Goal: Task Accomplishment & Management: Manage account settings

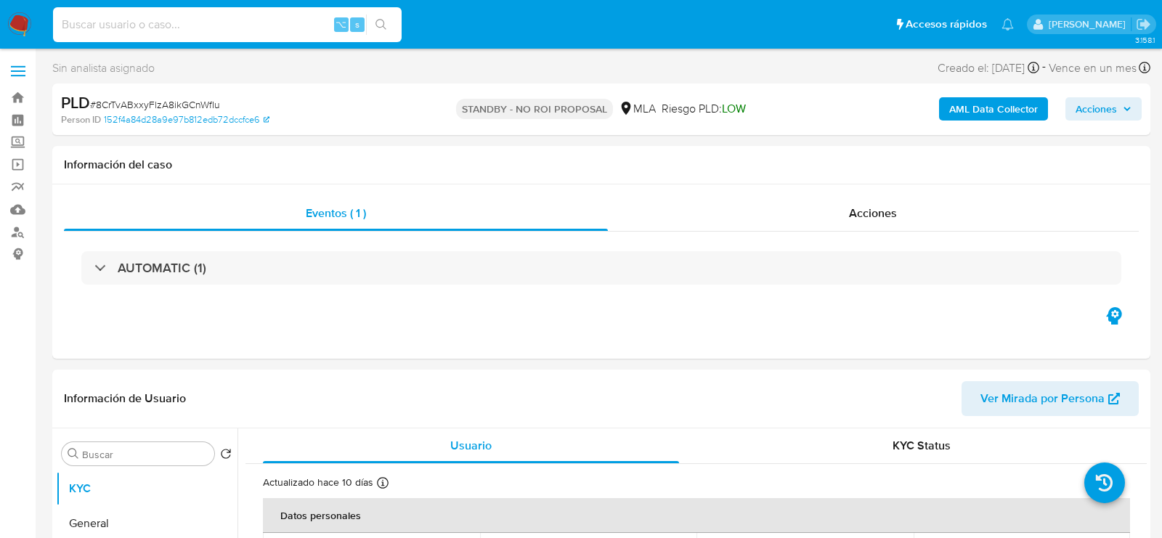
select select "10"
type input "SqJc4qRkdoXsIXVJQzYye6TA"
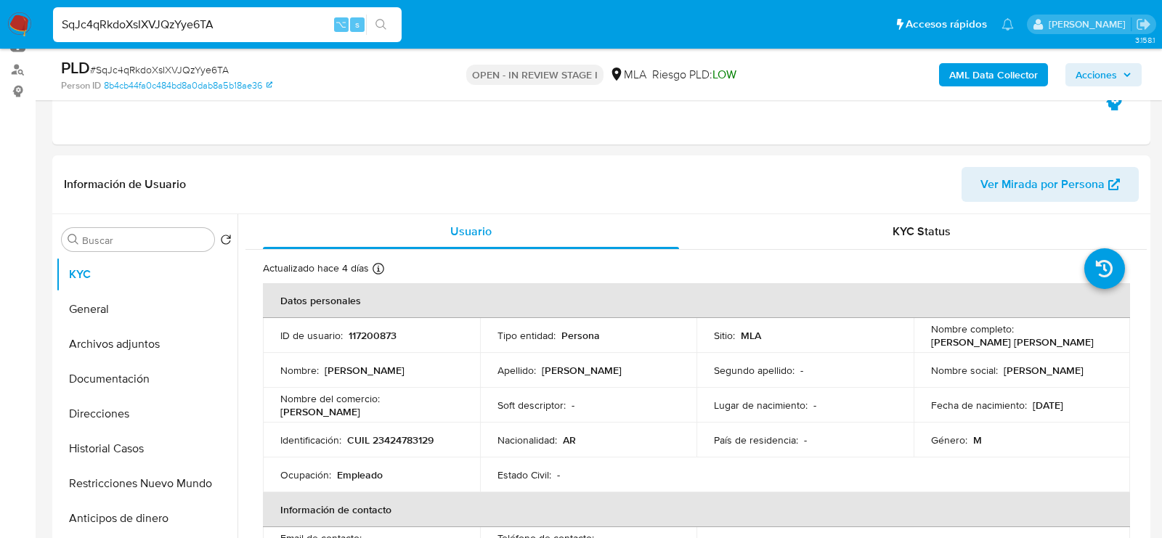
scroll to position [208, 0]
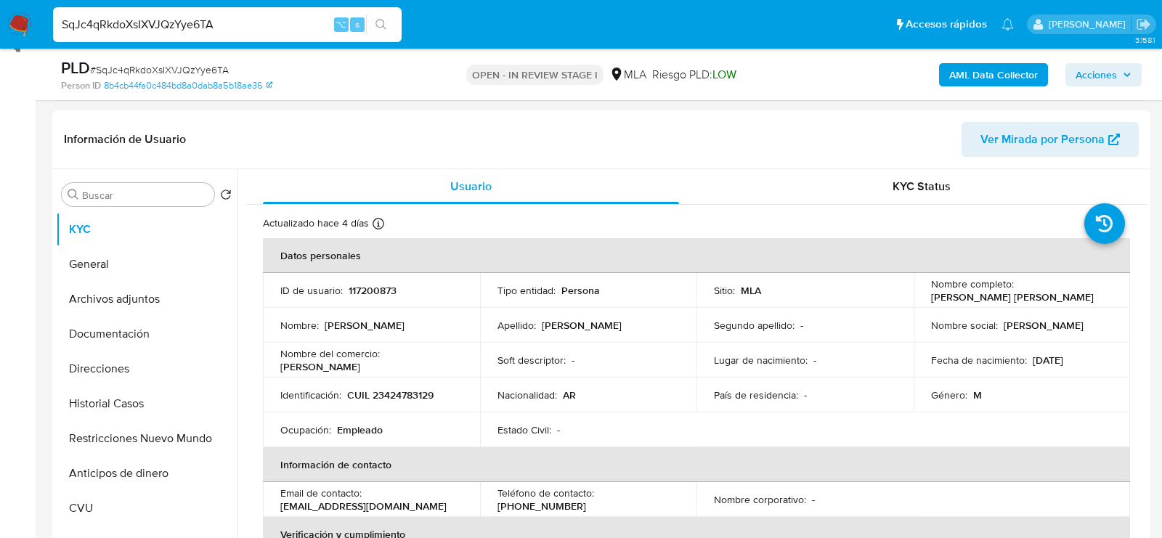
select select "10"
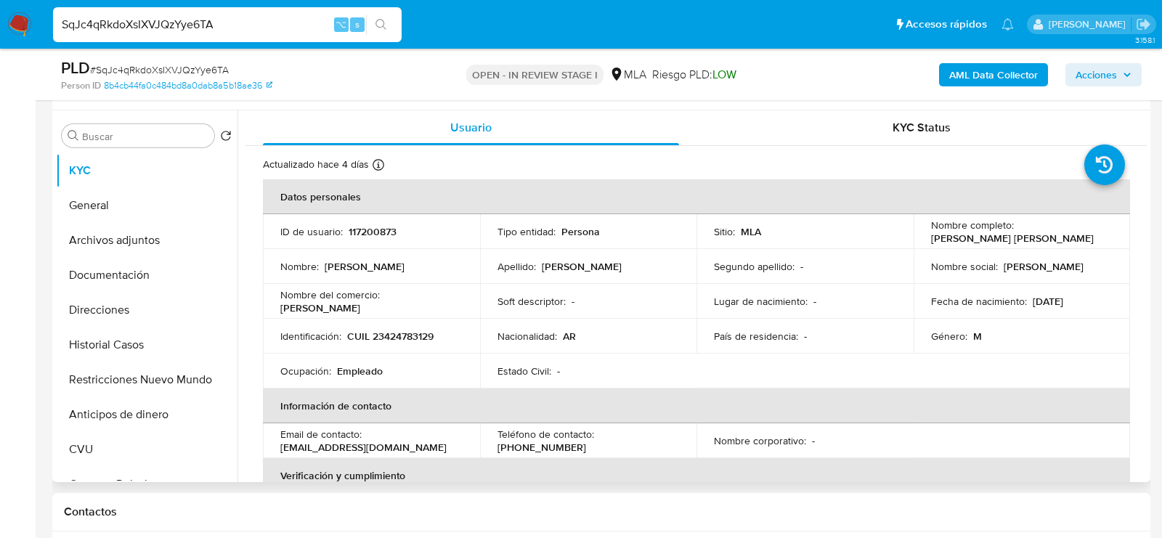
scroll to position [265, 0]
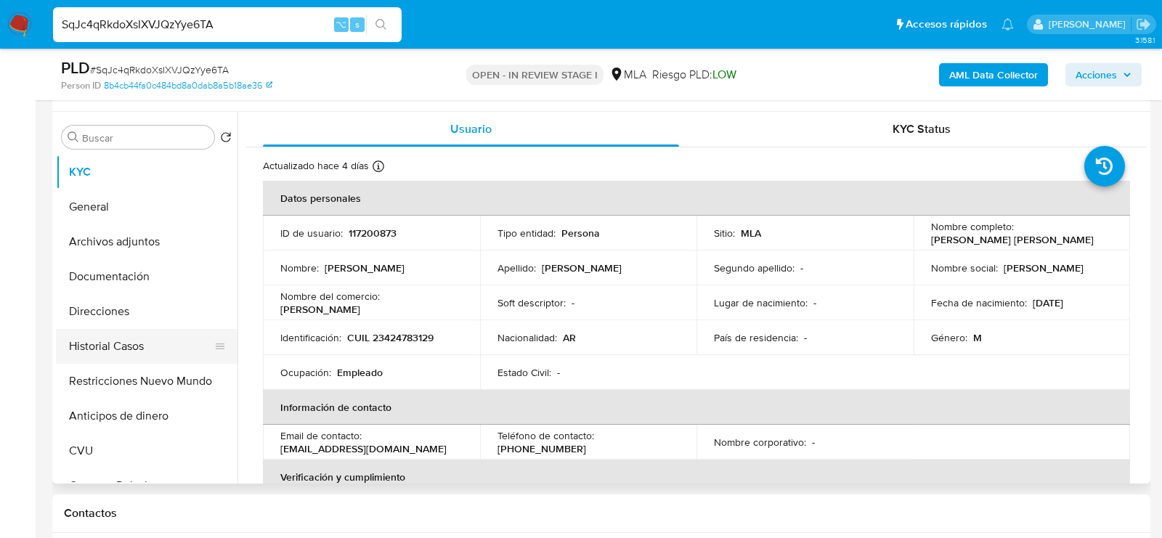
click at [139, 360] on button "Historial Casos" at bounding box center [141, 346] width 170 height 35
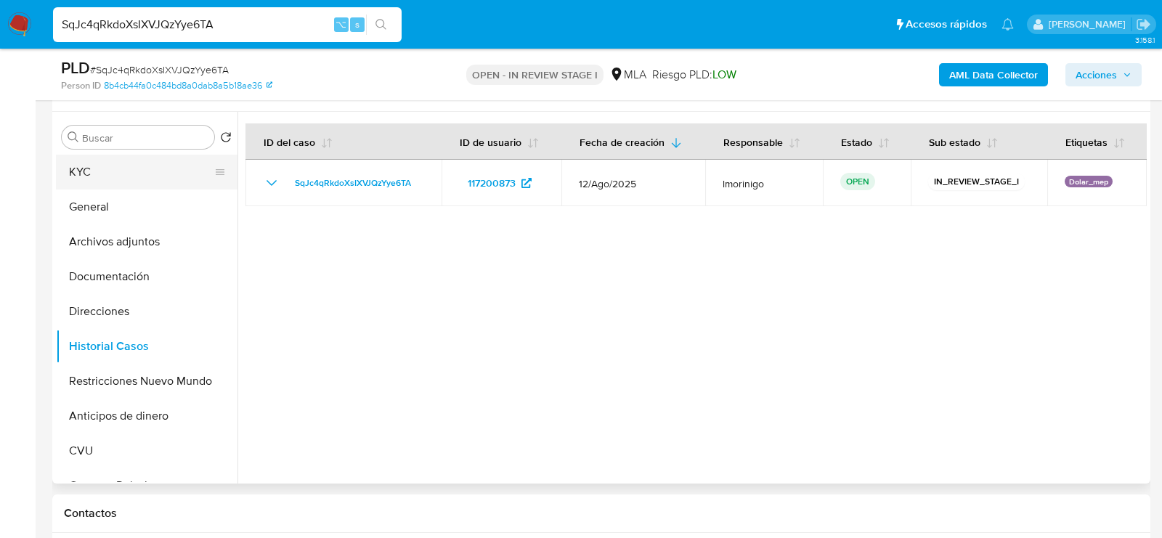
click at [99, 177] on button "KYC" at bounding box center [141, 172] width 170 height 35
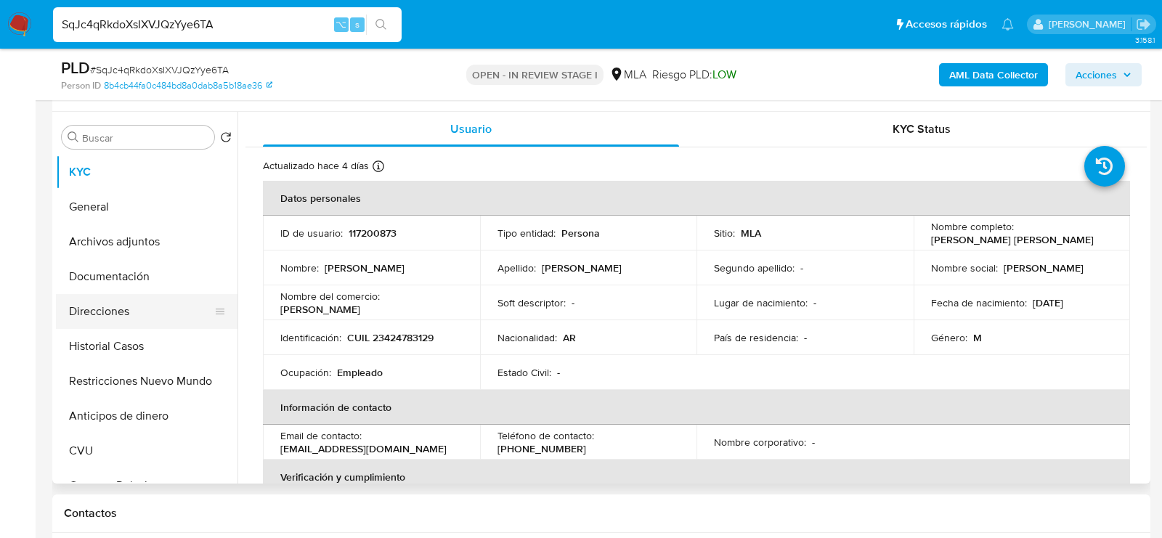
click at [81, 321] on button "Direcciones" at bounding box center [141, 311] width 170 height 35
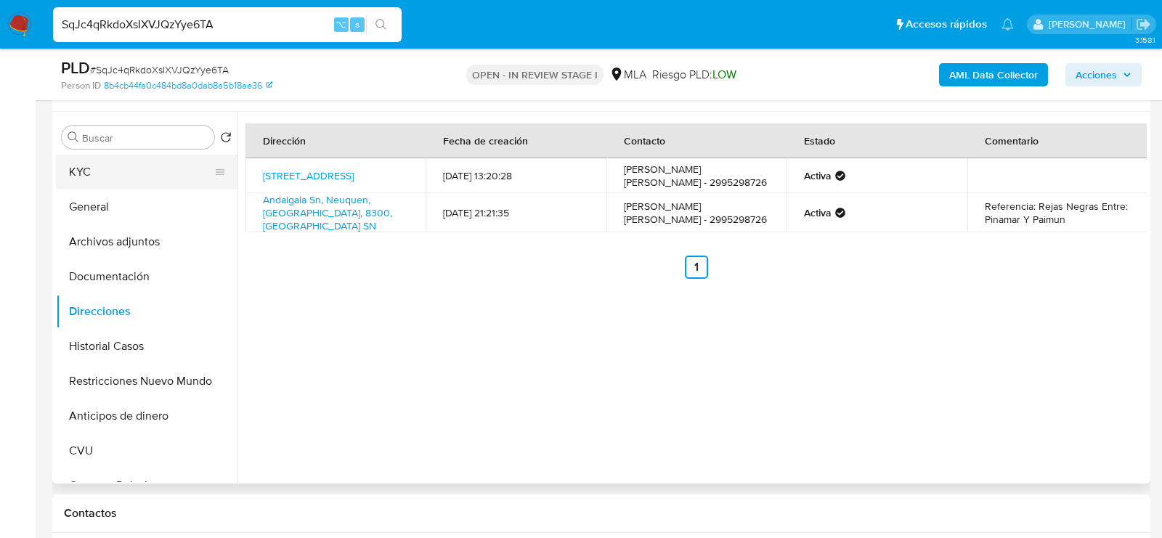
click at [145, 174] on button "KYC" at bounding box center [141, 172] width 170 height 35
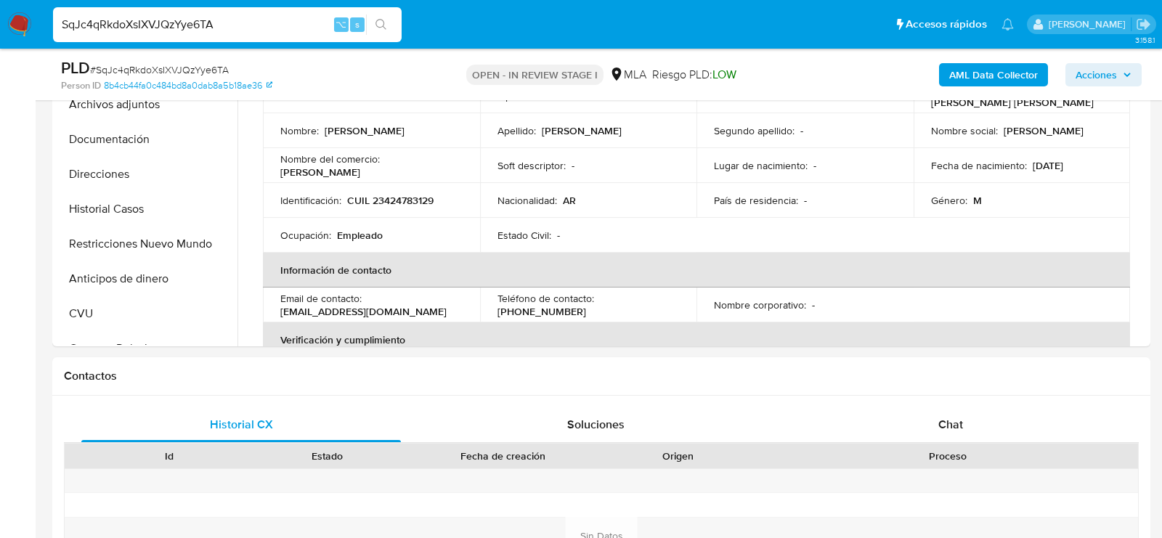
scroll to position [476, 0]
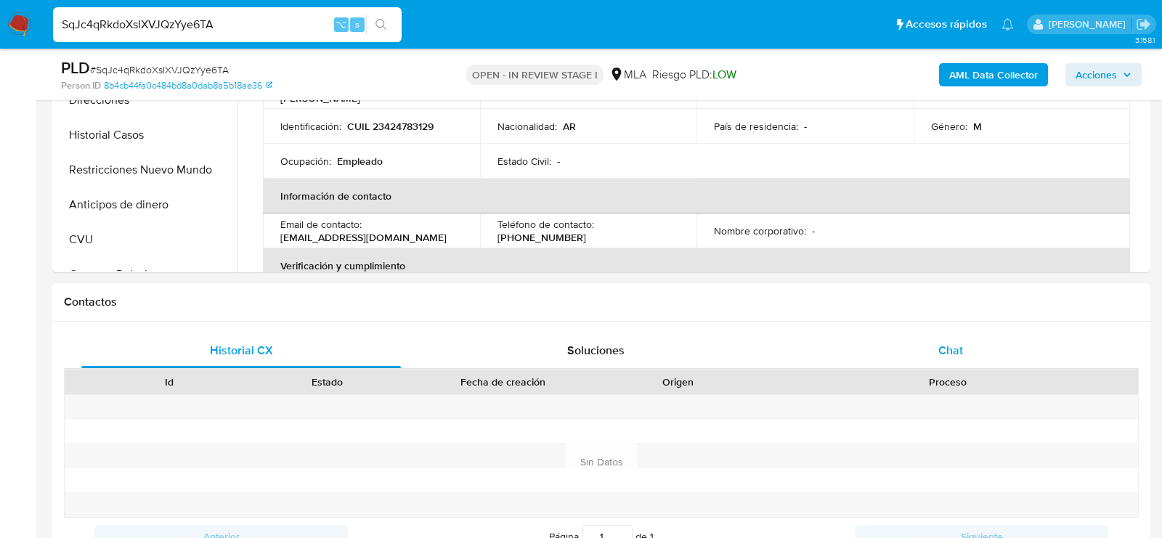
click at [954, 342] on span "Chat" at bounding box center [950, 350] width 25 height 17
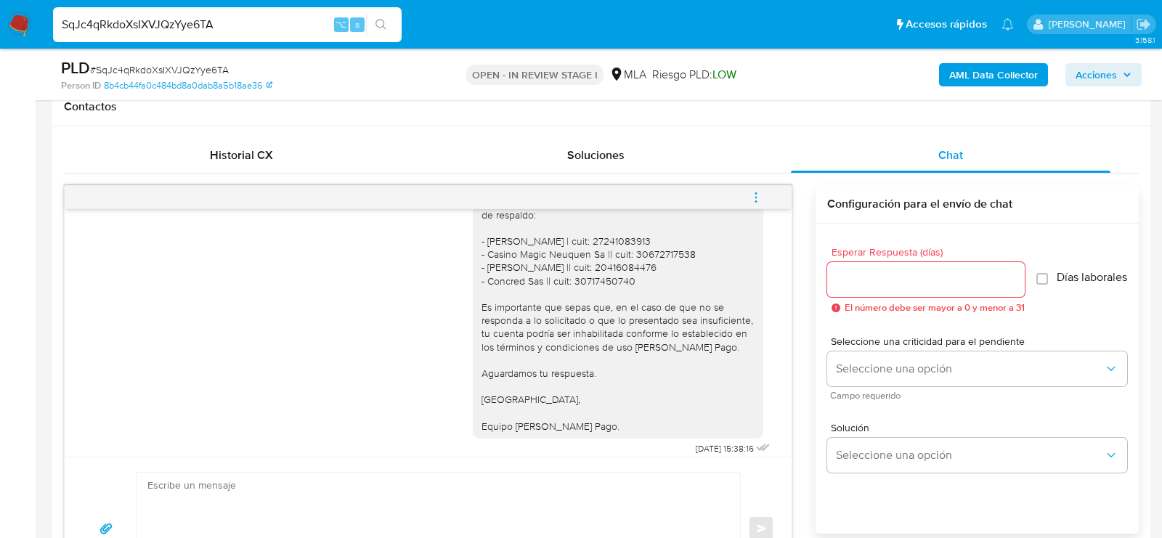
scroll to position [1267, 0]
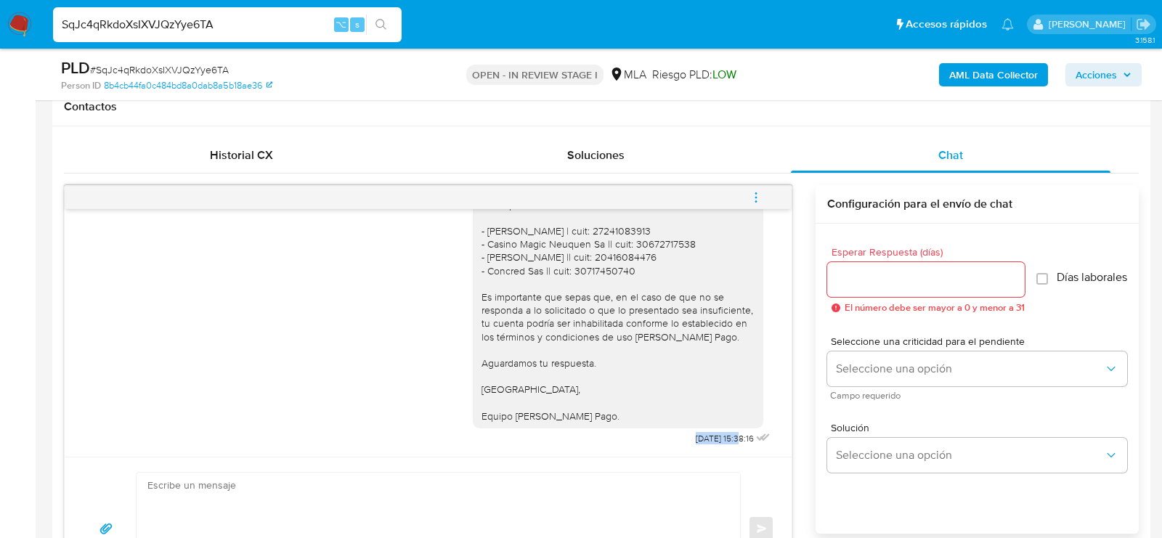
drag, startPoint x: 724, startPoint y: 436, endPoint x: 673, endPoint y: 437, distance: 51.6
click at [673, 437] on div "Hola, esperamos que te encuentres muy bien. Te consultamos si tuviste oportunid…" at bounding box center [623, 262] width 301 height 373
copy span "25/08/2025"
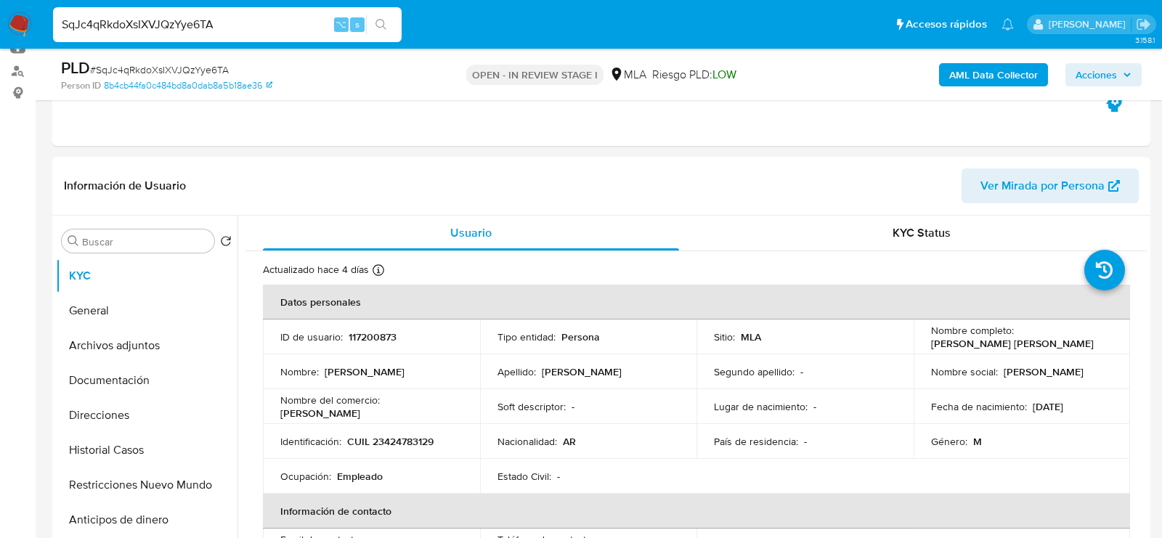
scroll to position [144, 0]
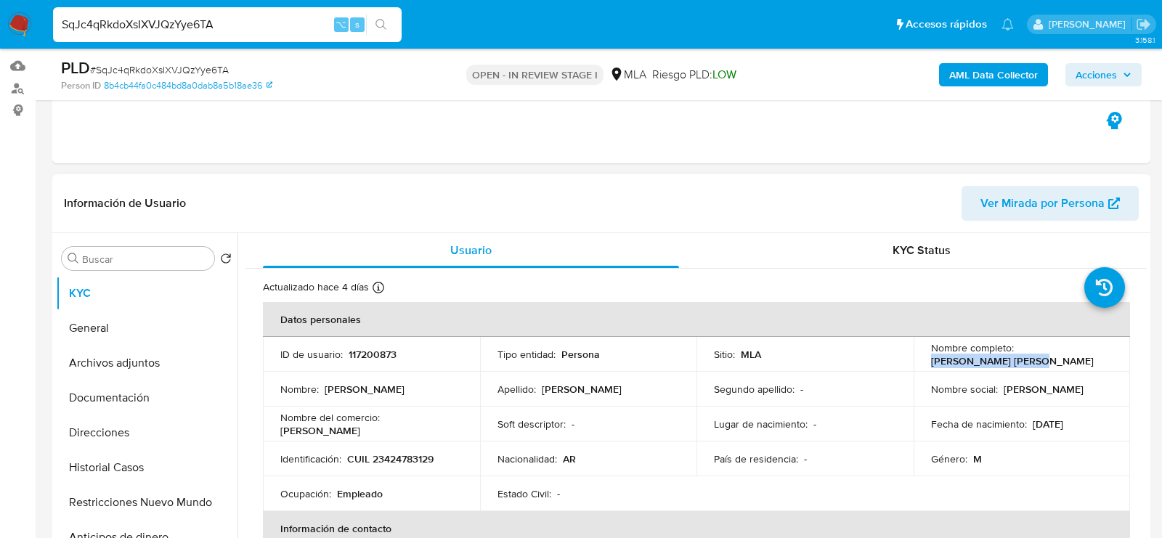
drag, startPoint x: 927, startPoint y: 359, endPoint x: 1029, endPoint y: 359, distance: 102.4
click at [1029, 359] on p "Gabriel Roman Malano" at bounding box center [1012, 360] width 163 height 13
click at [77, 346] on button "Archivos adjuntos" at bounding box center [141, 363] width 170 height 35
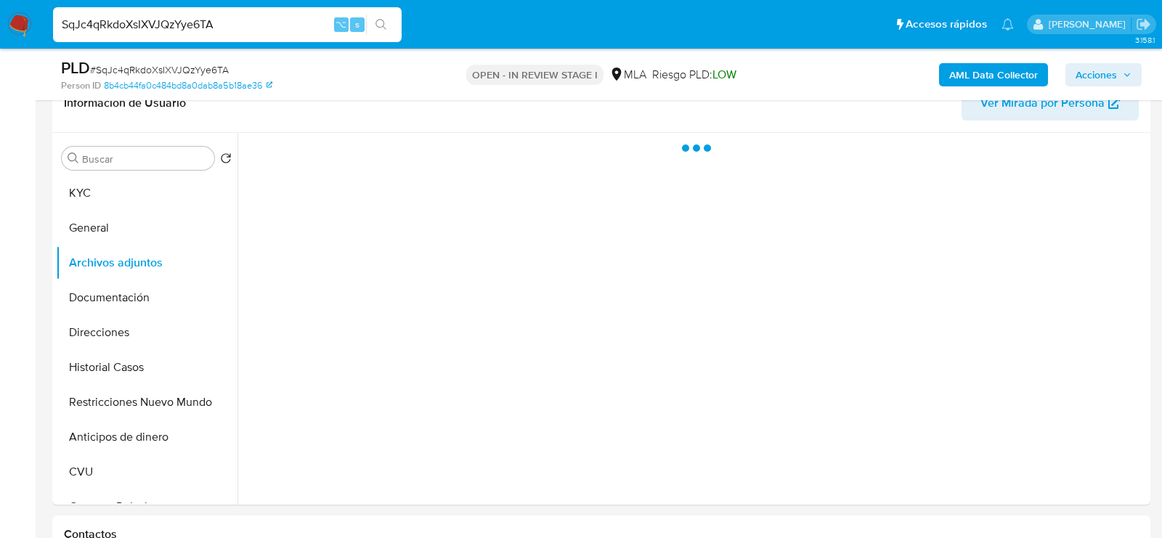
scroll to position [245, 0]
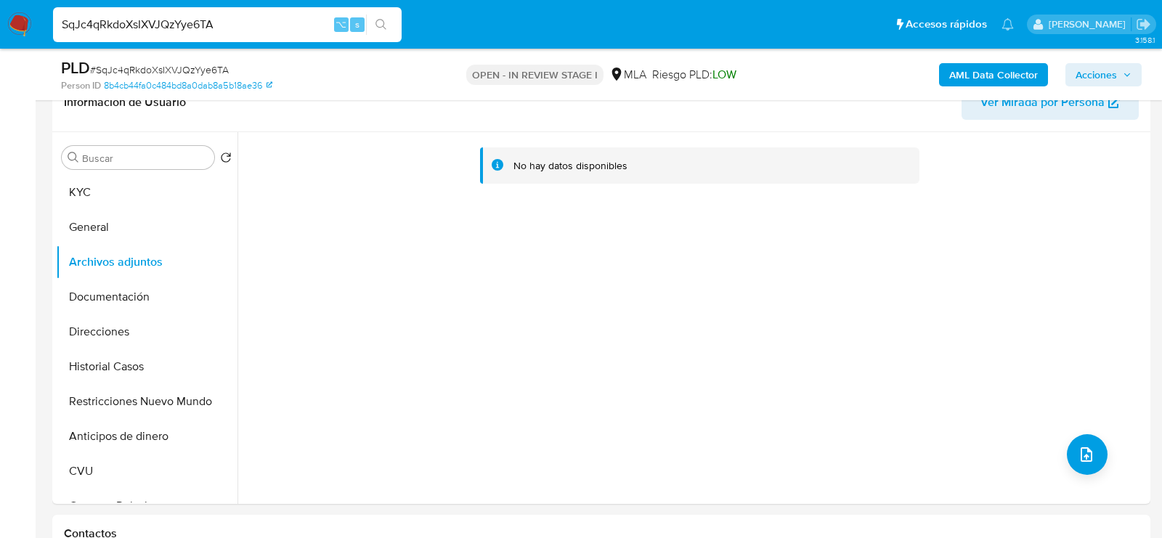
click at [974, 67] on b "AML Data Collector" at bounding box center [993, 74] width 89 height 23
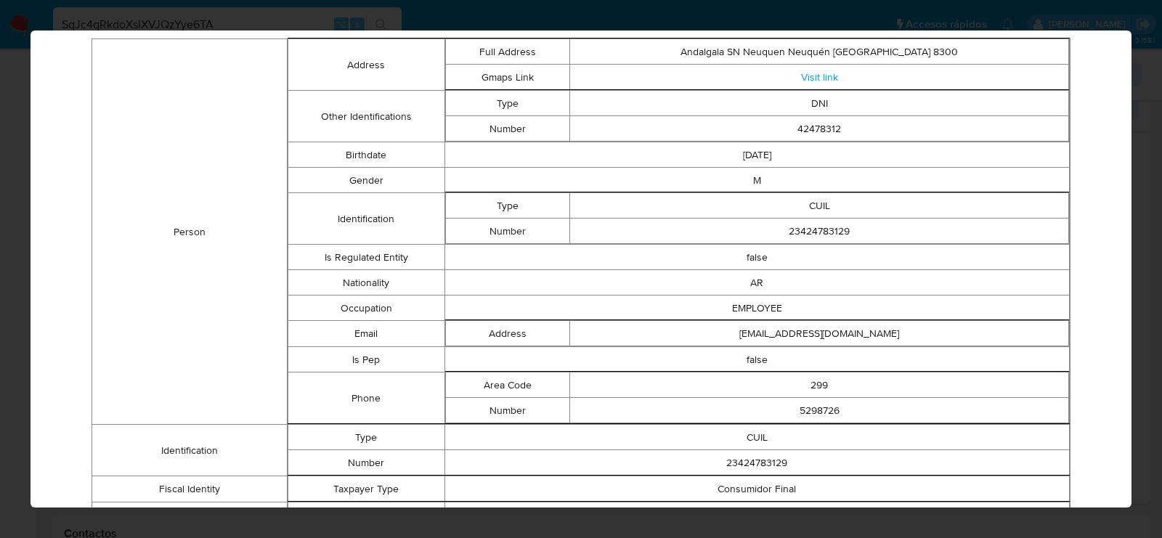
scroll to position [0, 0]
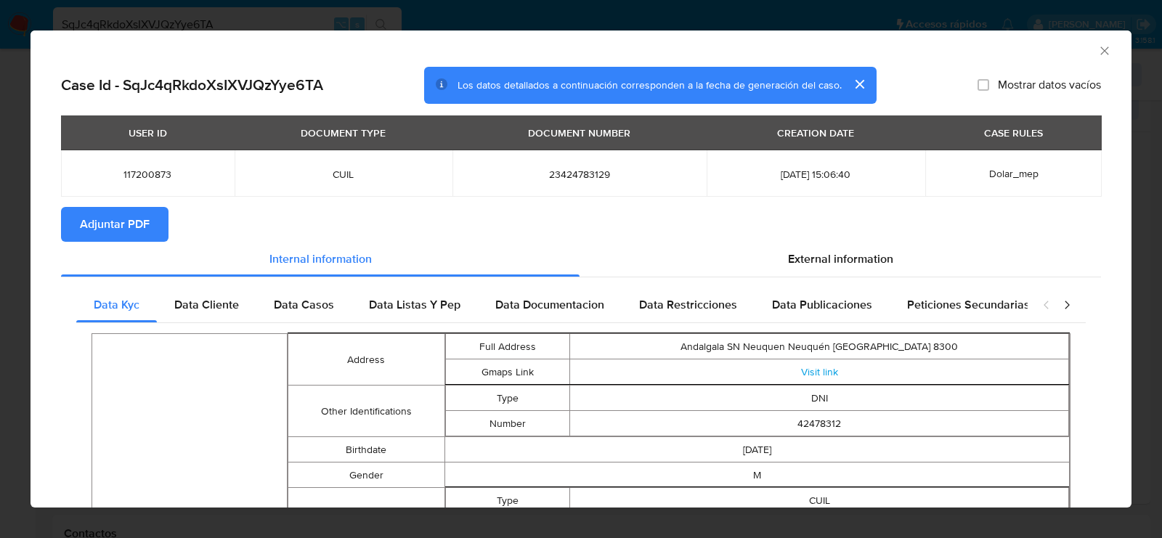
click at [1112, 49] on div "AML Data Collector" at bounding box center [581, 49] width 1101 height 36
click at [1101, 50] on icon "Cerrar ventana" at bounding box center [1105, 51] width 15 height 15
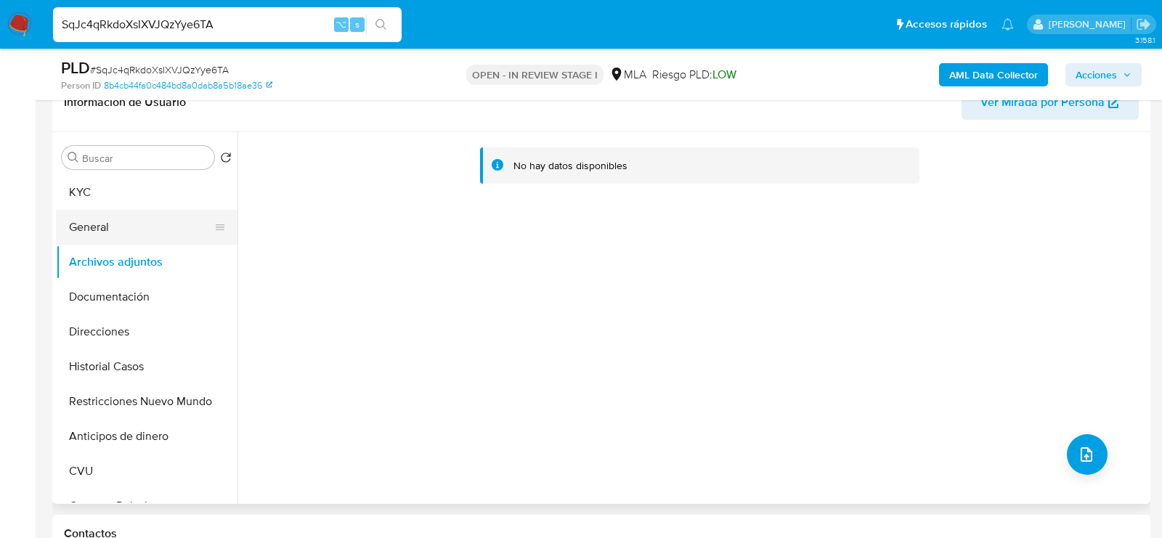
click at [121, 205] on button "KYC" at bounding box center [147, 192] width 182 height 35
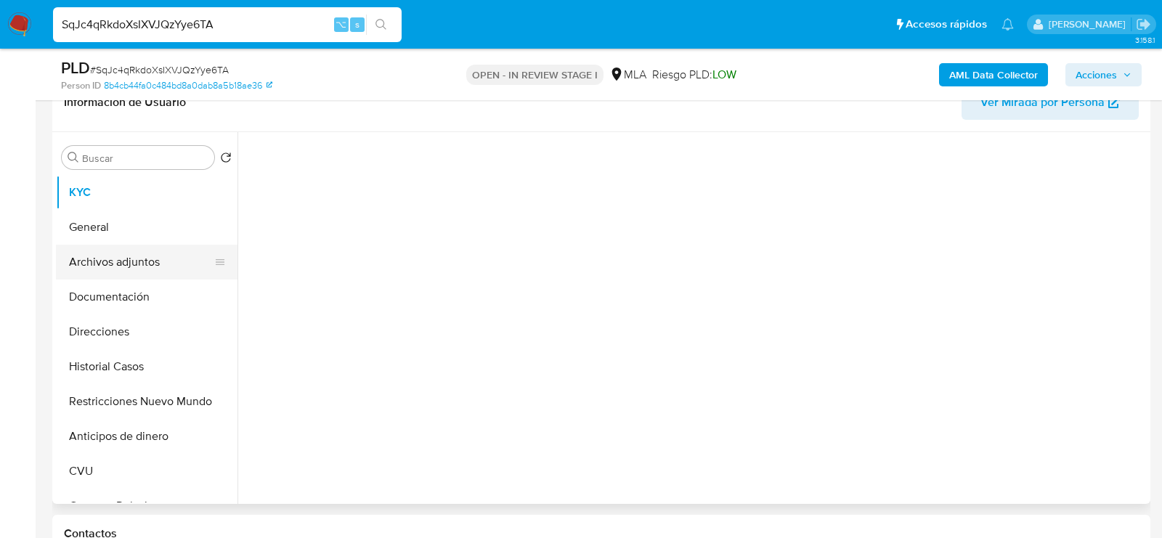
click at [121, 269] on button "Archivos adjuntos" at bounding box center [141, 262] width 170 height 35
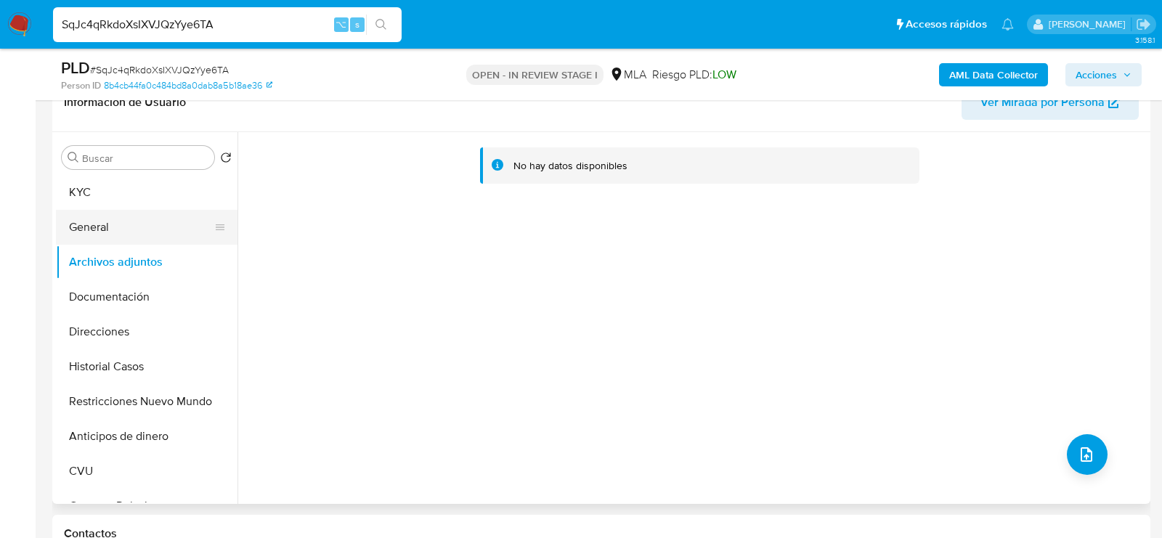
click at [84, 228] on button "General" at bounding box center [141, 227] width 170 height 35
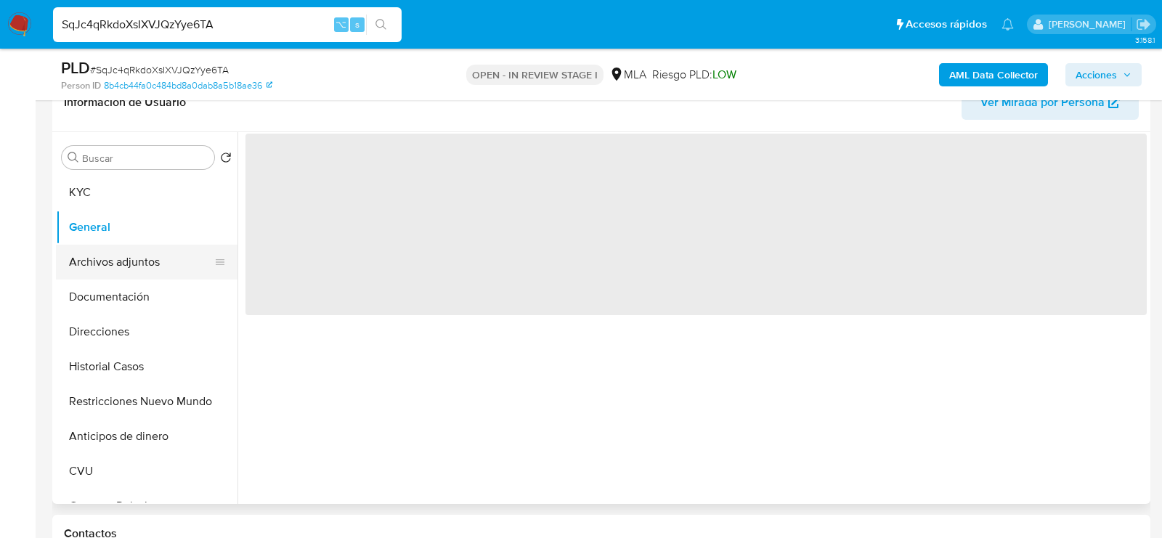
click at [88, 258] on button "Archivos adjuntos" at bounding box center [141, 262] width 170 height 35
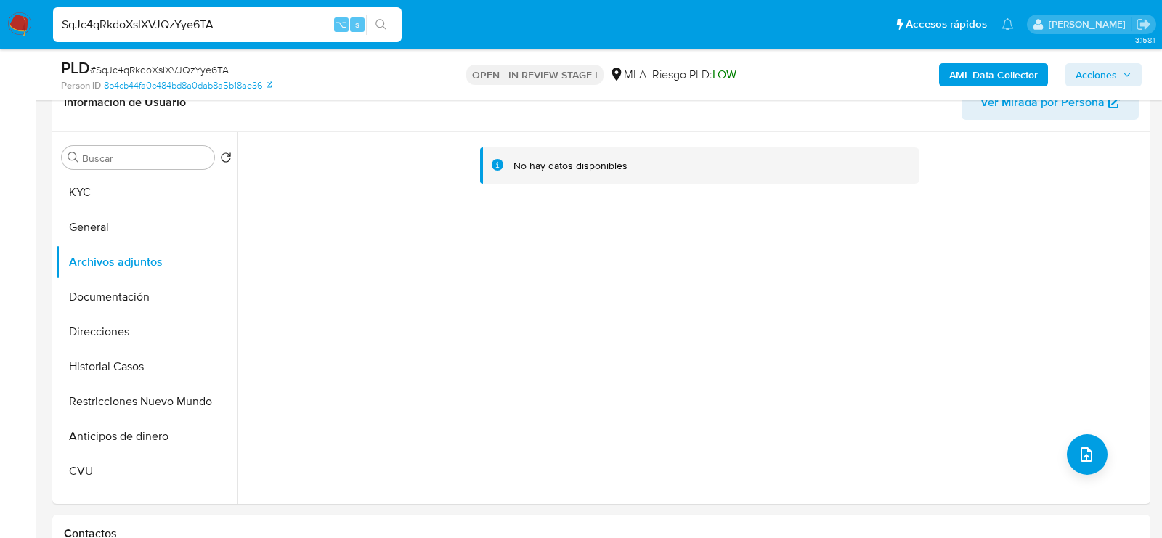
click at [977, 70] on b "AML Data Collector" at bounding box center [993, 74] width 89 height 23
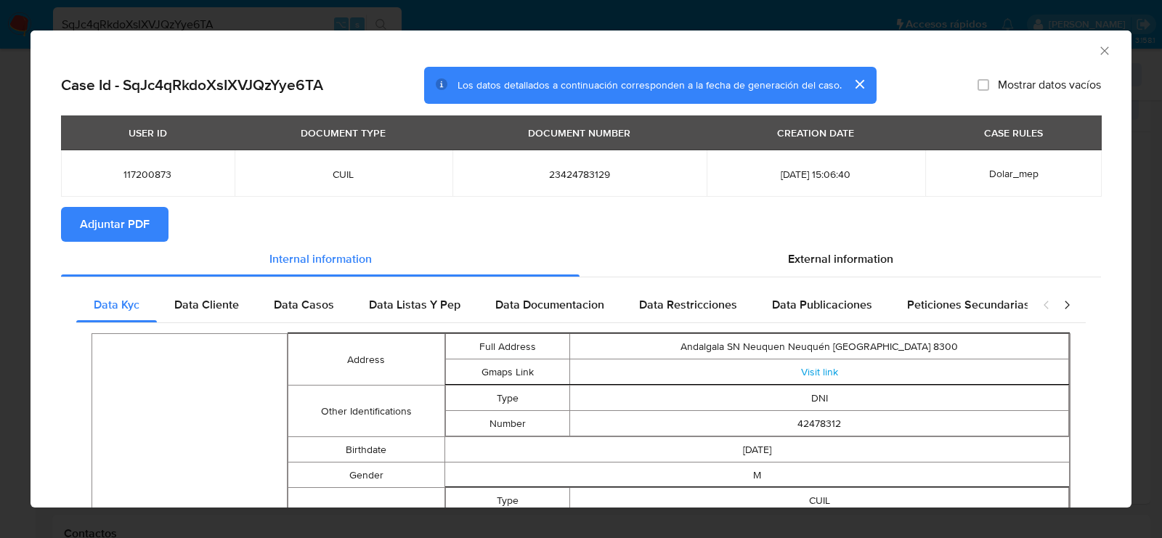
click at [1113, 57] on div "AML Data Collector" at bounding box center [581, 49] width 1101 height 36
click at [1108, 54] on icon "Cerrar ventana" at bounding box center [1104, 50] width 8 height 8
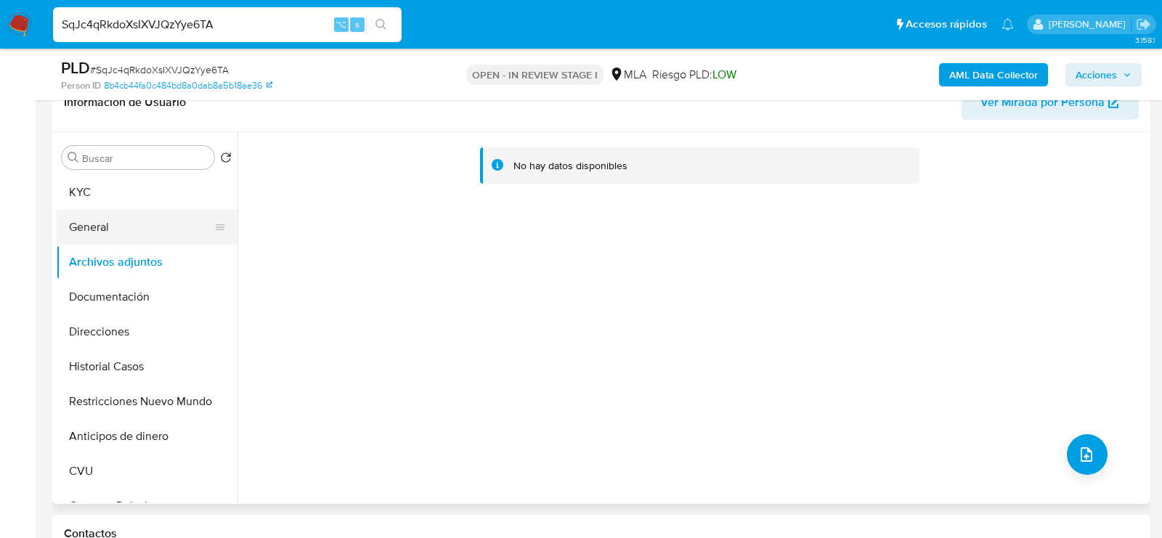
click at [109, 226] on button "General" at bounding box center [141, 227] width 170 height 35
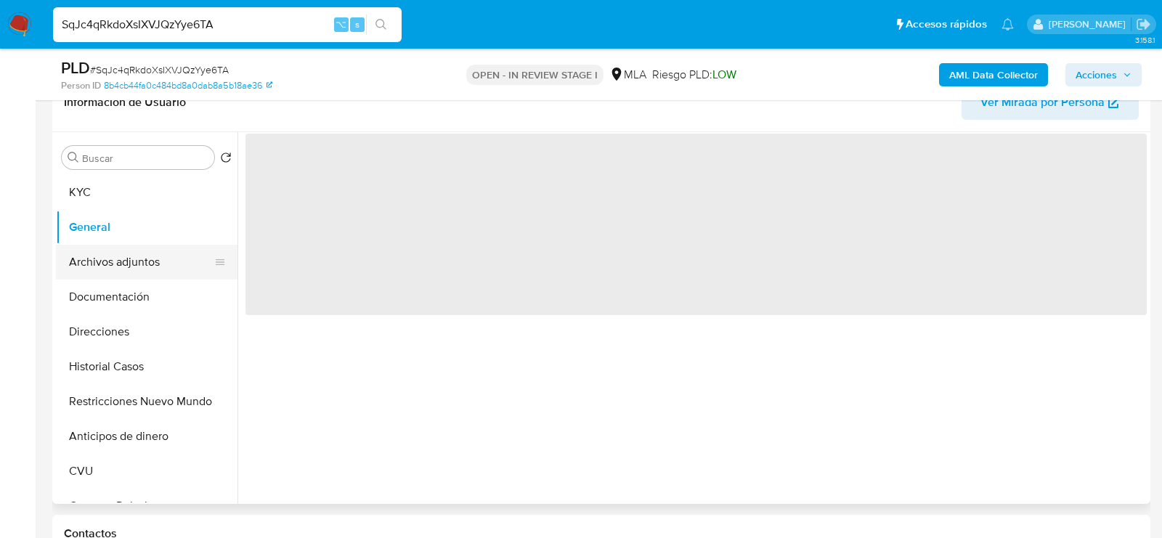
click at [109, 264] on button "Archivos adjuntos" at bounding box center [141, 262] width 170 height 35
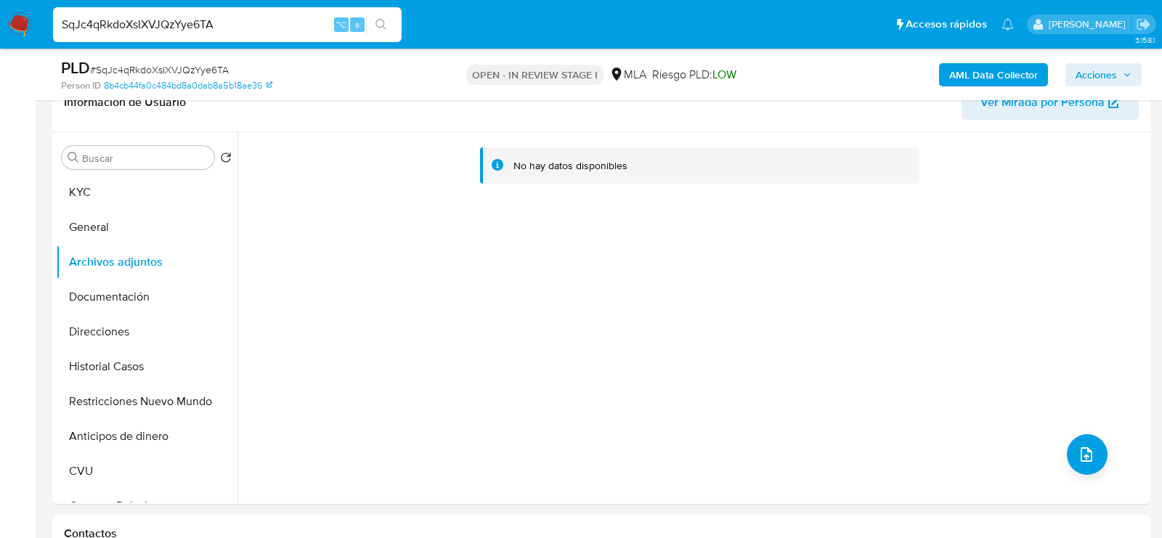
click at [1019, 68] on b "AML Data Collector" at bounding box center [993, 74] width 89 height 23
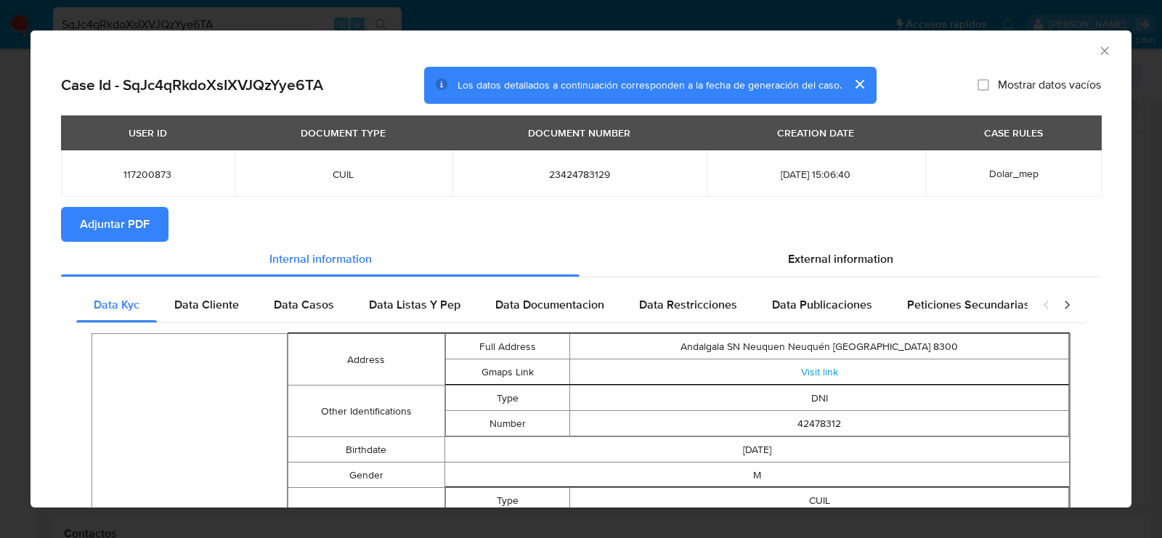
click at [1105, 47] on icon "Cerrar ventana" at bounding box center [1105, 51] width 15 height 15
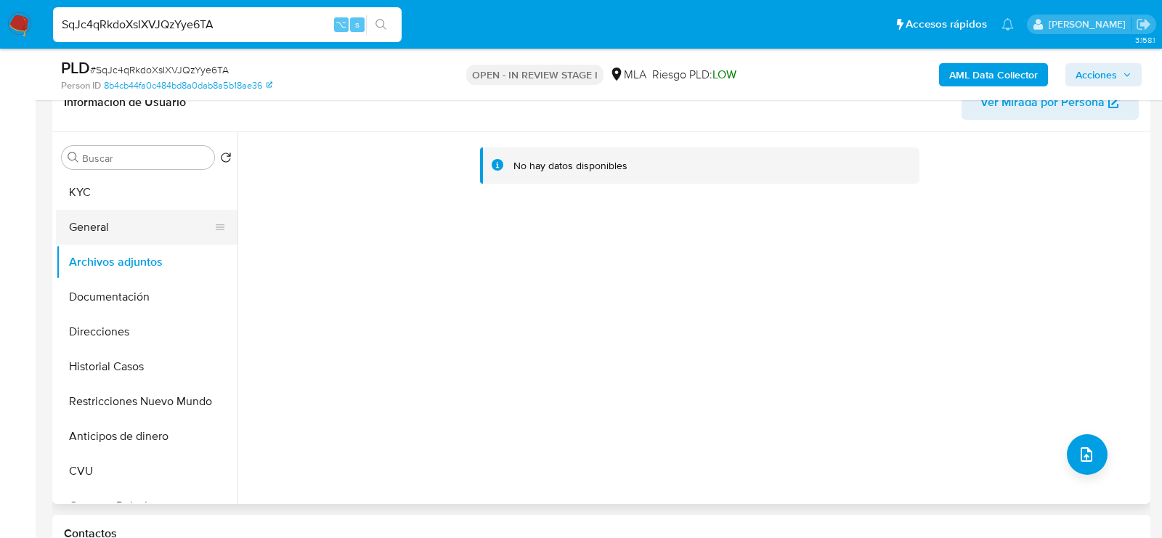
click at [97, 228] on button "General" at bounding box center [141, 227] width 170 height 35
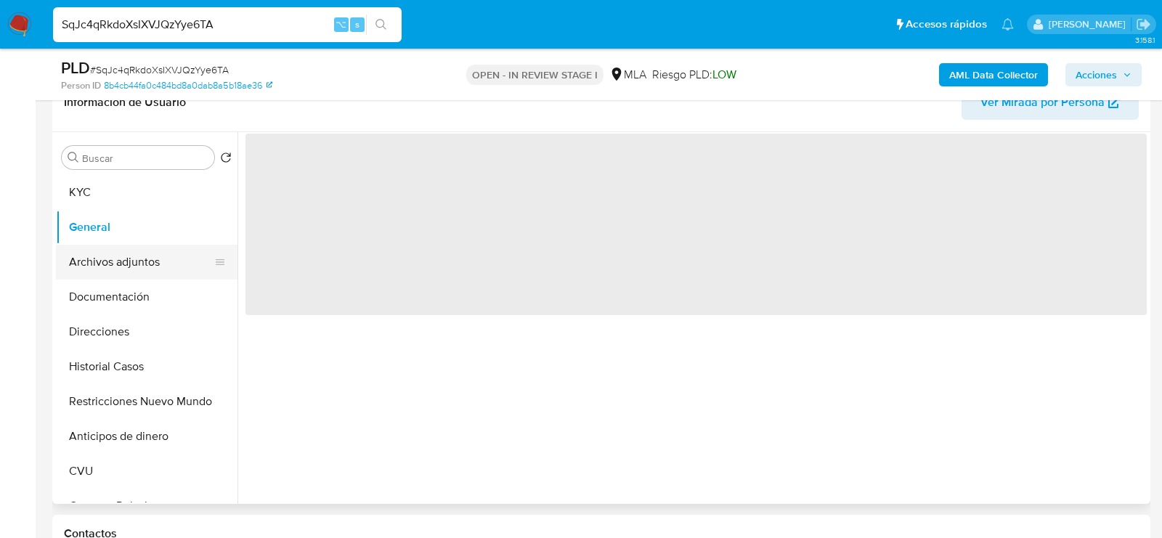
click at [97, 259] on button "Archivos adjuntos" at bounding box center [141, 262] width 170 height 35
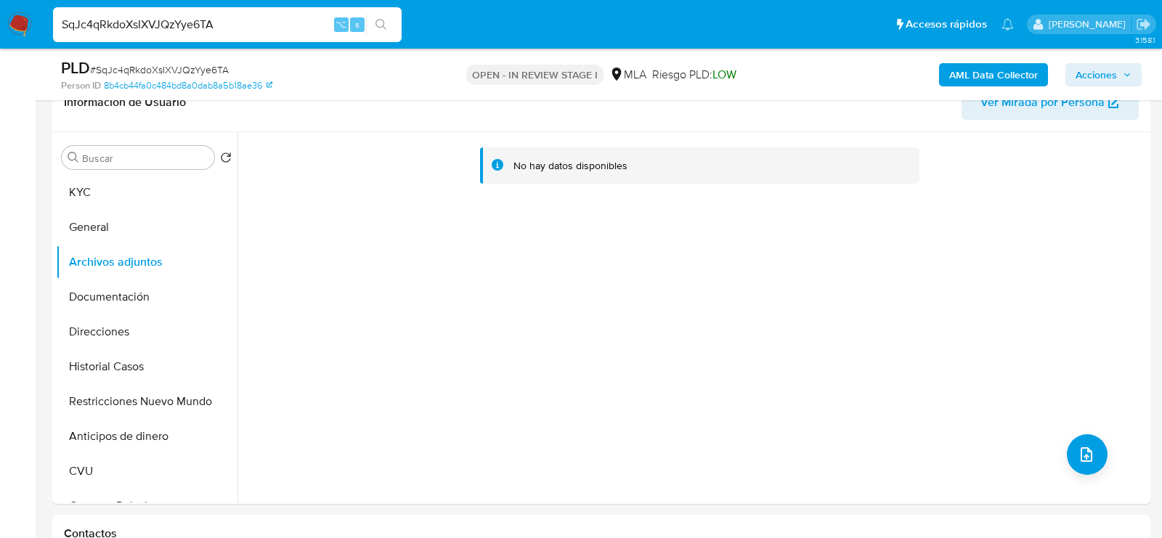
click at [983, 66] on b "AML Data Collector" at bounding box center [993, 74] width 89 height 23
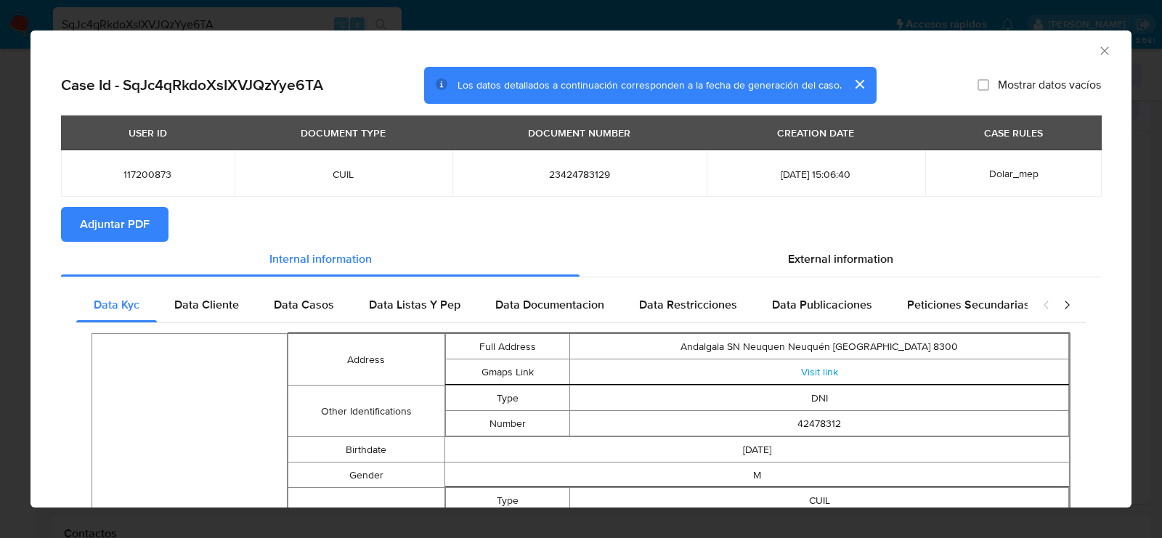
click at [88, 211] on span "Adjuntar PDF" at bounding box center [115, 224] width 70 height 32
click at [1107, 49] on icon "Cerrar ventana" at bounding box center [1105, 51] width 15 height 15
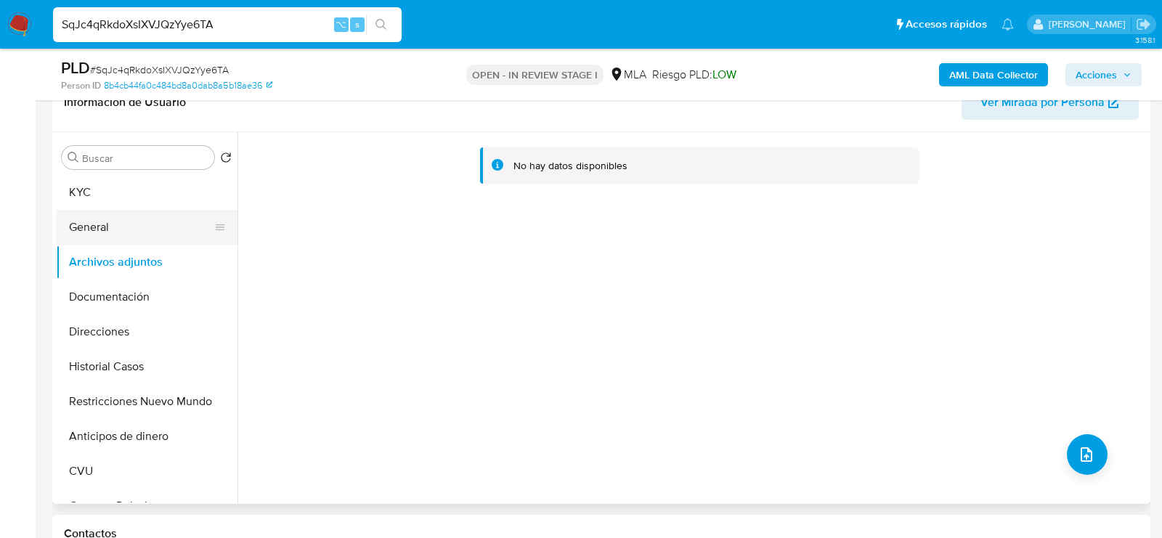
click at [102, 227] on button "General" at bounding box center [141, 227] width 170 height 35
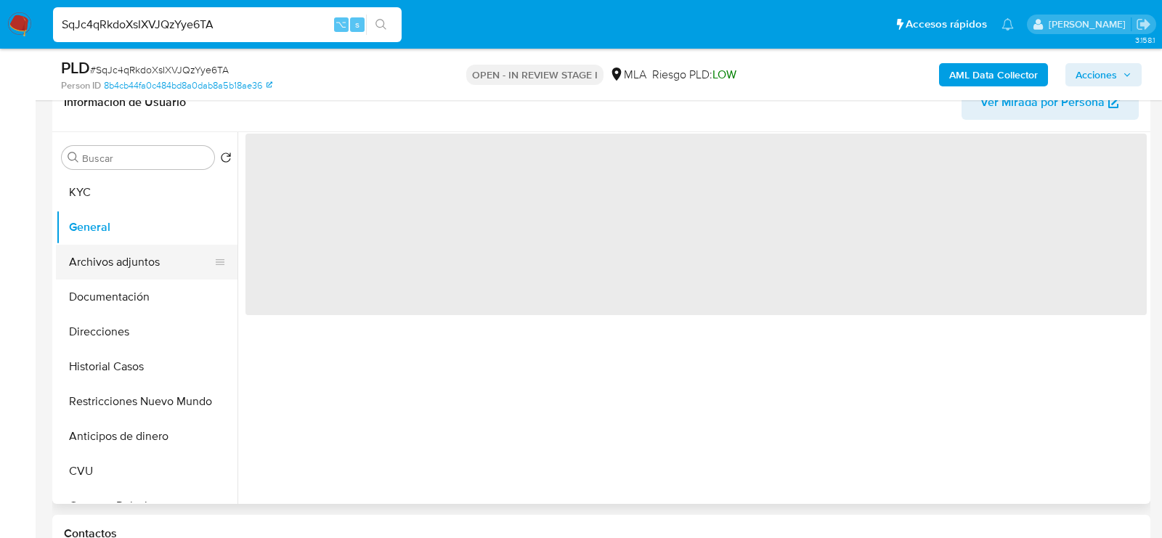
click at [102, 259] on button "Archivos adjuntos" at bounding box center [141, 262] width 170 height 35
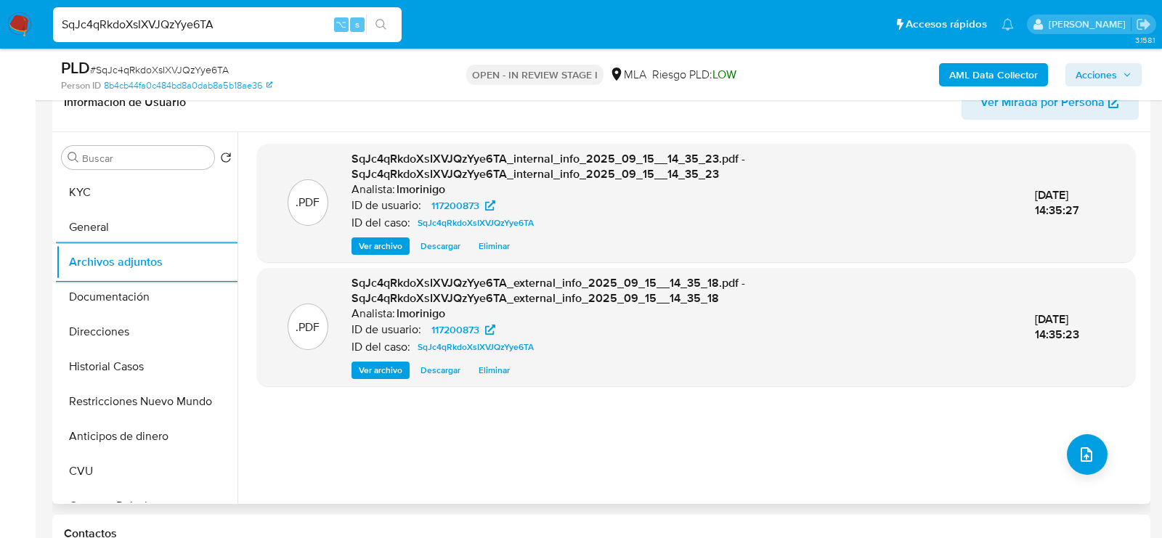
scroll to position [263, 0]
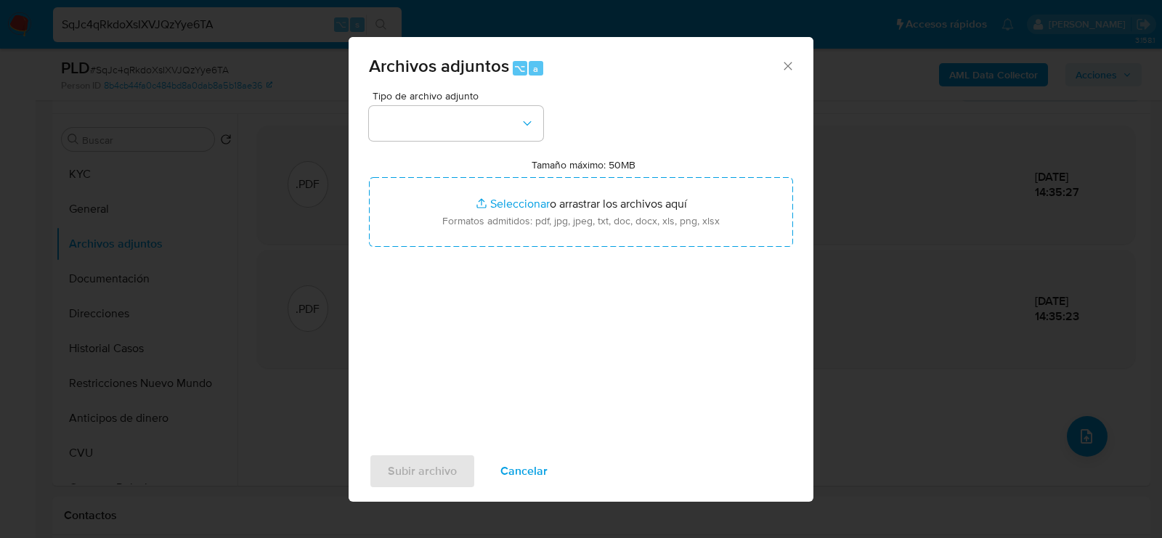
click at [428, 105] on div "Tipo de archivo adjunto" at bounding box center [456, 116] width 174 height 50
click at [418, 136] on button "button" at bounding box center [456, 123] width 174 height 35
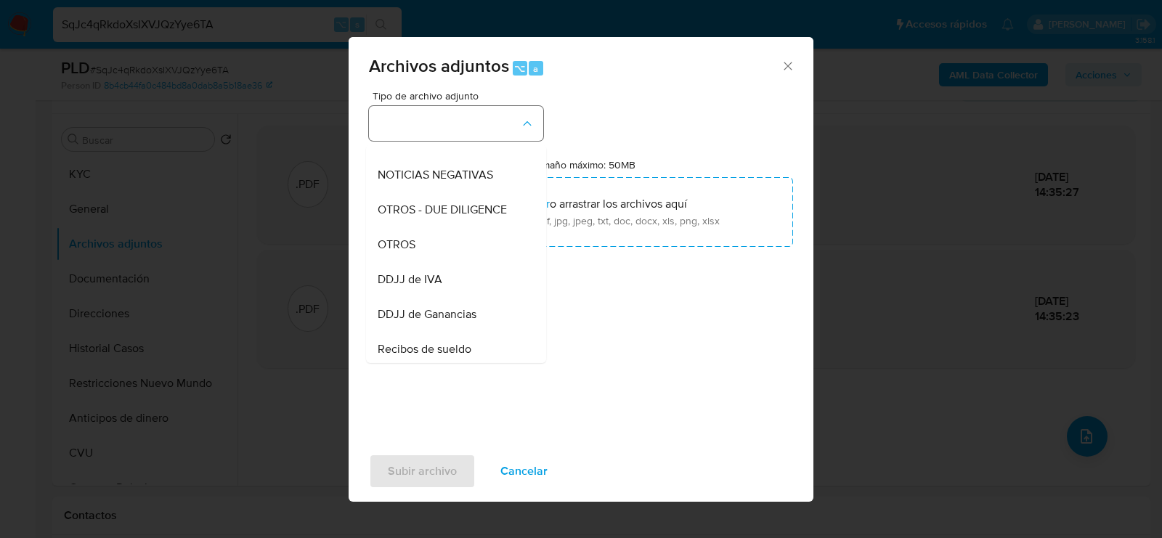
scroll to position [285, 0]
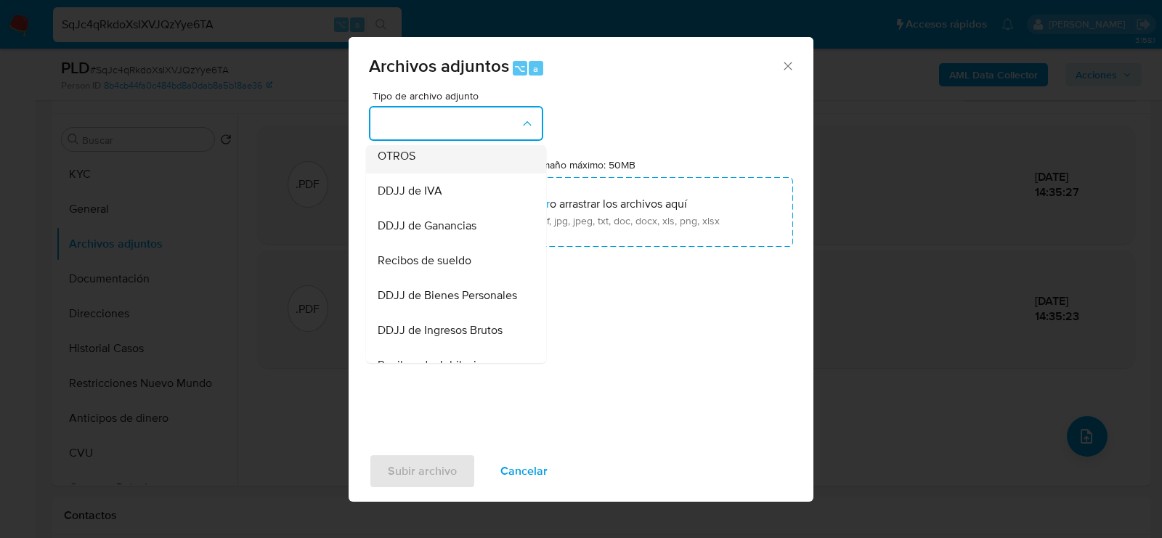
click at [408, 166] on div "OTROS" at bounding box center [452, 156] width 148 height 35
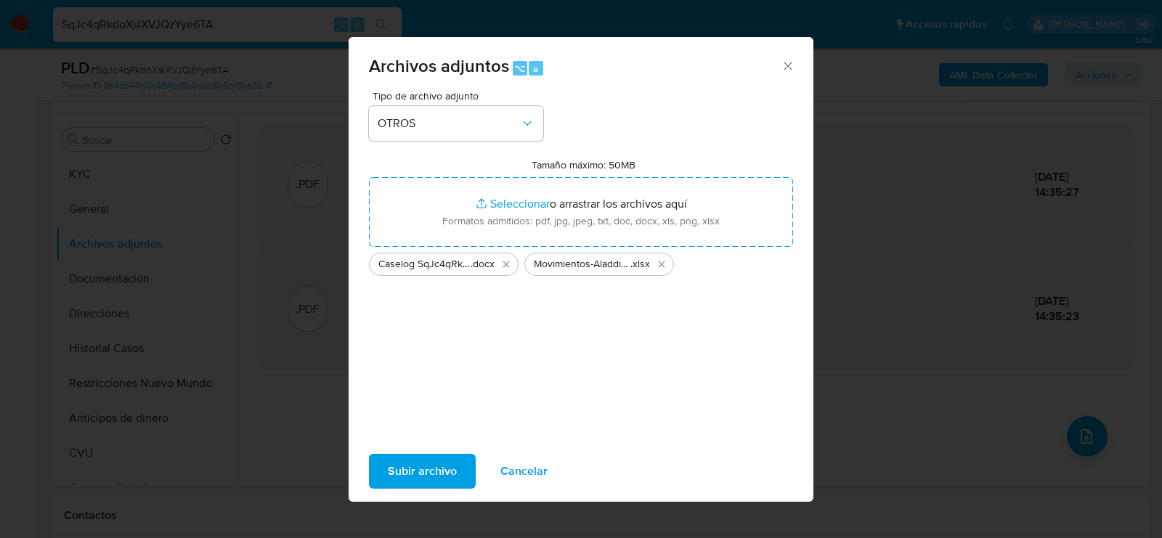
click at [426, 476] on span "Subir archivo" at bounding box center [422, 471] width 69 height 32
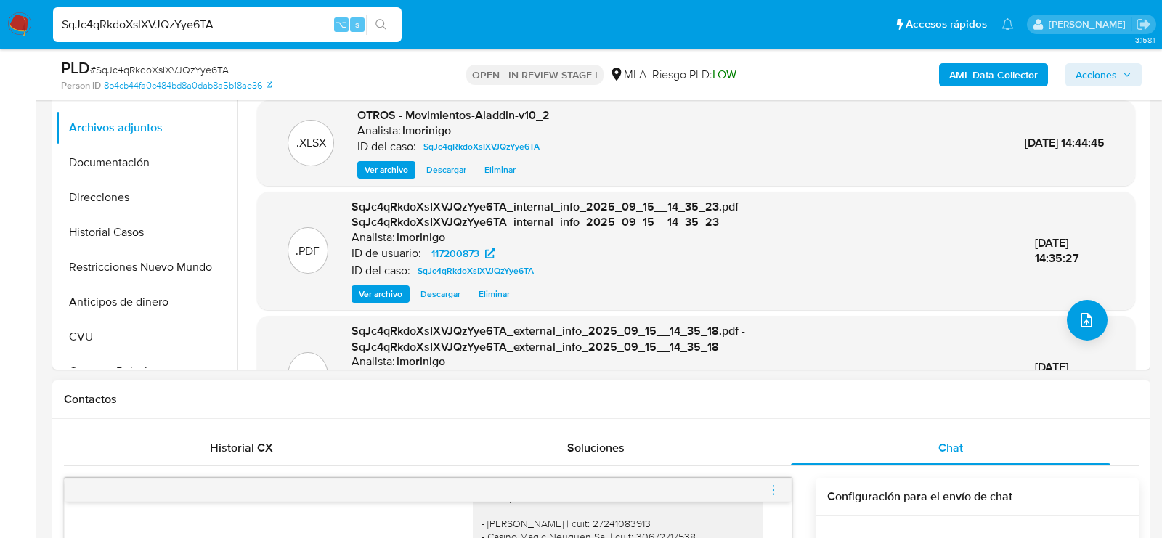
scroll to position [596, 0]
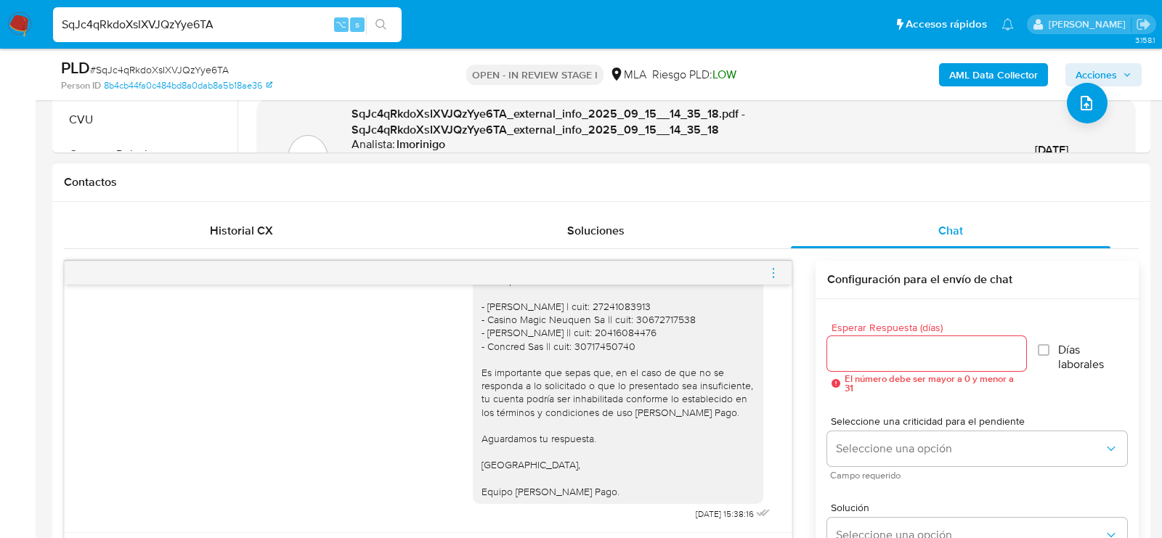
click at [774, 277] on icon "menu-action" at bounding box center [773, 273] width 13 height 13
click at [713, 238] on li "Cerrar conversación" at bounding box center [692, 243] width 149 height 26
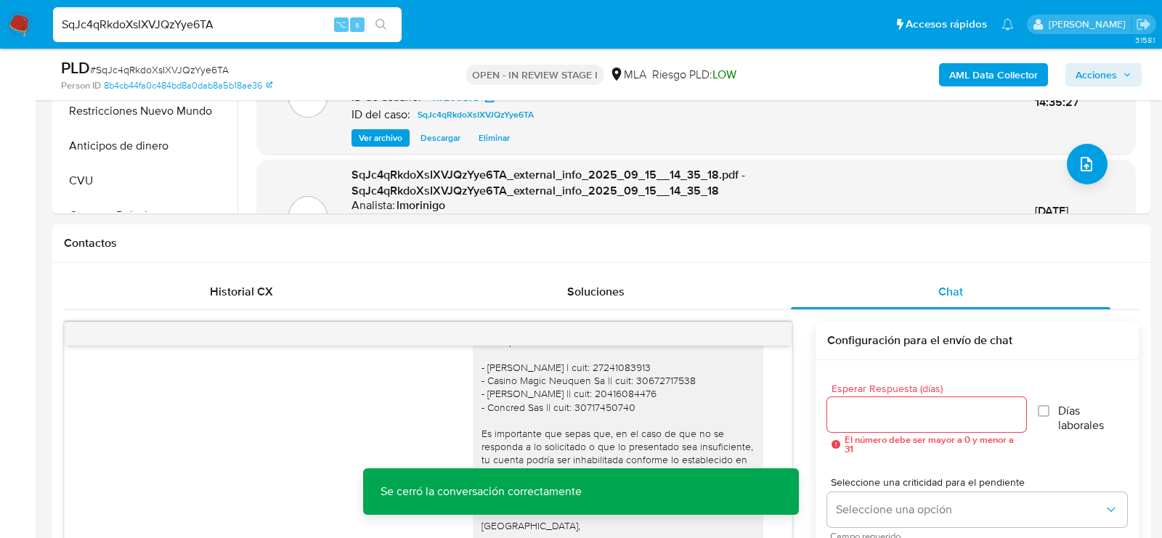
scroll to position [517, 0]
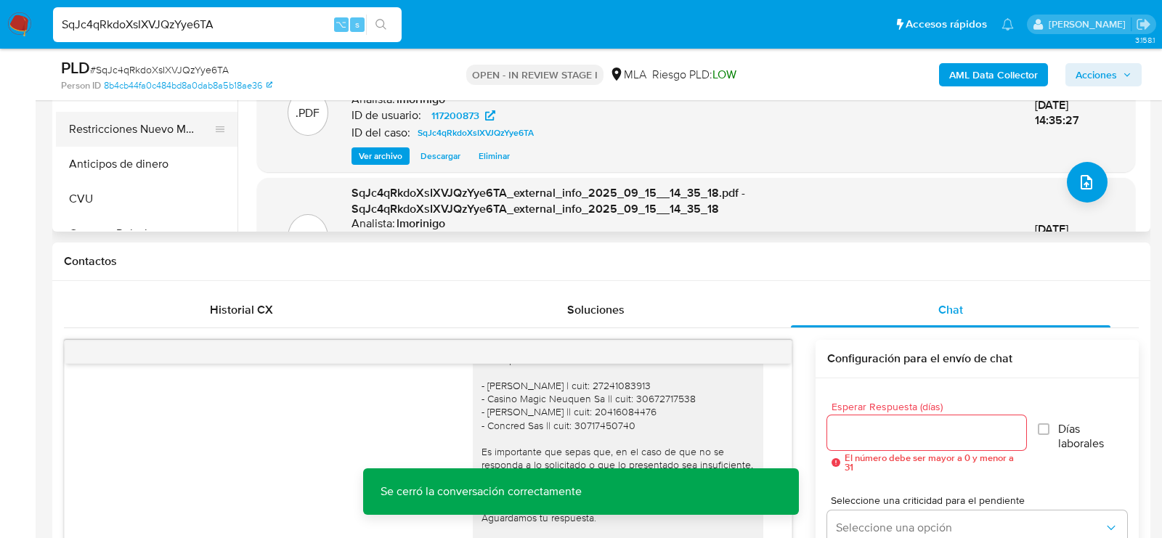
click at [107, 135] on button "Restricciones Nuevo Mundo" at bounding box center [141, 129] width 170 height 35
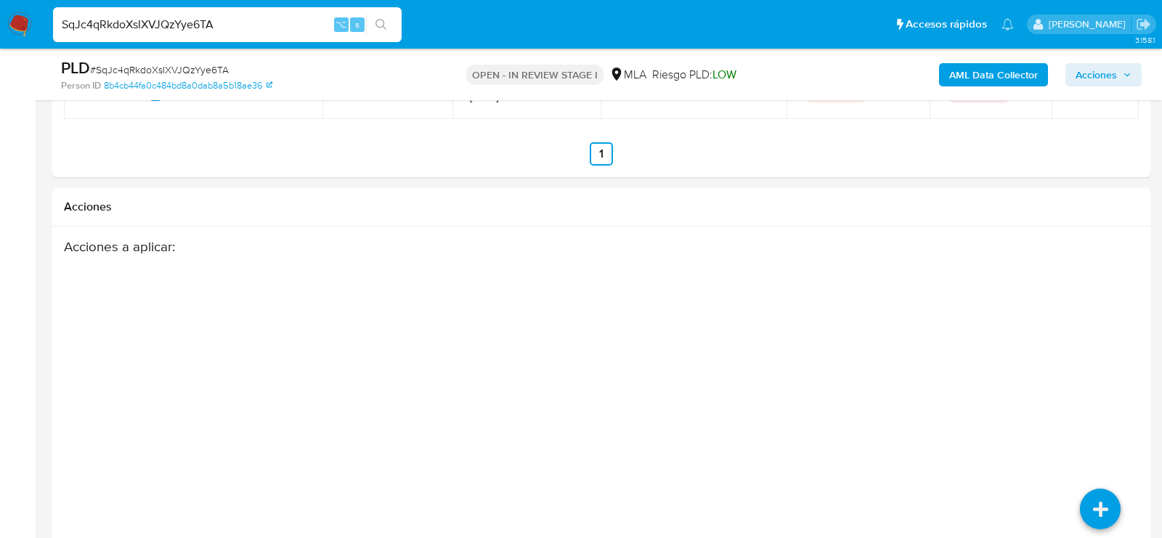
scroll to position [2697, 0]
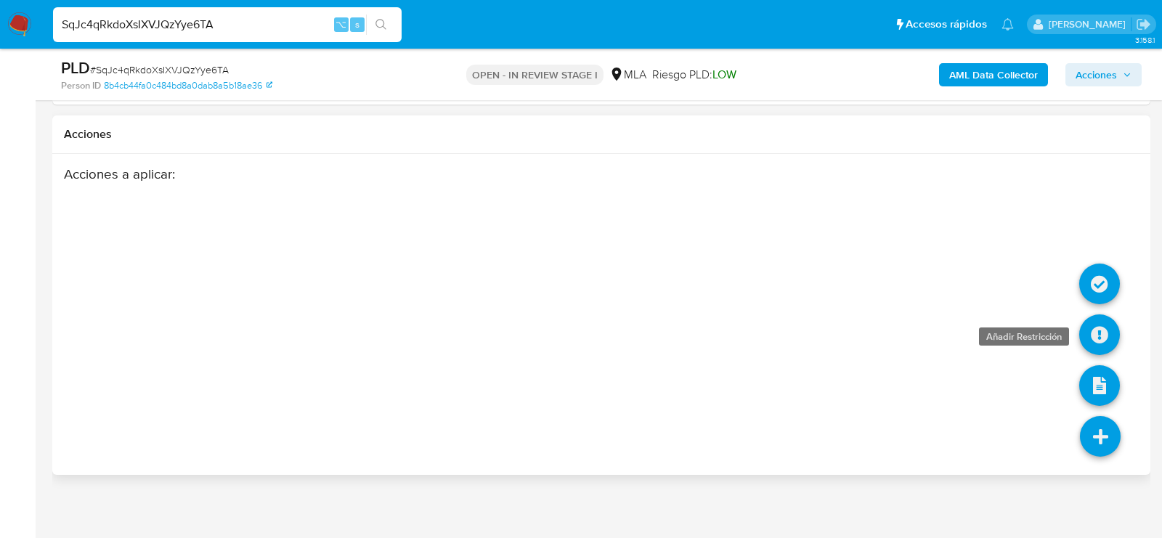
click at [1099, 330] on icon at bounding box center [1099, 335] width 41 height 41
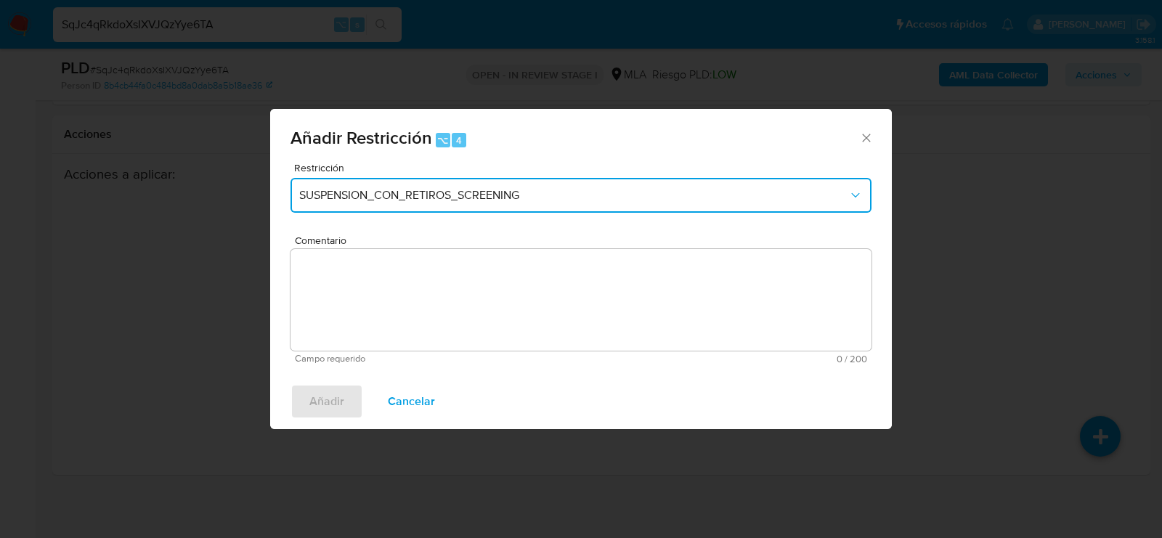
click at [426, 194] on span "SUSPENSION_CON_RETIROS_SCREENING" at bounding box center [573, 195] width 549 height 15
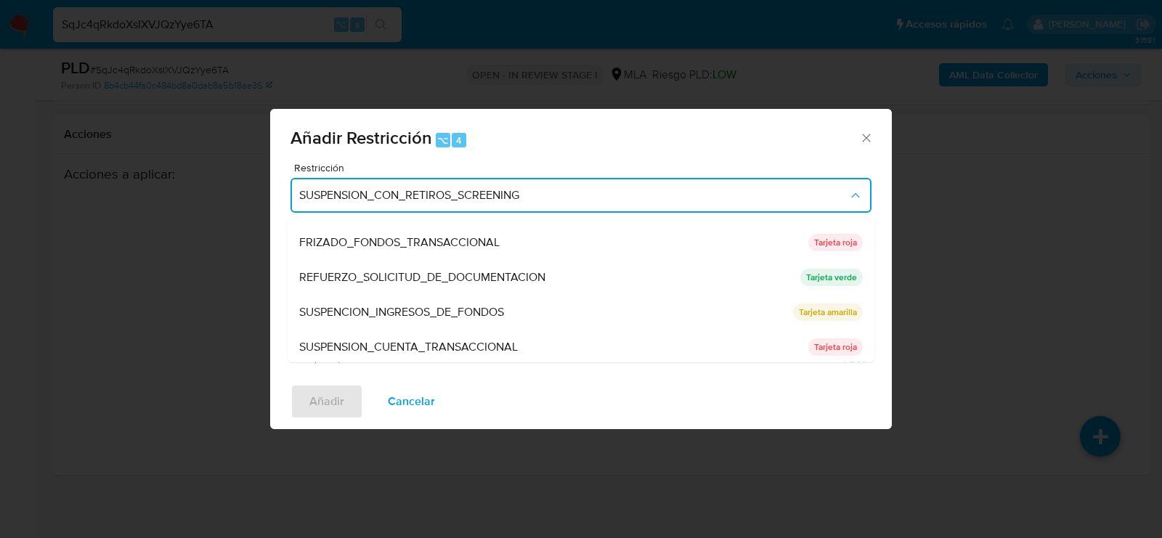
scroll to position [280, 0]
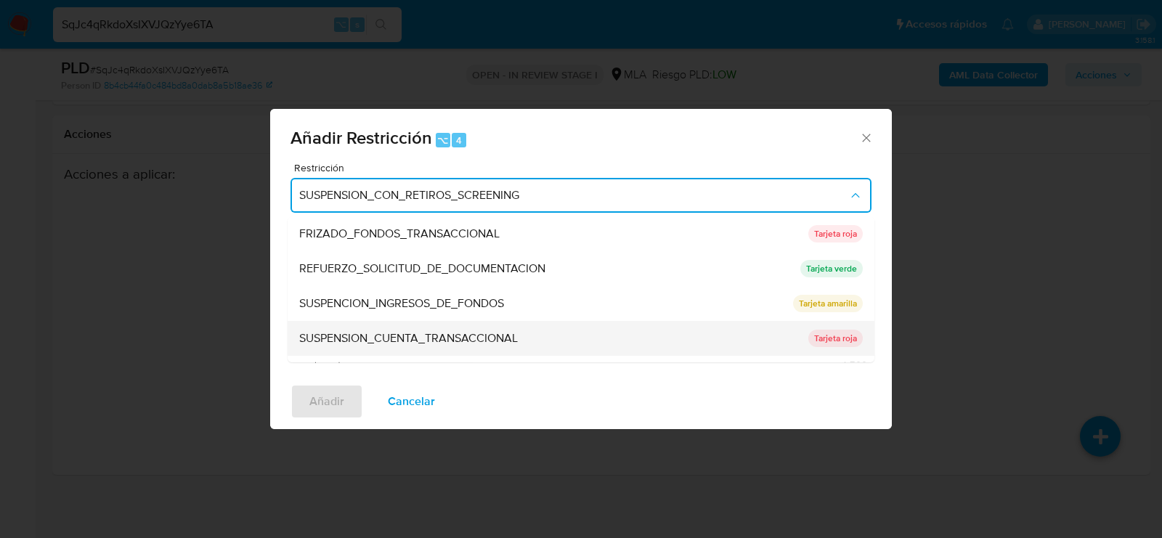
click at [381, 345] on span "SUSPENSION_CUENTA_TRANSACCIONAL" at bounding box center [408, 338] width 219 height 15
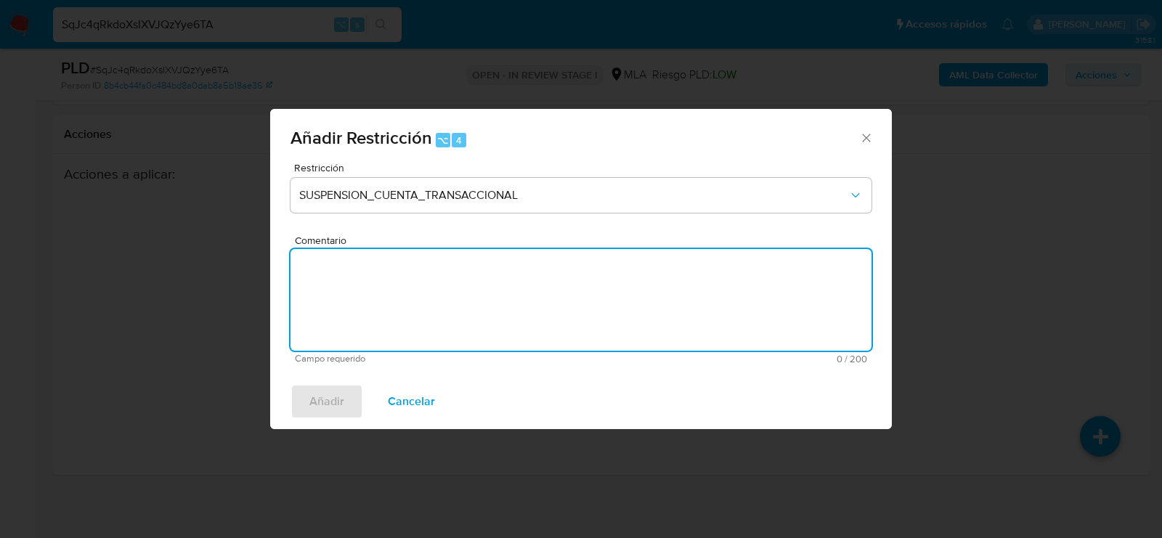
click at [381, 345] on textarea "Comentario" at bounding box center [581, 300] width 581 height 102
type textarea "aml"
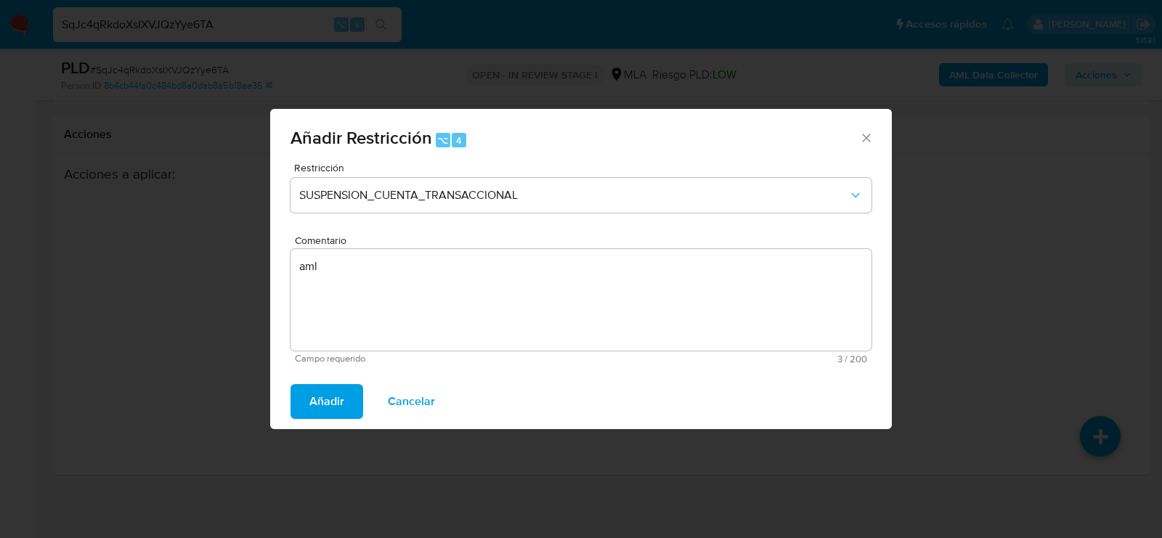
click at [331, 390] on span "Añadir" at bounding box center [326, 402] width 35 height 32
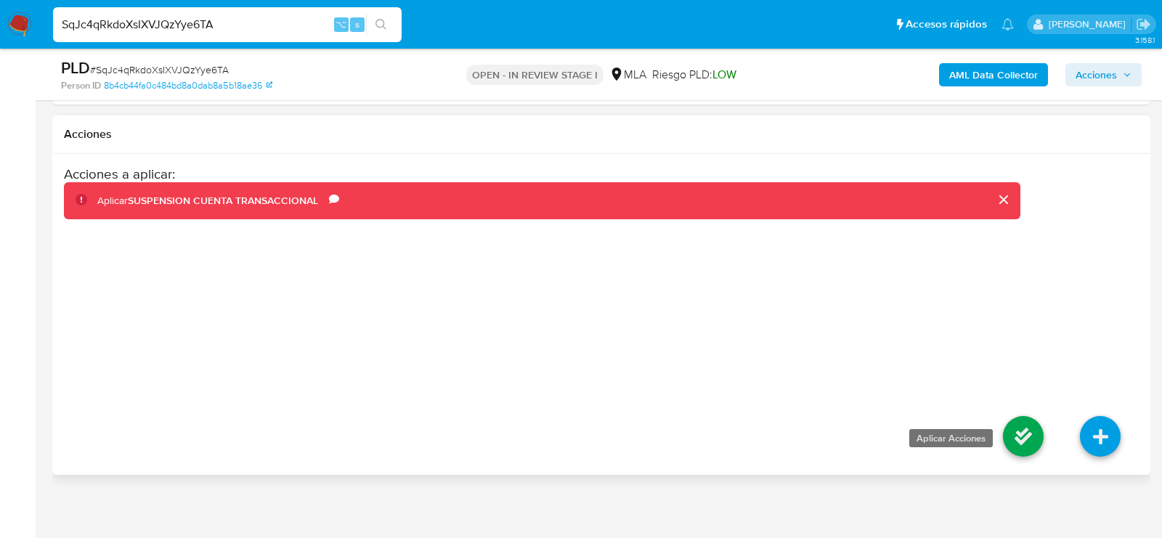
click at [1029, 424] on icon at bounding box center [1023, 436] width 41 height 41
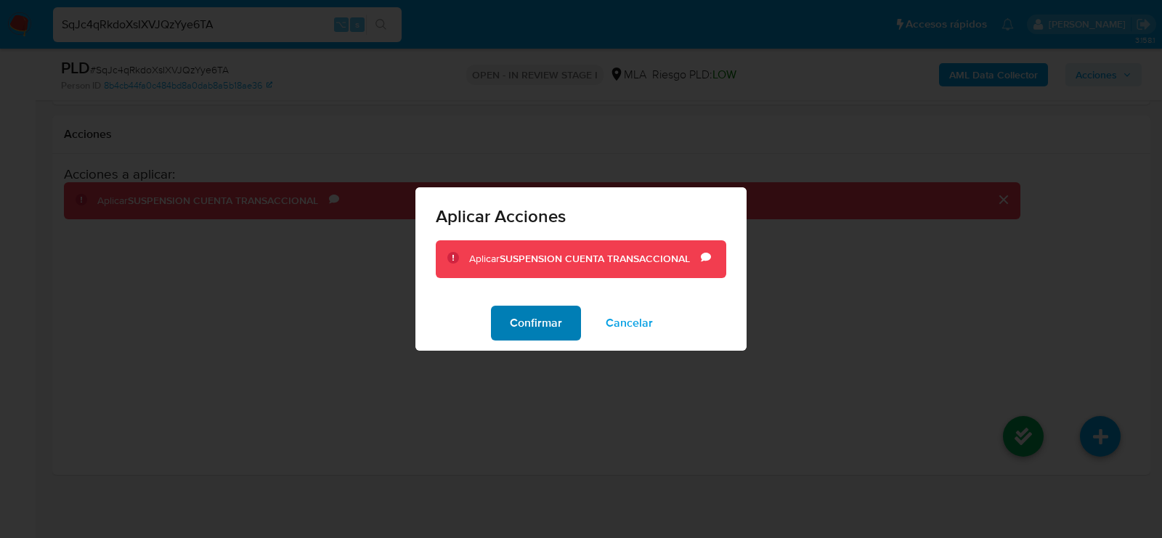
click at [548, 315] on span "Confirmar" at bounding box center [536, 323] width 52 height 32
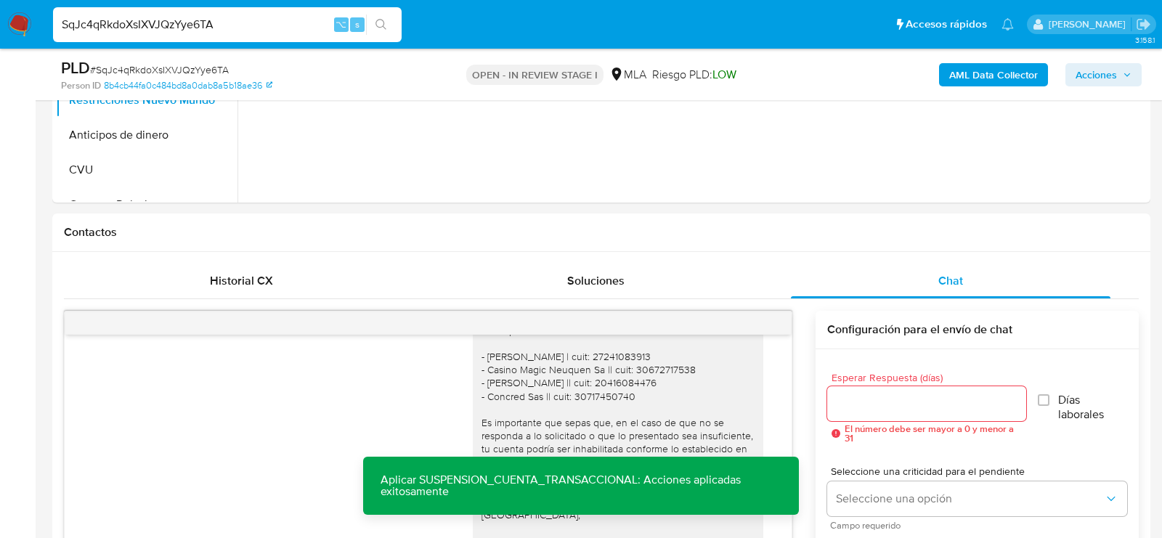
scroll to position [0, 0]
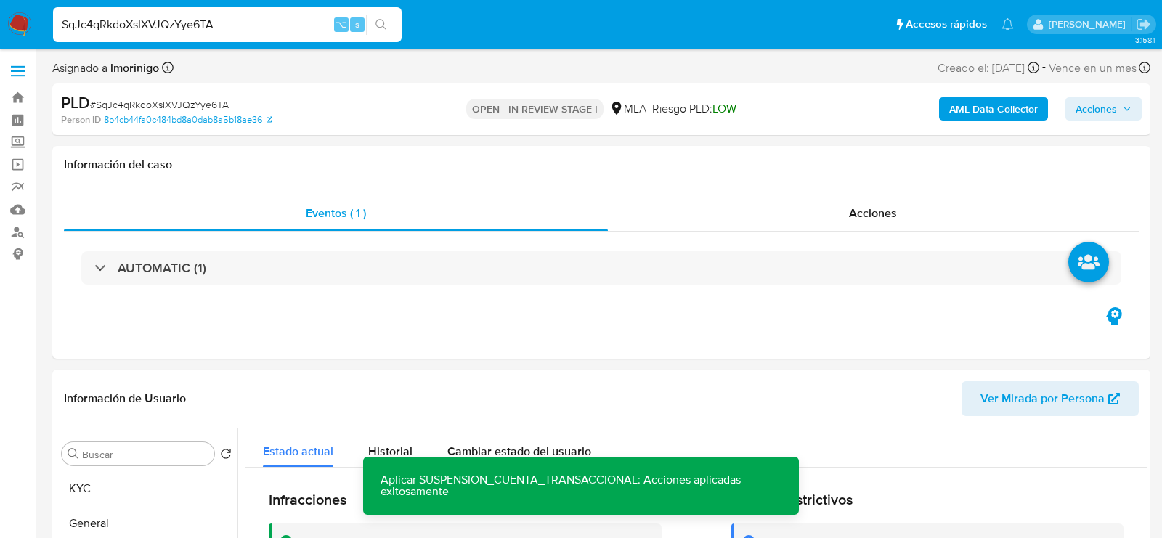
click at [1089, 116] on span "Acciones" at bounding box center [1096, 108] width 41 height 23
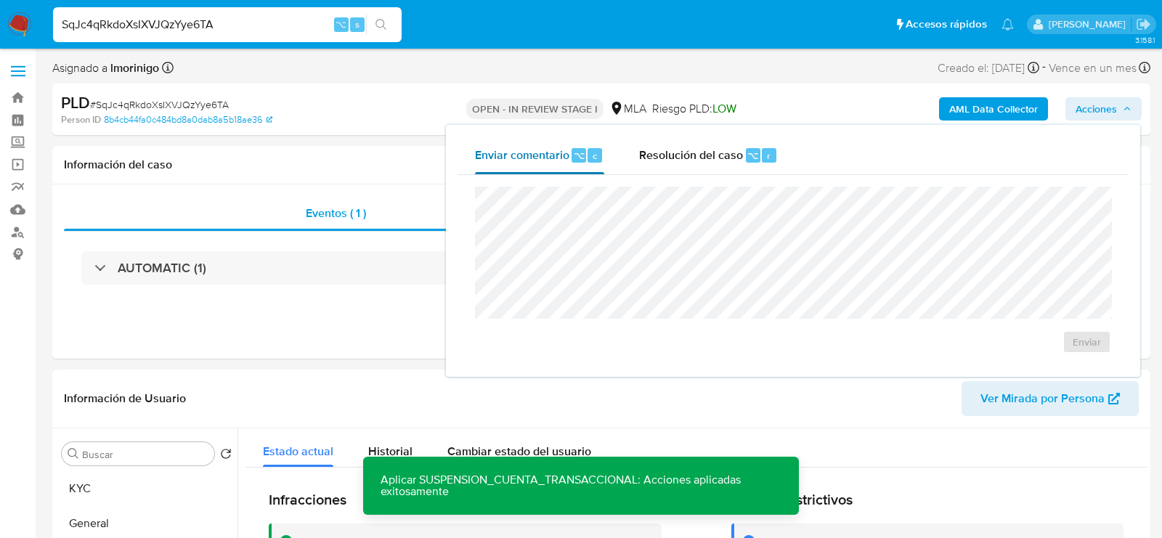
click at [607, 141] on button "Enviar comentario ⌥ c" at bounding box center [540, 156] width 164 height 38
click at [678, 150] on span "Resolución del caso" at bounding box center [691, 155] width 104 height 17
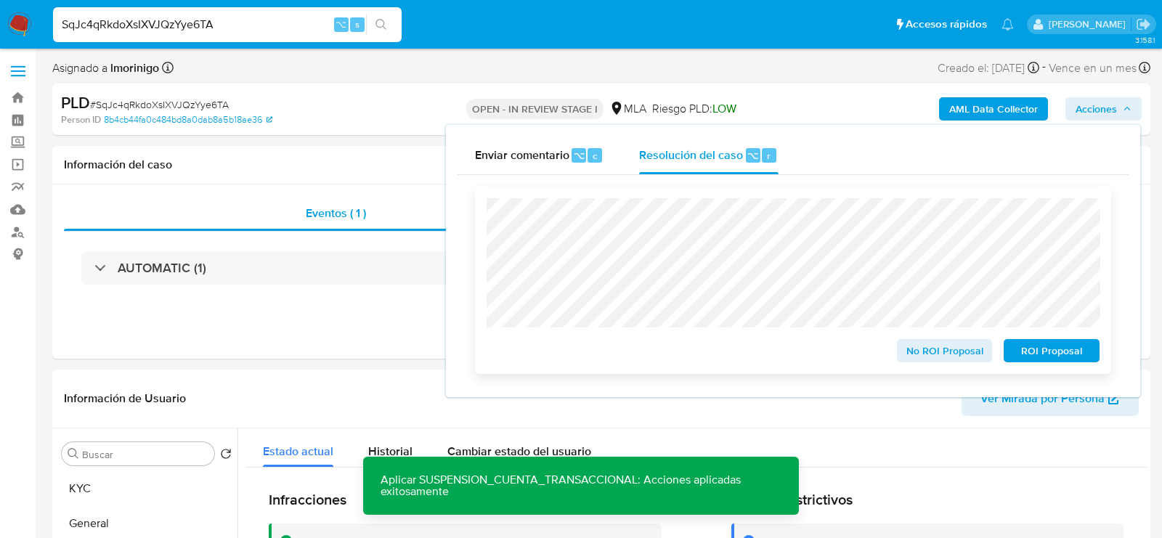
click at [1031, 360] on span "ROI Proposal" at bounding box center [1052, 351] width 76 height 20
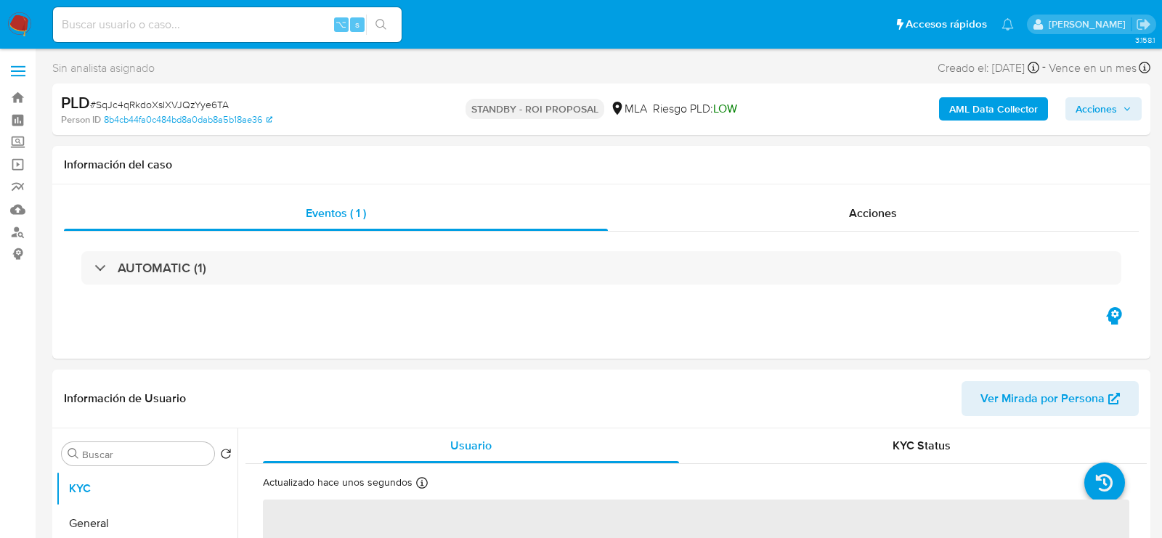
select select "10"
click at [228, 14] on div "⌥ s" at bounding box center [227, 24] width 349 height 35
click at [181, 37] on div "⌥ s" at bounding box center [227, 24] width 349 height 35
click at [171, 30] on input at bounding box center [227, 24] width 349 height 19
paste input "kv8iLNPk22lgzgaufHK9XrYe"
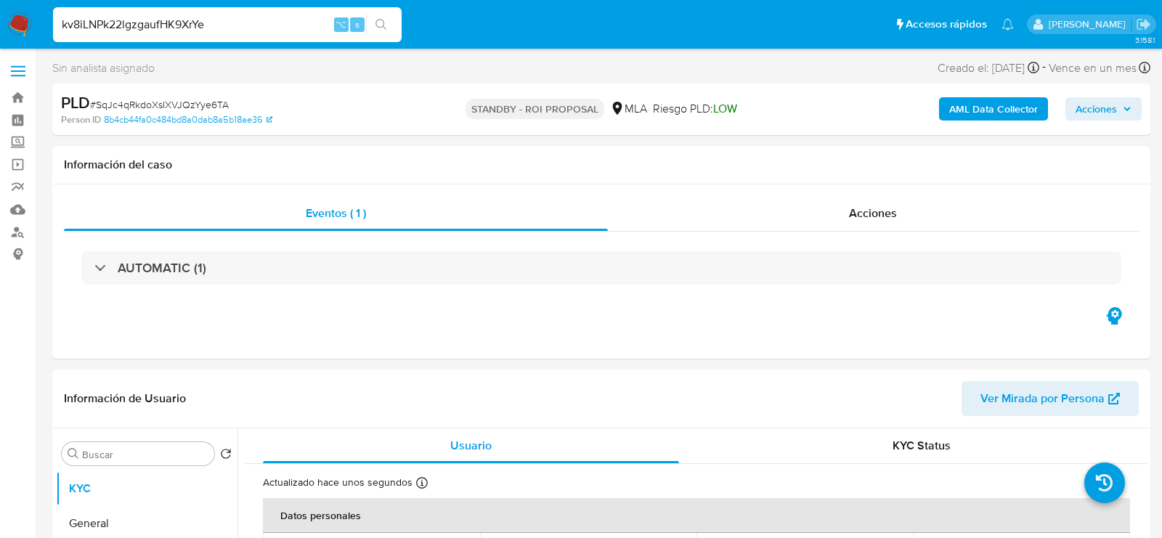
type input "kv8iLNPk22lgzgaufHK9XrYe"
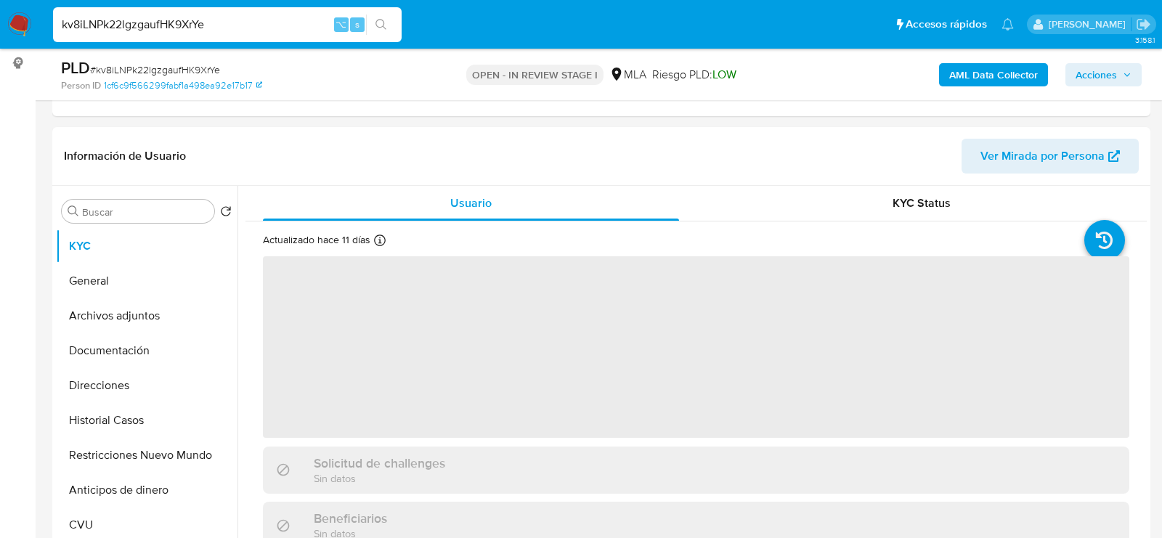
select select "10"
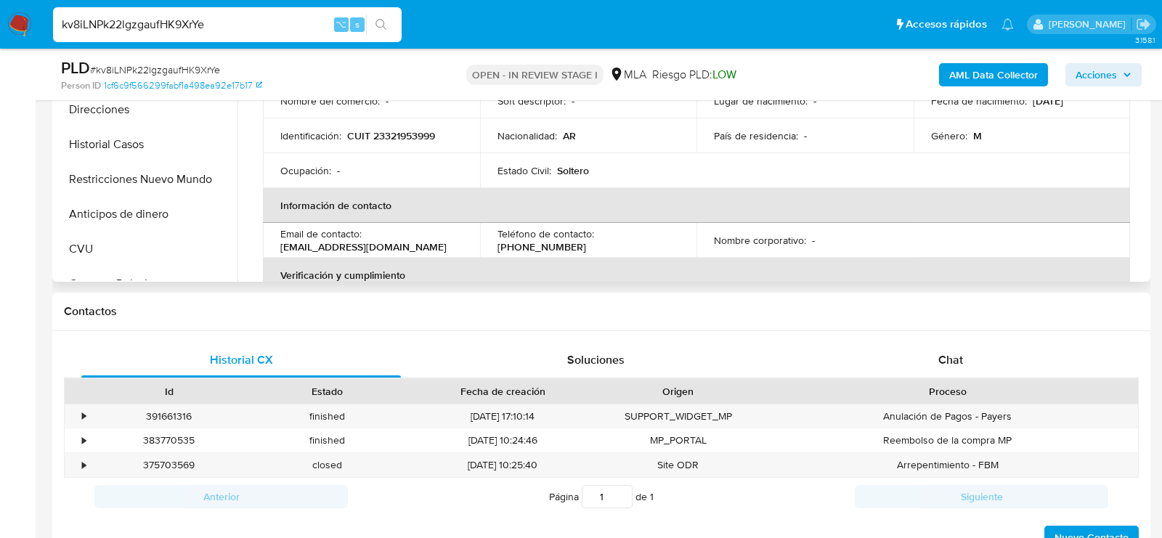
scroll to position [490, 0]
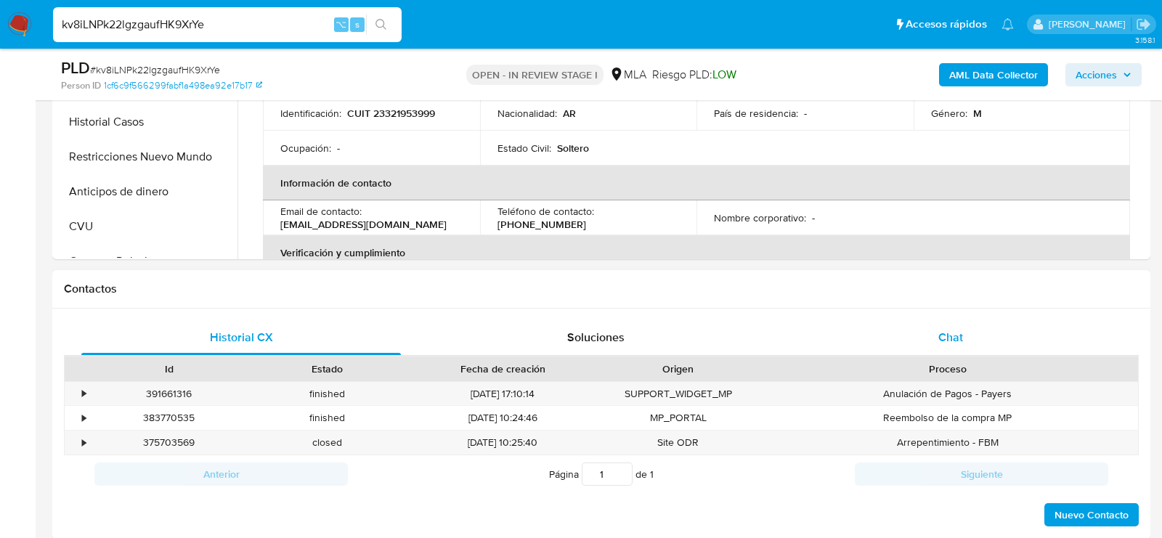
click at [992, 349] on div "Chat" at bounding box center [951, 337] width 320 height 35
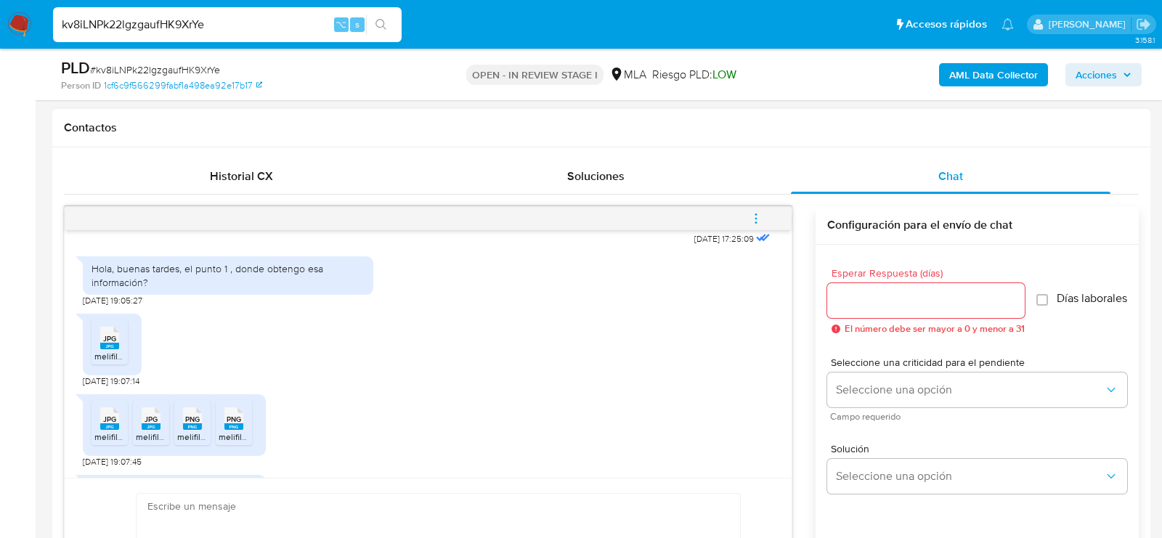
scroll to position [781, 0]
click at [109, 352] on rect at bounding box center [109, 348] width 19 height 7
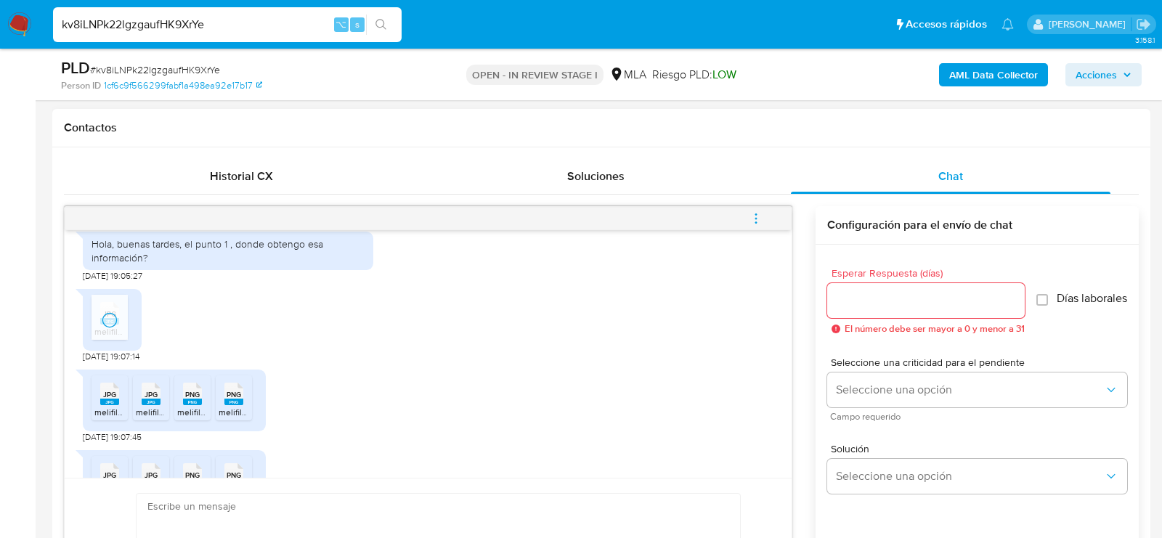
scroll to position [821, 0]
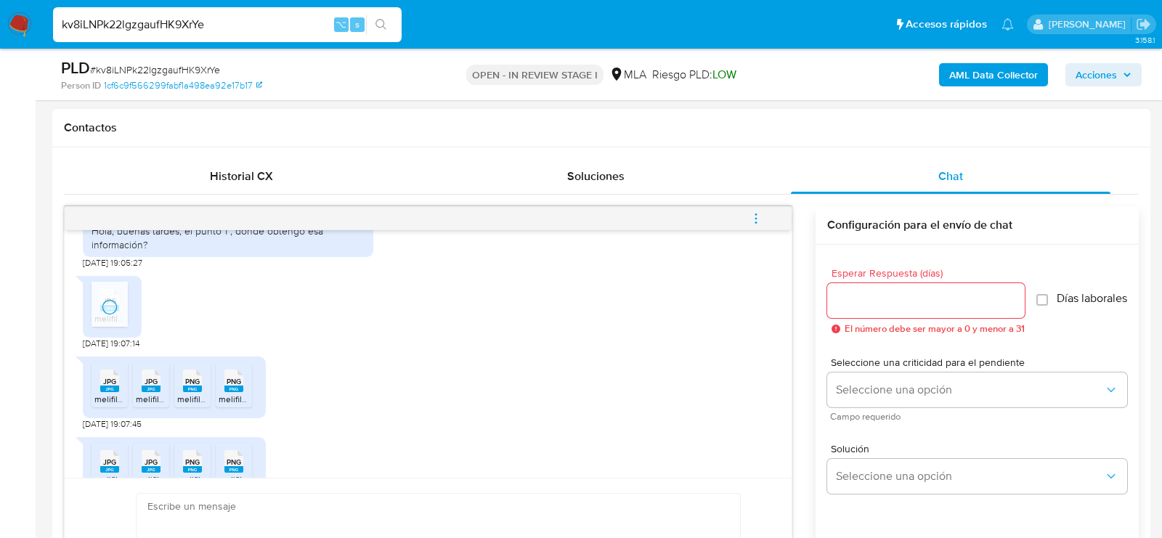
click at [113, 393] on icon "JPG" at bounding box center [109, 380] width 19 height 25
click at [172, 409] on ul "JPG JPG melifile4667095269491220901.jpg JPG JPG melifile2069508697220572887.jpg…" at bounding box center [175, 387] width 166 height 50
click at [149, 386] on span "JPG" at bounding box center [151, 381] width 13 height 9
click at [178, 394] on div "PNG PNG" at bounding box center [192, 379] width 31 height 28
click at [226, 394] on icon "PNG" at bounding box center [233, 380] width 19 height 25
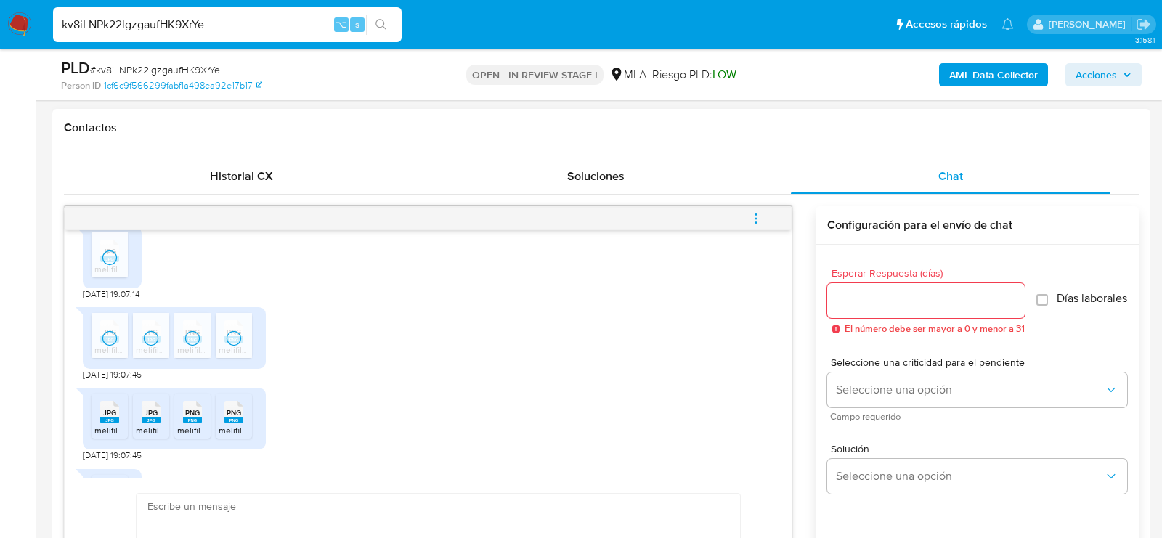
scroll to position [872, 0]
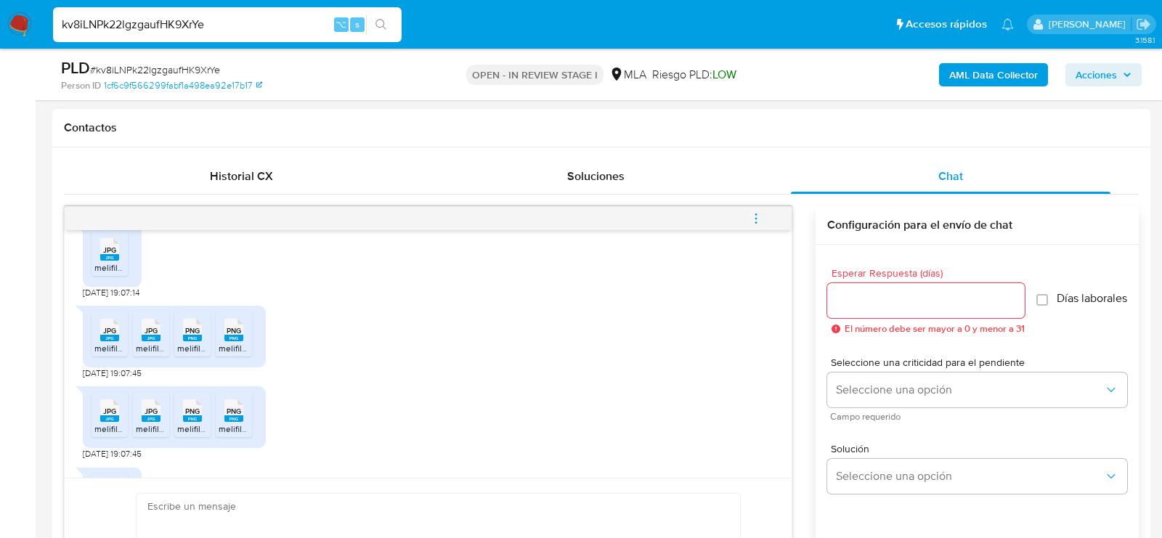
click at [112, 422] on rect at bounding box center [109, 418] width 19 height 7
click at [143, 422] on rect at bounding box center [151, 418] width 19 height 7
click at [187, 422] on rect at bounding box center [192, 418] width 19 height 7
click at [235, 422] on rect at bounding box center [233, 418] width 19 height 7
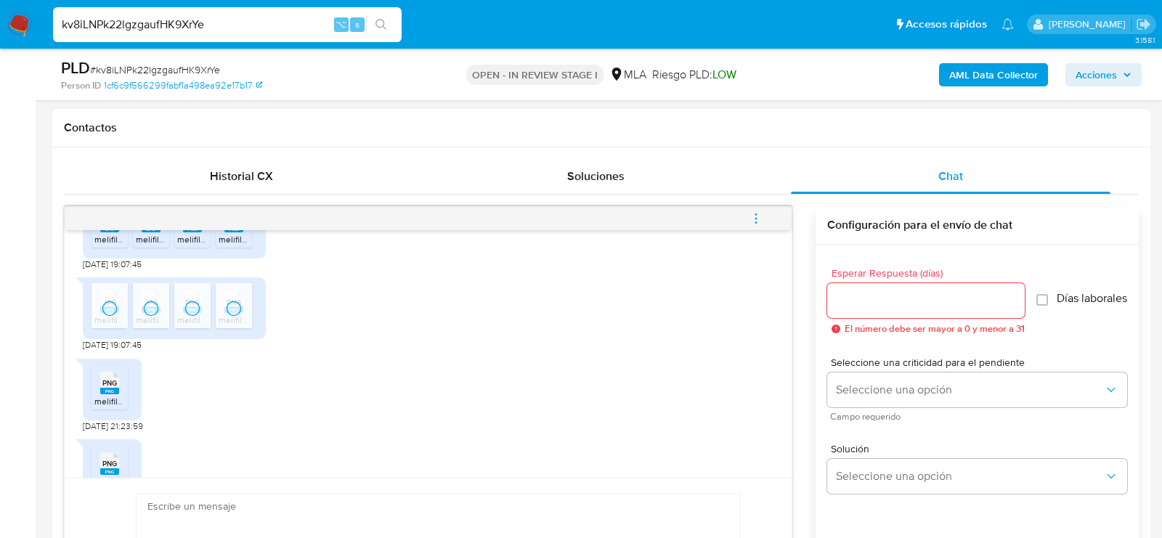
click at [94, 396] on div "PNG PNG" at bounding box center [109, 382] width 31 height 28
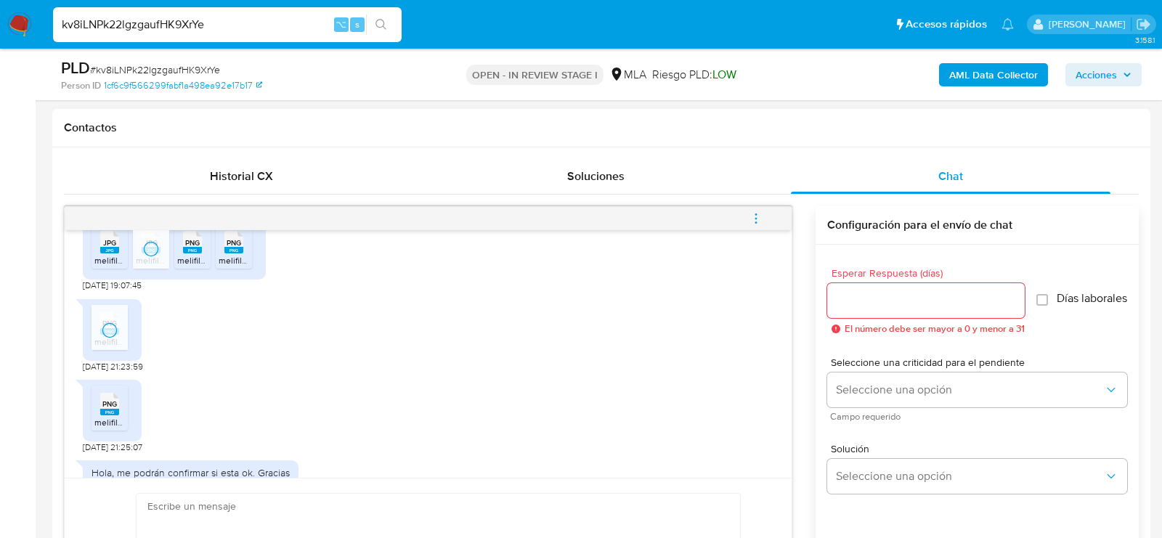
click at [105, 409] on span "PNG" at bounding box center [109, 403] width 15 height 9
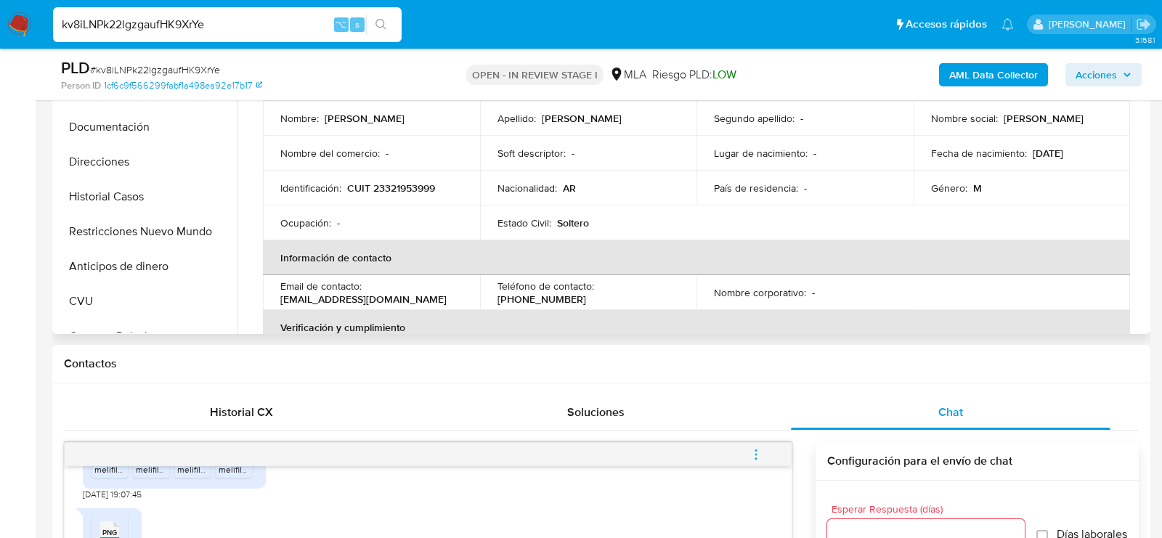
scroll to position [402, 0]
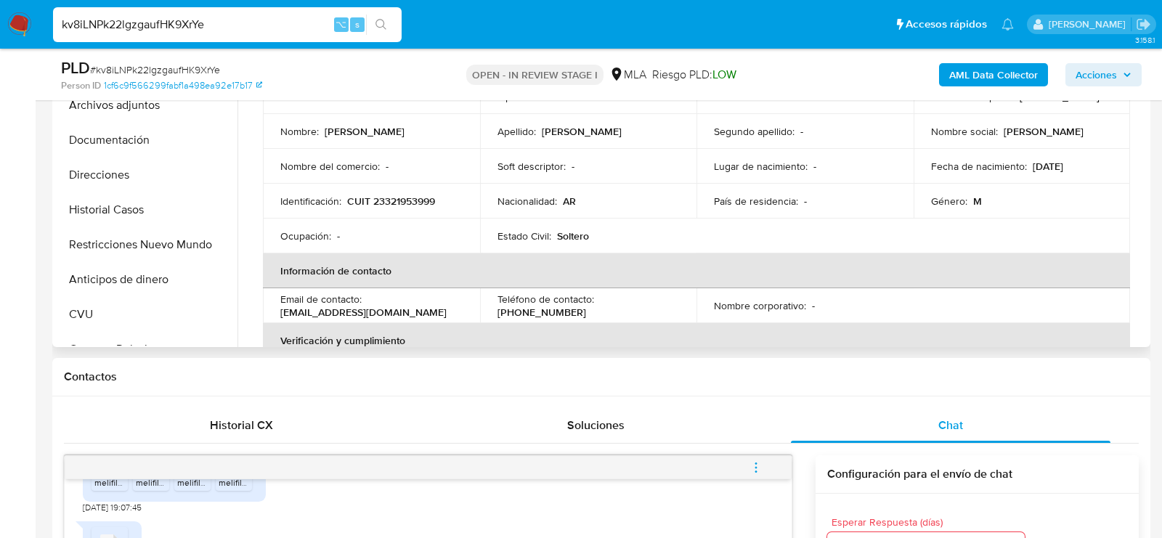
click at [376, 198] on p "CUIT 23321953999" at bounding box center [391, 201] width 88 height 13
copy p "23321953999"
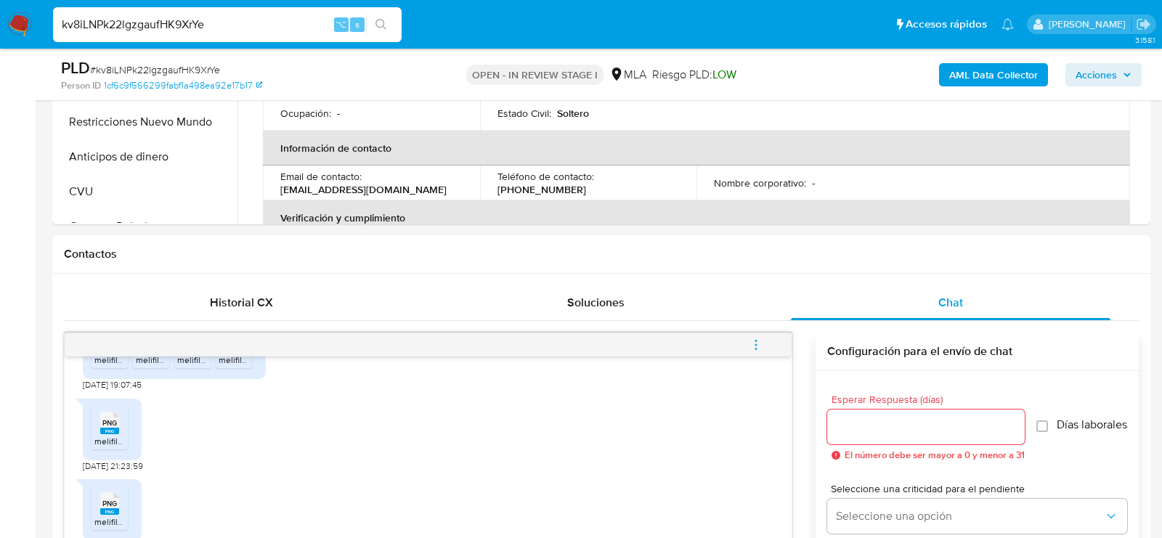
scroll to position [617, 0]
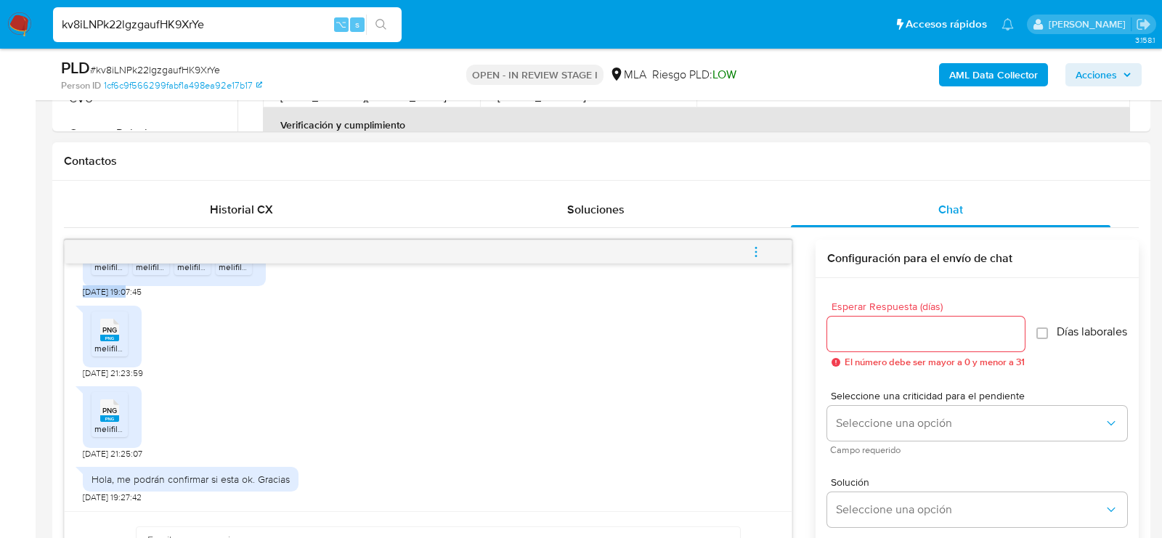
drag, startPoint x: 127, startPoint y: 291, endPoint x: 72, endPoint y: 291, distance: 55.2
click at [72, 291] on div "18/08/2025 17:25:09 Hola, buenas tardes, el punto 1 , donde obtengo esa informa…" at bounding box center [428, 388] width 727 height 248
copy span "18/08/2025"
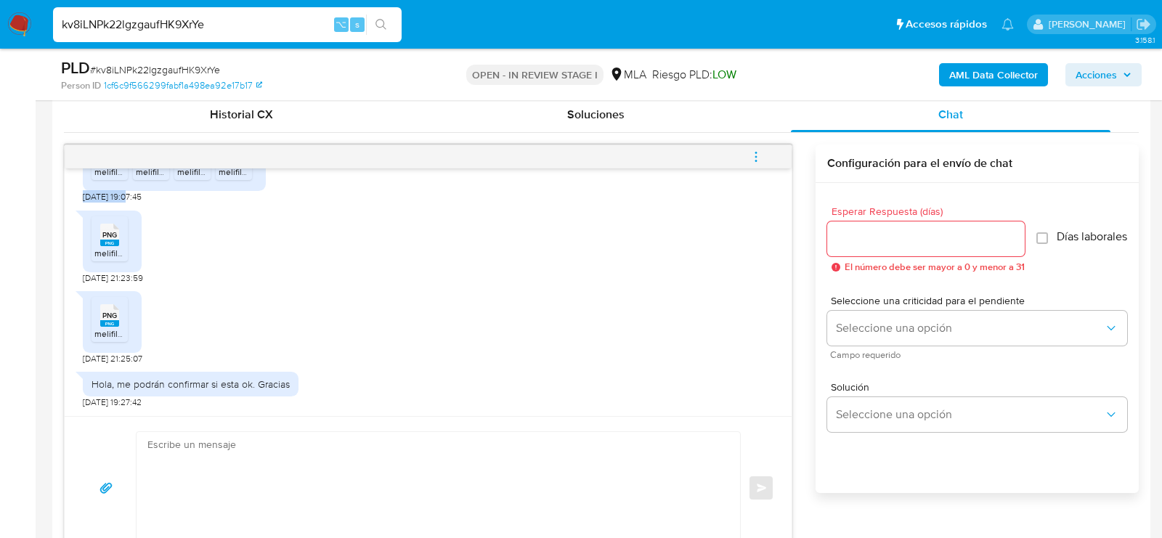
scroll to position [712, 0]
click at [532, 462] on textarea at bounding box center [434, 489] width 575 height 112
paste textarea "Hola, ¡Muchas gracias por tu respuesta! Confirmamos la recepción de la document…"
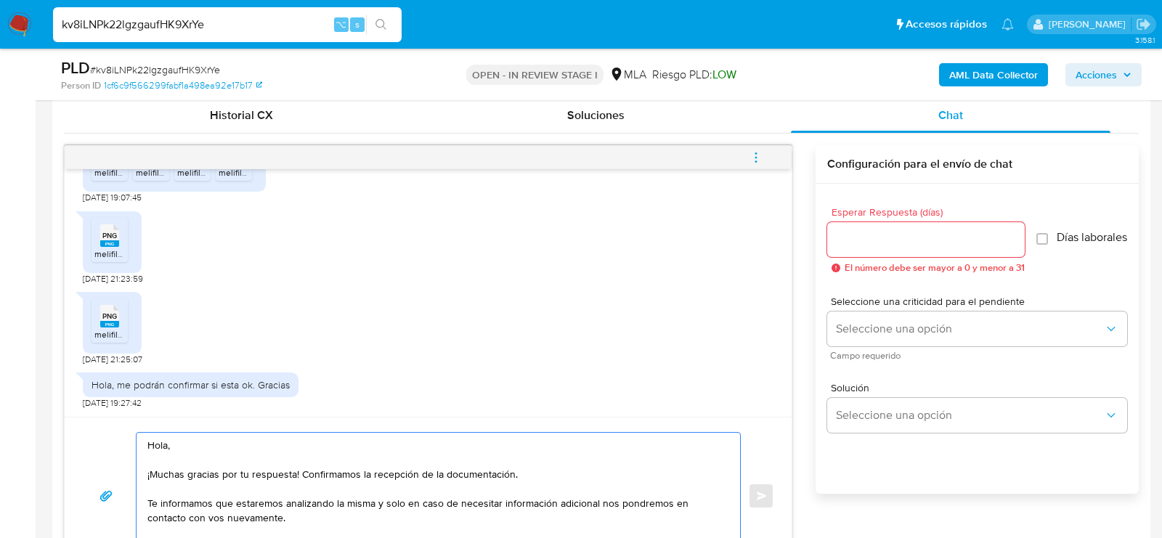
scroll to position [725, 0]
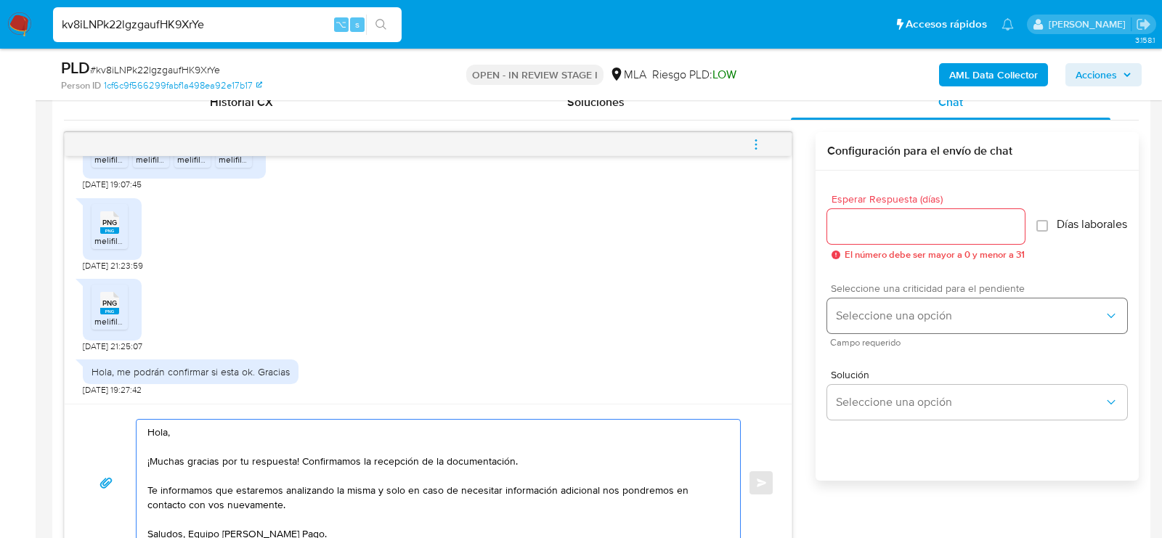
type textarea "Hola, ¡Muchas gracias por tu respuesta! Confirmamos la recepción de la document…"
drag, startPoint x: 863, startPoint y: 324, endPoint x: 863, endPoint y: 313, distance: 10.9
click at [863, 323] on span "Seleccione una opción" at bounding box center [970, 316] width 268 height 15
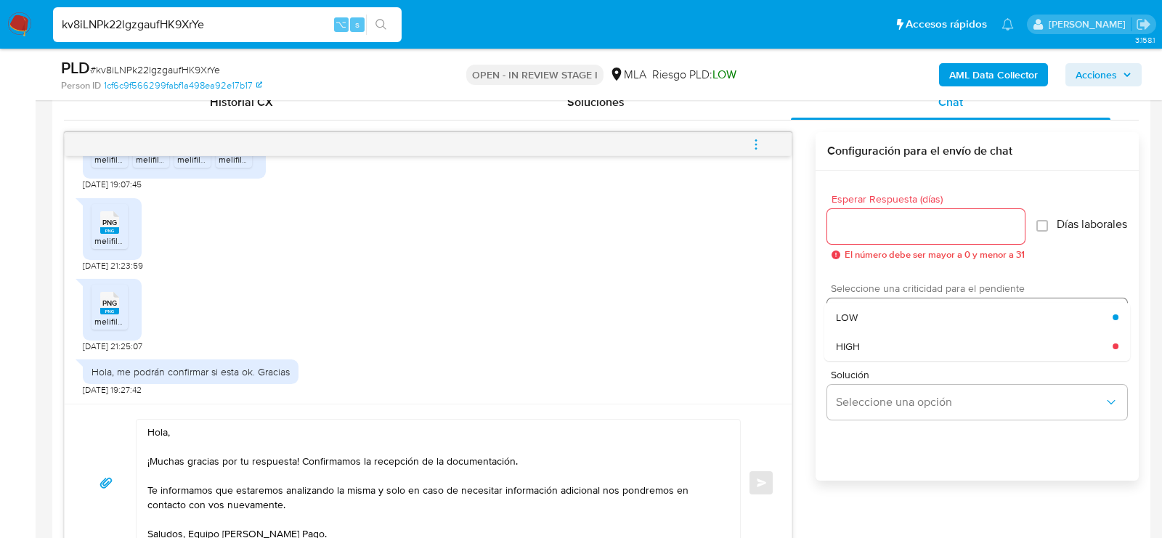
click at [863, 313] on div "Seleccione una opción LOW HIGH" at bounding box center [977, 316] width 300 height 35
click at [863, 313] on div "LOW" at bounding box center [974, 317] width 277 height 29
click at [848, 241] on div at bounding box center [926, 226] width 198 height 35
click at [848, 234] on div at bounding box center [926, 226] width 198 height 35
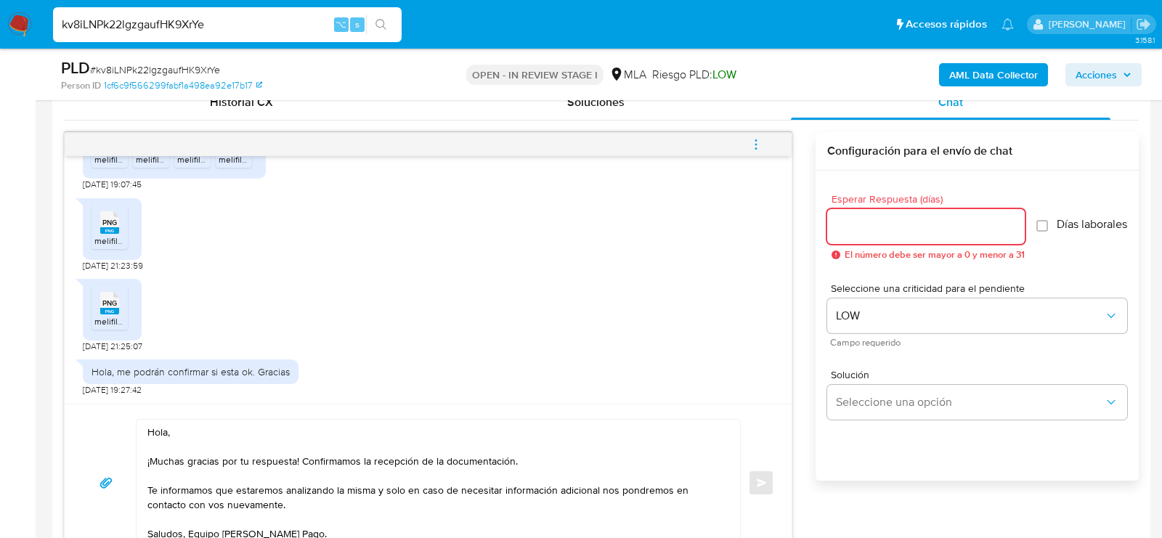
click at [832, 226] on input "Esperar Respuesta (días)" at bounding box center [926, 226] width 198 height 19
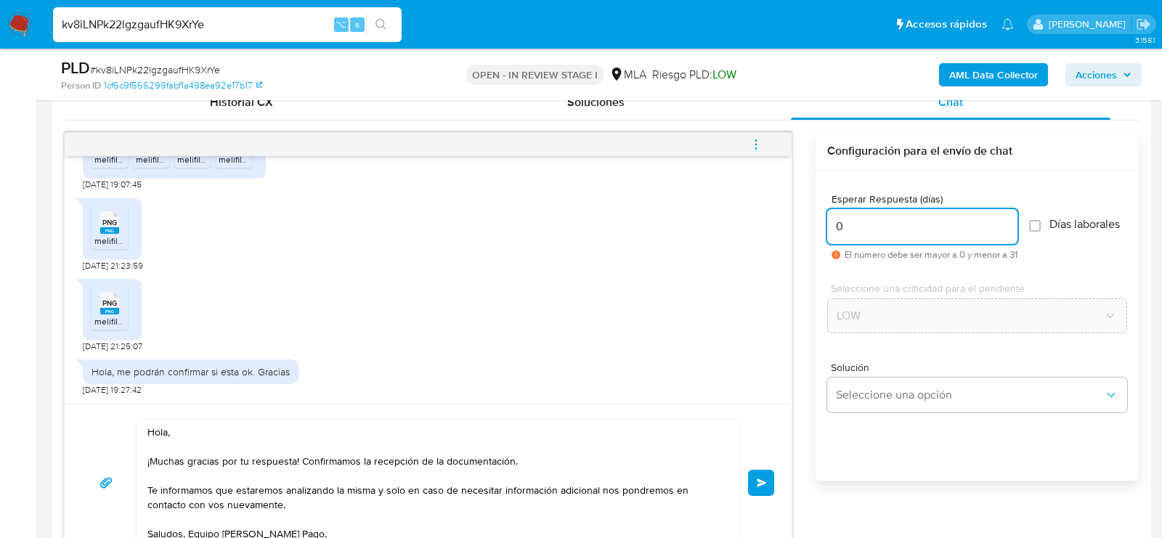
type input "0"
click at [141, 63] on span "# kv8iLNPk22lgzgaufHK9XrYe" at bounding box center [155, 69] width 130 height 15
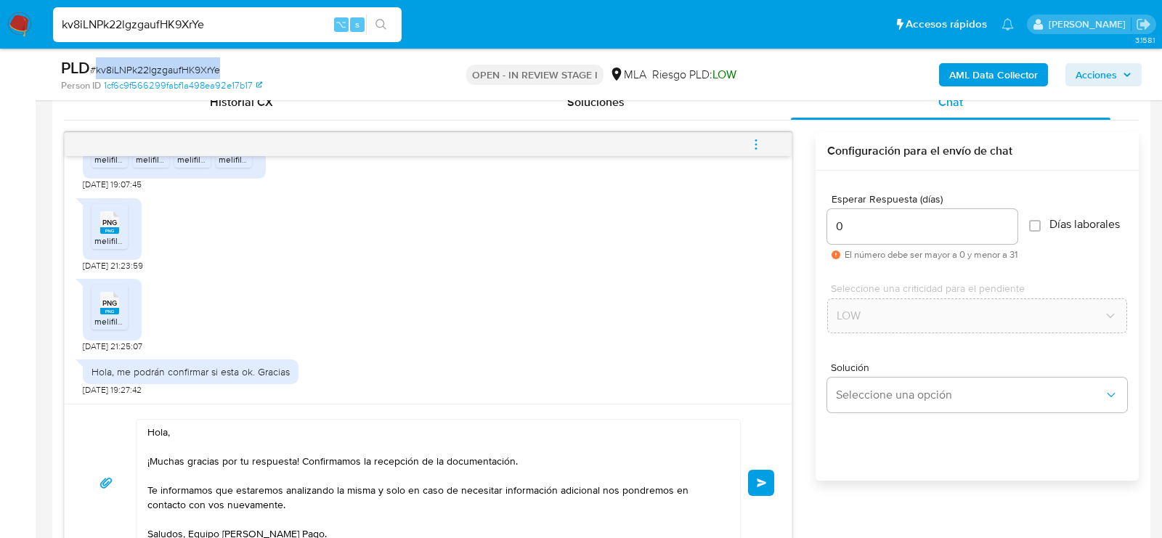
click at [141, 63] on span "# kv8iLNPk22lgzgaufHK9XrYe" at bounding box center [155, 69] width 130 height 15
copy span "kv8iLNPk22lgzgaufHK9XrYe"
click at [753, 485] on button "Enviar" at bounding box center [761, 483] width 26 height 26
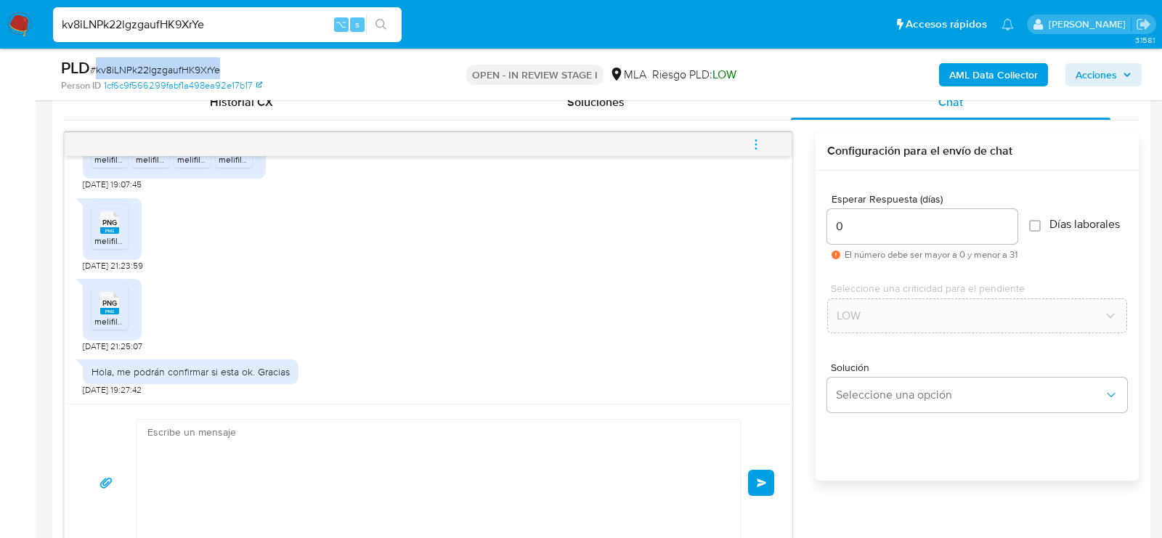
scroll to position [1267, 0]
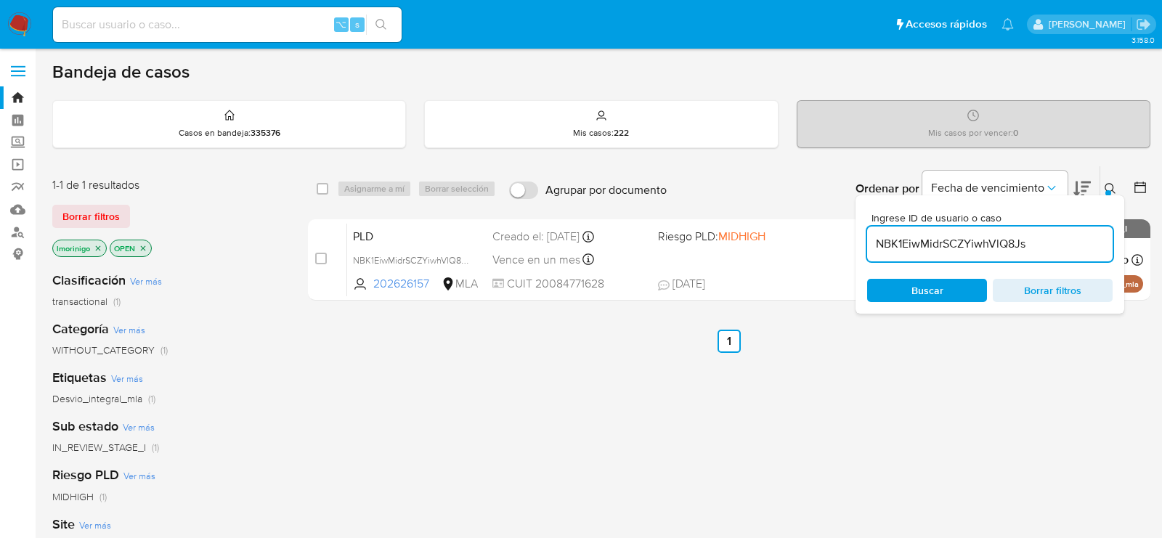
click at [883, 252] on div "NBK1EiwMidrSCZYiwhVlQ8Js" at bounding box center [990, 244] width 246 height 35
click at [883, 248] on input "NBK1EiwMidrSCZYiwhVlQ8Js" at bounding box center [990, 244] width 246 height 19
paste input "kv8iLNPk22lgzgaufHK9XrYe"
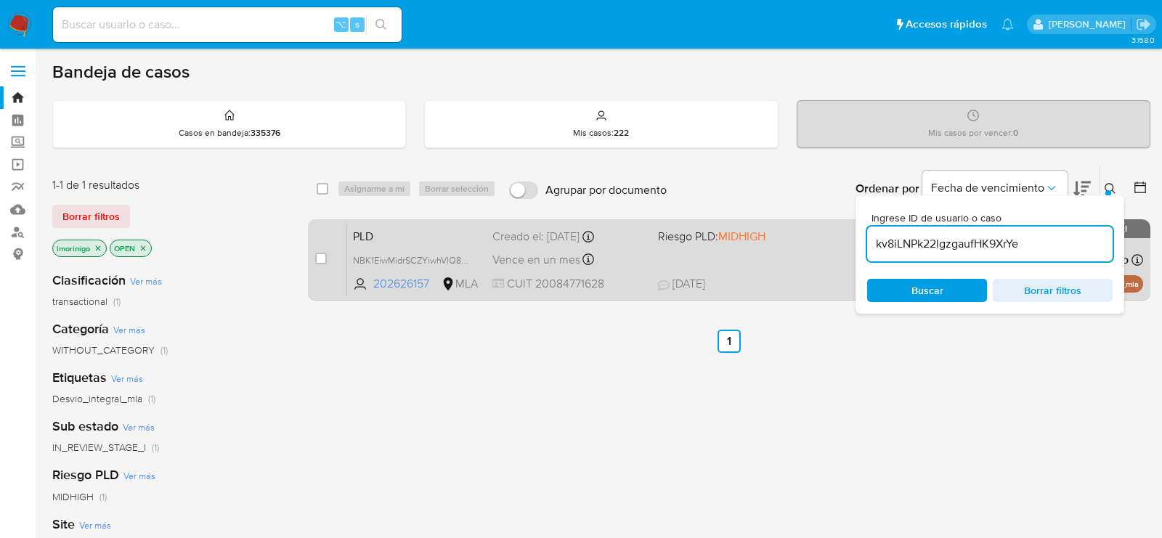
type input "kv8iLNPk22lgzgaufHK9XrYe"
click at [320, 254] on input "checkbox" at bounding box center [321, 259] width 12 height 12
checkbox input "true"
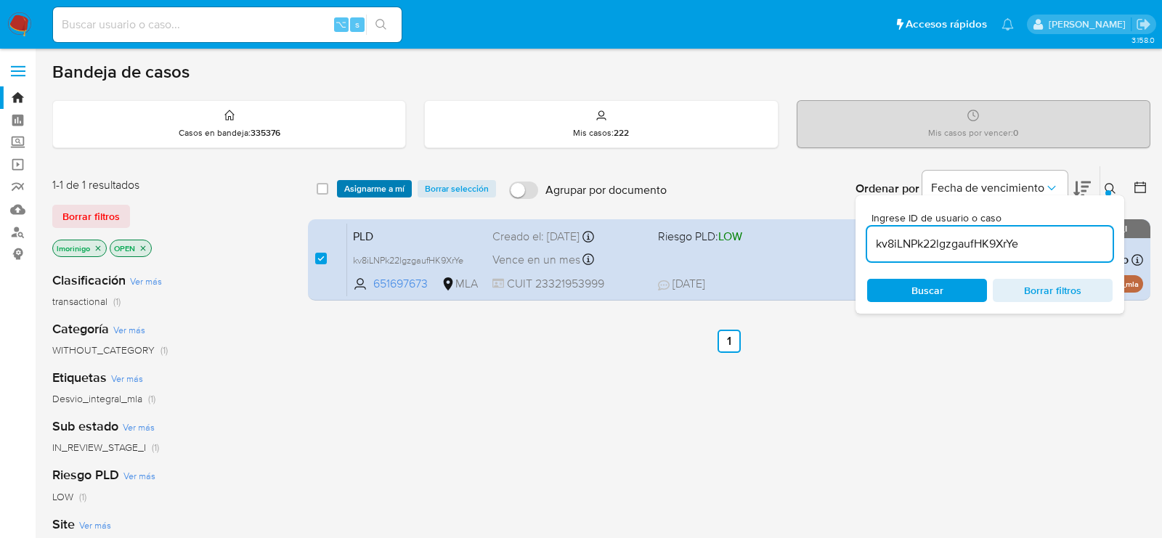
click at [356, 191] on span "Asignarme a mí" at bounding box center [374, 189] width 60 height 15
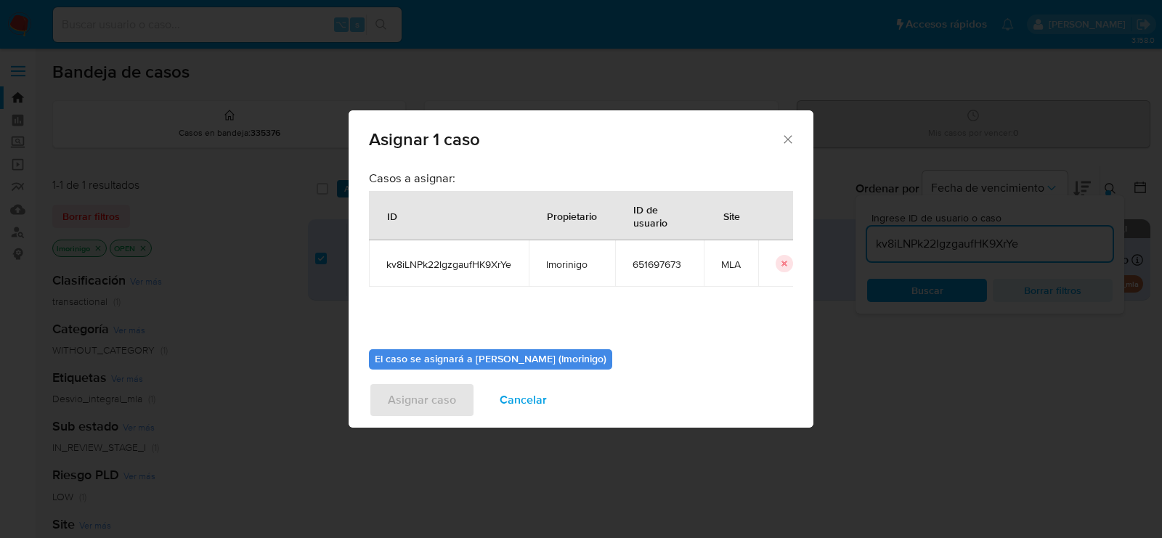
scroll to position [74, 0]
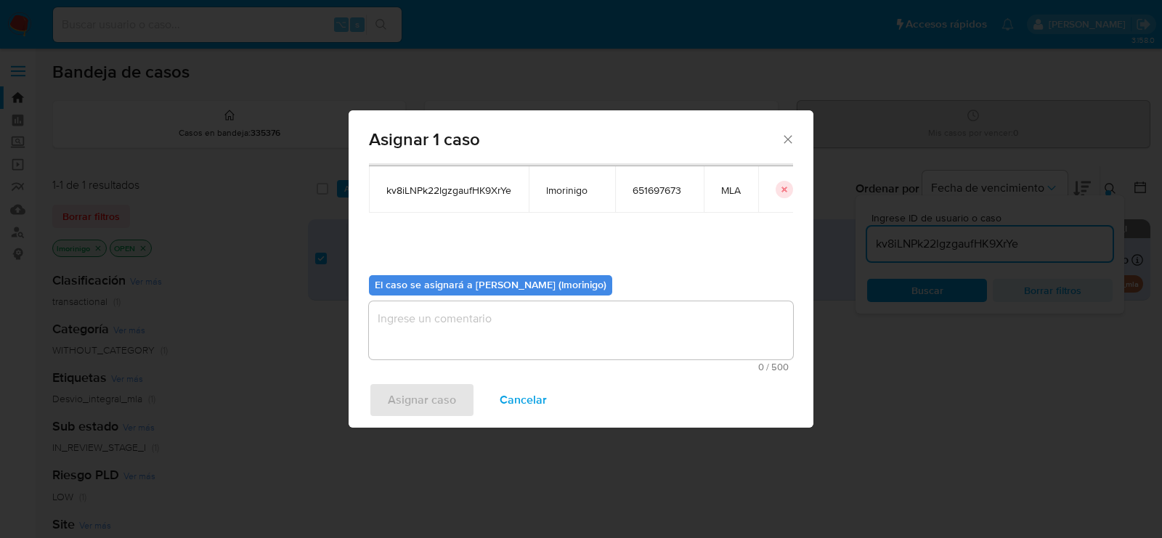
click at [428, 326] on textarea "assign-modal" at bounding box center [581, 330] width 424 height 58
click at [409, 397] on span "Asignar caso" at bounding box center [422, 400] width 68 height 32
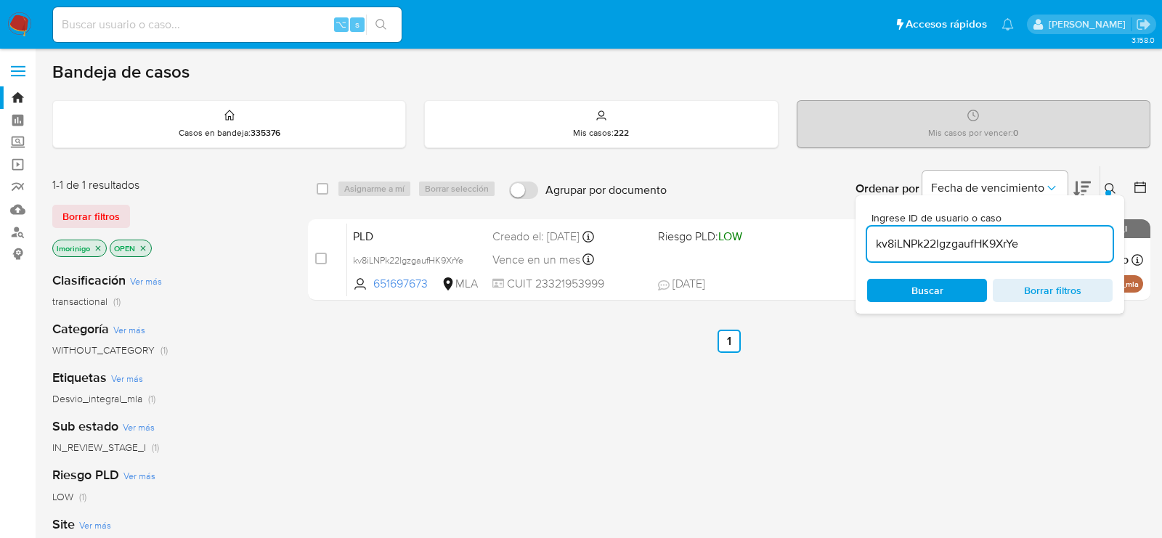
click at [908, 253] on div "kv8iLNPk22lgzgaufHK9XrYe" at bounding box center [990, 244] width 246 height 35
click at [904, 239] on input "kv8iLNPk22lgzgaufHK9XrYe" at bounding box center [990, 244] width 246 height 19
paste input "hUCdRtSJObooFbGk70sugxqz"
type input "hUCdRtSJObooFbGk70sugxqz"
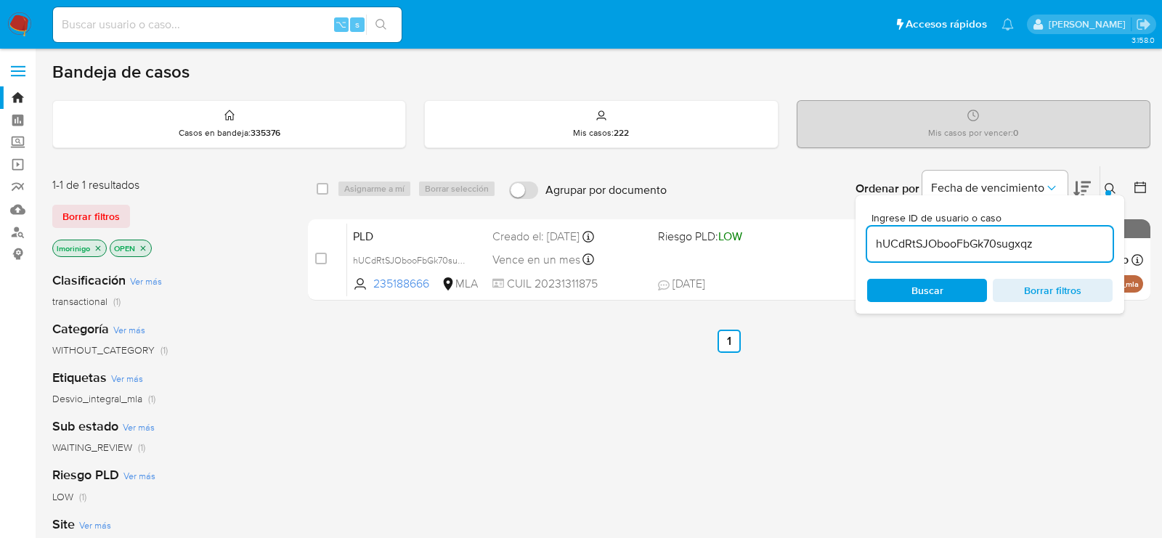
click at [320, 259] on input "checkbox" at bounding box center [321, 259] width 12 height 12
checkbox input "true"
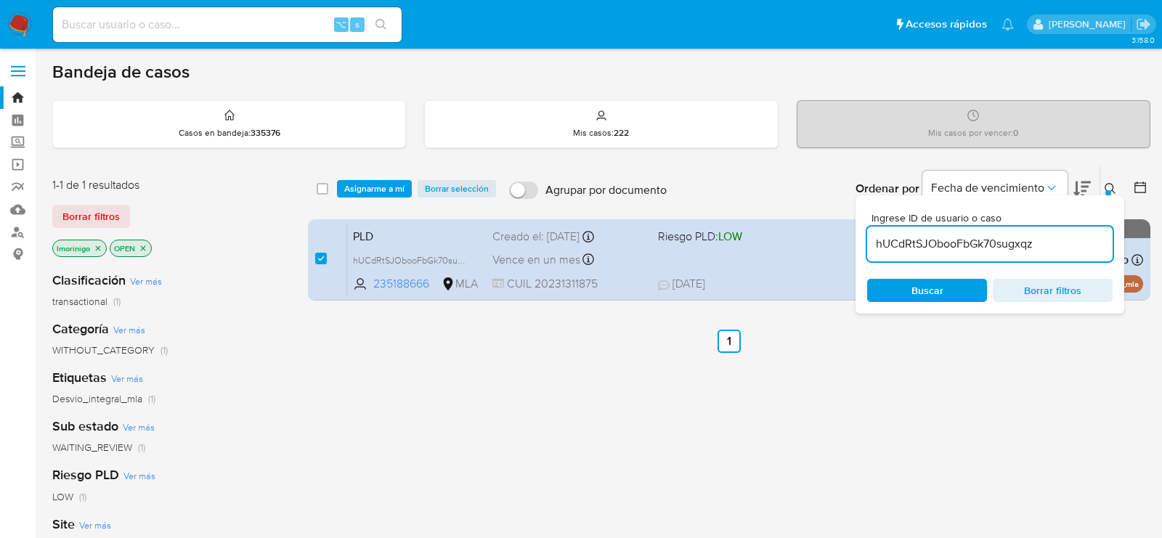
click at [357, 178] on div "select-all-cases-checkbox Asignarme a mí Borrar selección Agrupar por documento…" at bounding box center [729, 188] width 843 height 45
click at [357, 182] on span "Asignarme a mí" at bounding box center [374, 189] width 60 height 15
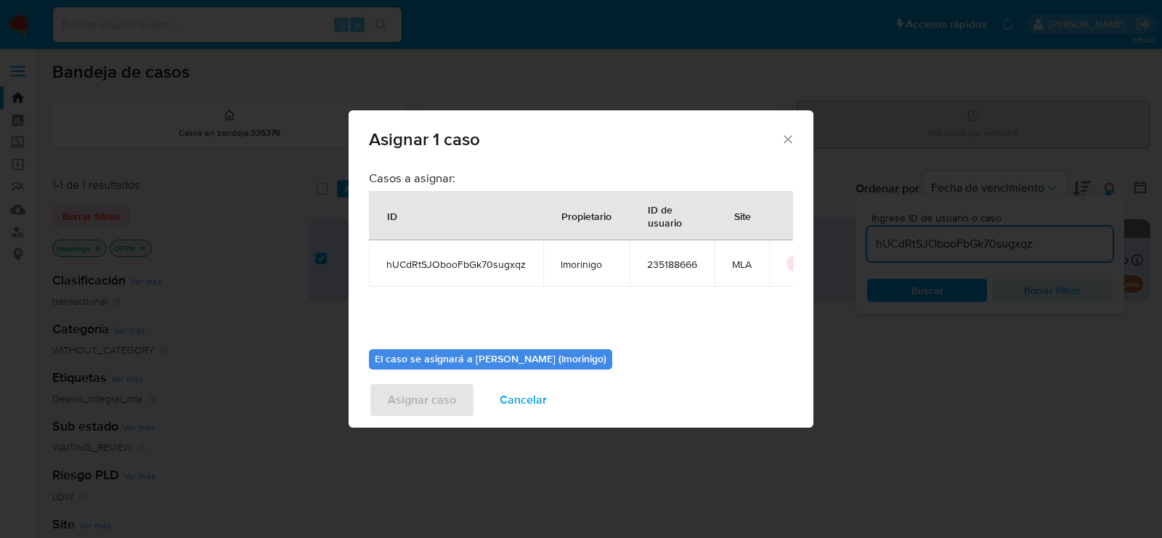
scroll to position [74, 0]
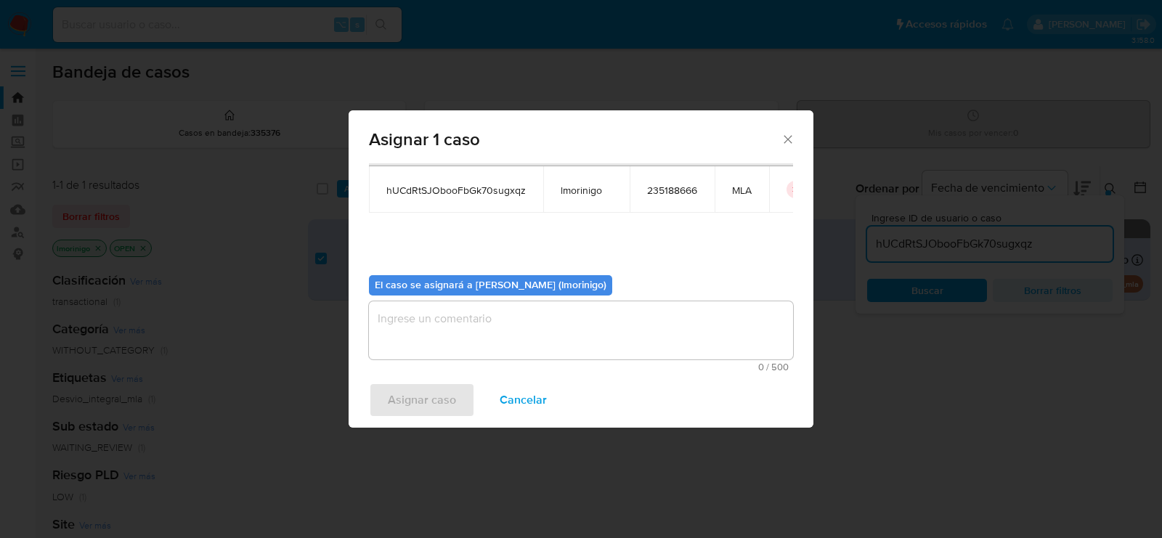
click at [427, 338] on textarea "assign-modal" at bounding box center [581, 330] width 424 height 58
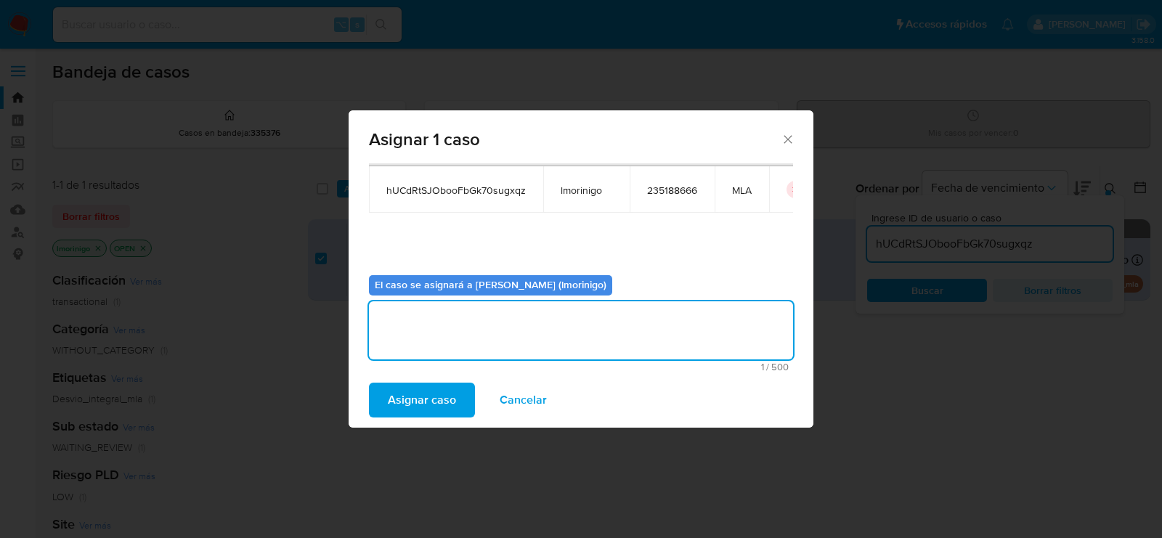
click at [418, 389] on span "Asignar caso" at bounding box center [422, 400] width 68 height 32
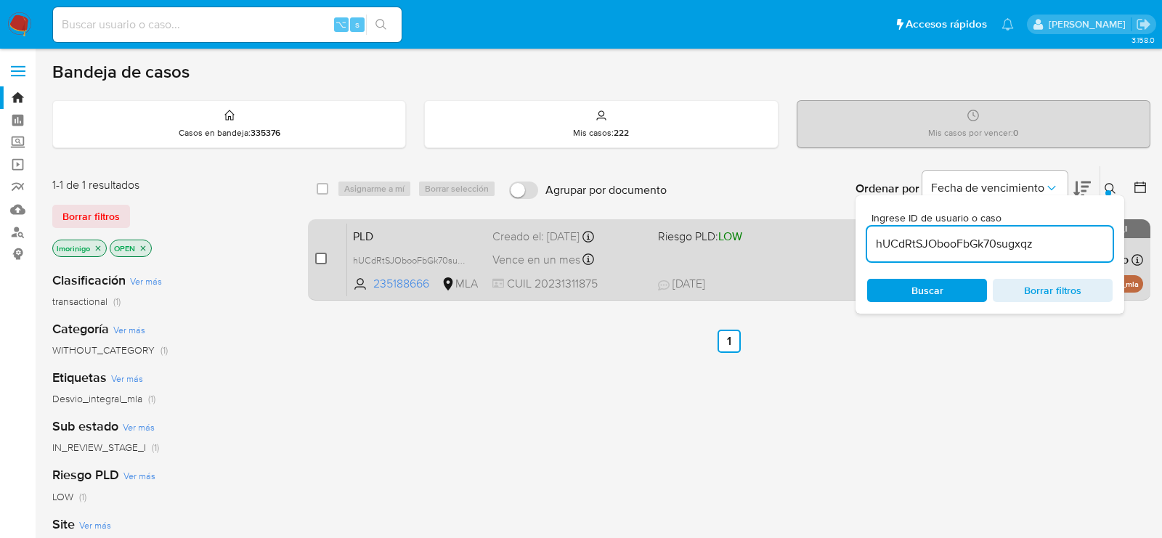
click at [317, 259] on input "checkbox" at bounding box center [321, 259] width 12 height 12
checkbox input "true"
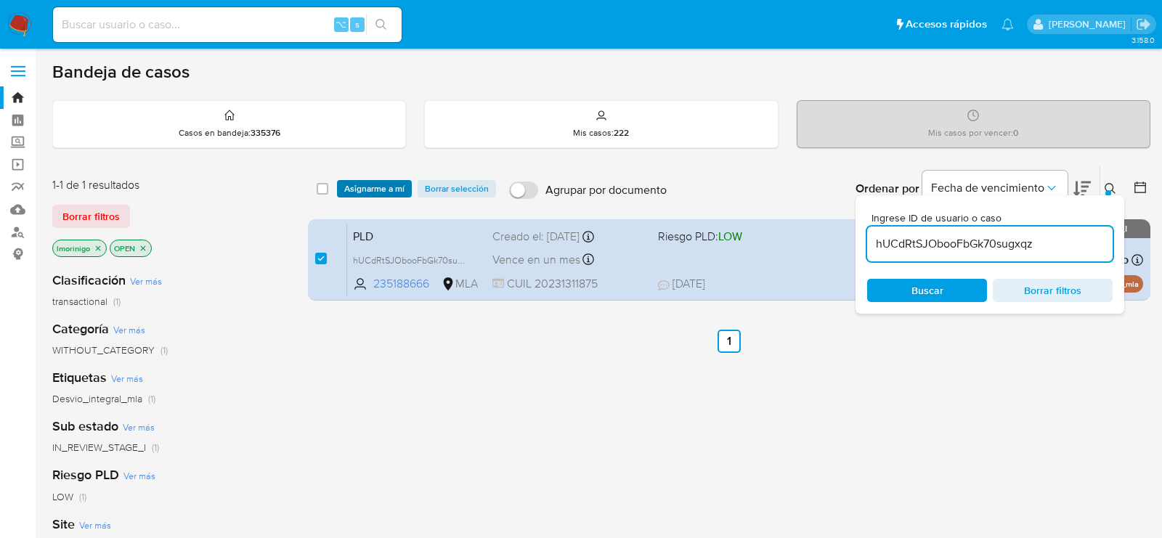
click at [360, 184] on span "Asignarme a mí" at bounding box center [374, 189] width 60 height 15
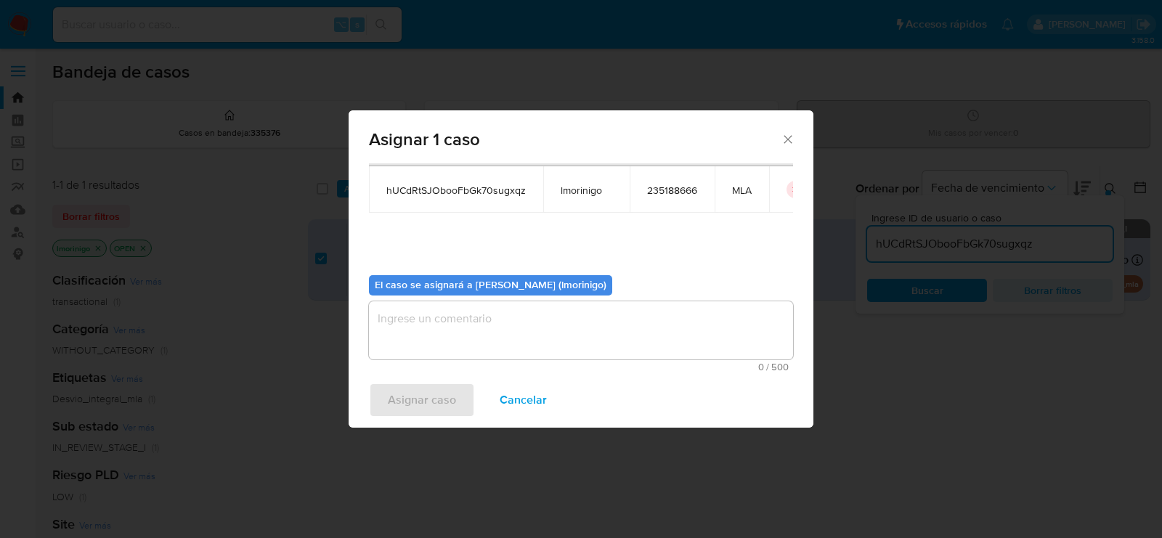
click at [414, 278] on b "El caso se asignará a Lourdes Magali Morinigo (lmorinigo)" at bounding box center [491, 284] width 232 height 15
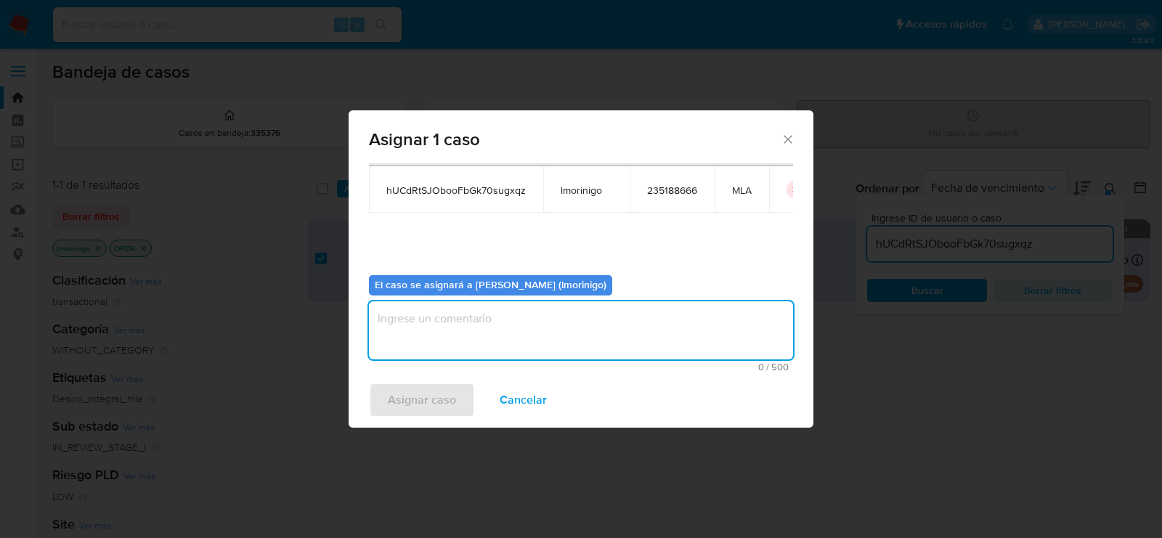
click at [415, 342] on textarea "assign-modal" at bounding box center [581, 330] width 424 height 58
click at [429, 399] on span "Asignar caso" at bounding box center [422, 400] width 68 height 32
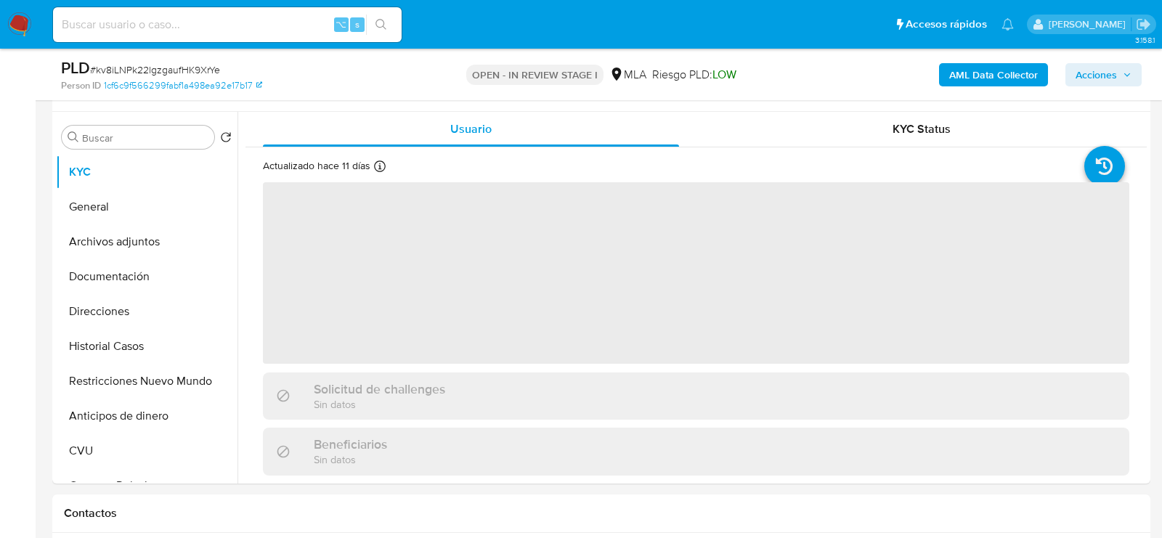
scroll to position [502, 0]
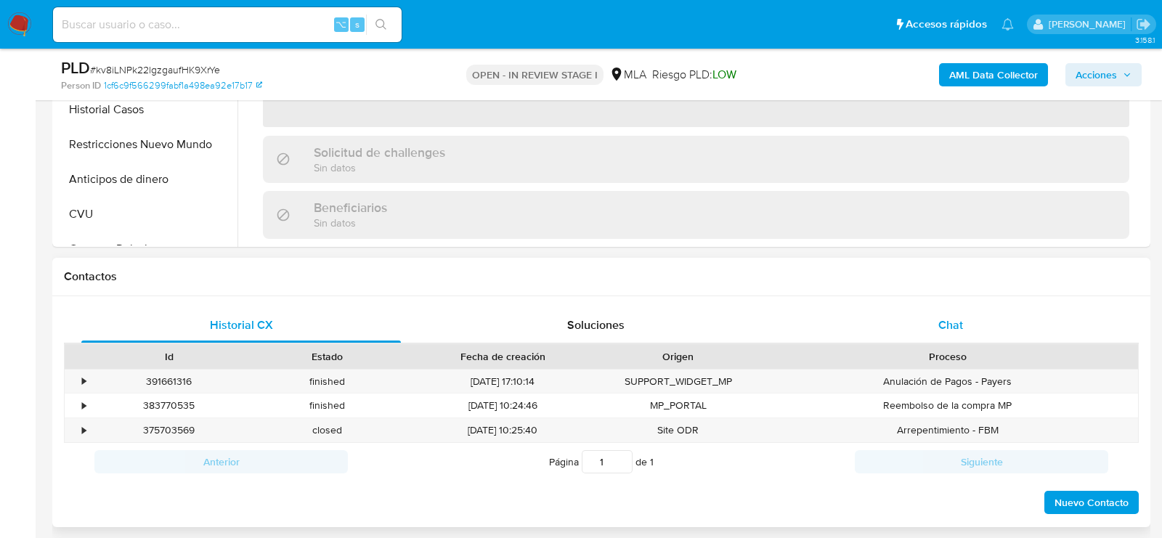
click at [886, 312] on div "Chat" at bounding box center [951, 325] width 320 height 35
select select "10"
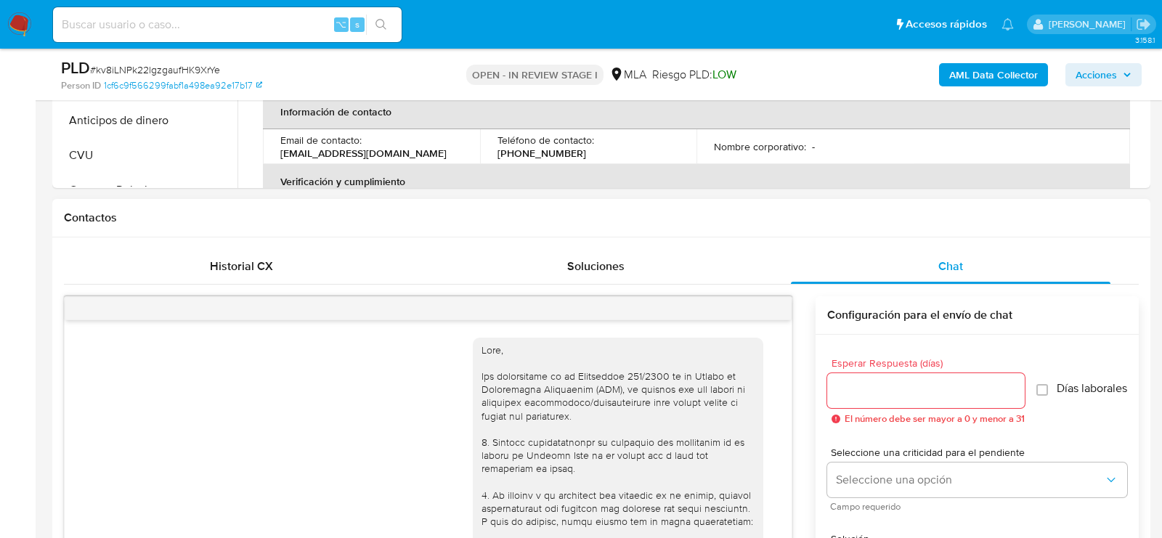
scroll to position [1267, 0]
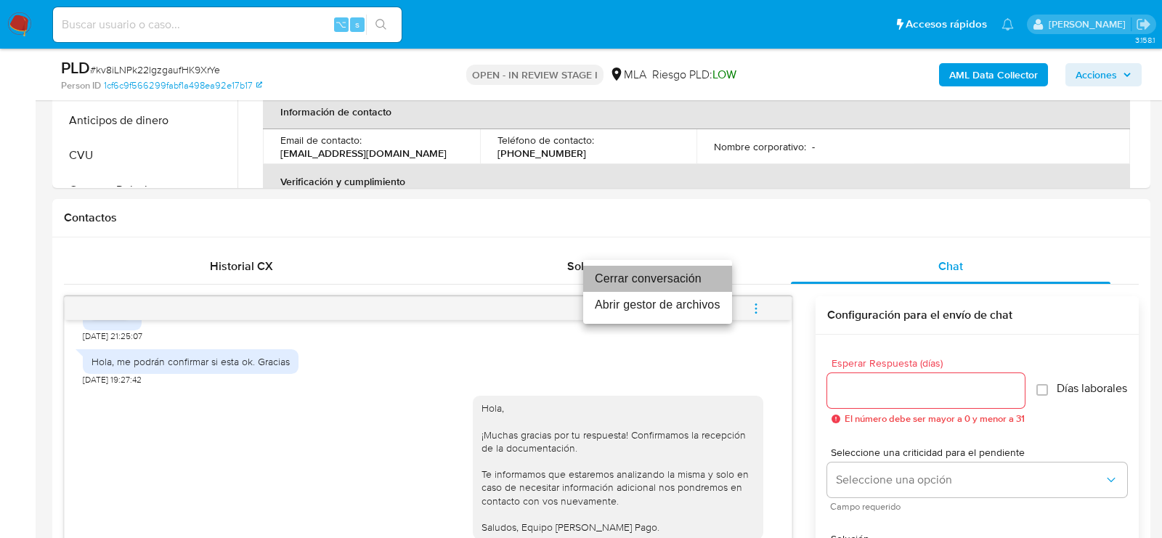
click at [680, 272] on li "Cerrar conversación" at bounding box center [657, 279] width 149 height 26
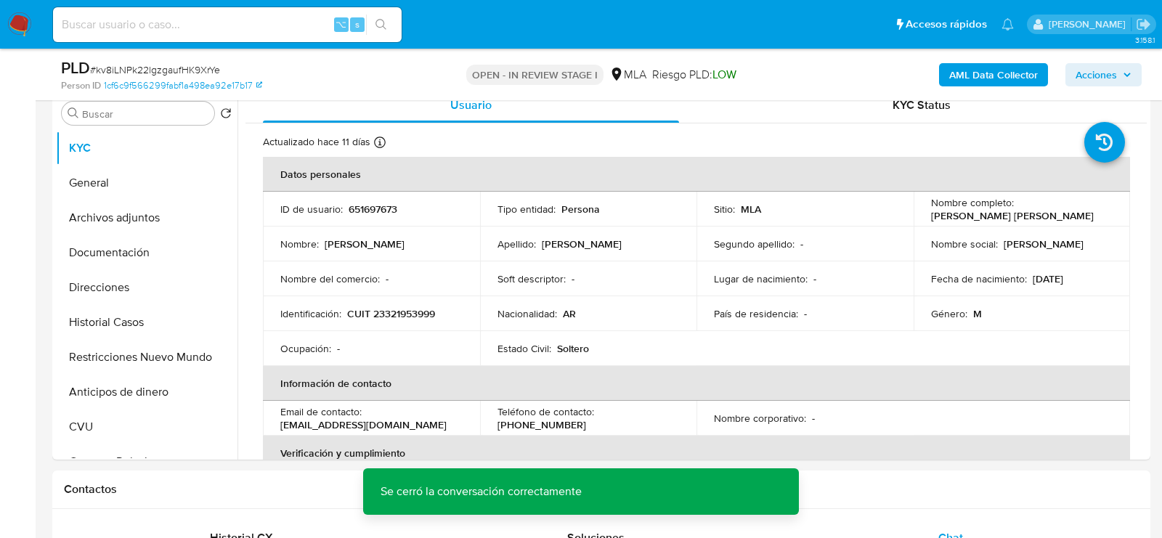
scroll to position [280, 0]
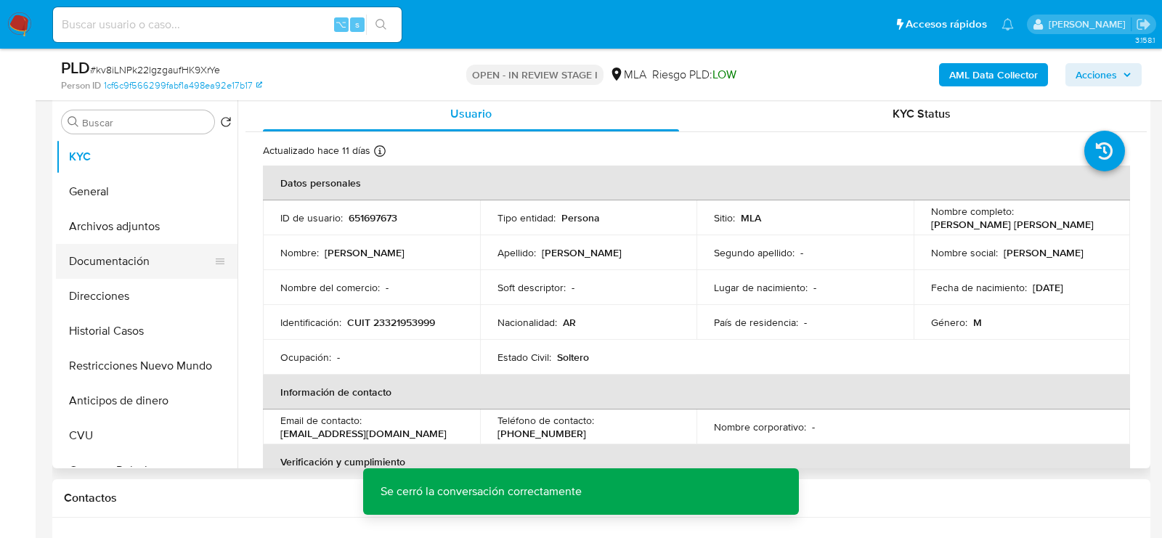
click at [86, 244] on button "Documentación" at bounding box center [141, 261] width 170 height 35
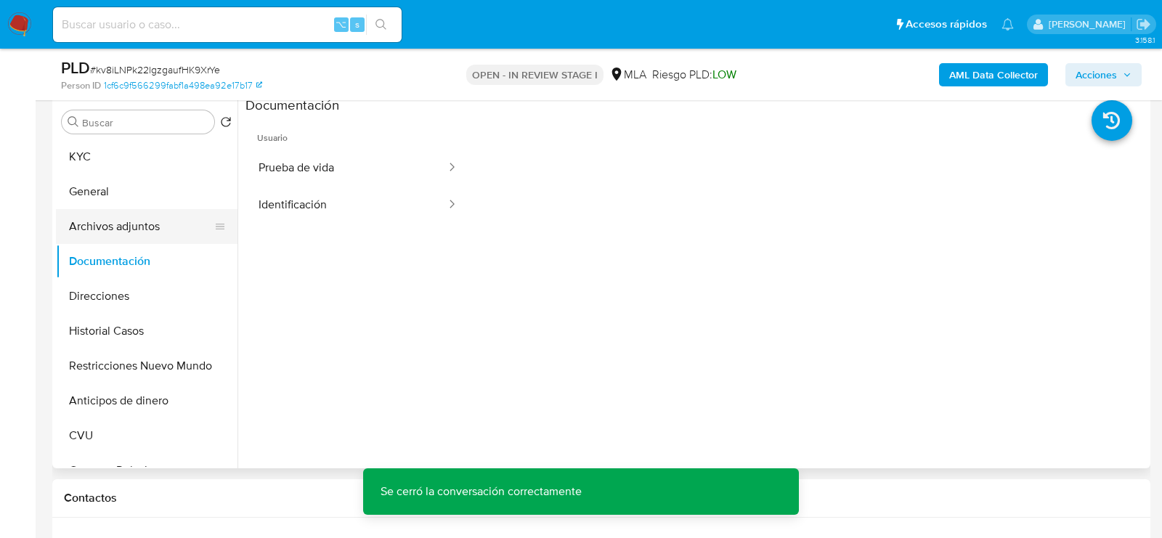
click at [86, 219] on button "Archivos adjuntos" at bounding box center [141, 226] width 170 height 35
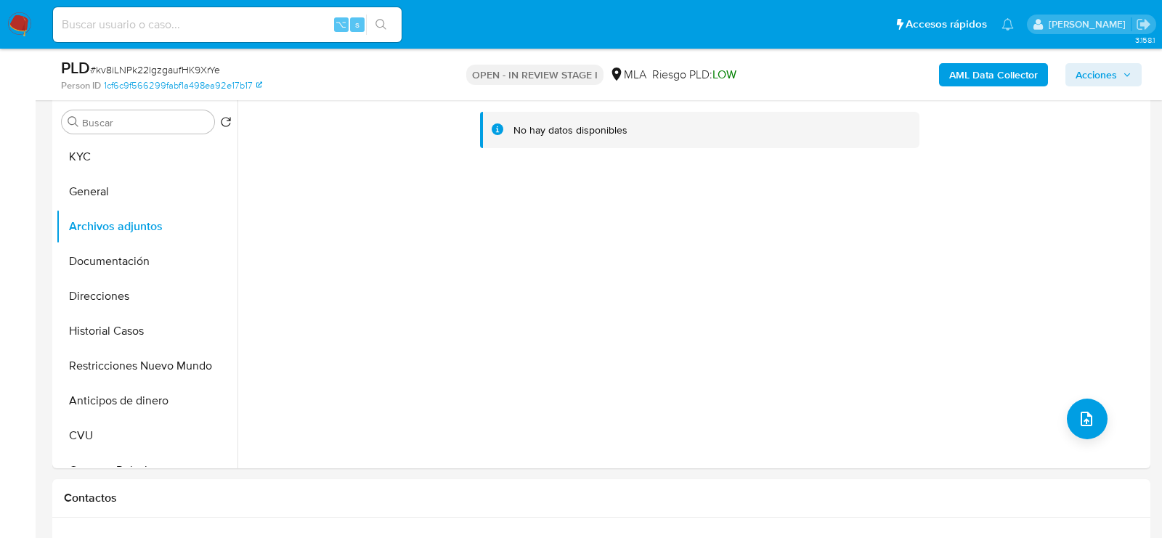
click at [1026, 71] on b "AML Data Collector" at bounding box center [993, 74] width 89 height 23
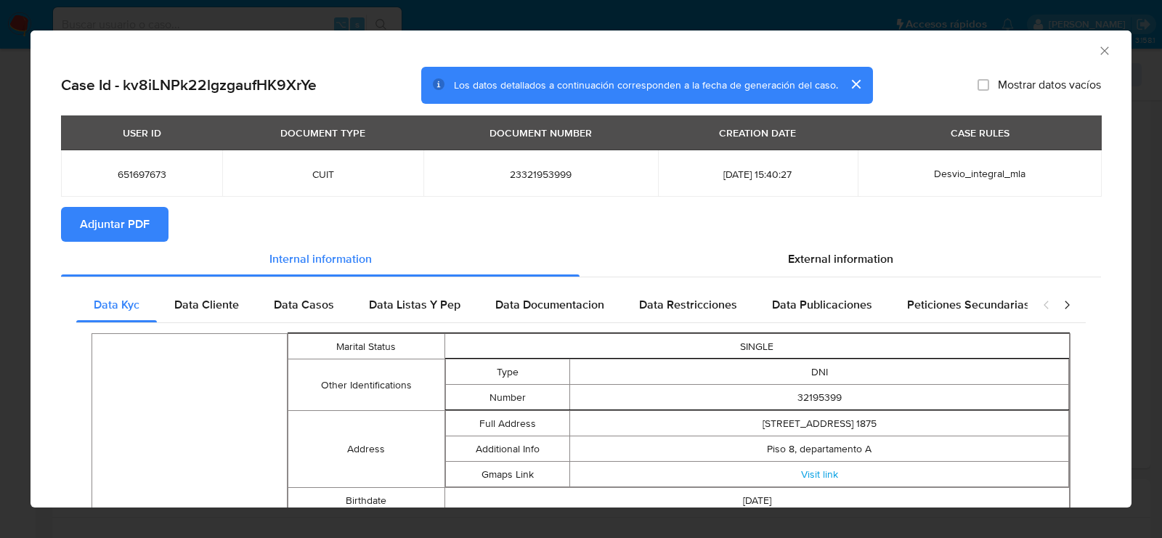
click at [152, 224] on button "Adjuntar PDF" at bounding box center [115, 224] width 108 height 35
click at [1107, 48] on icon "Cerrar ventana" at bounding box center [1104, 50] width 8 height 8
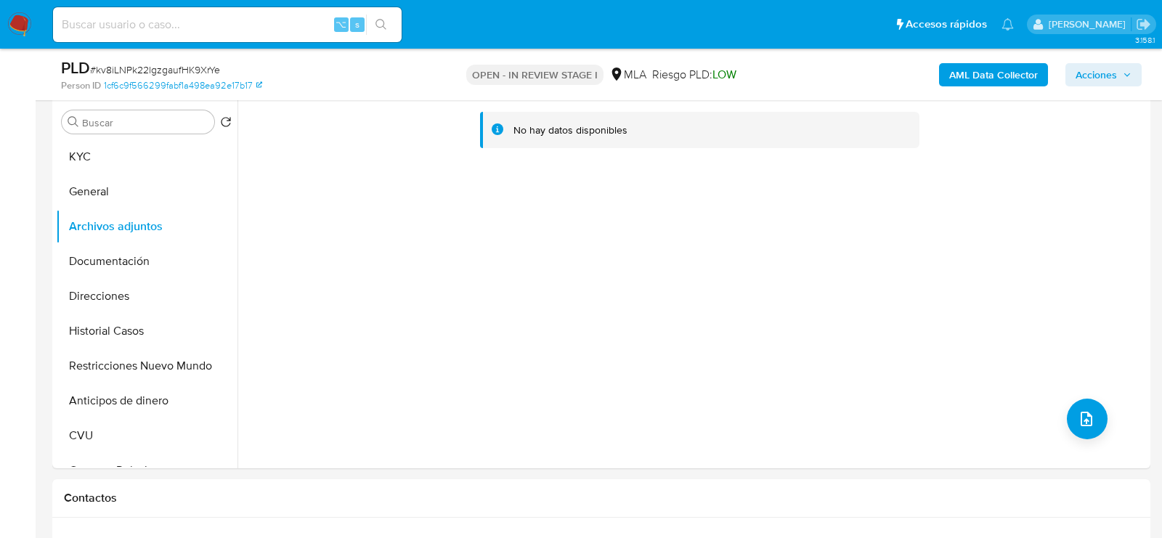
scroll to position [263, 0]
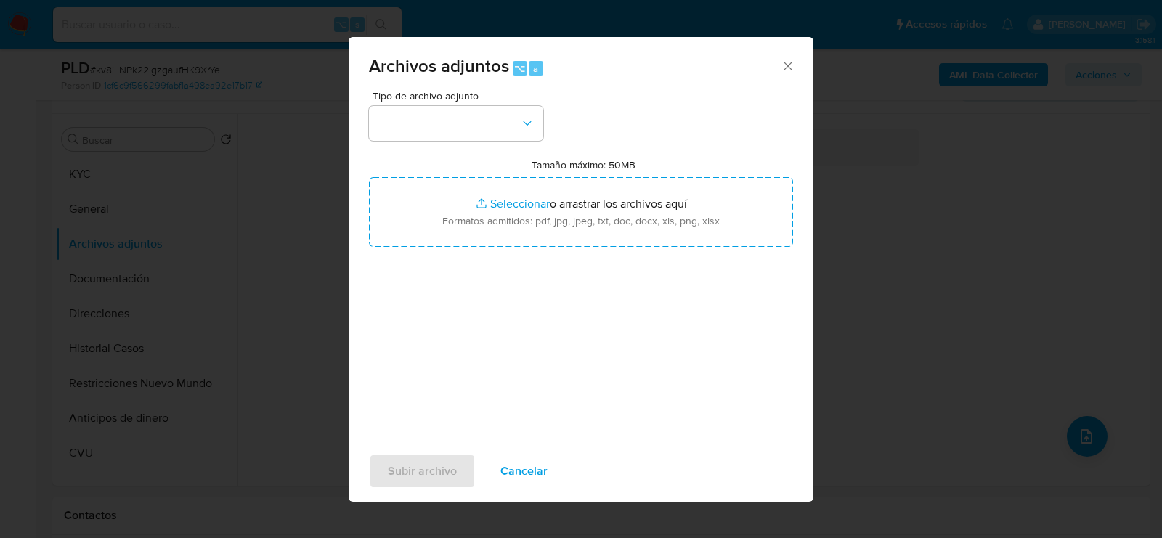
click at [460, 88] on div "Archivos adjuntos ⌥ a" at bounding box center [581, 64] width 465 height 54
click at [460, 100] on span "Tipo de archivo adjunto" at bounding box center [460, 96] width 174 height 10
click at [460, 121] on button "button" at bounding box center [456, 123] width 174 height 35
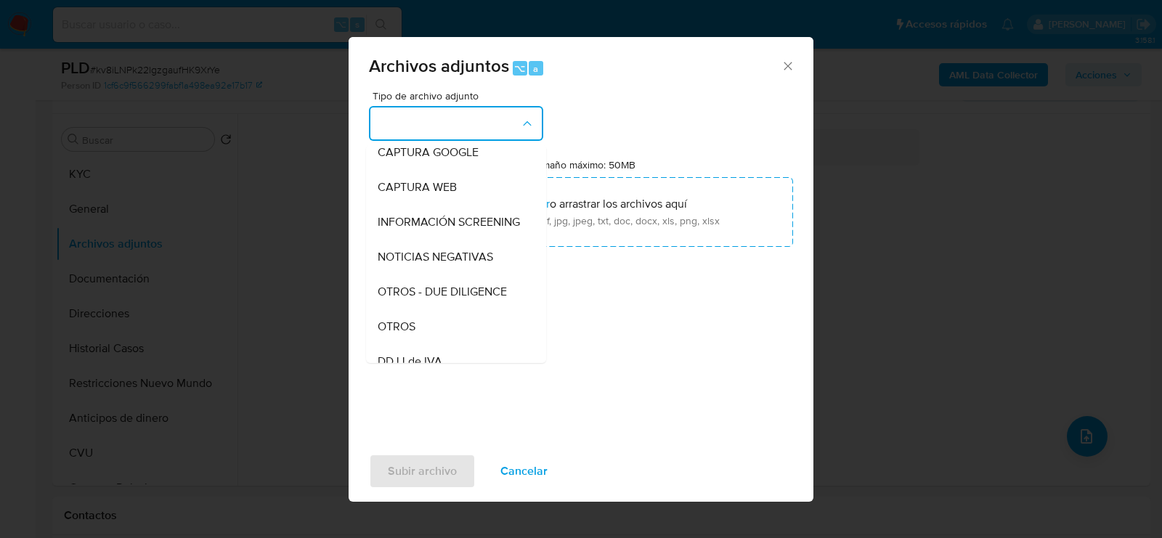
scroll to position [145, 0]
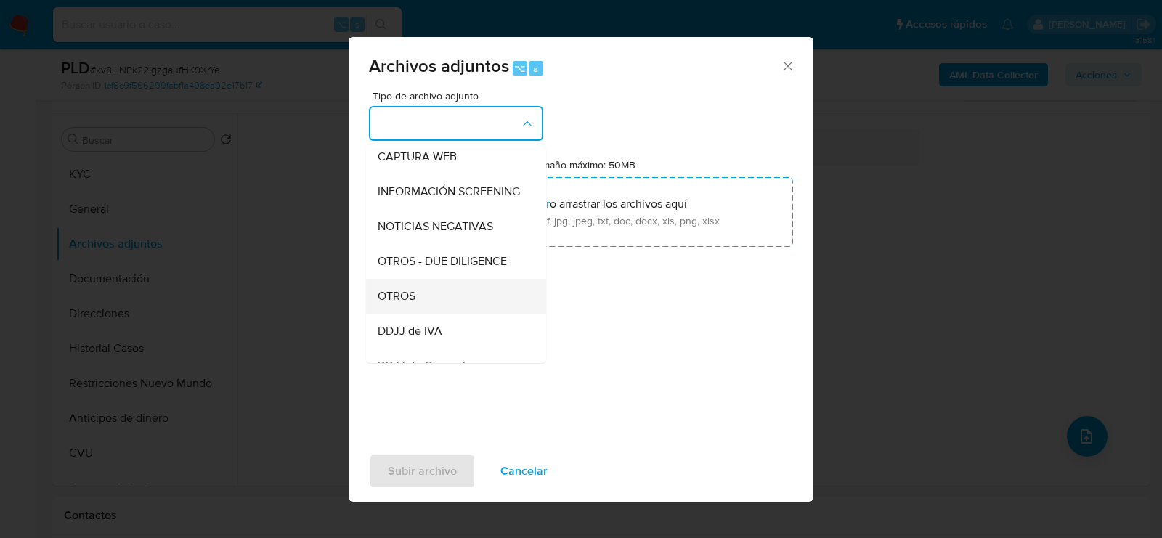
click at [423, 301] on div "OTROS" at bounding box center [452, 296] width 148 height 35
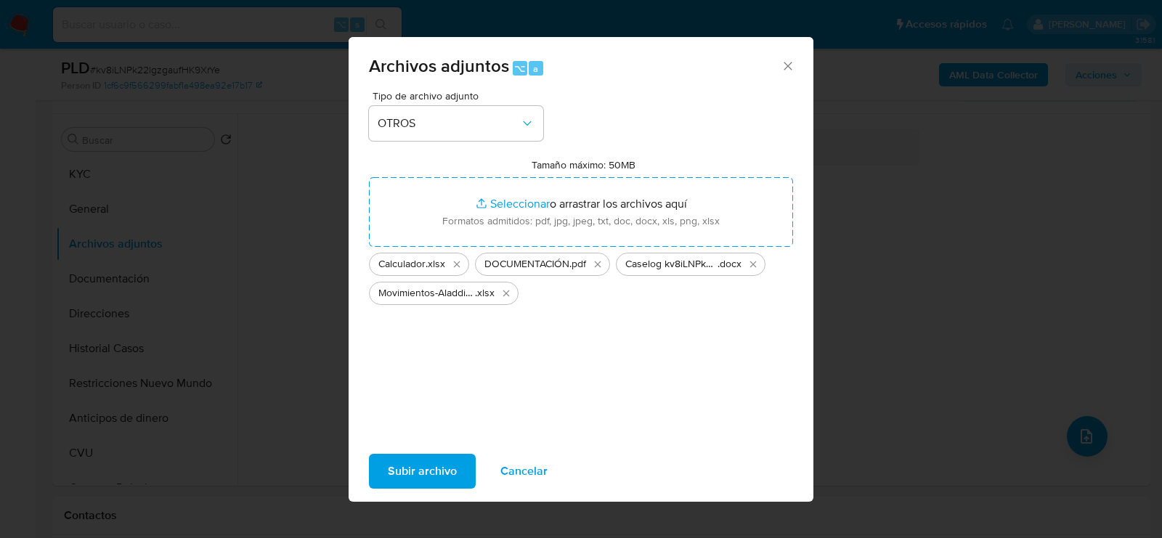
click at [413, 464] on span "Subir archivo" at bounding box center [422, 471] width 69 height 32
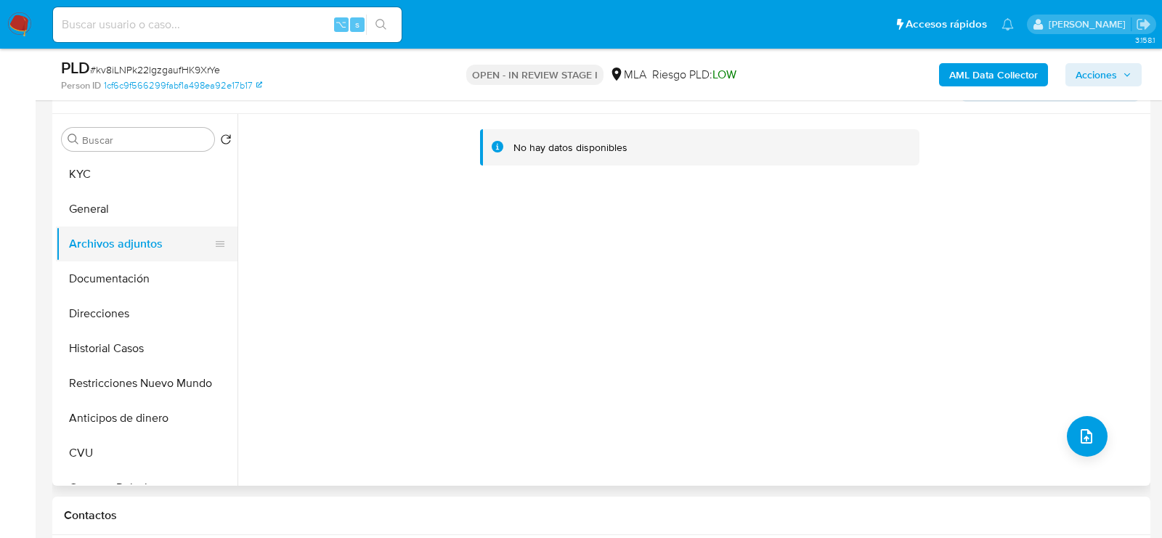
click at [90, 233] on button "Archivos adjuntos" at bounding box center [141, 244] width 170 height 35
click at [90, 216] on button "General" at bounding box center [141, 209] width 170 height 35
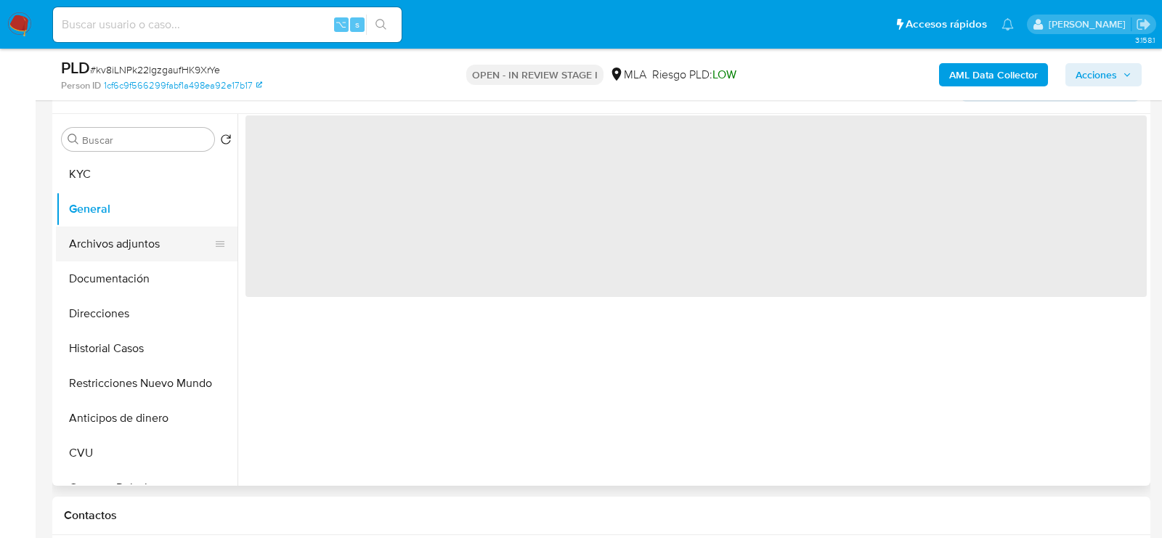
click at [90, 248] on button "Archivos adjuntos" at bounding box center [141, 244] width 170 height 35
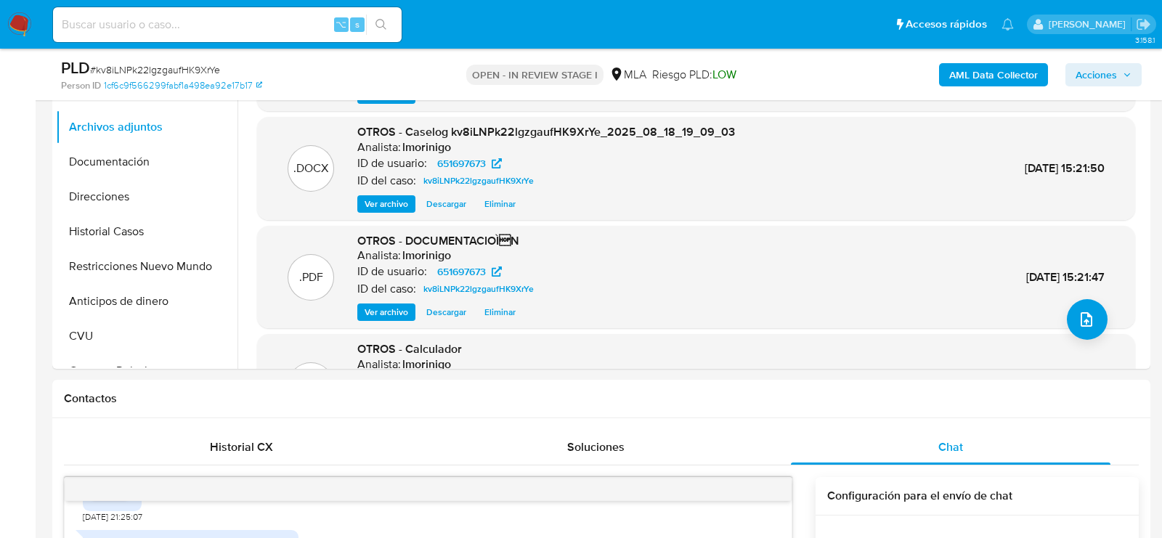
scroll to position [356, 0]
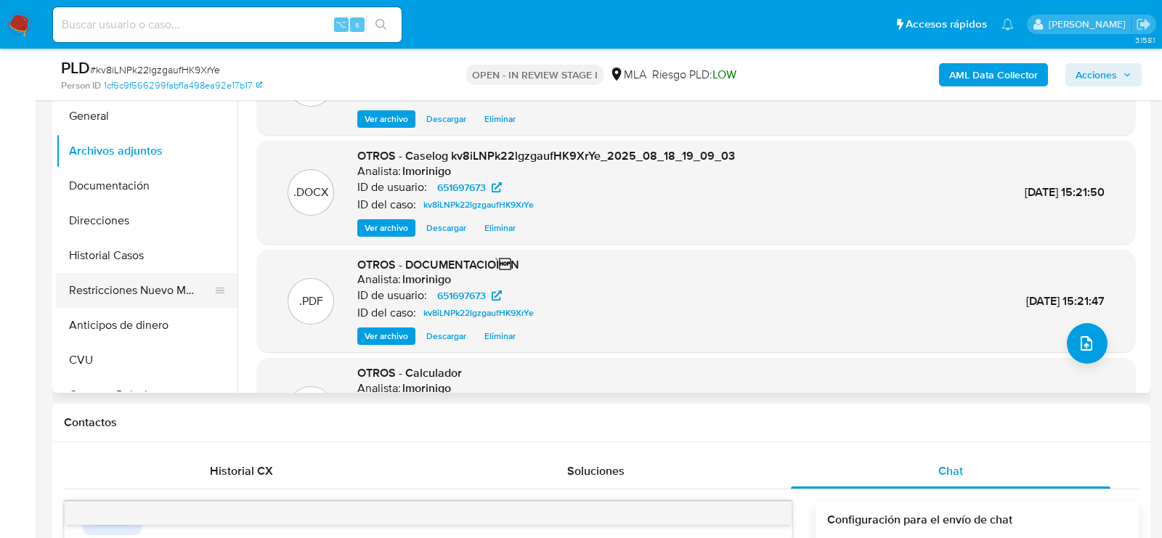
click at [77, 286] on button "Restricciones Nuevo Mundo" at bounding box center [141, 290] width 170 height 35
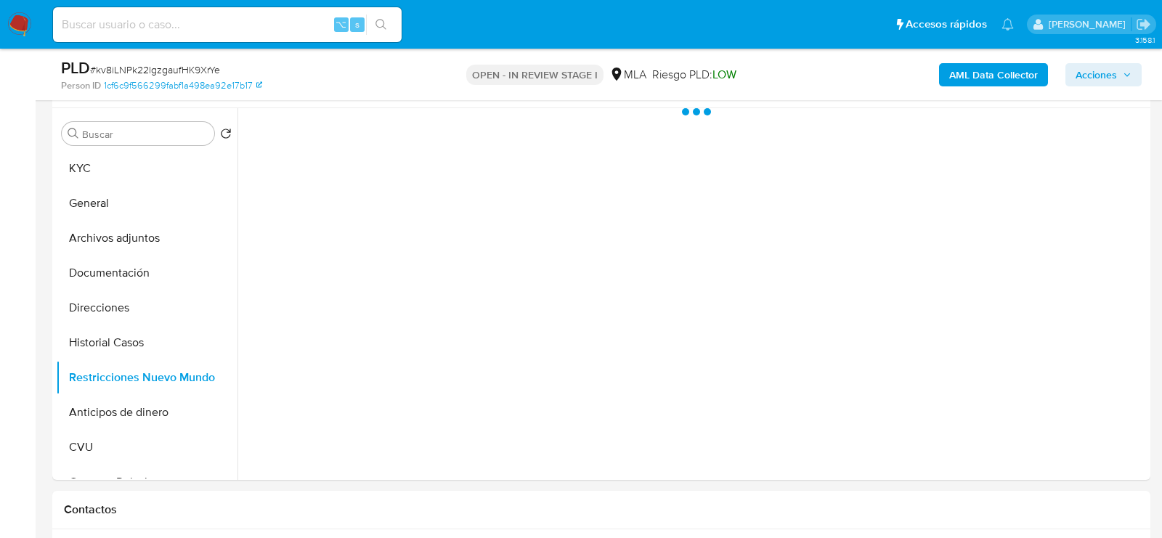
scroll to position [263, 0]
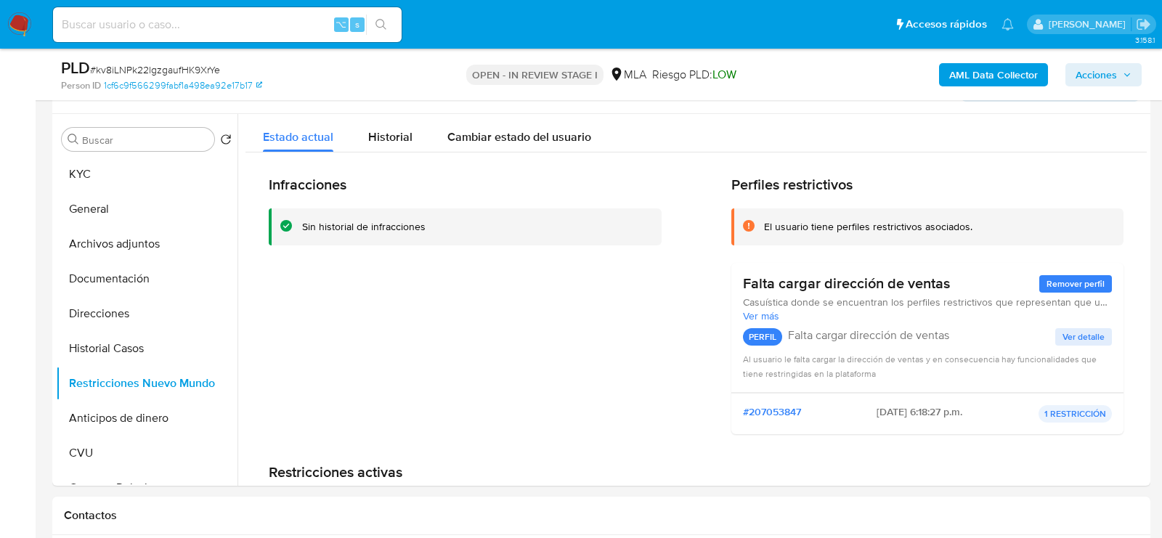
click at [1108, 75] on span "Acciones" at bounding box center [1096, 74] width 41 height 23
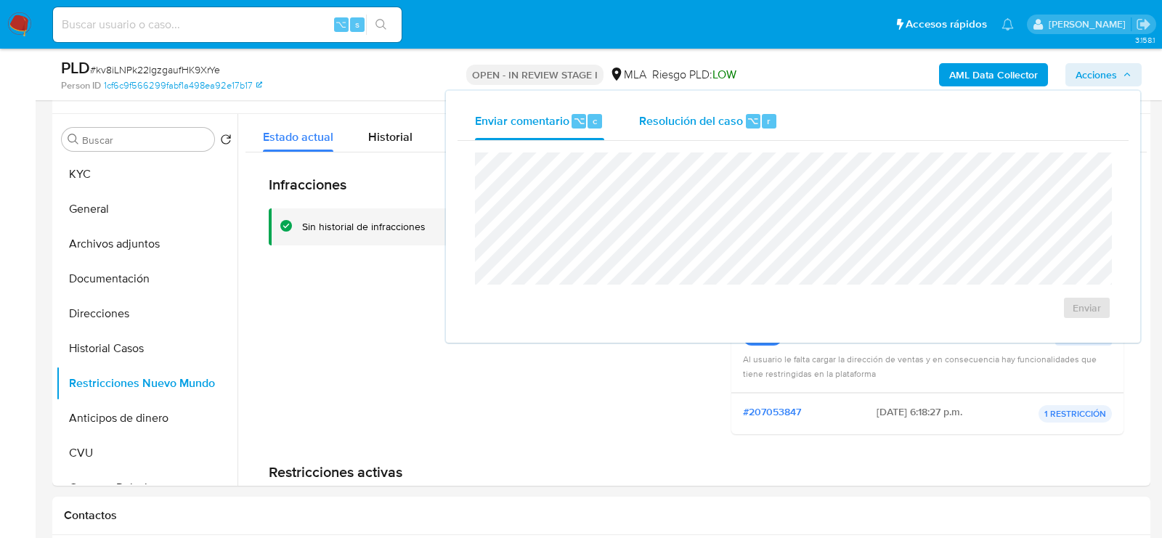
click at [679, 119] on span "Resolución del caso" at bounding box center [691, 120] width 104 height 17
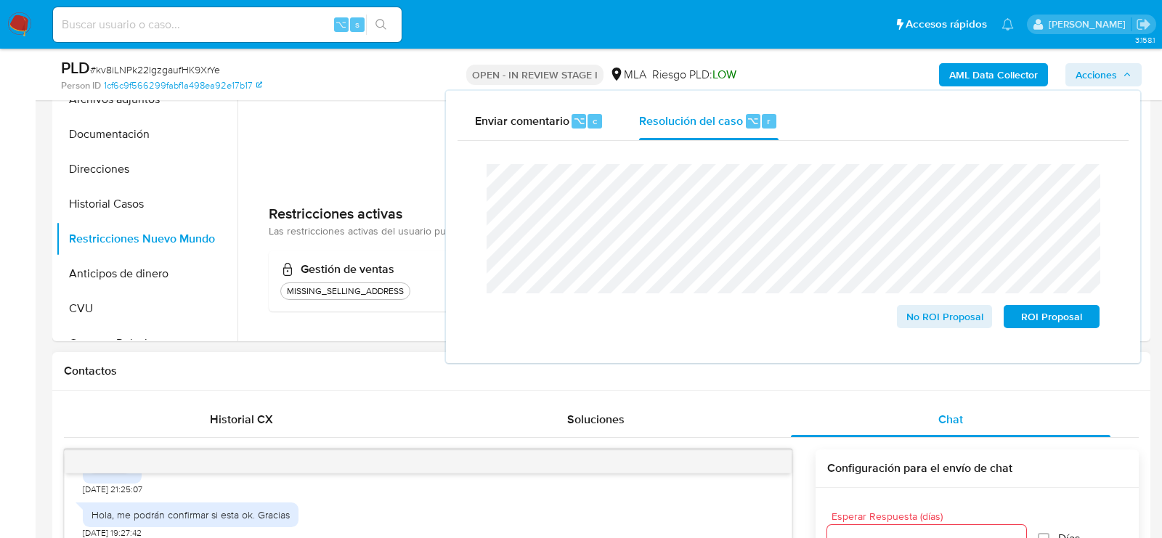
scroll to position [422, 0]
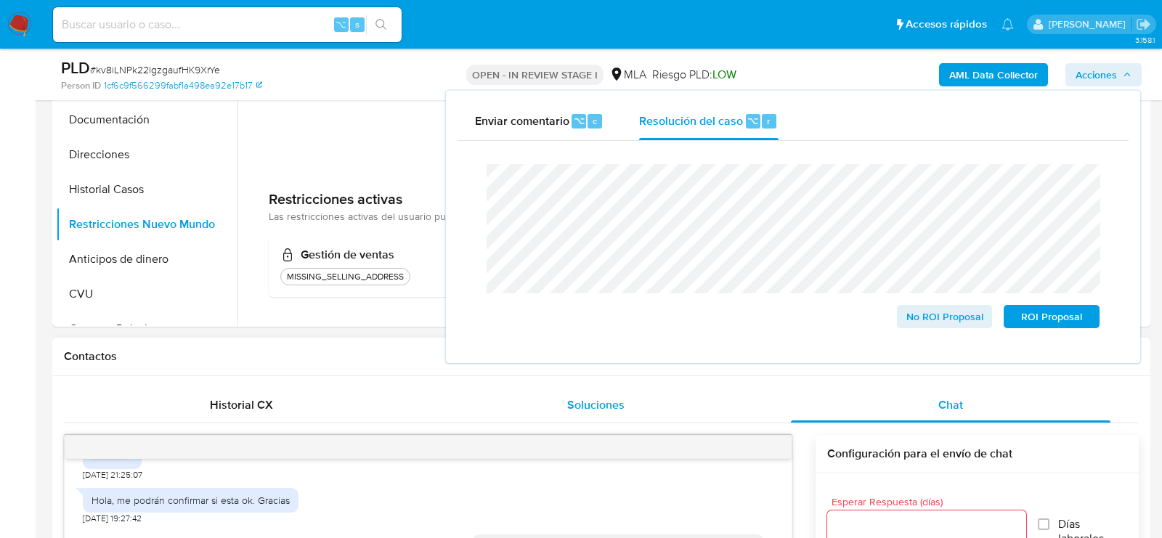
click at [725, 413] on div "Soluciones" at bounding box center [596, 405] width 320 height 35
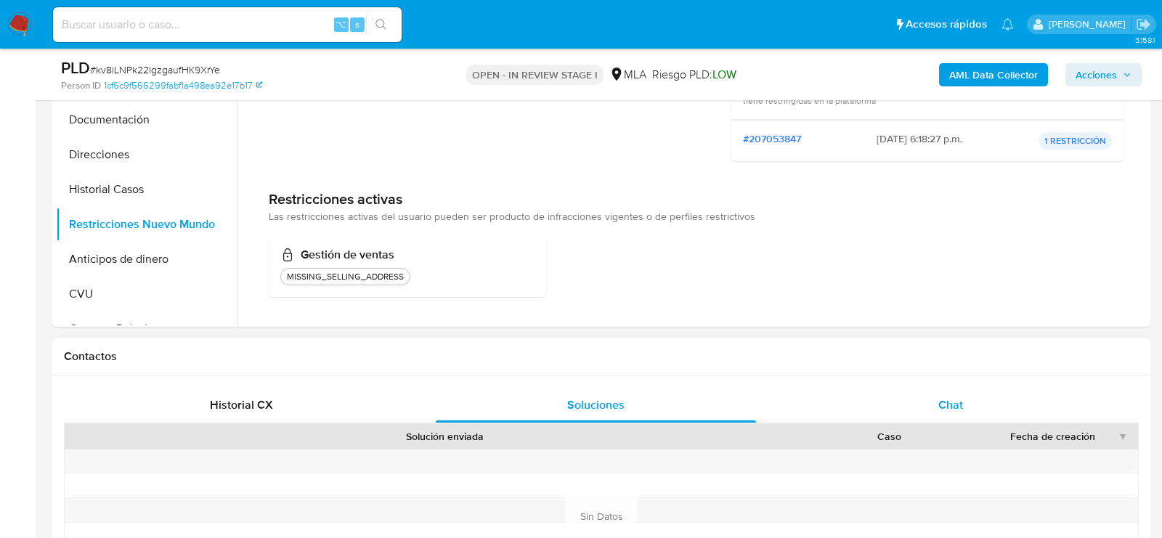
click at [1006, 388] on div "Chat" at bounding box center [951, 405] width 320 height 35
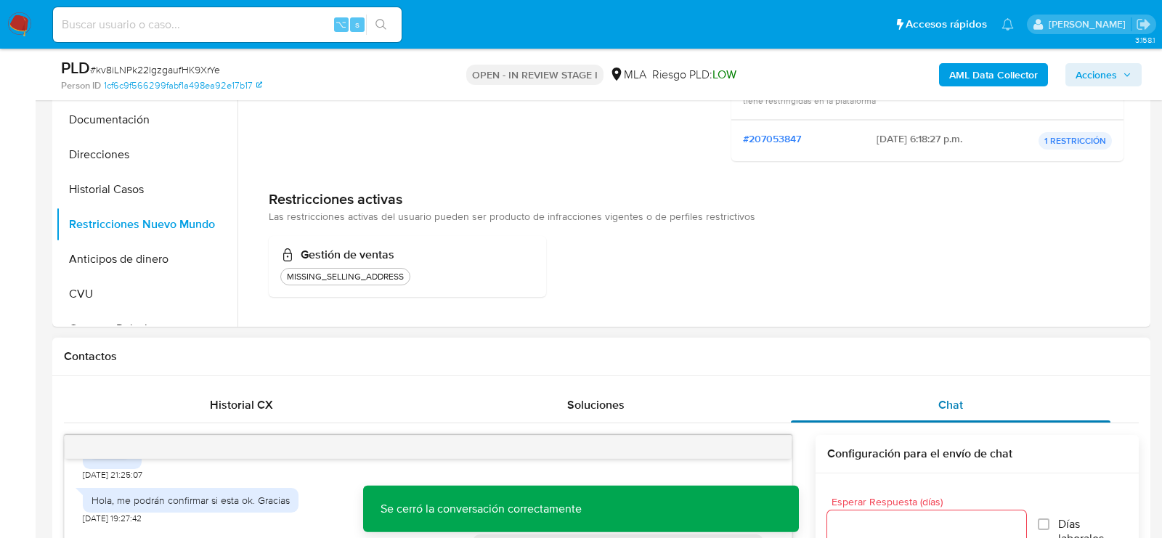
click at [997, 392] on div "Chat" at bounding box center [951, 405] width 320 height 35
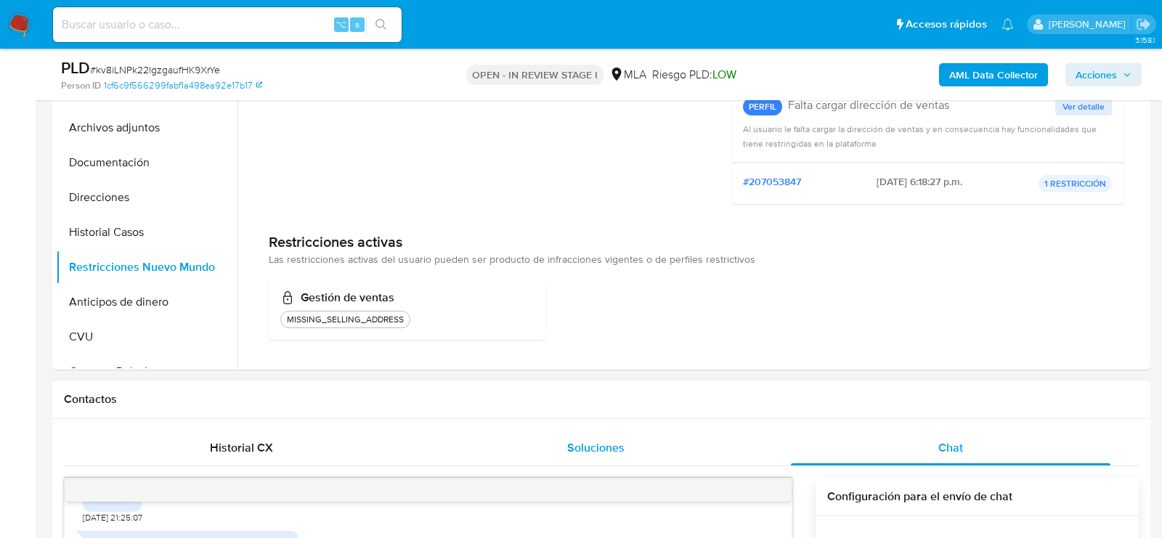
scroll to position [363, 0]
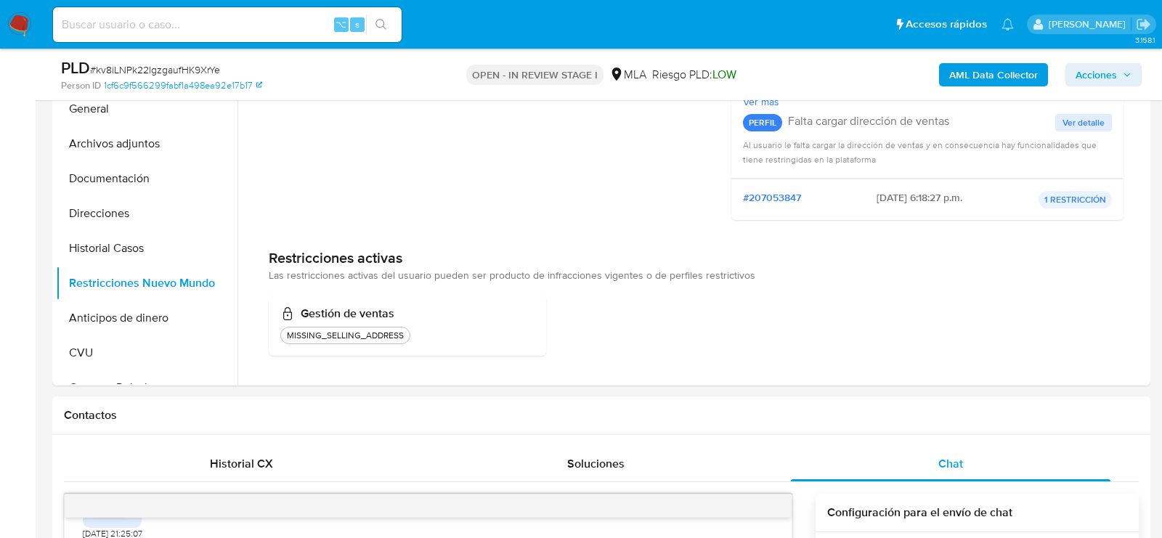
click at [1099, 71] on span "Acciones" at bounding box center [1096, 74] width 41 height 23
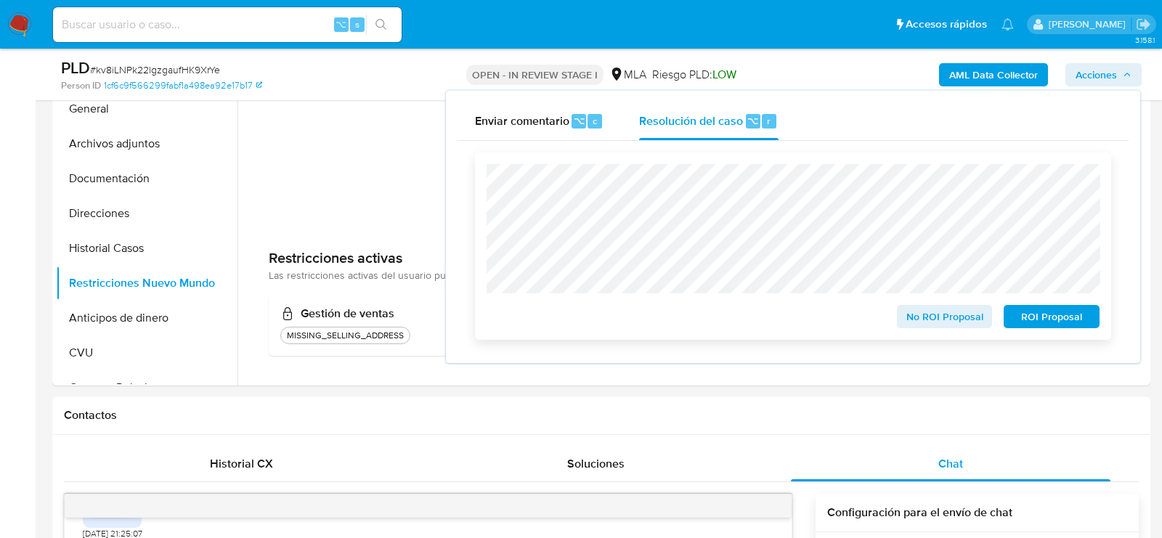
click at [918, 319] on span "No ROI Proposal" at bounding box center [945, 317] width 76 height 20
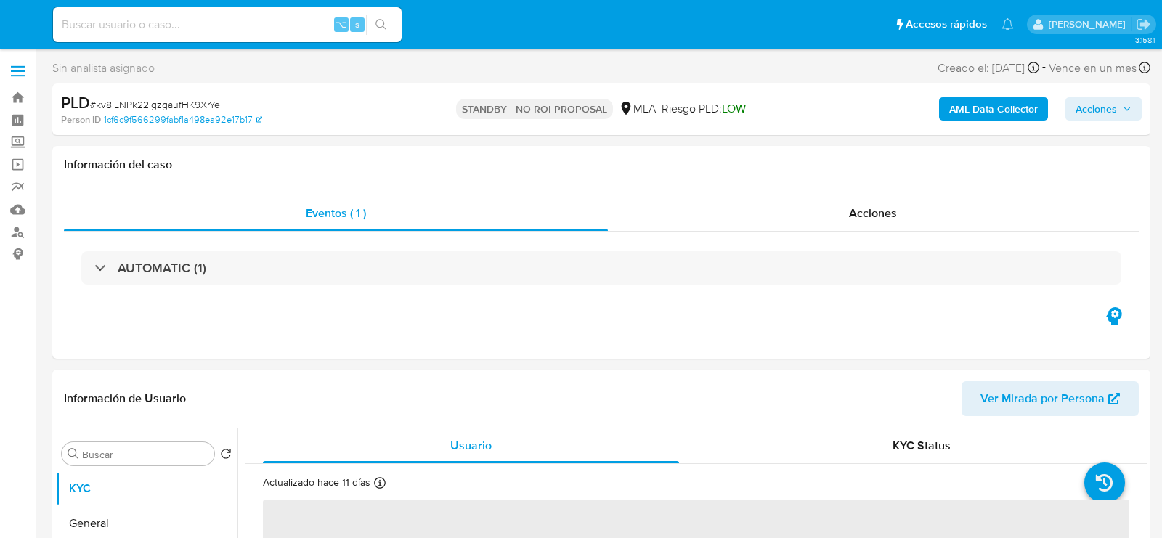
select select "10"
click at [162, 15] on input at bounding box center [227, 24] width 349 height 19
paste input "hUCdRtSJObooFbGk70sugxqz"
type input "hUCdRtSJObooFbGk70sugxqz"
select select "10"
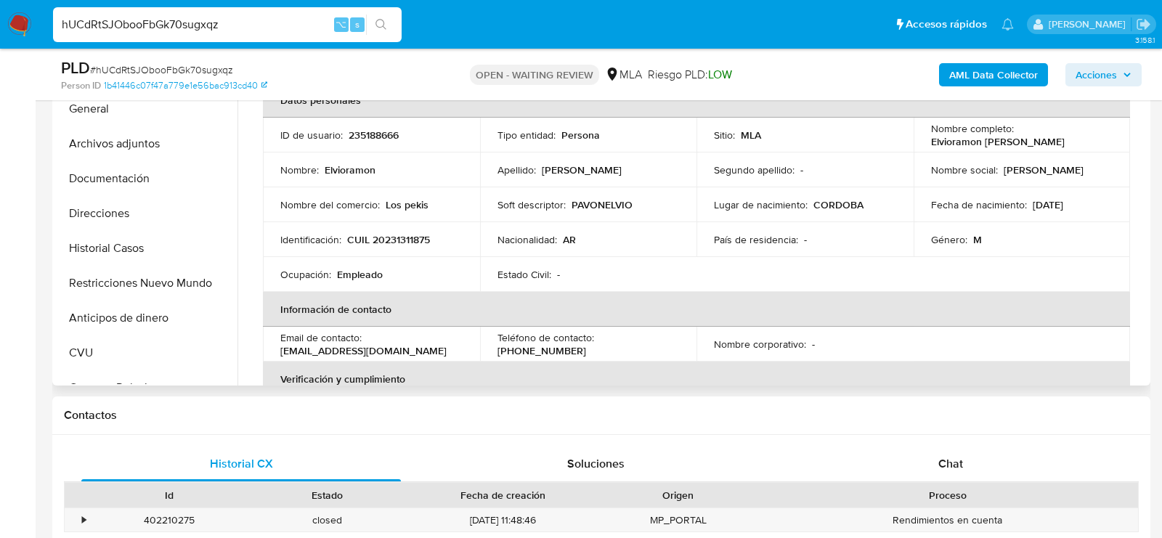
scroll to position [401, 0]
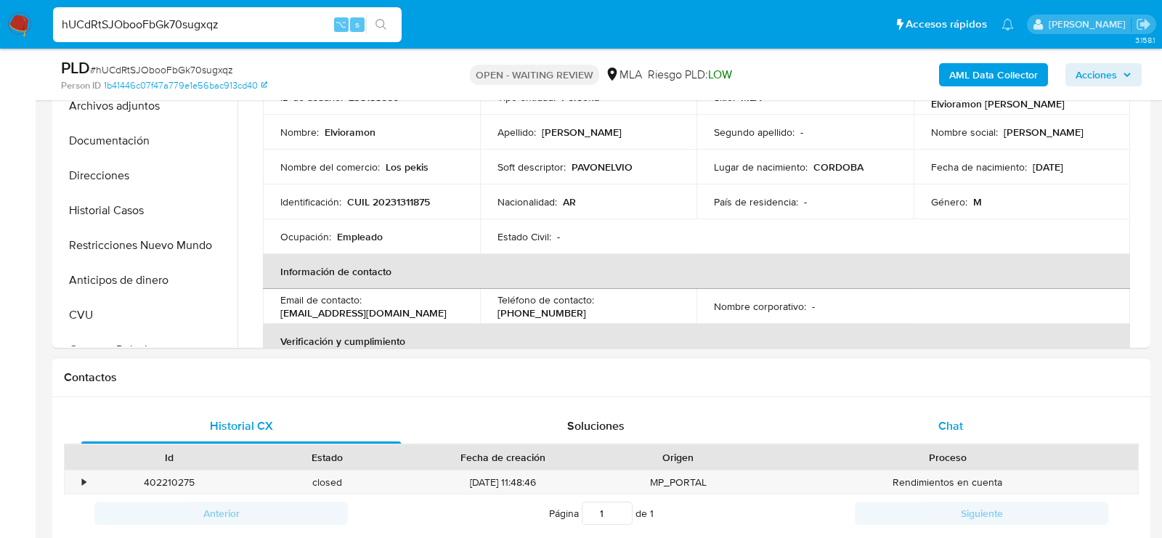
click at [874, 410] on div "Chat" at bounding box center [951, 426] width 320 height 35
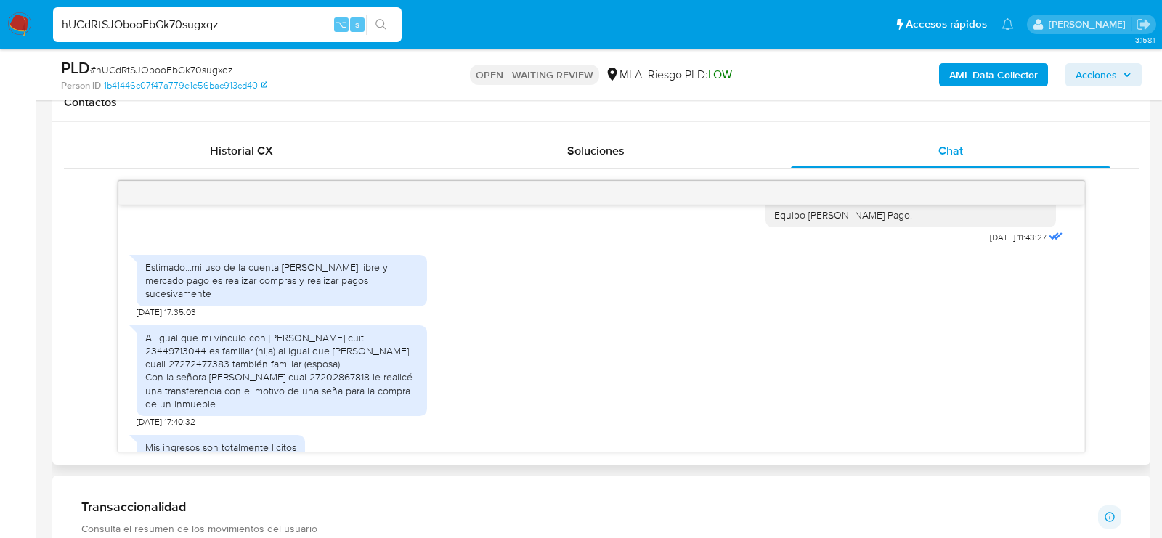
scroll to position [680, 0]
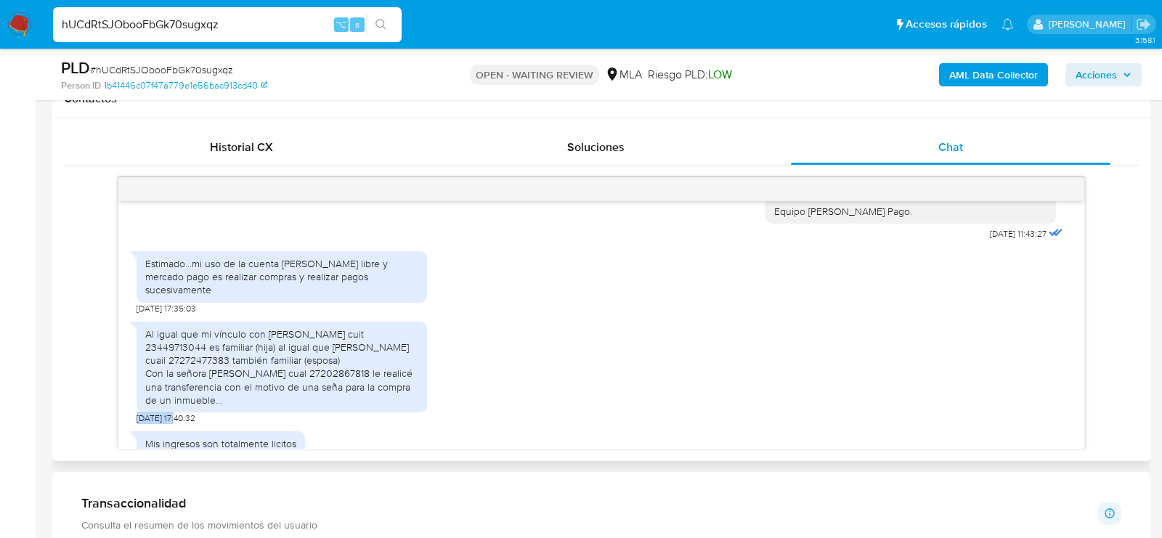
drag, startPoint x: 181, startPoint y: 390, endPoint x: 135, endPoint y: 389, distance: 45.8
click at [135, 389] on div "Es insuficiente la información que me pasan para hacer mi informe [DATE] 15:06:…" at bounding box center [601, 325] width 966 height 248
copy span "[DATE]"
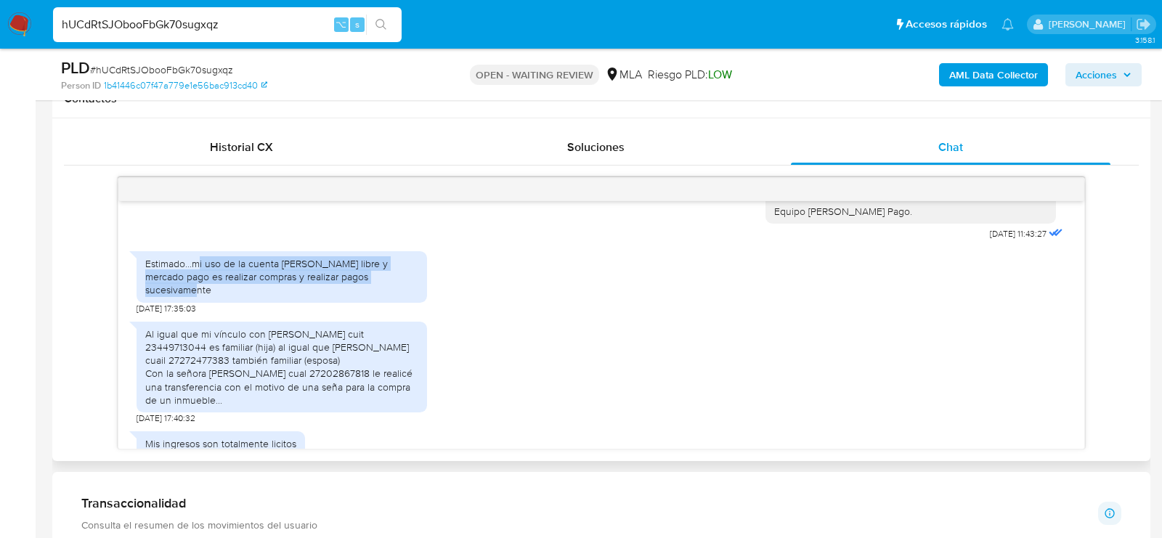
drag, startPoint x: 197, startPoint y: 249, endPoint x: 400, endPoint y: 264, distance: 204.0
click at [400, 264] on div "Estimado...mi uso de la cuenta [PERSON_NAME] libre y mercado pago es realizar c…" at bounding box center [281, 277] width 273 height 40
copy div "i uso de la cuenta [PERSON_NAME] libre y mercado pago es realizar compras y rea…"
drag, startPoint x: 142, startPoint y: 307, endPoint x: 250, endPoint y: 370, distance: 124.7
click at [250, 370] on div "Al igual que mi vínculo con [PERSON_NAME] cuit 23449713044 es familiar (hija) a…" at bounding box center [282, 367] width 291 height 91
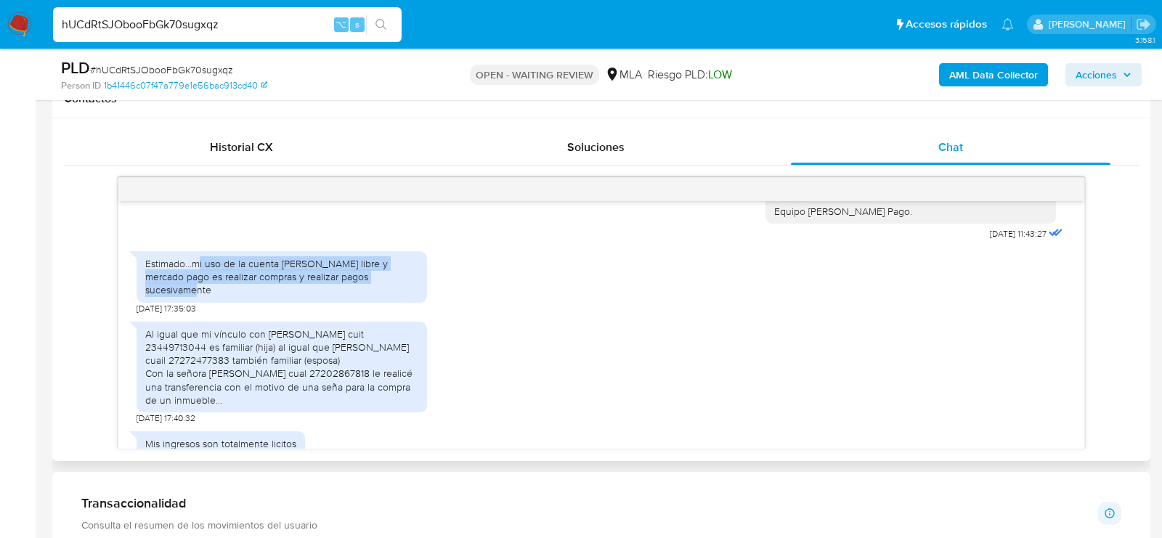
copy div "Al igual que mi vínculo con [PERSON_NAME] cuit 23449713044 es familiar (hija) a…"
click at [195, 70] on span "# hUCdRtSJObooFbGk70sugxqz" at bounding box center [161, 69] width 143 height 15
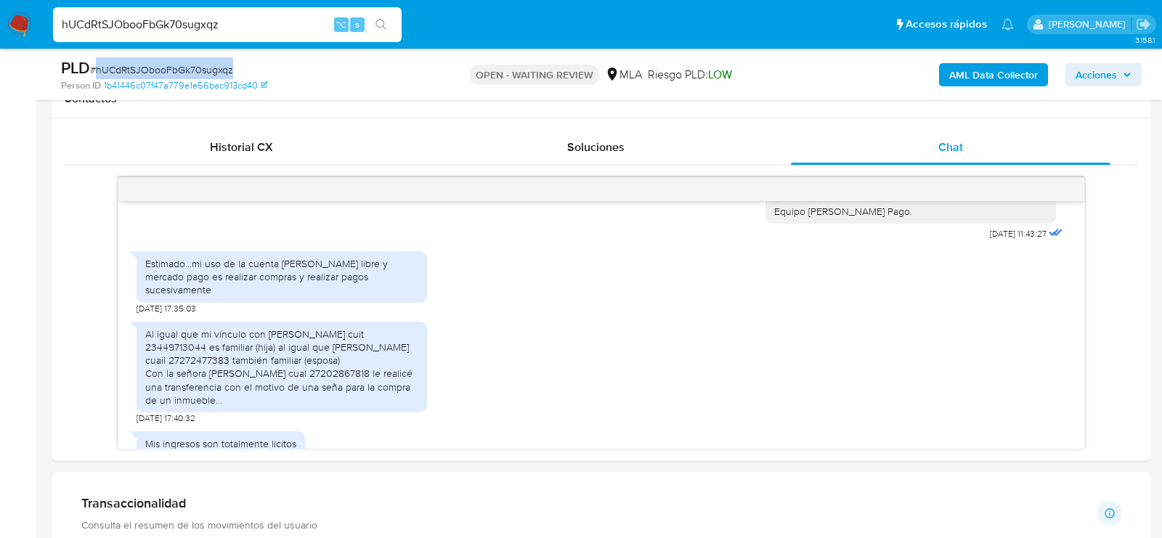
click at [195, 70] on span "# hUCdRtSJObooFbGk70sugxqz" at bounding box center [161, 69] width 143 height 15
copy span "hUCdRtSJObooFbGk70sugxqz"
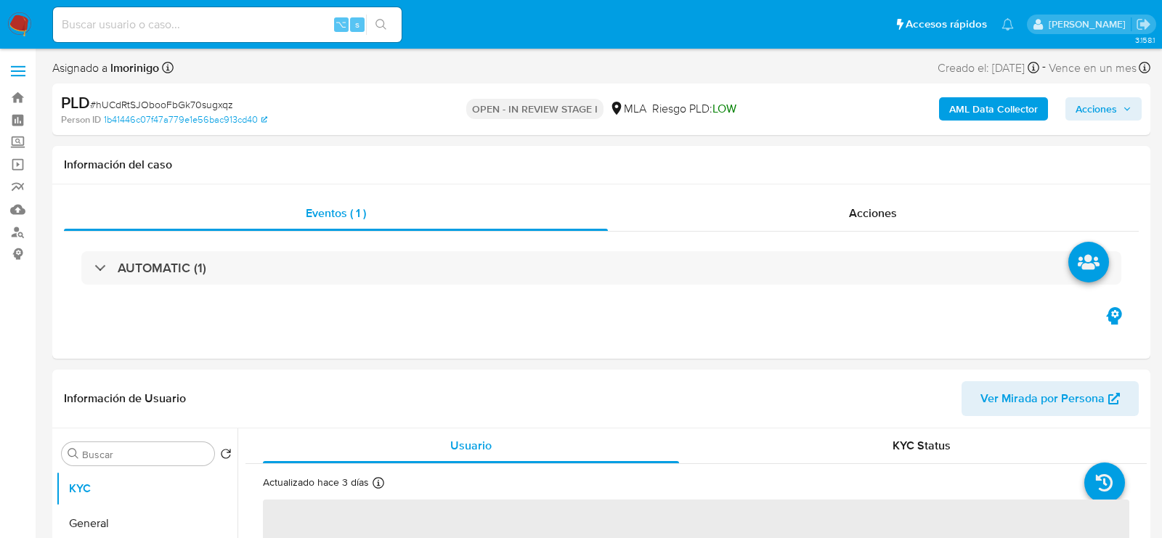
select select "10"
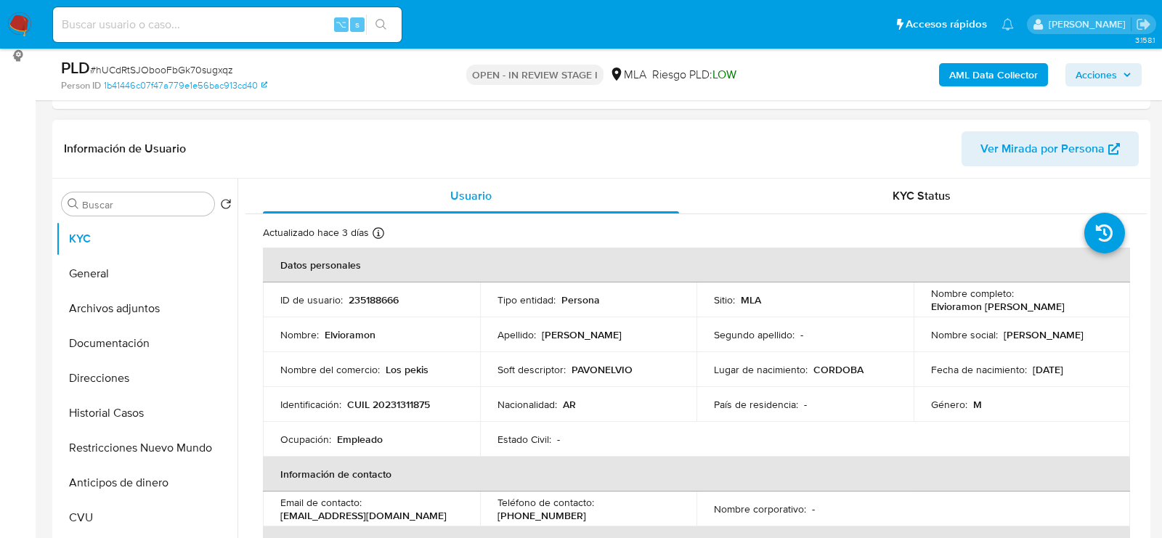
scroll to position [235, 0]
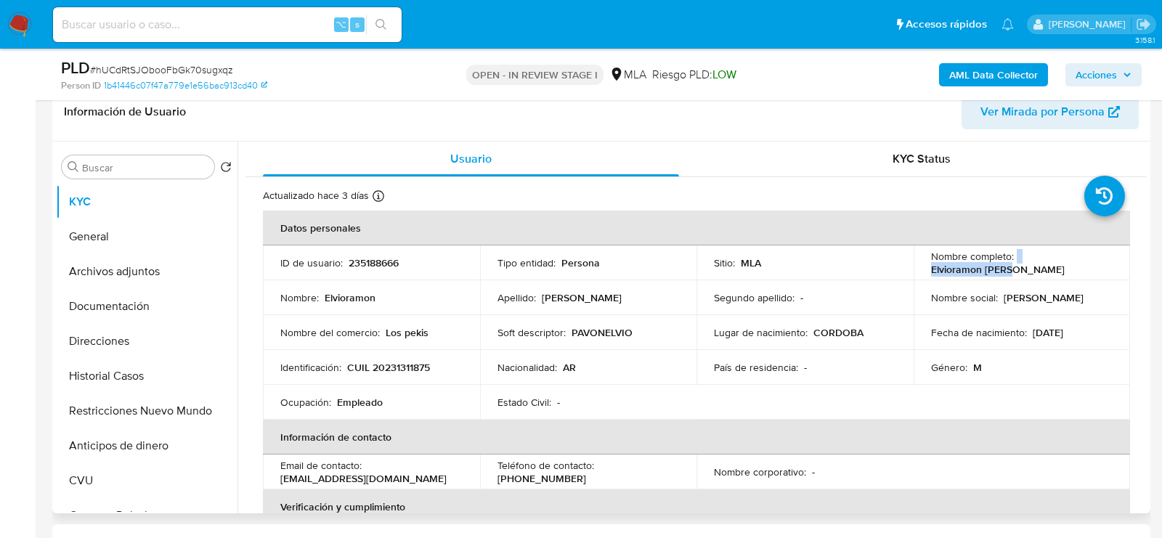
drag, startPoint x: 1012, startPoint y: 261, endPoint x: 1110, endPoint y: 260, distance: 98.1
click at [1110, 260] on td "Nombre completo : [PERSON_NAME]" at bounding box center [1022, 263] width 217 height 35
click at [120, 267] on button "Archivos adjuntos" at bounding box center [141, 271] width 170 height 35
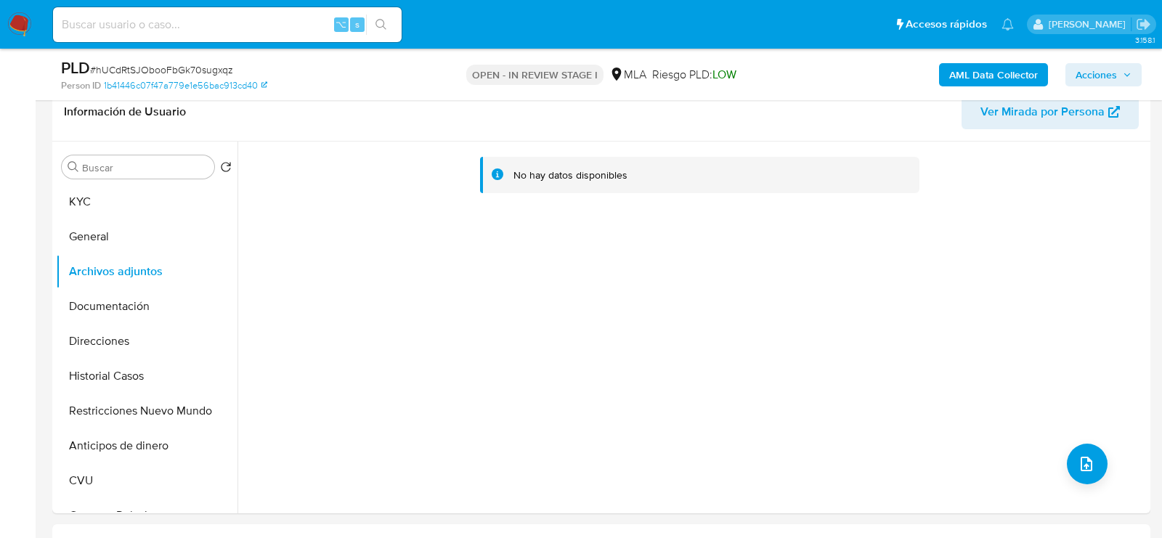
click at [1017, 76] on b "AML Data Collector" at bounding box center [993, 74] width 89 height 23
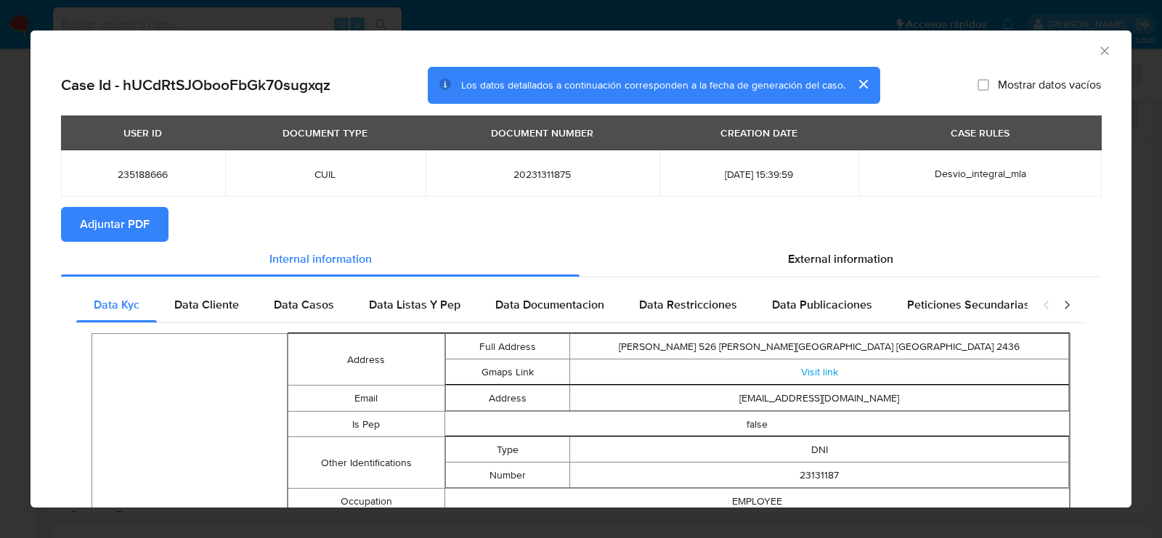
click at [126, 227] on span "Adjuntar PDF" at bounding box center [115, 224] width 70 height 32
click at [1106, 52] on icon "Cerrar ventana" at bounding box center [1104, 50] width 8 height 8
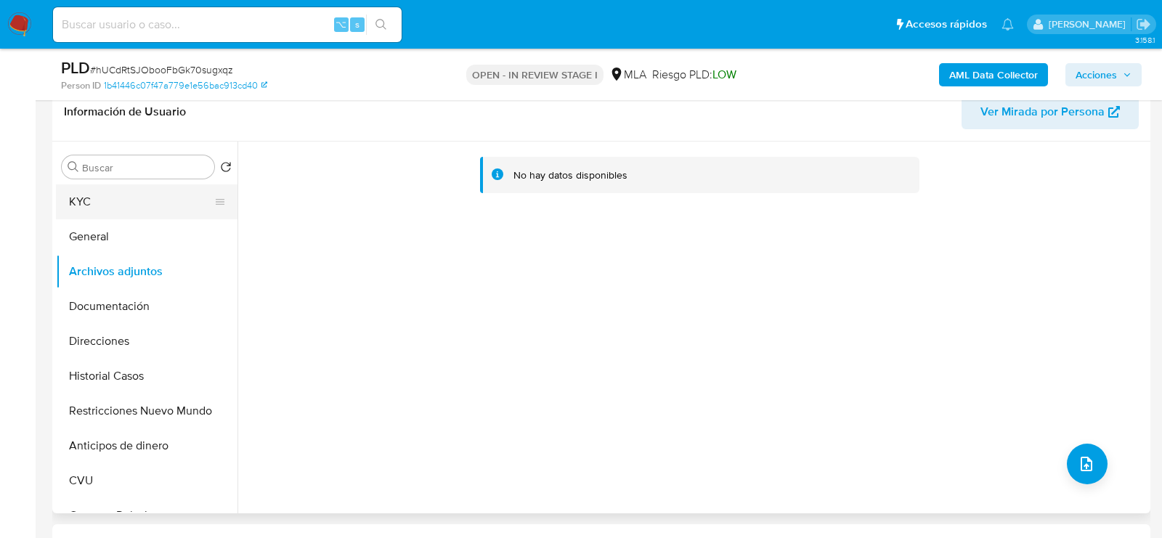
click at [142, 212] on button "KYC" at bounding box center [141, 201] width 170 height 35
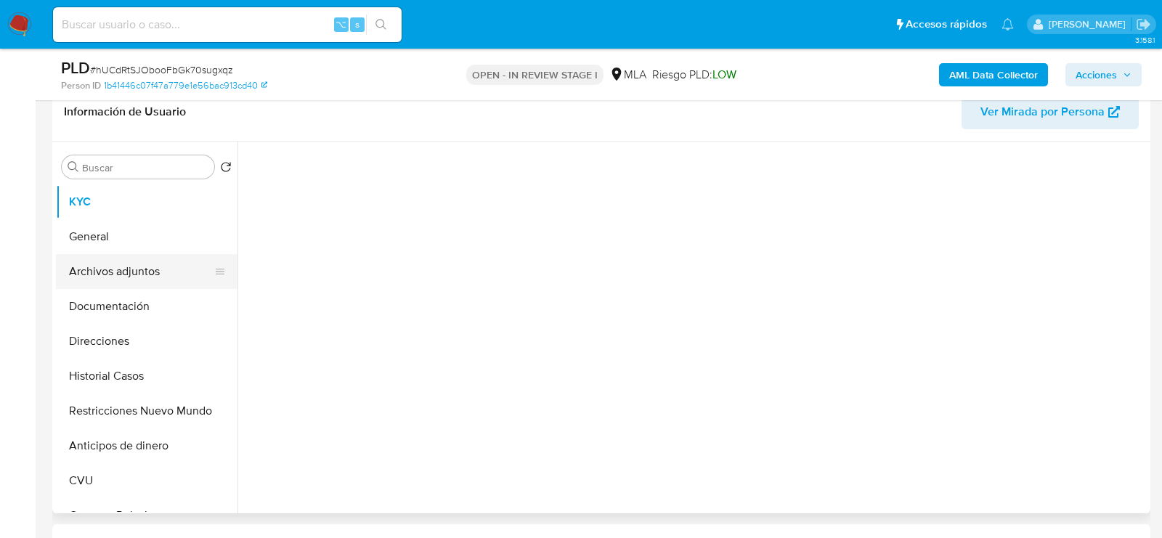
click at [142, 264] on button "Archivos adjuntos" at bounding box center [141, 271] width 170 height 35
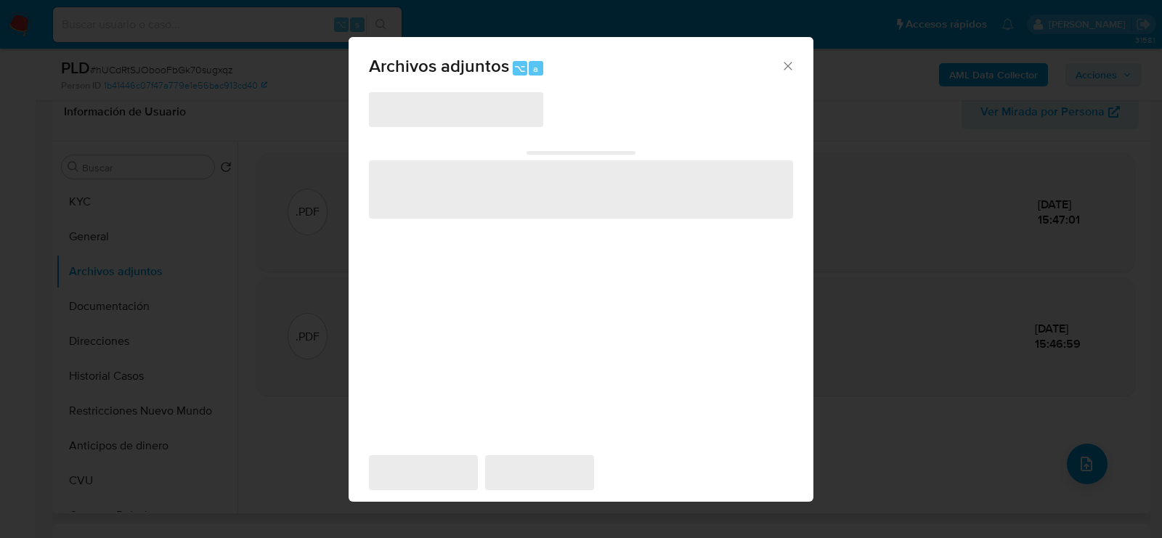
scroll to position [263, 0]
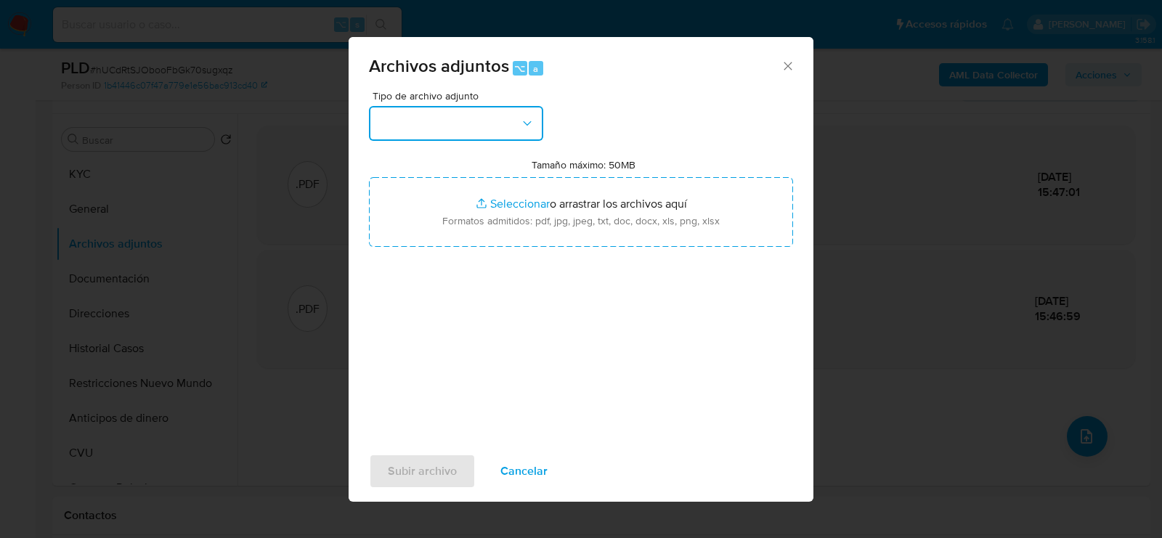
click at [423, 131] on button "button" at bounding box center [456, 123] width 174 height 35
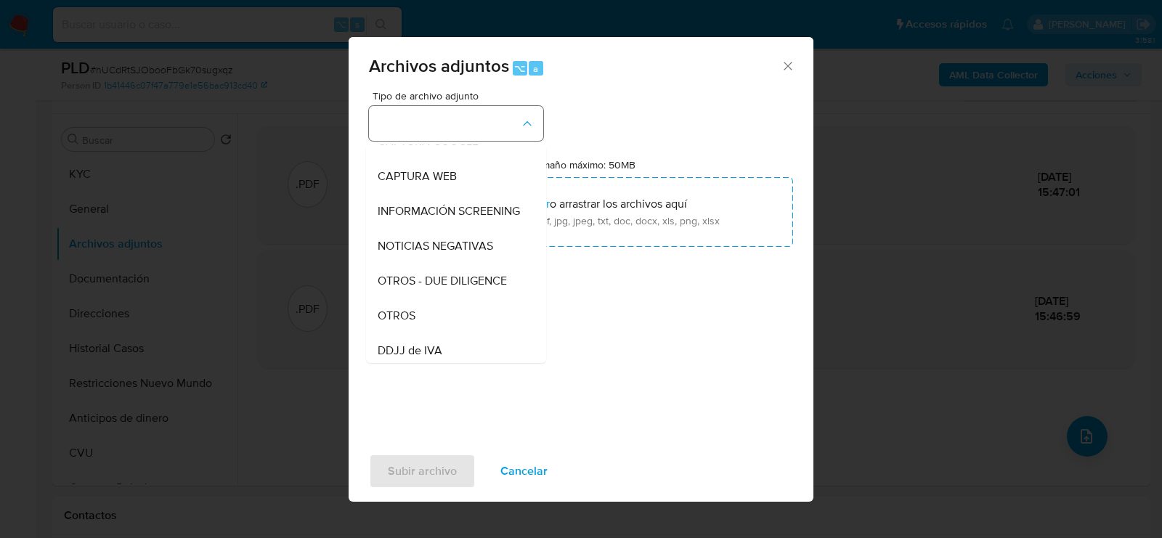
scroll to position [184, 0]
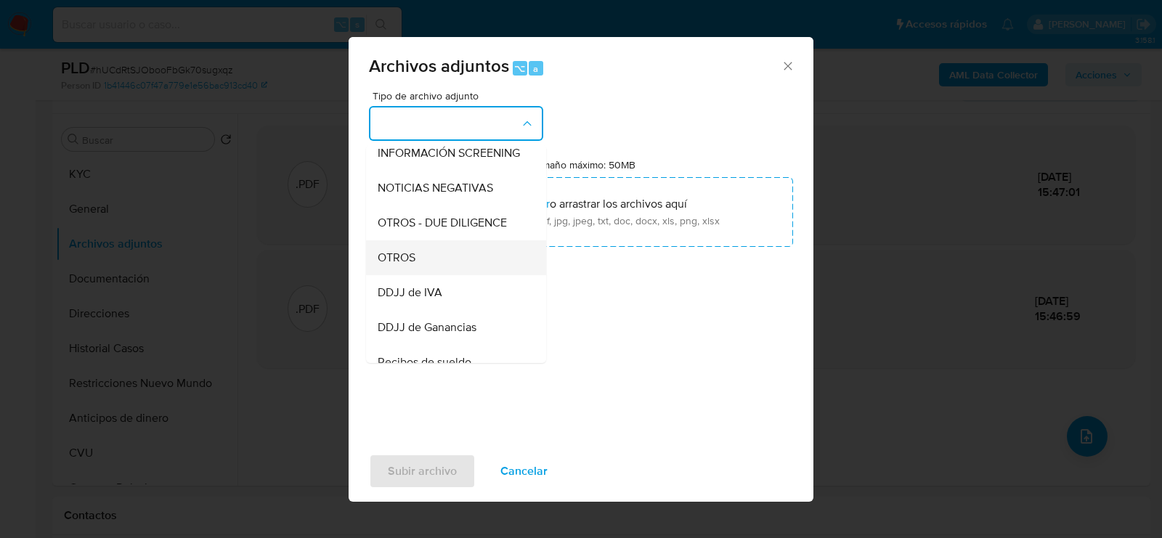
click at [437, 254] on div "OTROS" at bounding box center [452, 257] width 148 height 35
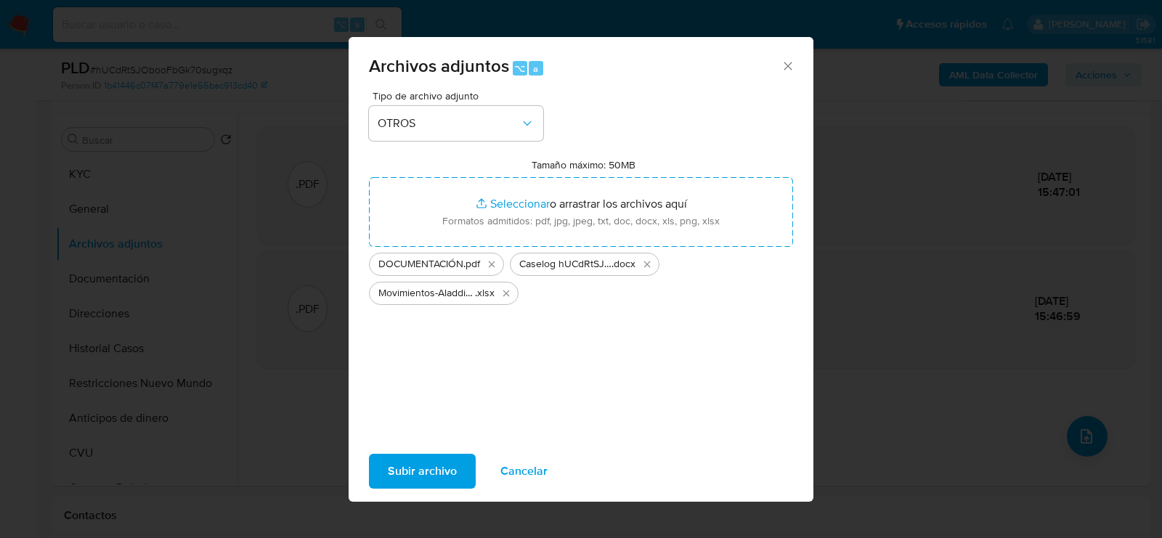
click at [429, 463] on span "Subir archivo" at bounding box center [422, 471] width 69 height 32
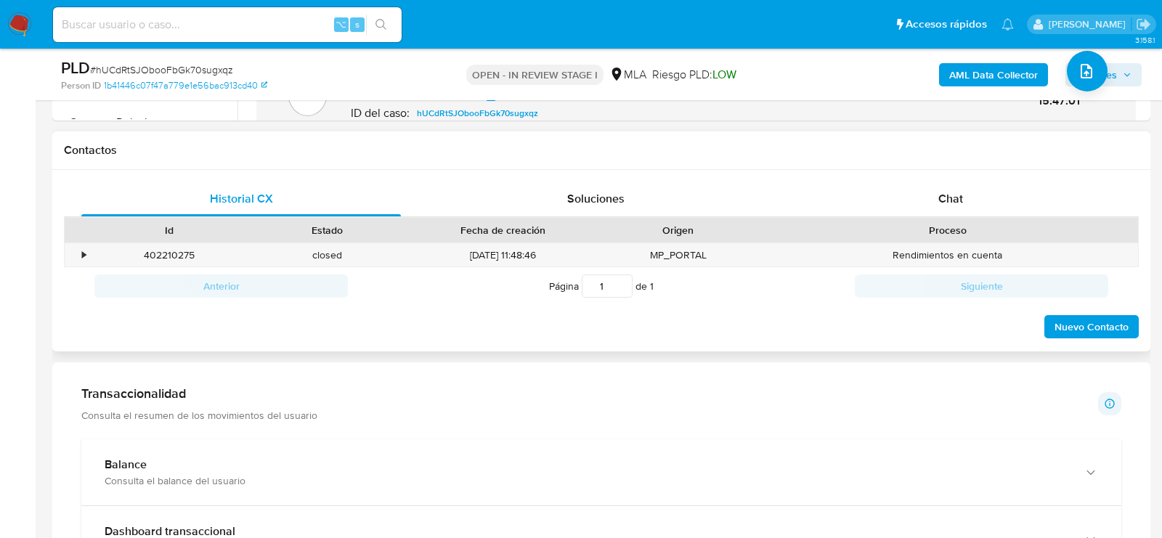
scroll to position [625, 0]
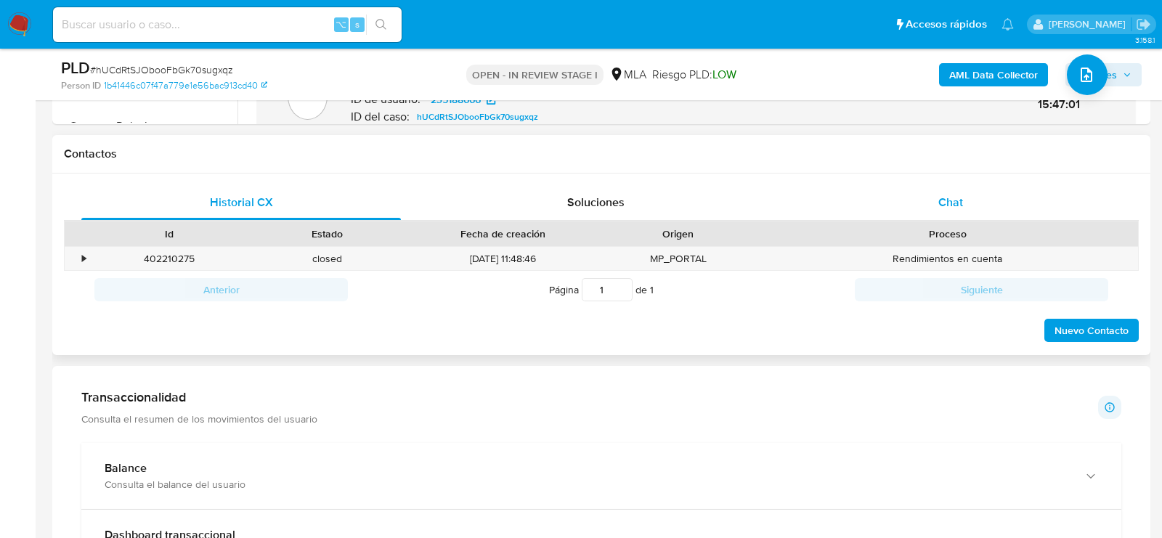
click at [937, 216] on div "Chat" at bounding box center [951, 202] width 320 height 35
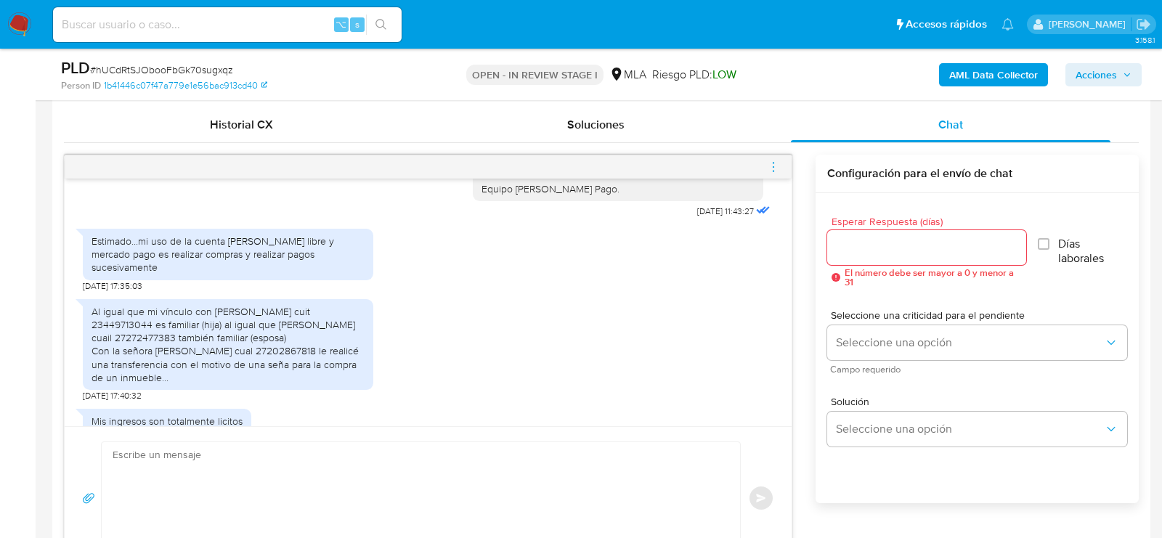
scroll to position [703, 0]
click at [307, 461] on textarea at bounding box center [417, 498] width 609 height 112
paste textarea "Hola, ¡Muchas gracias por tu respuesta! Confirmamos la recepción de la document…"
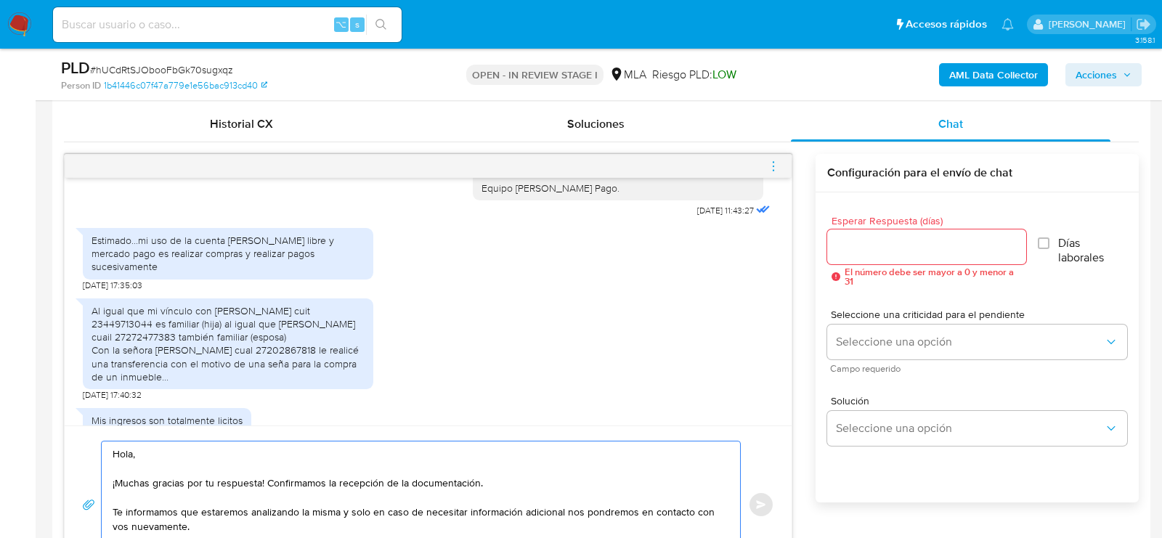
scroll to position [725, 0]
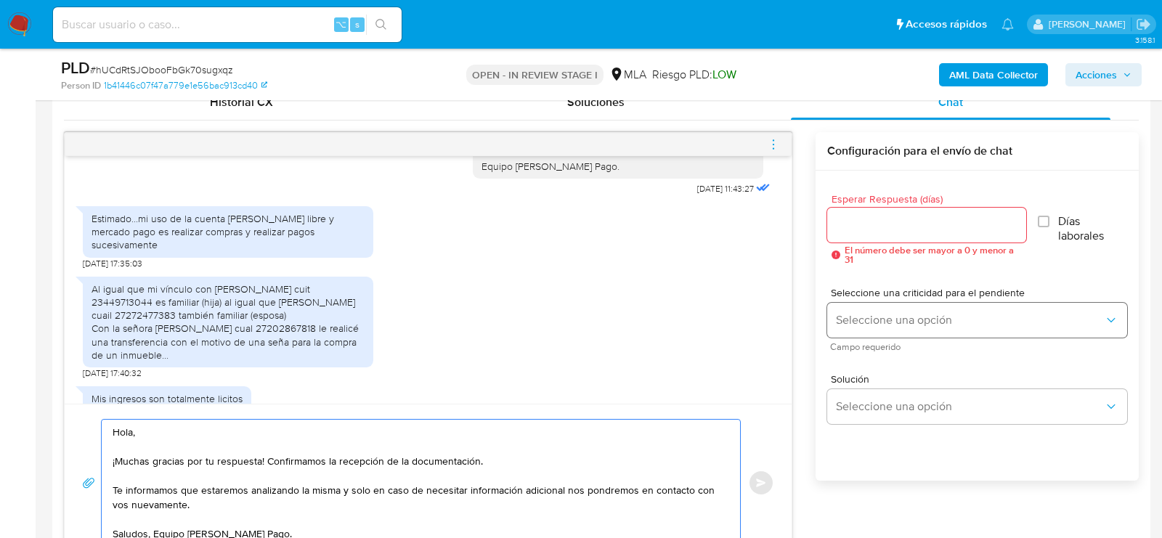
type textarea "Hola, ¡Muchas gracias por tu respuesta! Confirmamos la recepción de la document…"
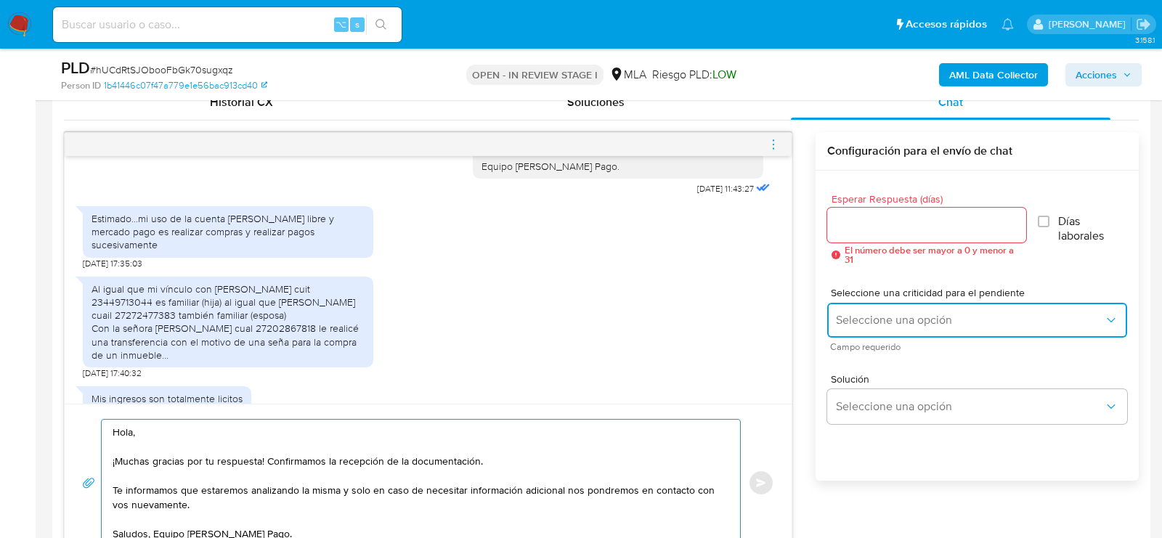
click at [975, 309] on button "Seleccione una opción" at bounding box center [977, 320] width 300 height 35
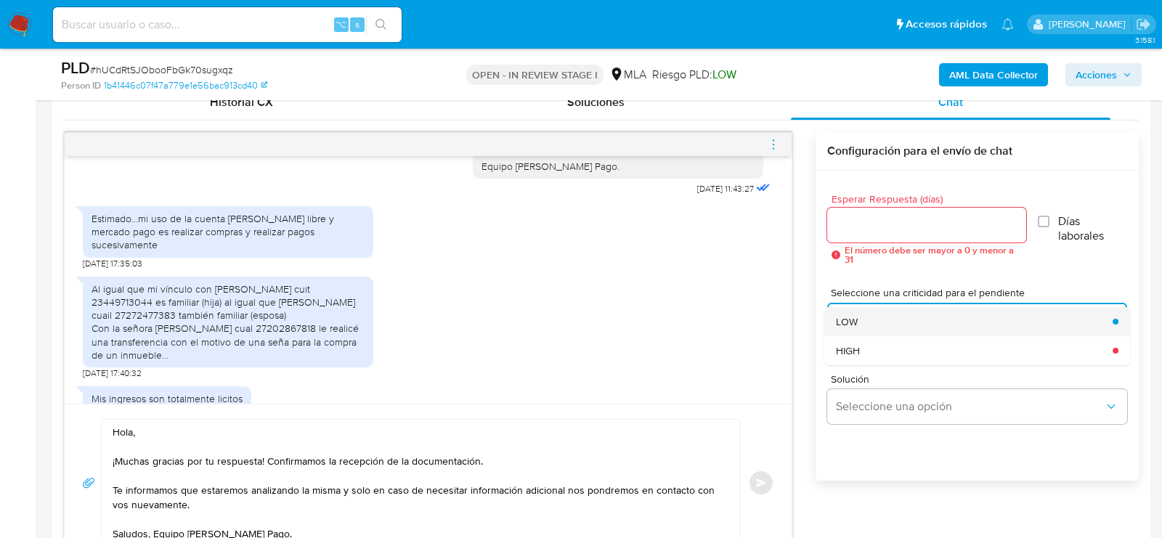
click at [878, 330] on div "LOW" at bounding box center [970, 321] width 268 height 29
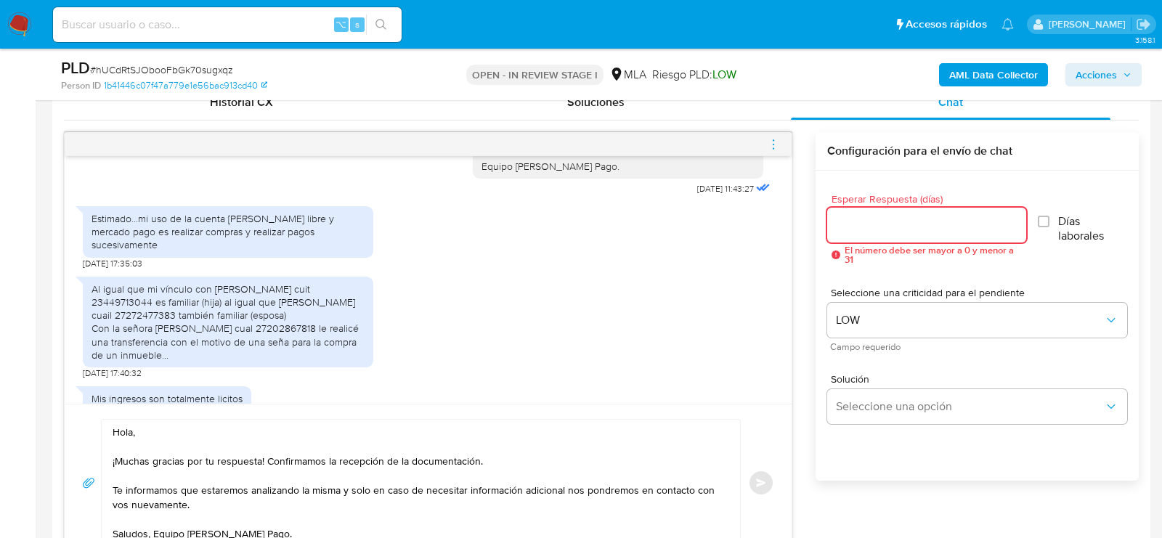
click at [869, 230] on input "Esperar Respuesta (días)" at bounding box center [926, 225] width 199 height 19
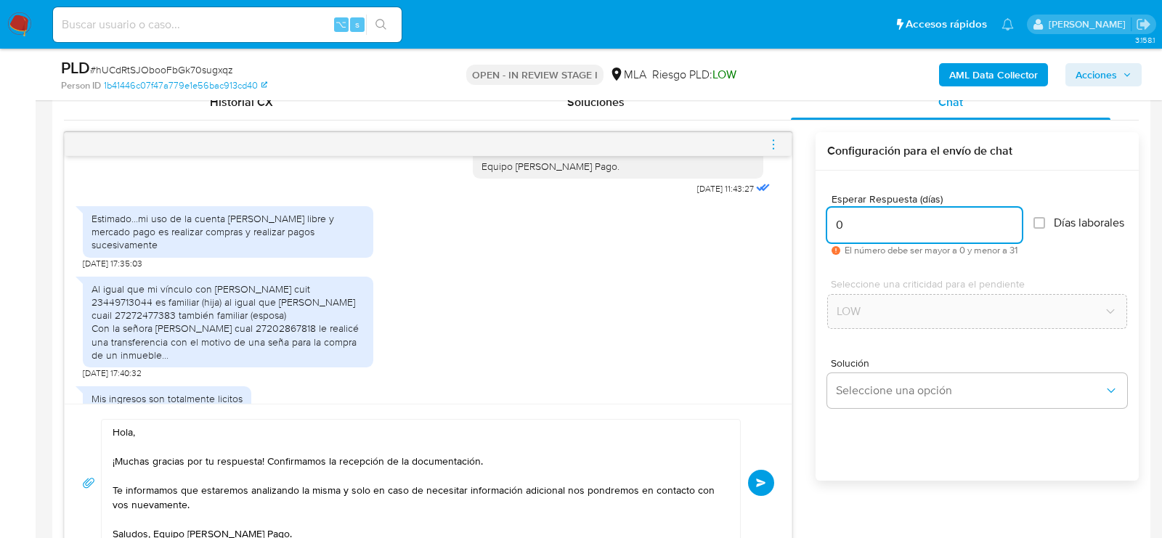
type input "0"
click at [753, 484] on button "Enviar" at bounding box center [761, 483] width 26 height 26
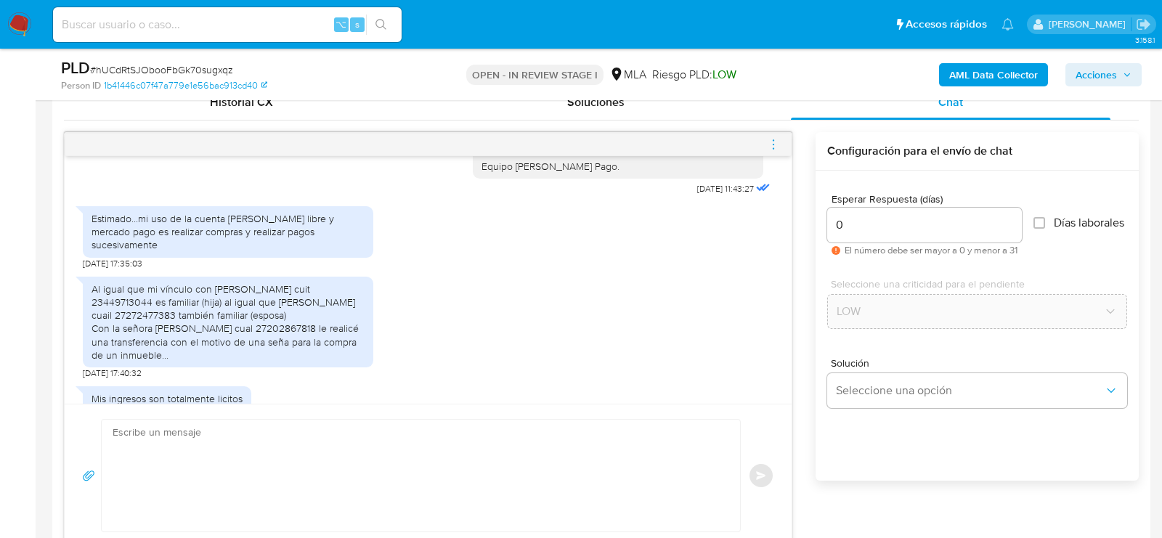
scroll to position [1496, 0]
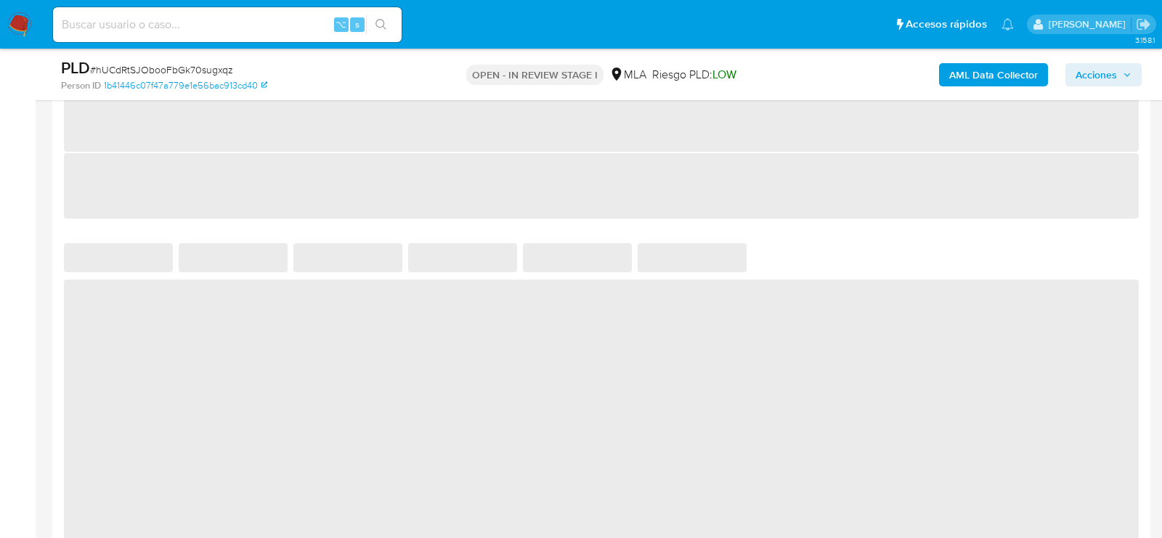
select select "10"
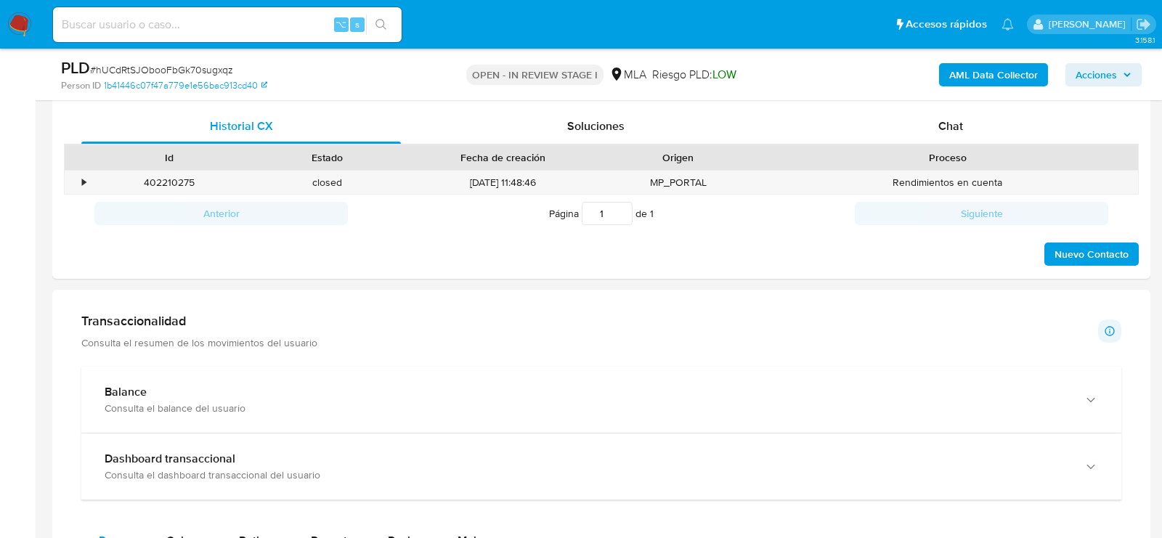
scroll to position [674, 0]
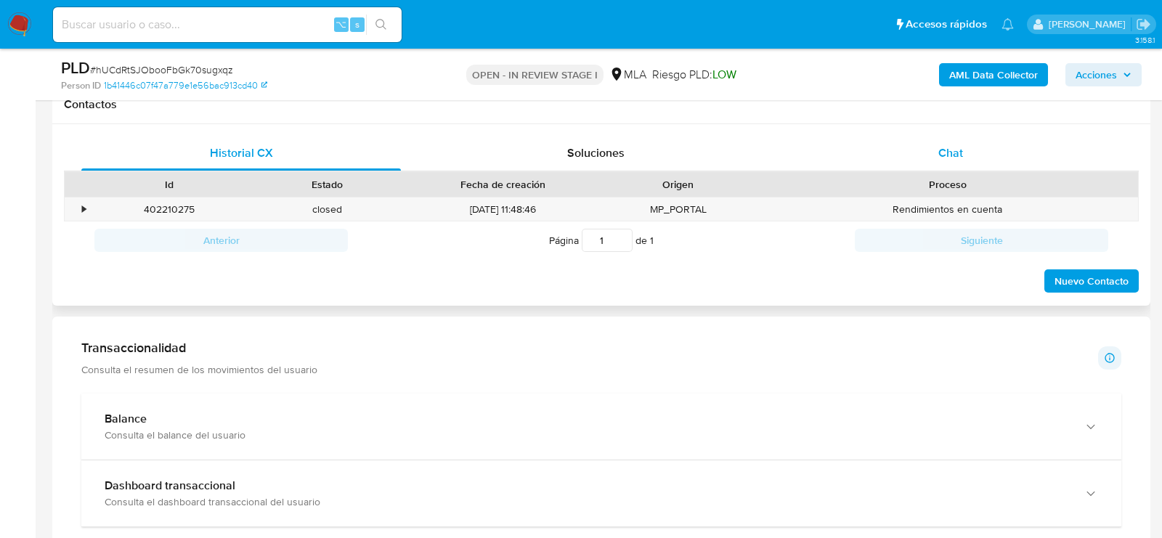
click at [872, 165] on div "Chat" at bounding box center [951, 153] width 320 height 35
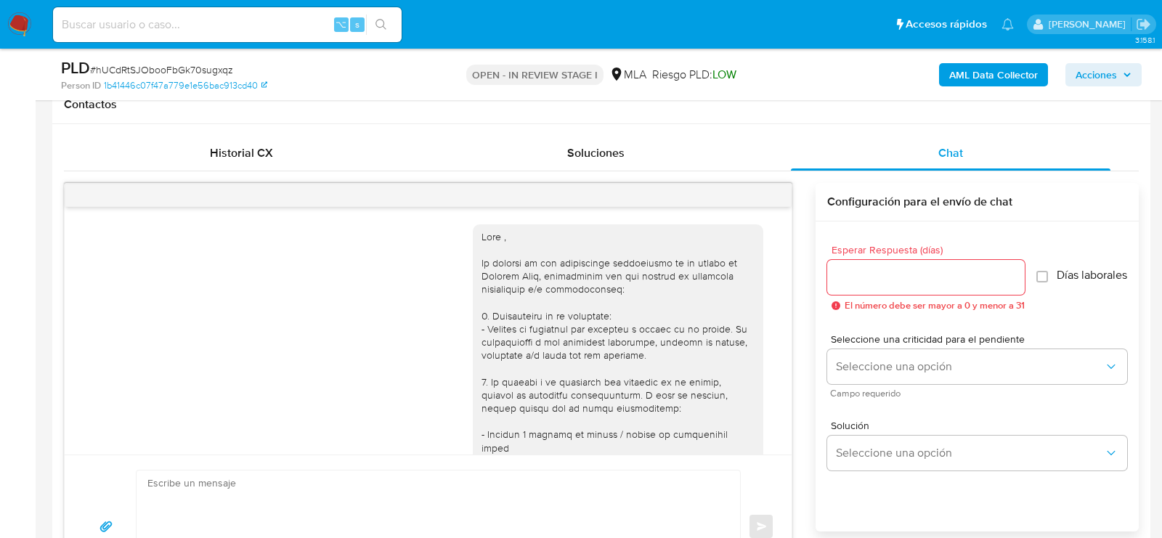
scroll to position [1439, 0]
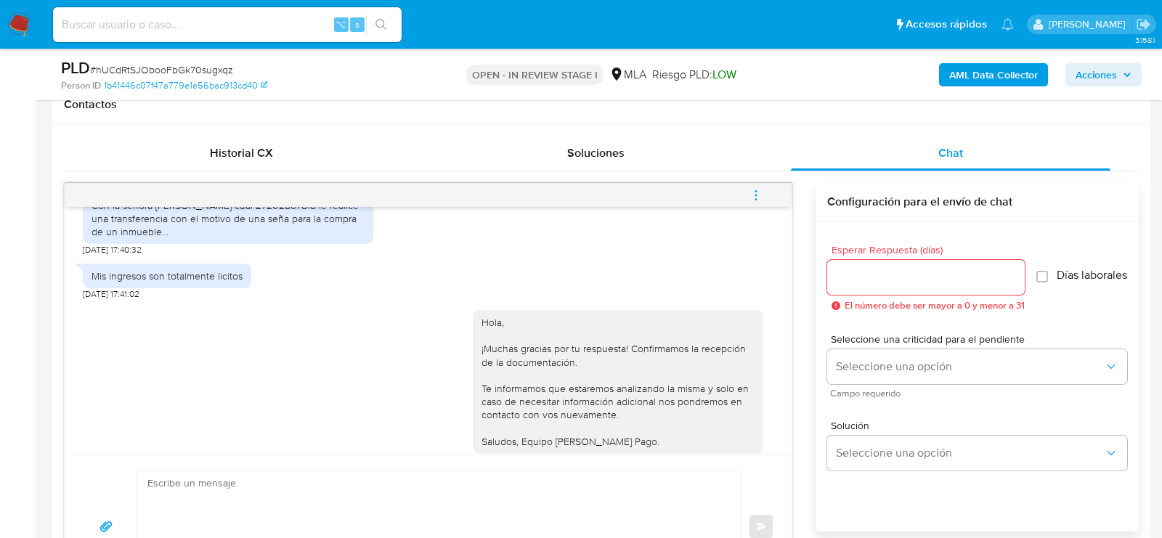
click at [768, 194] on button "menu-action" at bounding box center [756, 195] width 48 height 35
click at [696, 163] on li "Cerrar conversación" at bounding box center [657, 165] width 149 height 26
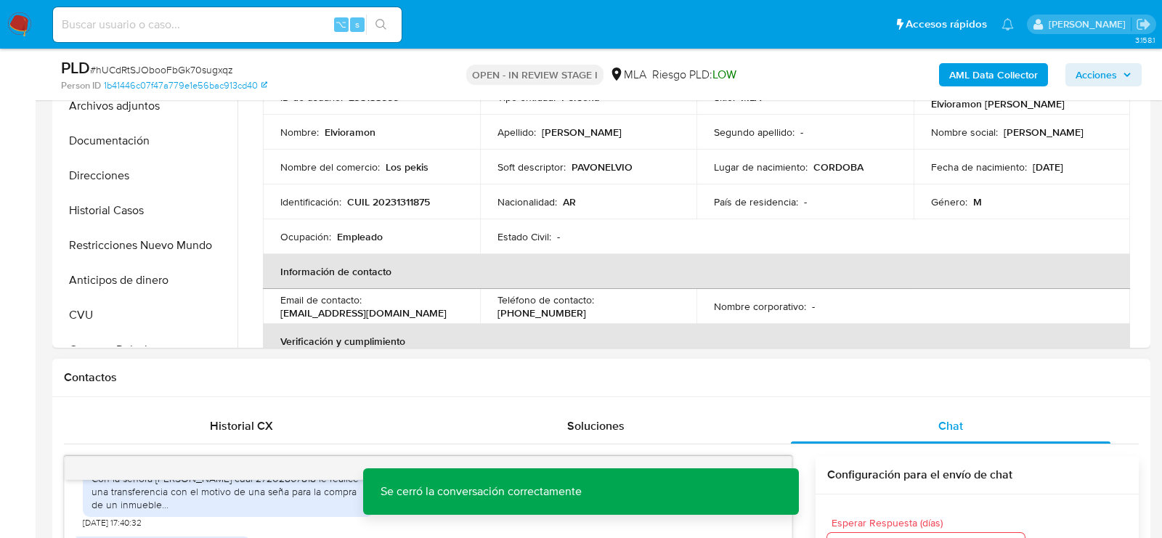
scroll to position [365, 0]
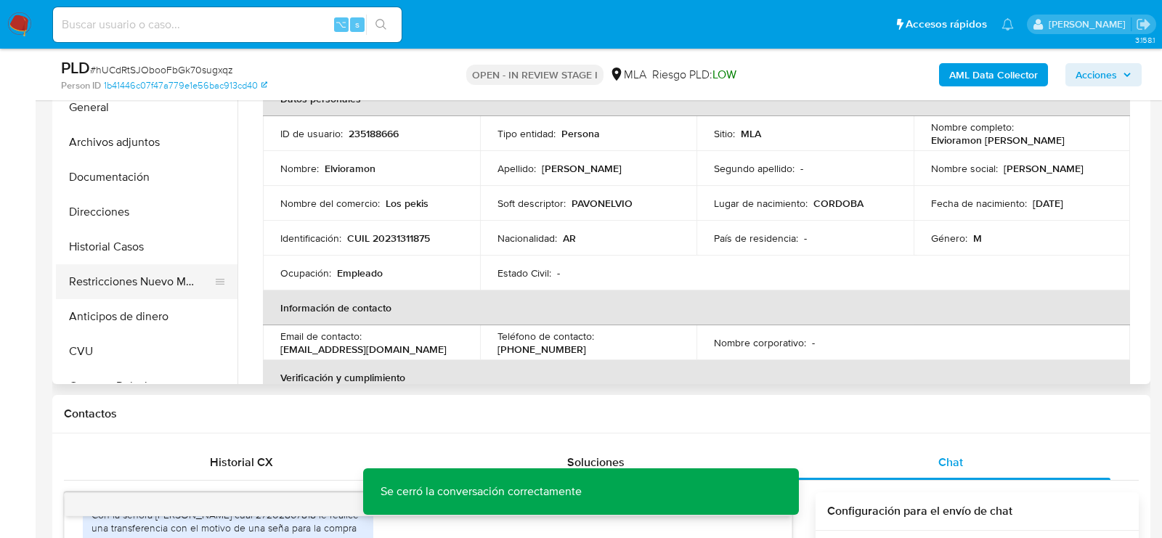
click at [111, 278] on button "Restricciones Nuevo Mundo" at bounding box center [141, 281] width 170 height 35
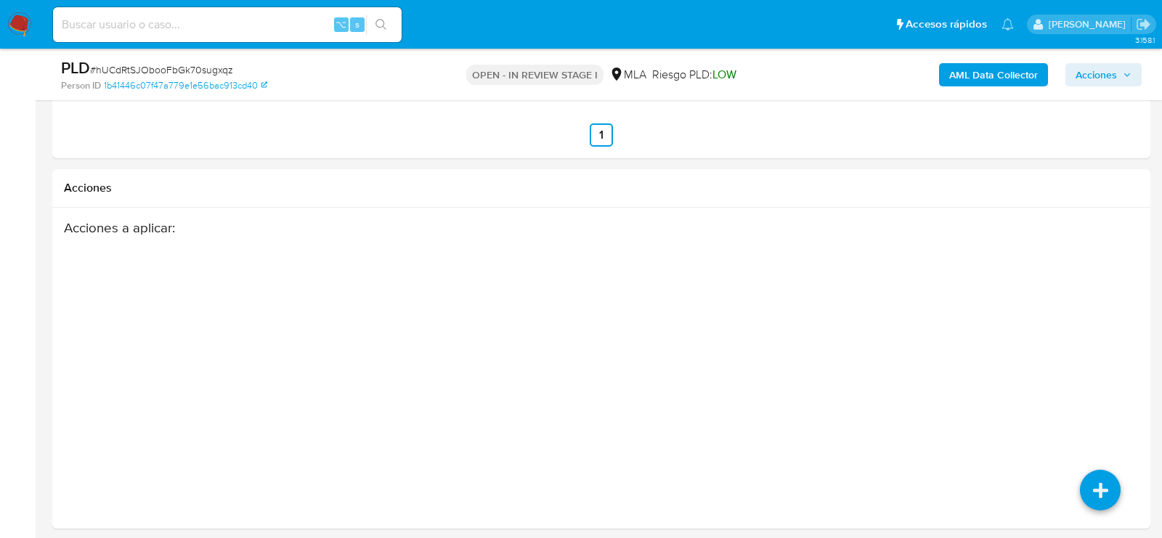
scroll to position [2212, 0]
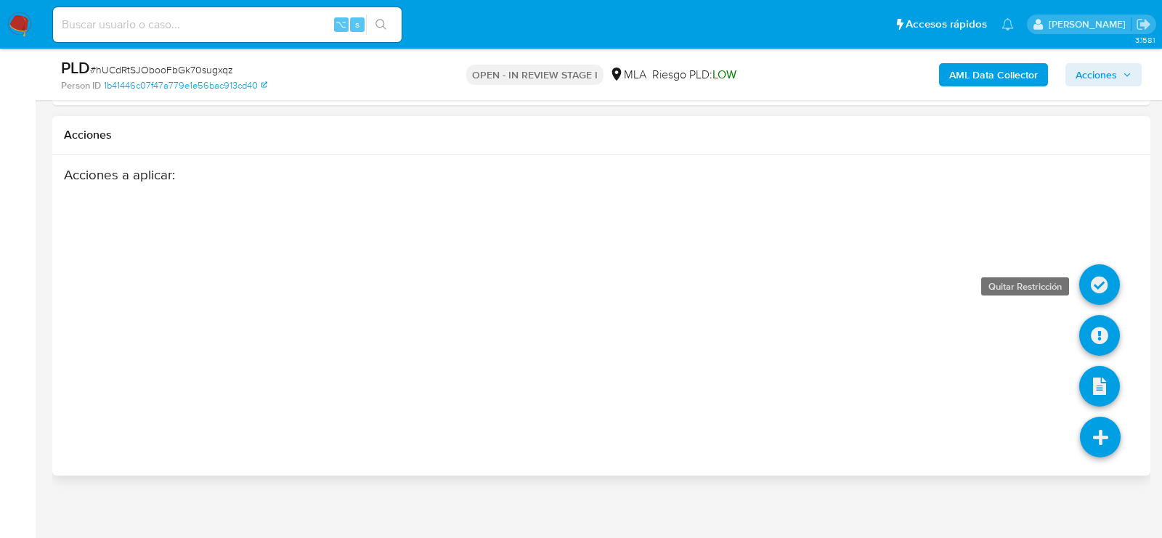
click at [1095, 276] on icon at bounding box center [1099, 284] width 41 height 41
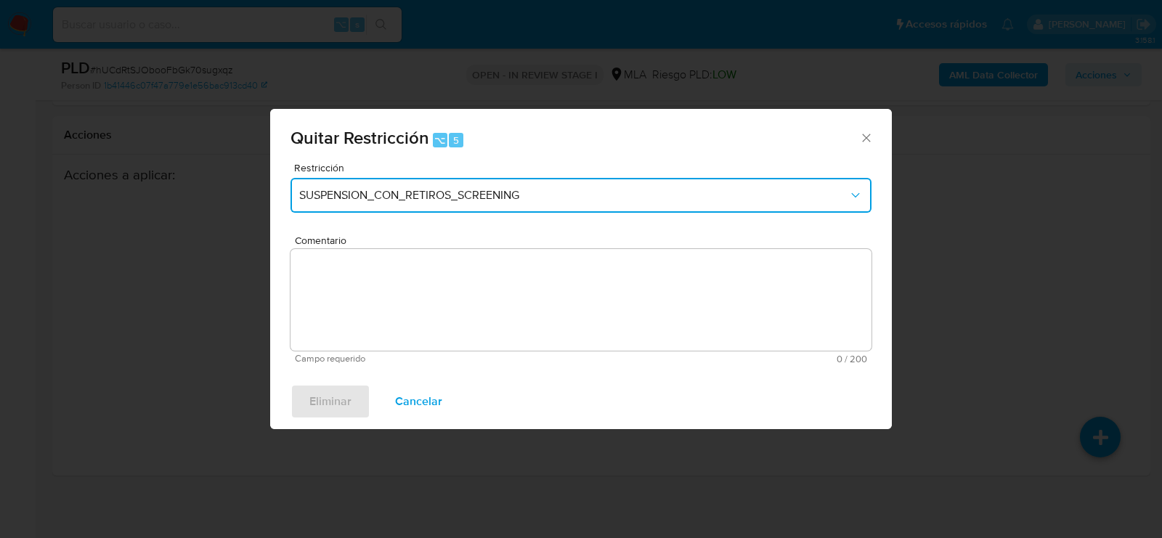
click at [477, 203] on button "SUSPENSION_CON_RETIROS_SCREENING" at bounding box center [581, 195] width 581 height 35
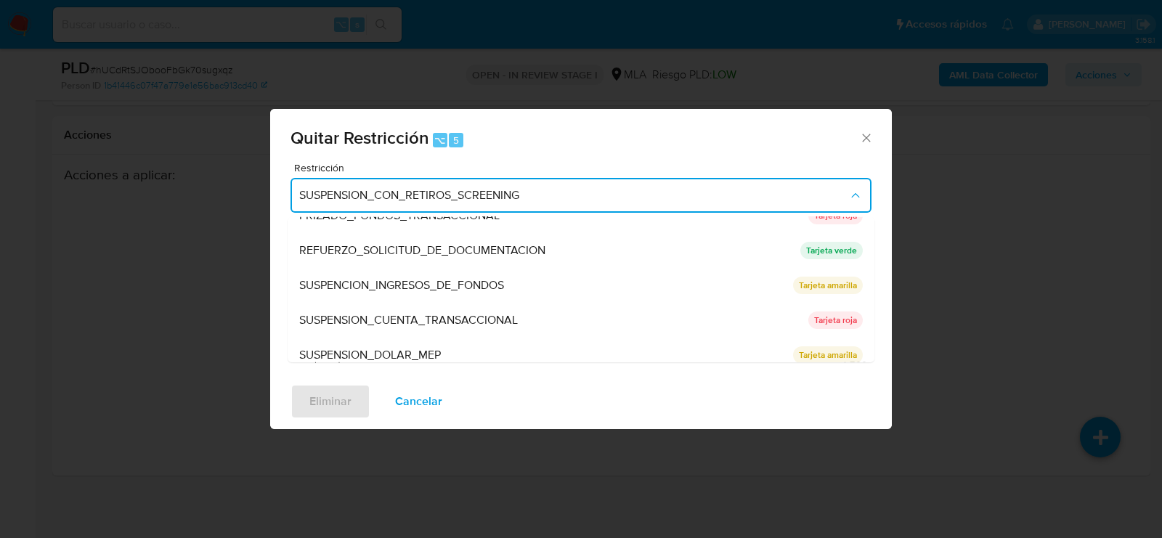
scroll to position [307, 0]
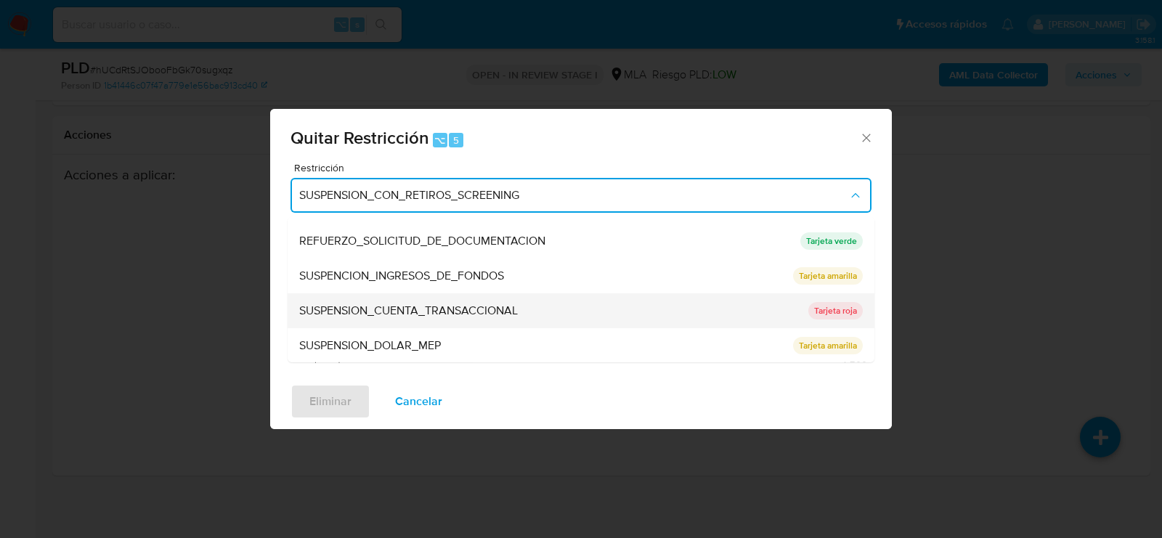
click at [403, 312] on span "SUSPENSION_CUENTA_TRANSACCIONAL" at bounding box center [408, 311] width 219 height 15
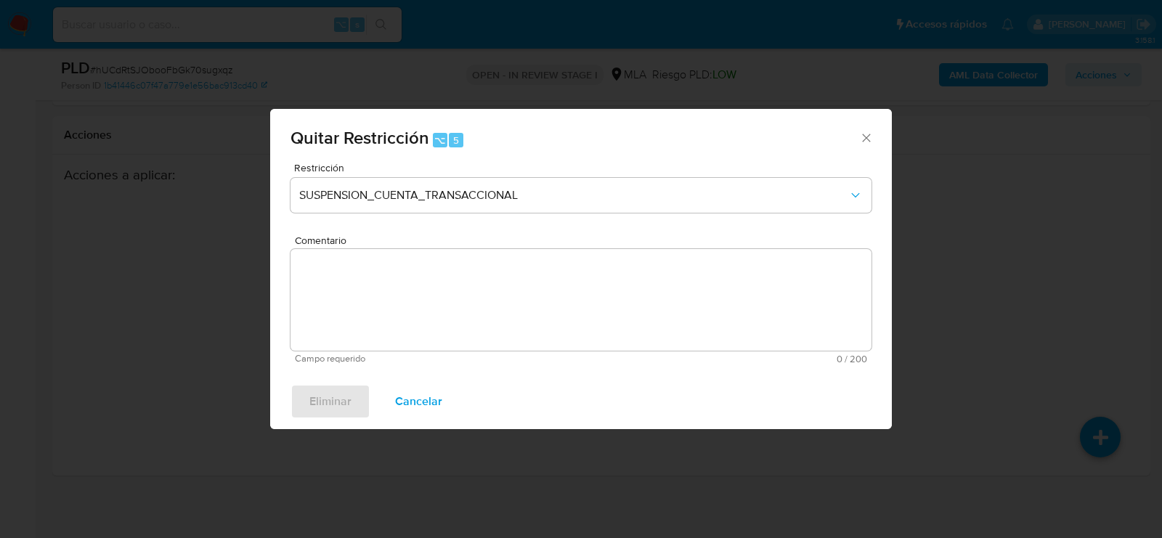
click at [403, 312] on textarea "Comentario" at bounding box center [581, 300] width 581 height 102
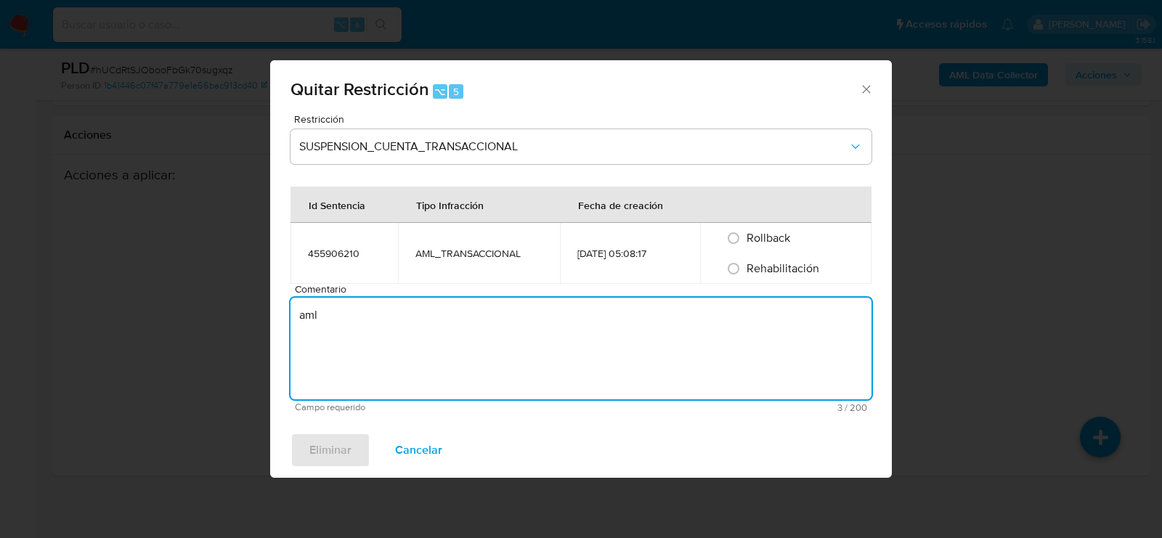
type textarea "aml"
click at [792, 267] on span "Rehabilitación" at bounding box center [783, 268] width 73 height 17
click at [745, 267] on input "Rehabilitación" at bounding box center [733, 268] width 23 height 23
radio input "true"
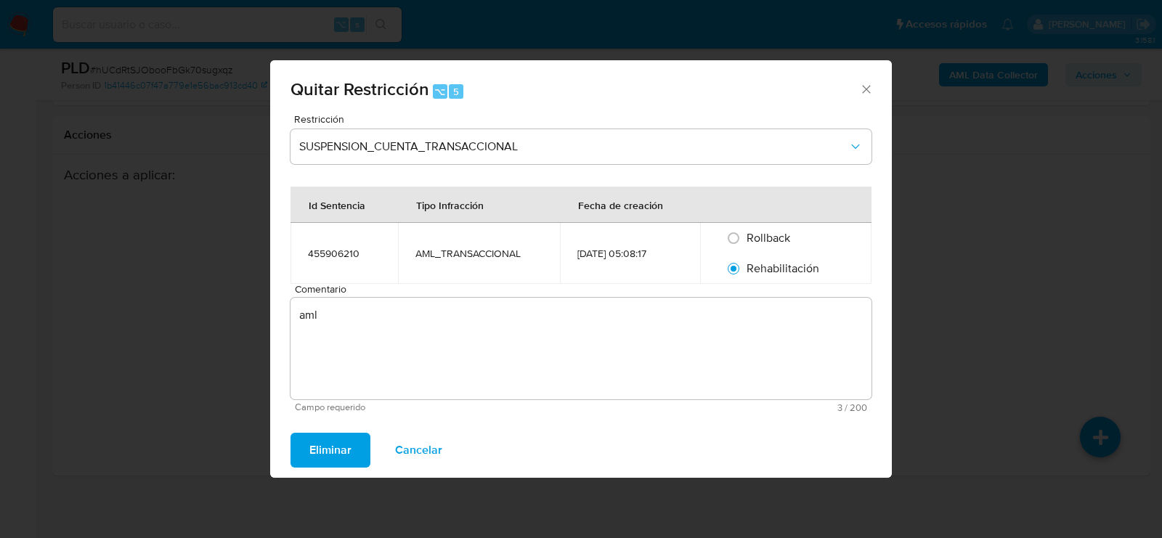
click at [307, 468] on div "Eliminar Cancelar" at bounding box center [581, 450] width 622 height 55
click at [308, 456] on button "Eliminar" at bounding box center [331, 450] width 80 height 35
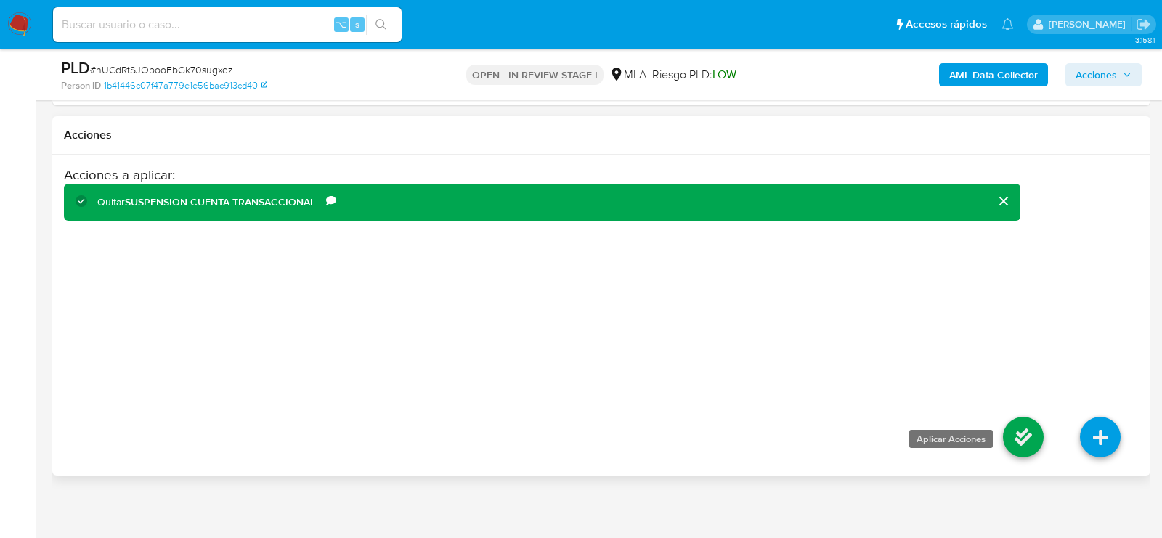
click at [1020, 425] on icon at bounding box center [1023, 437] width 41 height 41
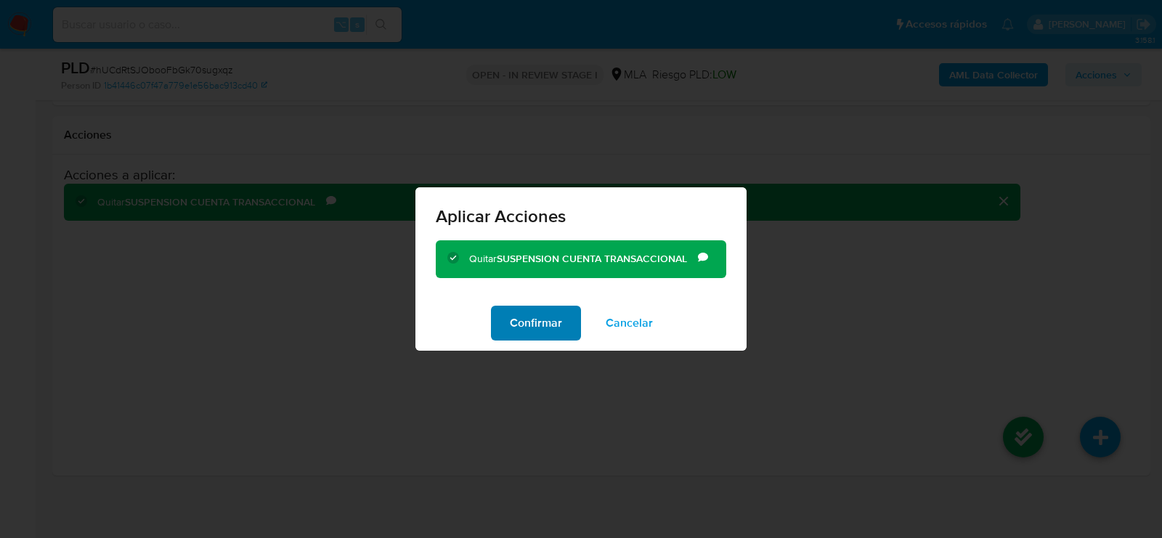
click at [522, 315] on span "Confirmar" at bounding box center [536, 323] width 52 height 32
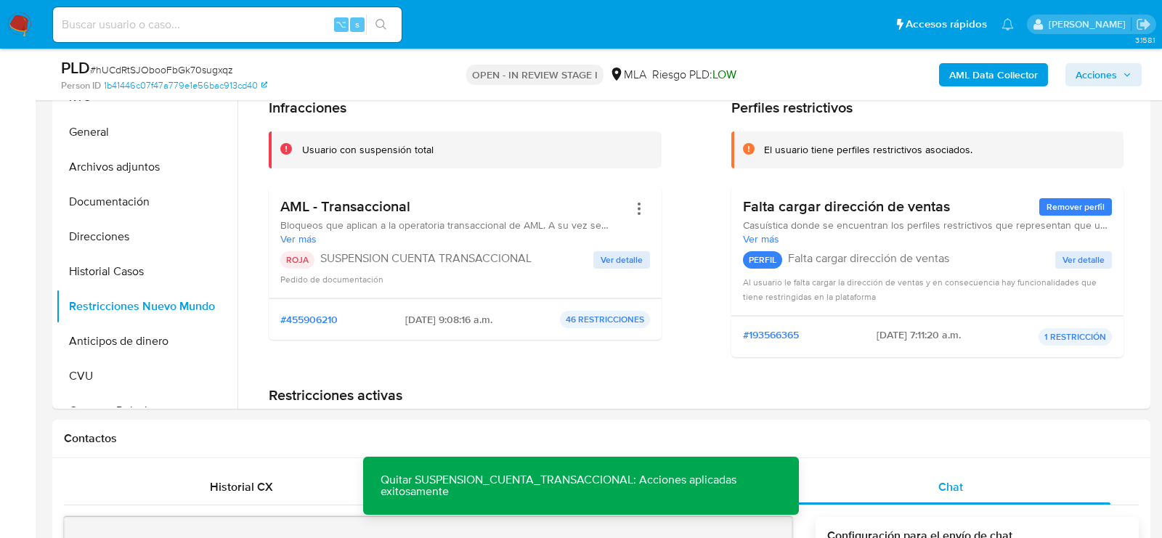
scroll to position [346, 0]
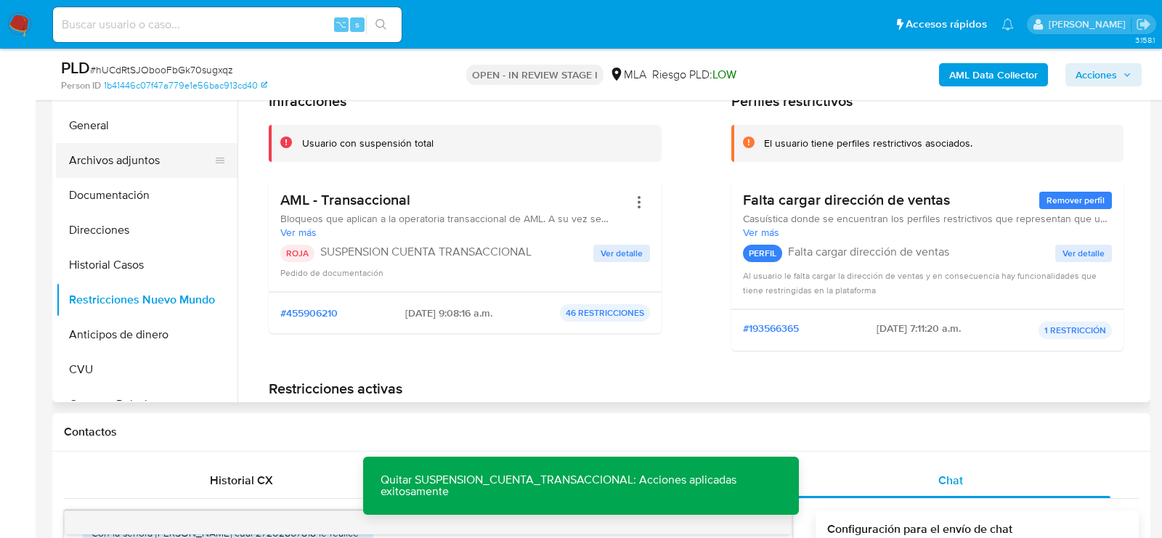
click at [126, 153] on button "Archivos adjuntos" at bounding box center [141, 160] width 170 height 35
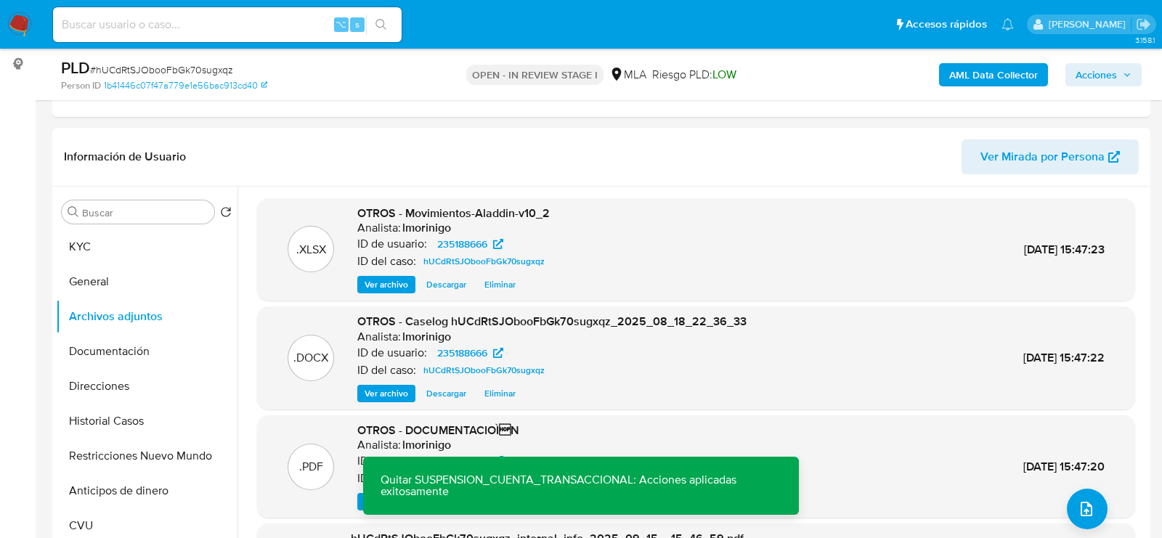
scroll to position [0, 0]
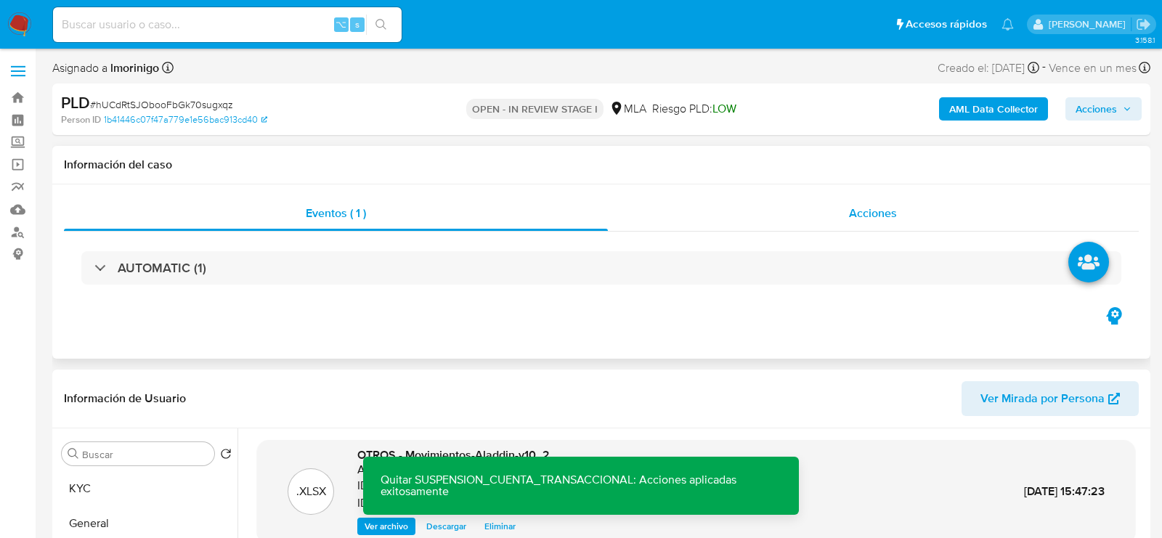
click at [897, 223] on div "Acciones" at bounding box center [874, 213] width 532 height 35
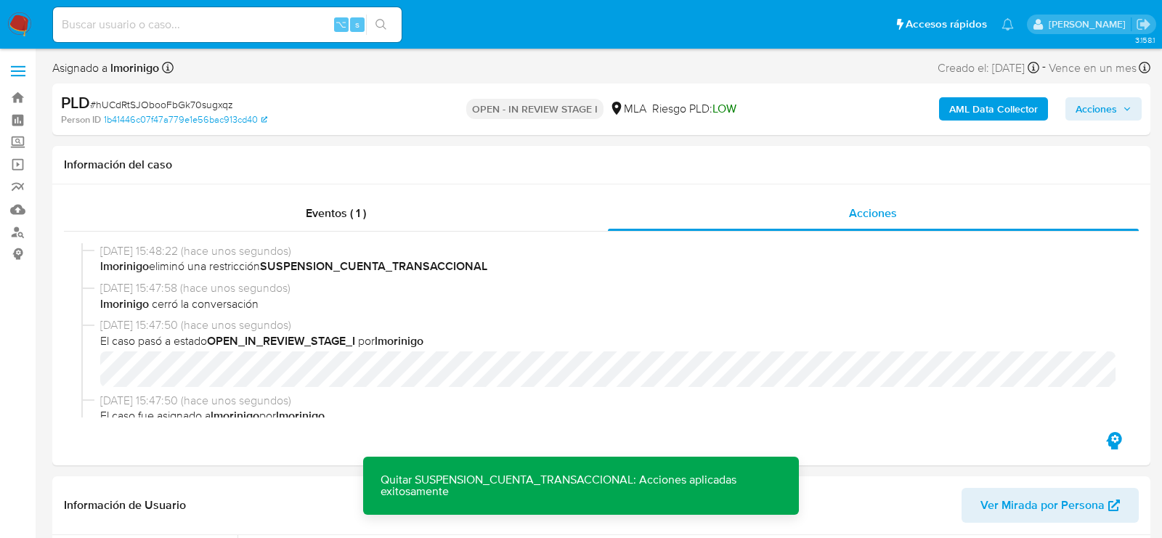
click at [1098, 98] on span "Acciones" at bounding box center [1096, 108] width 41 height 23
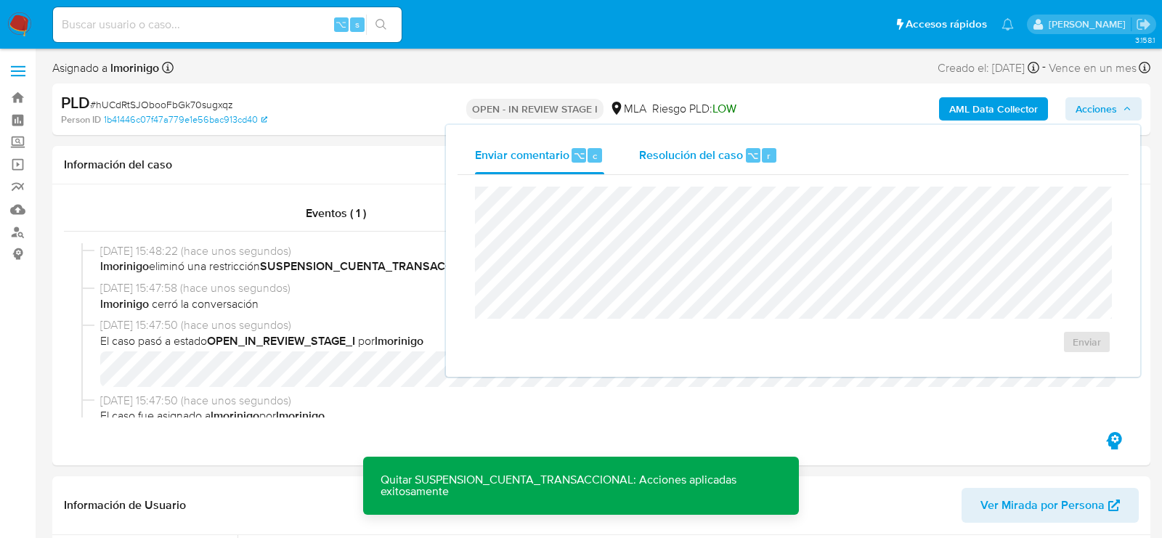
click at [697, 155] on span "Resolución del caso" at bounding box center [691, 155] width 104 height 17
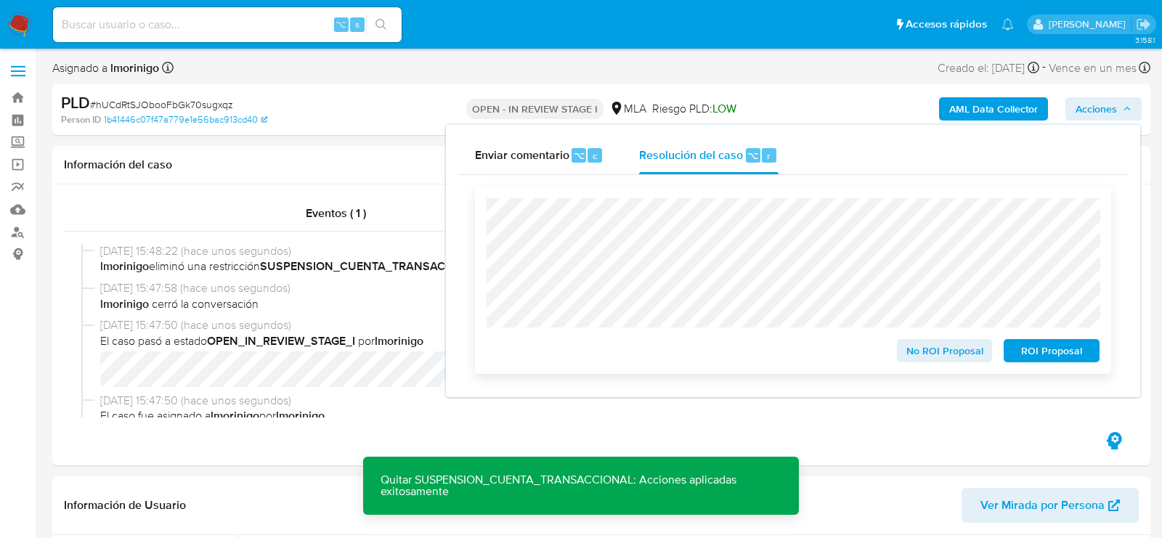
click at [946, 349] on span "No ROI Proposal" at bounding box center [945, 351] width 76 height 20
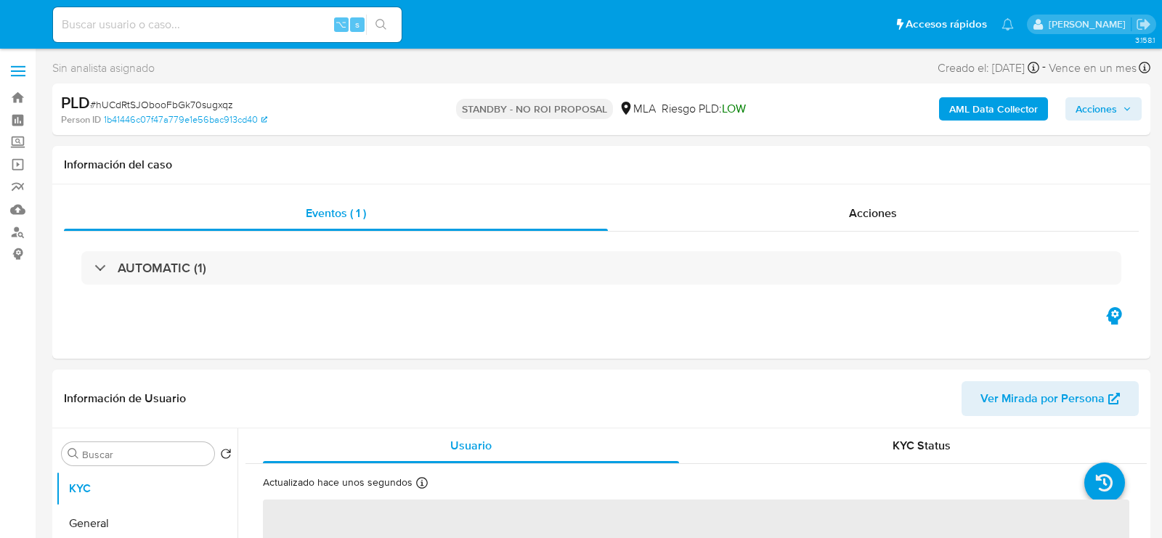
select select "10"
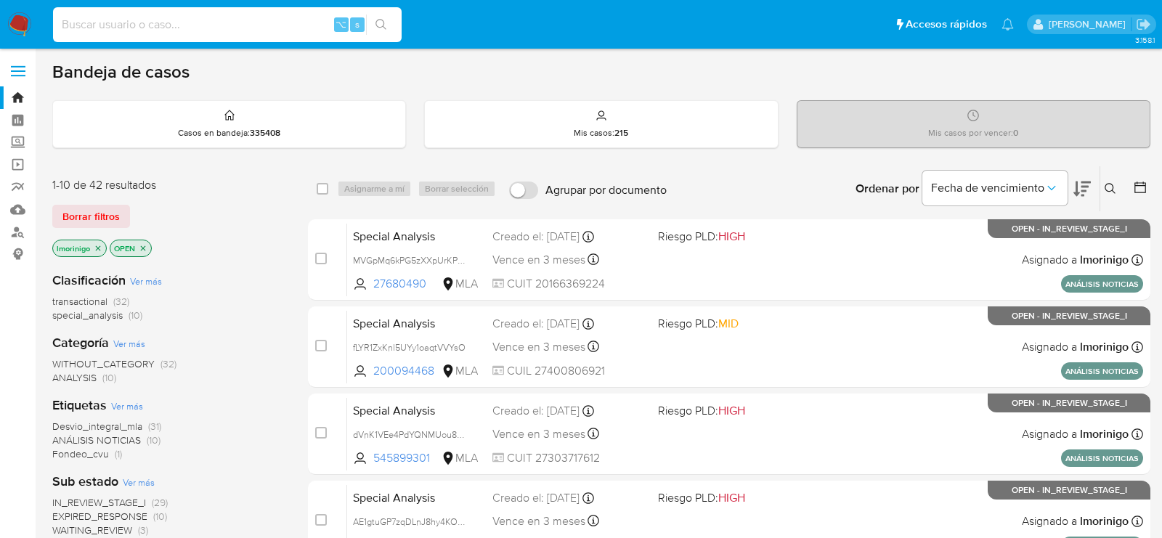
click at [242, 28] on input at bounding box center [227, 24] width 349 height 19
paste input "JNQFt2tTfFmIQf86wZgyUrVG"
type input "JNQFt2tTfFmIQf86wZgyUrVG"
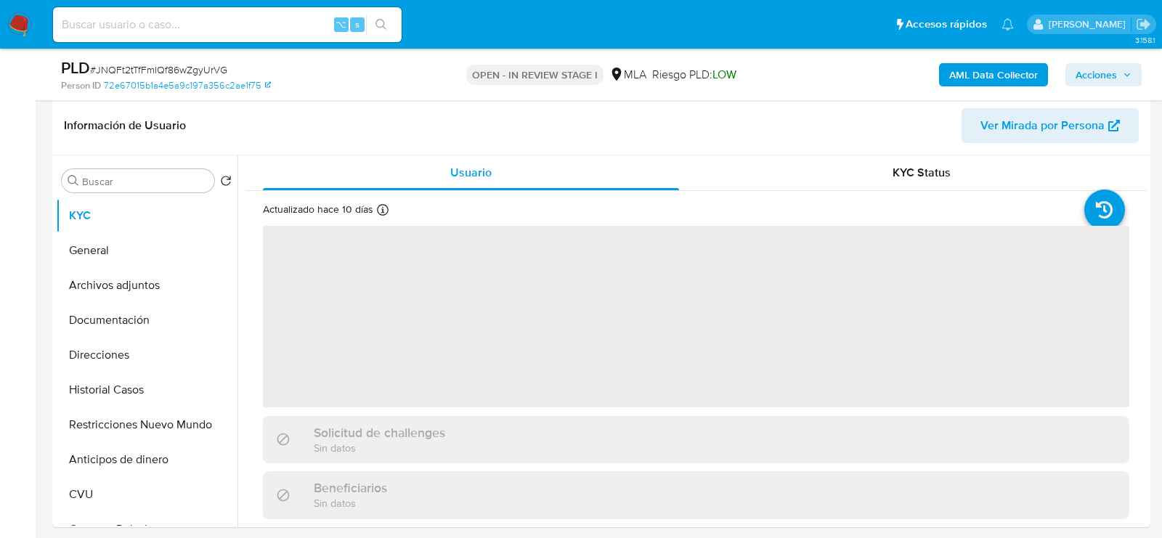
scroll to position [263, 0]
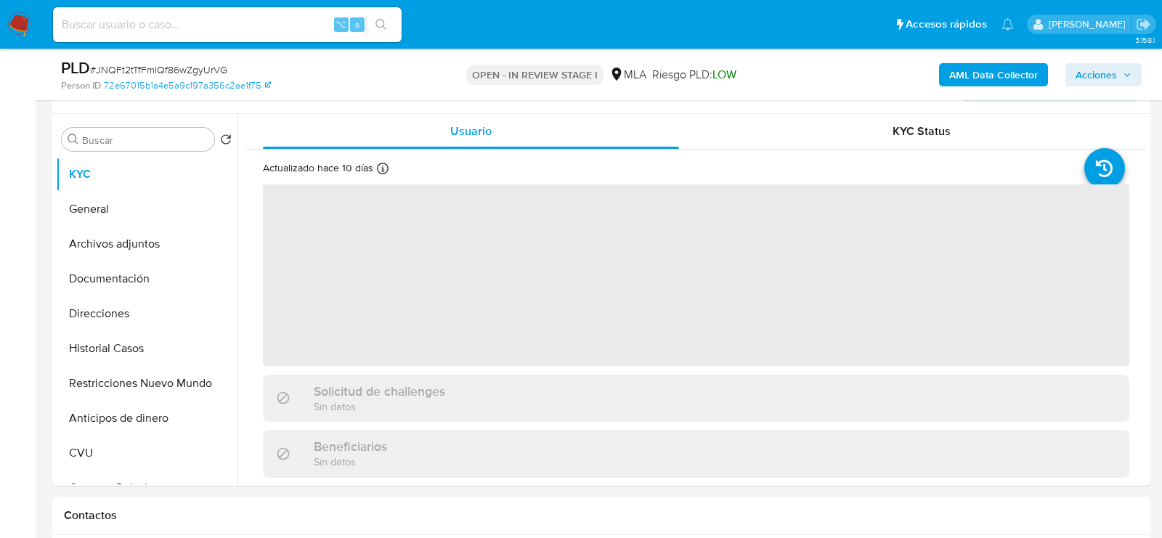
select select "10"
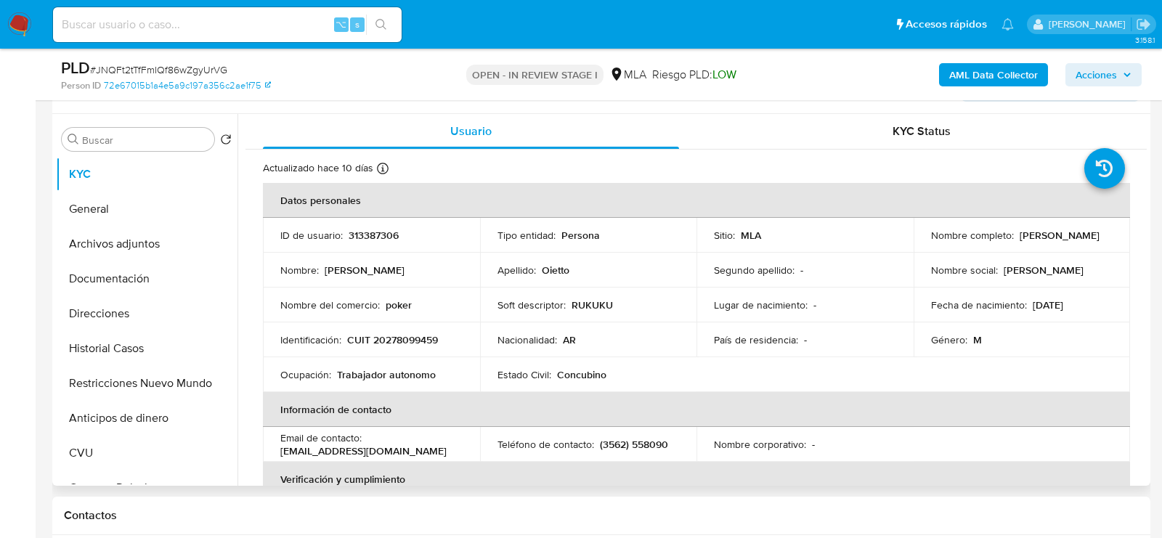
click at [380, 241] on p "313387306" at bounding box center [374, 235] width 50 height 13
copy p "313387306"
click at [128, 345] on button "Historial Casos" at bounding box center [141, 348] width 170 height 35
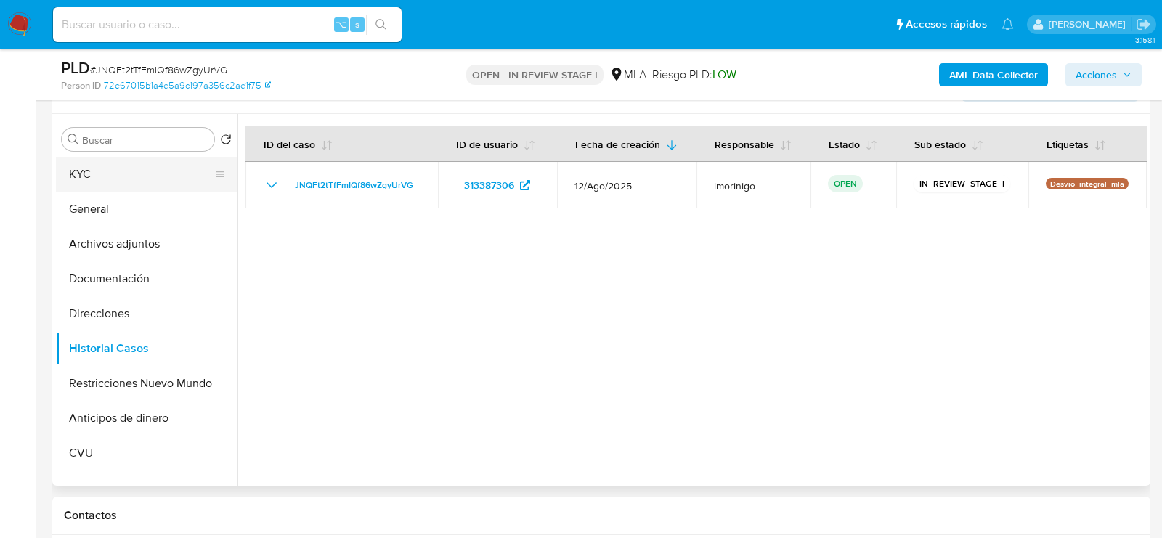
click at [123, 174] on button "KYC" at bounding box center [141, 174] width 170 height 35
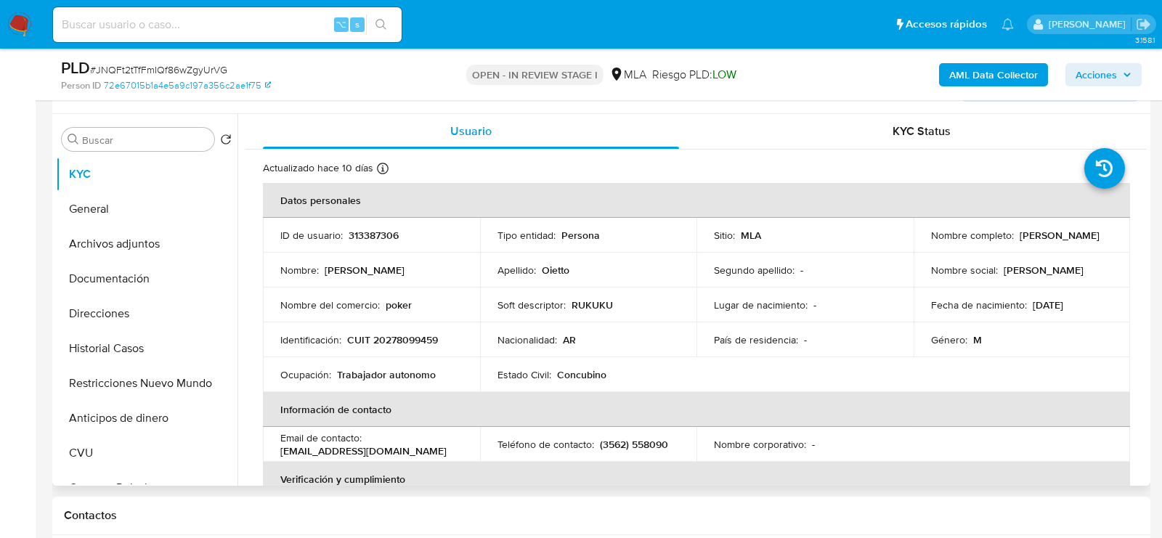
click at [402, 341] on p "CUIT 20278099459" at bounding box center [392, 339] width 91 height 13
copy p "20278099459"
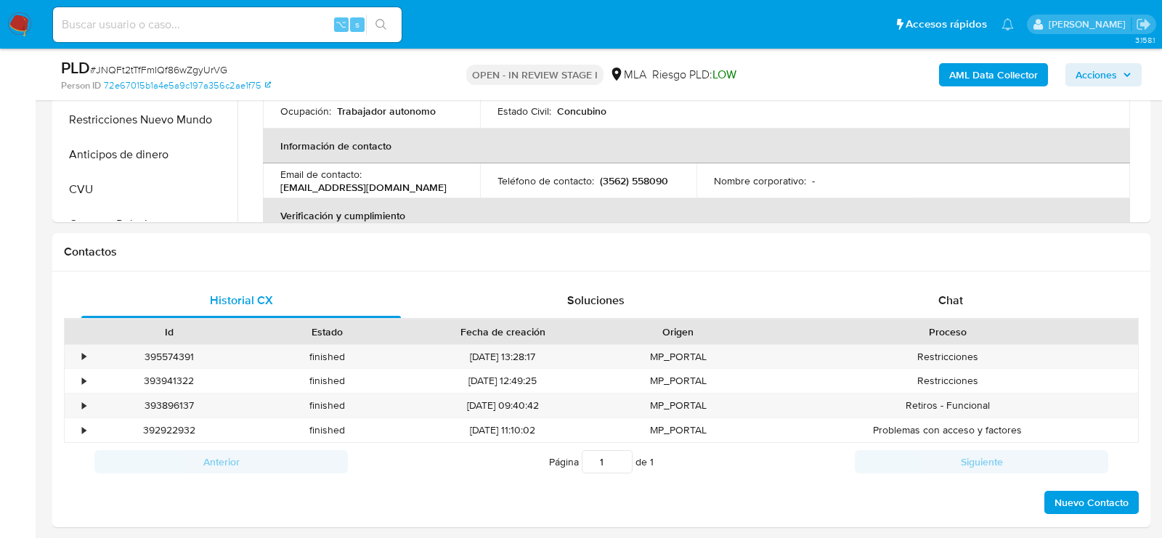
scroll to position [618, 0]
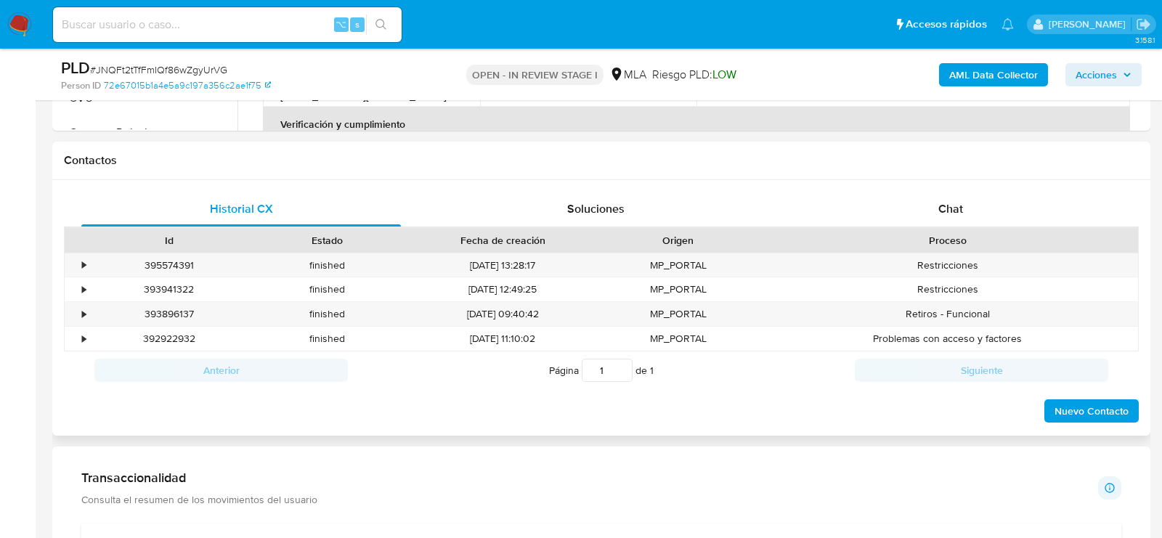
click at [951, 180] on div "Historial CX Soluciones Chat Id Estado Fecha de creación Origen Proceso • 39557…" at bounding box center [601, 308] width 1098 height 256
click at [949, 205] on span "Chat" at bounding box center [950, 208] width 25 height 17
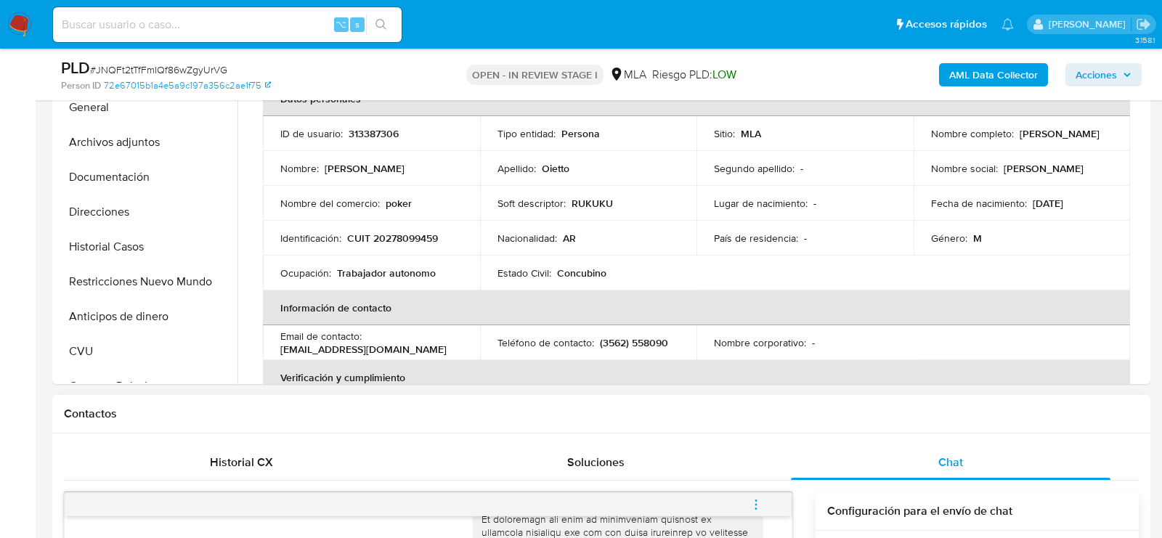
scroll to position [259, 0]
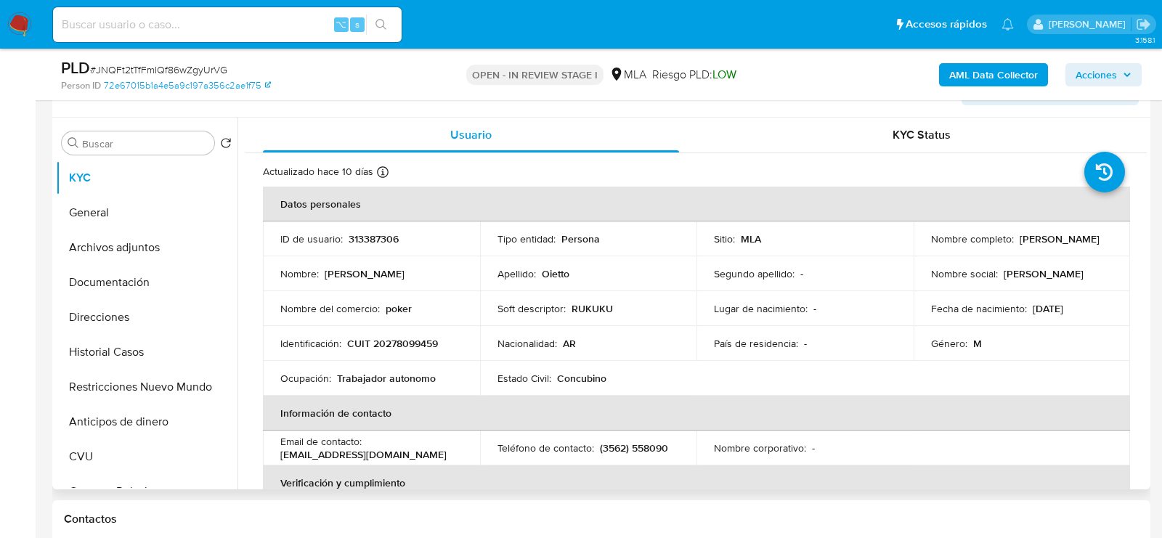
drag, startPoint x: 922, startPoint y: 243, endPoint x: 1042, endPoint y: 244, distance: 120.6
click at [1042, 244] on td "Nombre completo : Roque Gustavo Oietto" at bounding box center [1022, 239] width 217 height 35
click at [120, 240] on button "Archivos adjuntos" at bounding box center [141, 247] width 170 height 35
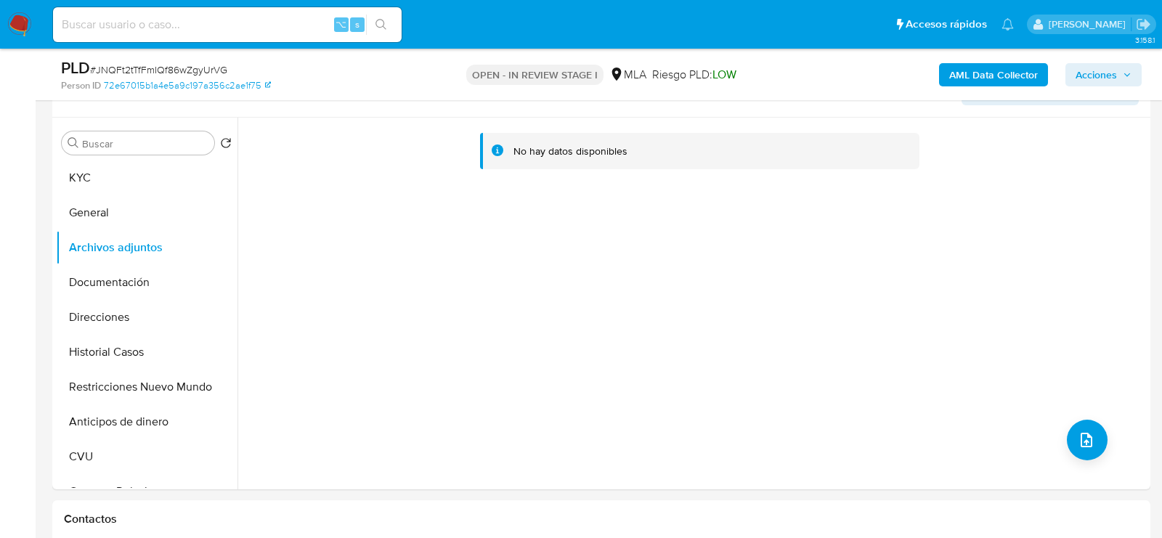
click at [946, 81] on button "AML Data Collector" at bounding box center [993, 74] width 109 height 23
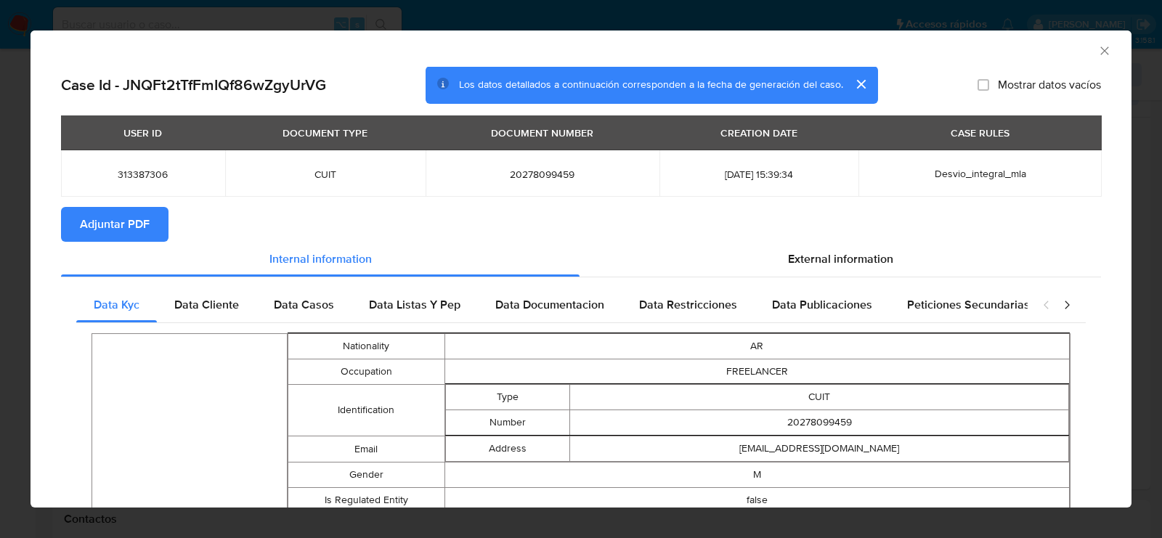
click at [143, 228] on span "Adjuntar PDF" at bounding box center [115, 224] width 70 height 32
click at [1104, 48] on icon "Cerrar ventana" at bounding box center [1105, 51] width 15 height 15
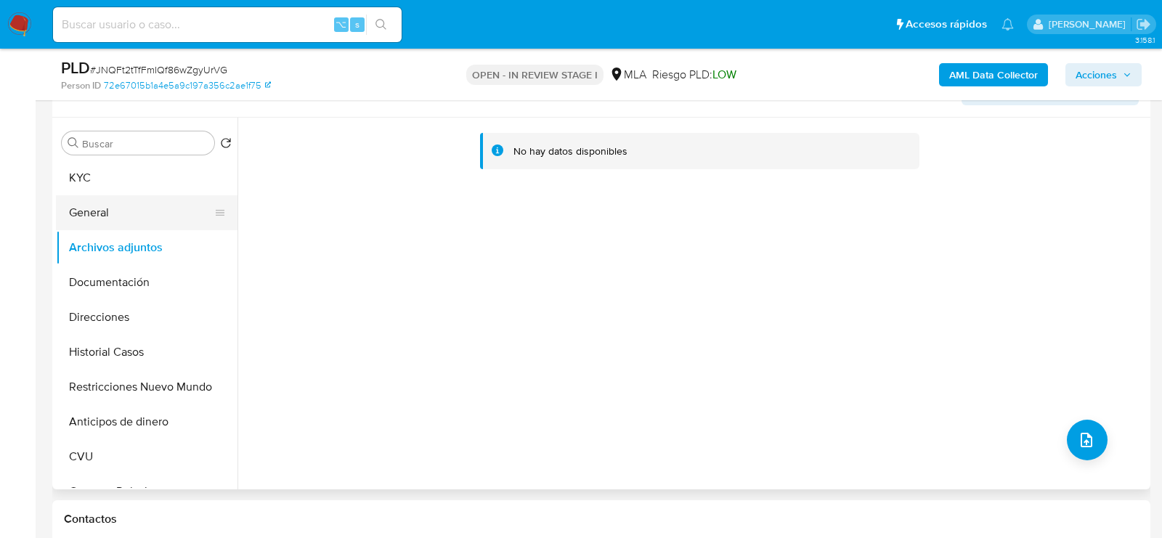
click at [108, 225] on button "General" at bounding box center [141, 212] width 170 height 35
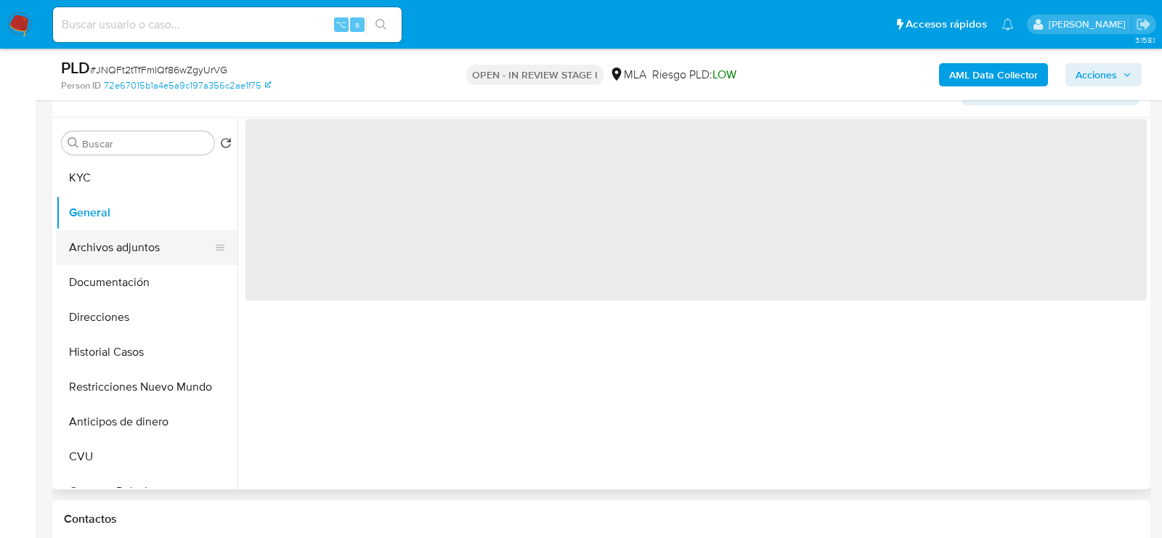
click at [108, 244] on button "Archivos adjuntos" at bounding box center [141, 247] width 170 height 35
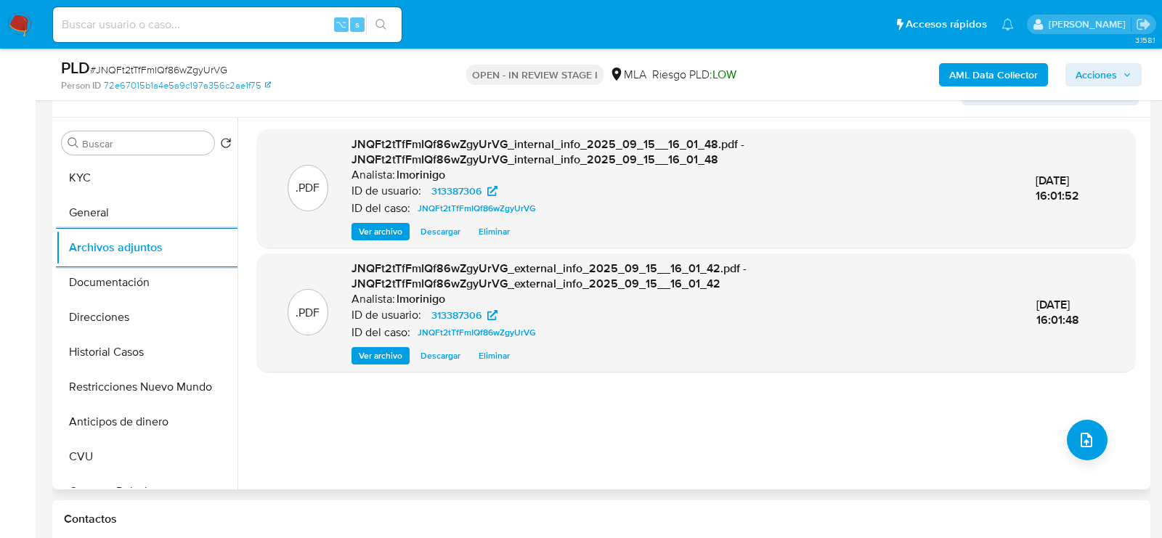
scroll to position [263, 0]
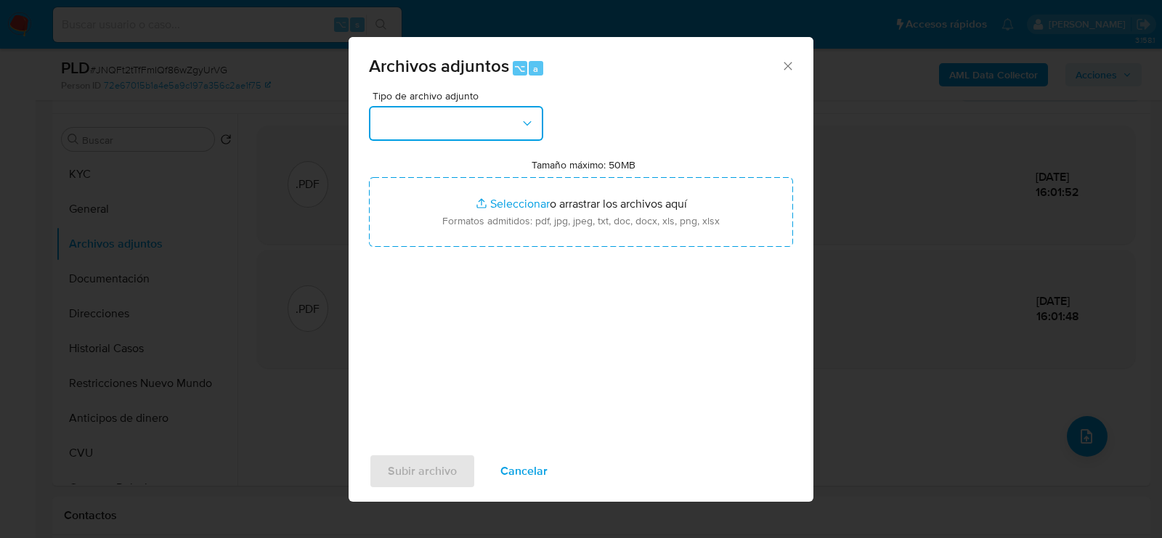
click at [456, 111] on button "button" at bounding box center [456, 123] width 174 height 35
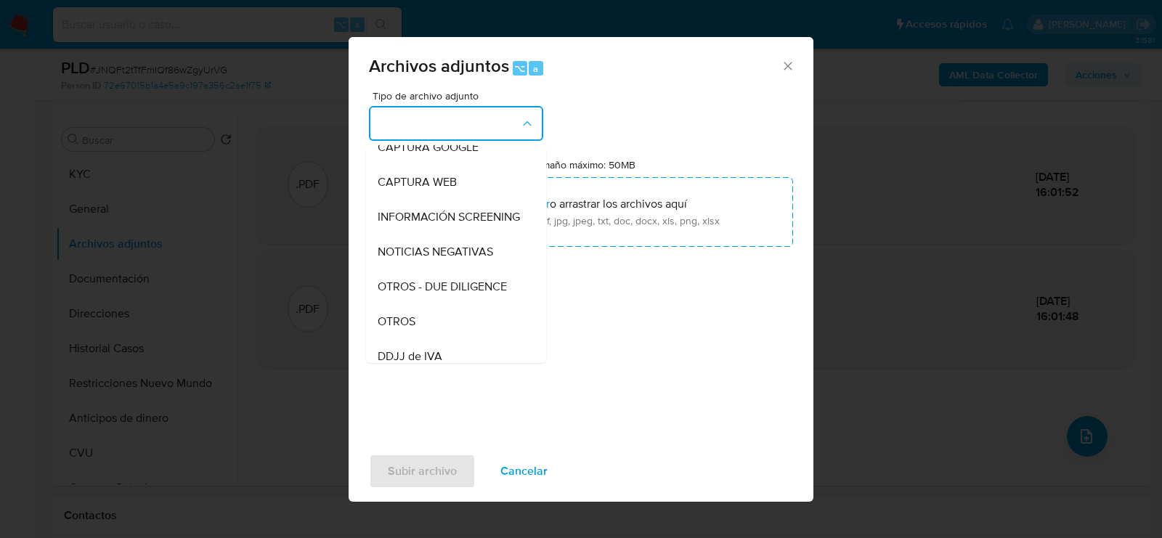
scroll to position [149, 0]
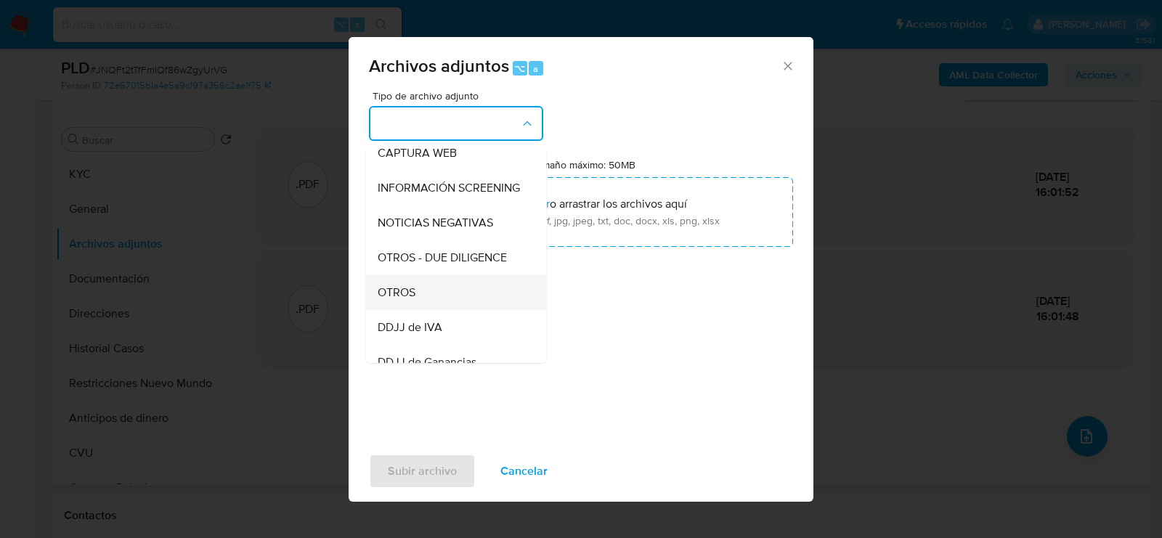
click at [430, 304] on div "OTROS" at bounding box center [452, 292] width 148 height 35
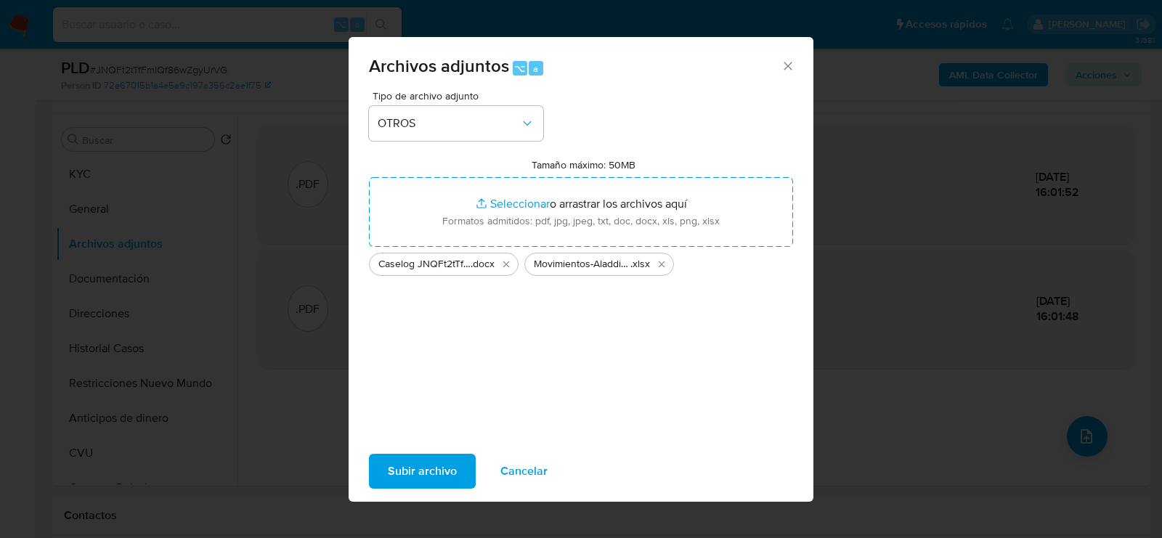
click at [398, 475] on span "Subir archivo" at bounding box center [422, 471] width 69 height 32
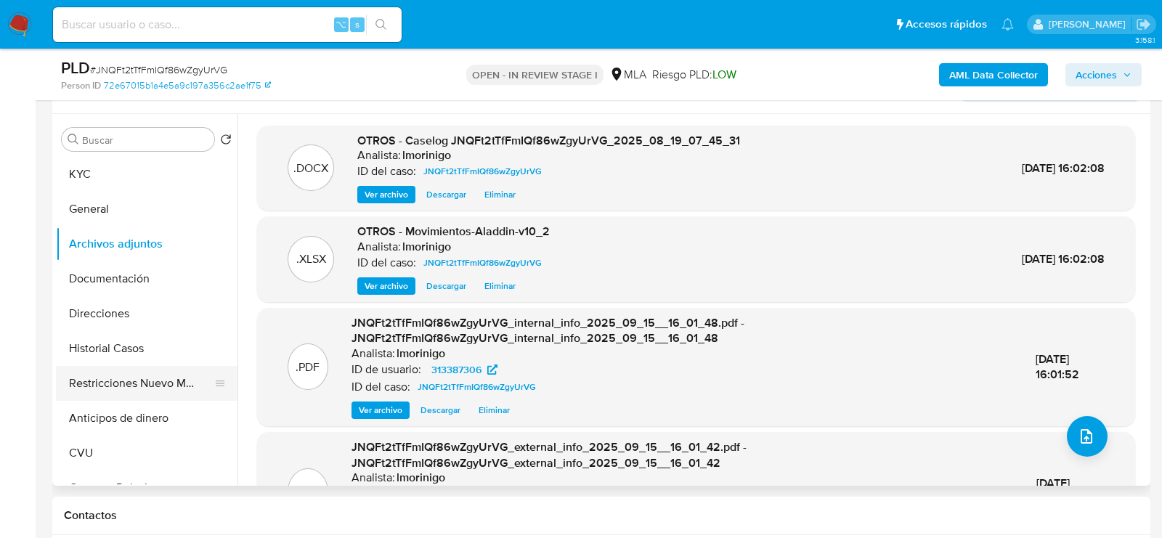
click at [98, 374] on button "Restricciones Nuevo Mundo" at bounding box center [141, 383] width 170 height 35
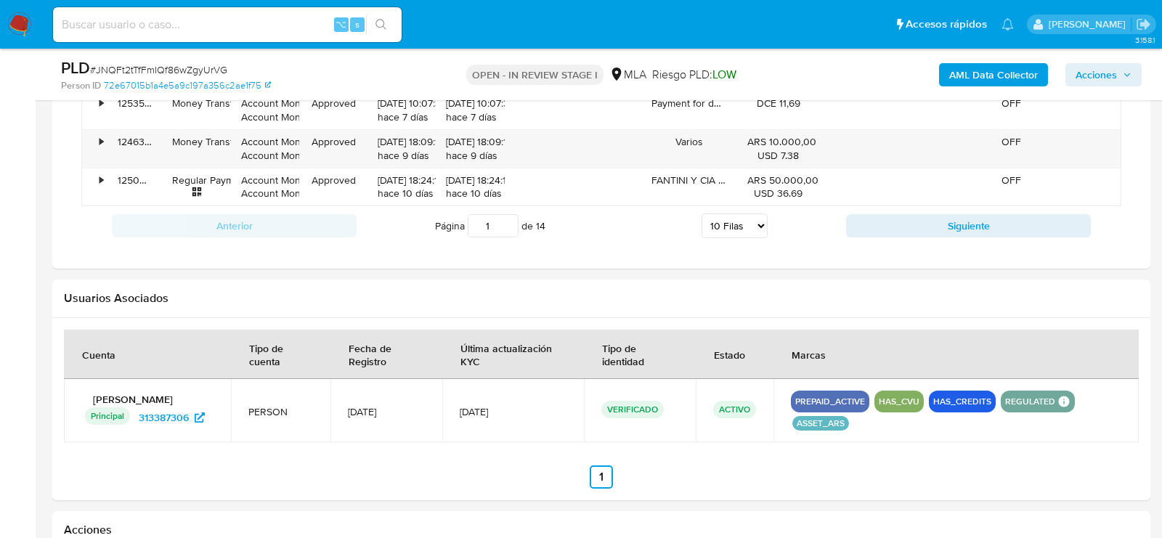
scroll to position [2242, 0]
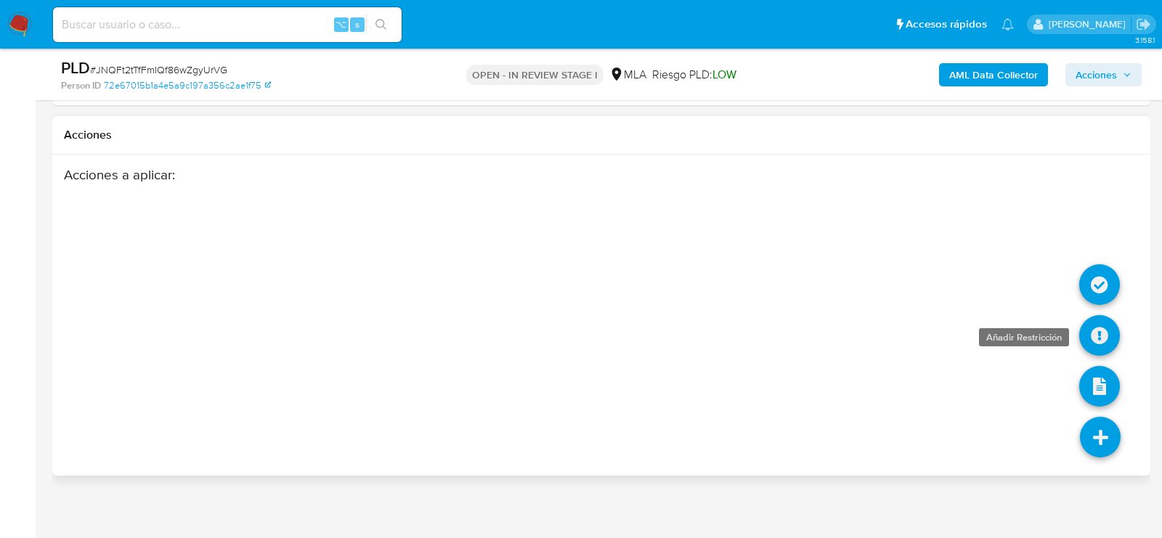
click at [1099, 325] on icon at bounding box center [1099, 335] width 41 height 41
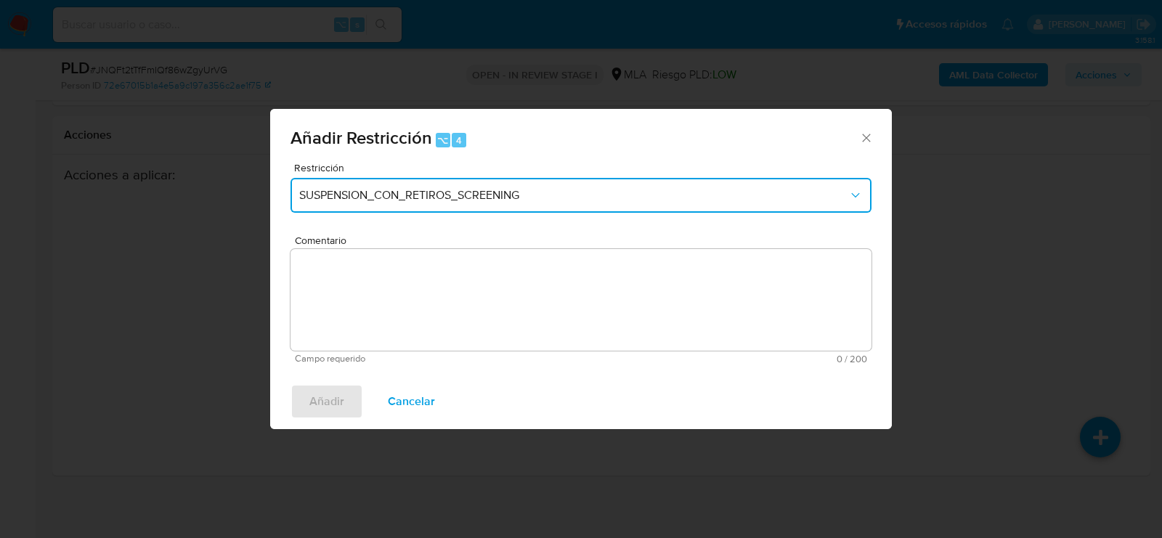
click at [499, 180] on button "SUSPENSION_CON_RETIROS_SCREENING" at bounding box center [581, 195] width 581 height 35
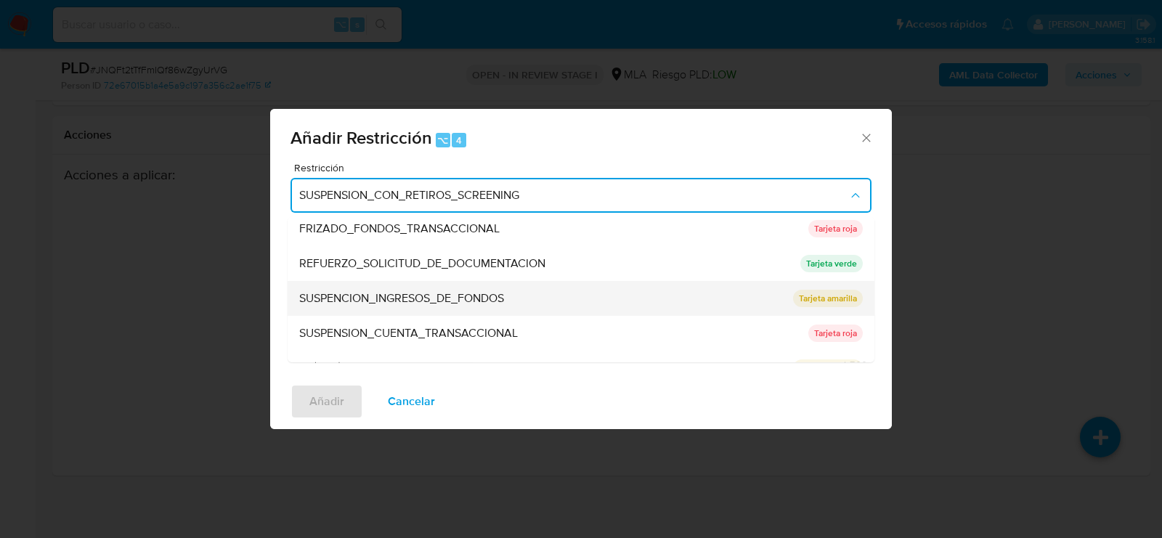
scroll to position [288, 0]
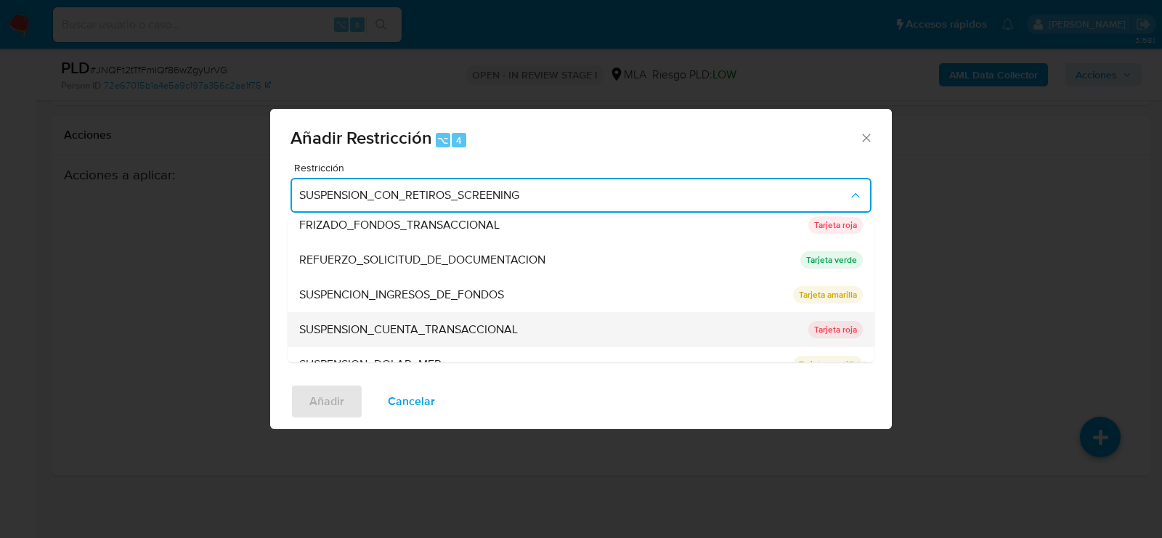
click at [338, 312] on div "SUSPENSION_CUENTA_TRANSACCIONAL" at bounding box center [549, 329] width 500 height 35
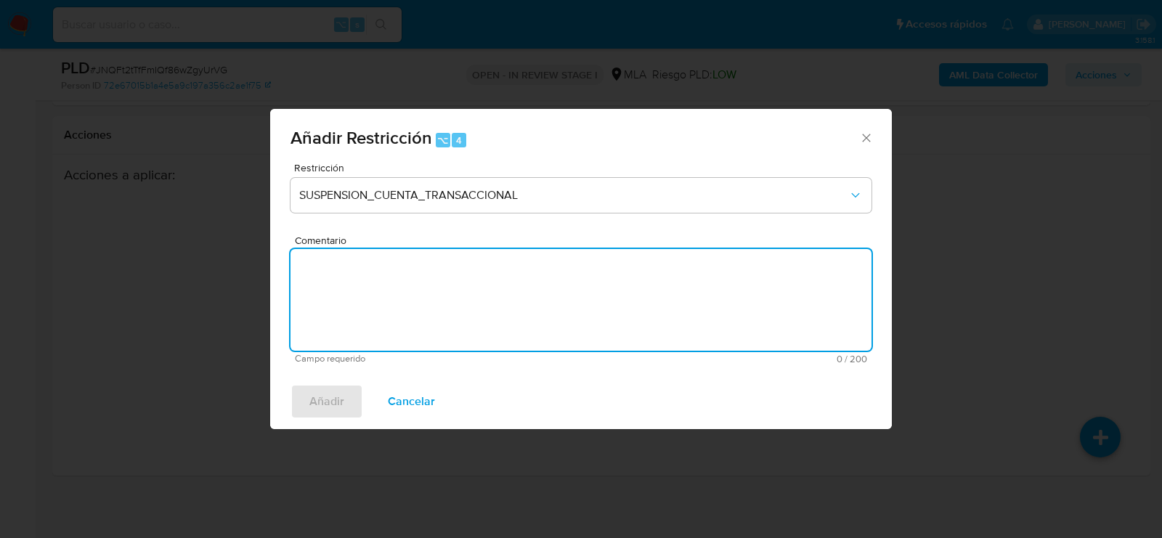
click at [338, 312] on textarea "Comentario" at bounding box center [581, 300] width 581 height 102
type textarea "AML"
drag, startPoint x: 327, startPoint y: 362, endPoint x: 327, endPoint y: 399, distance: 37.0
click at [327, 362] on span "Campo requerido" at bounding box center [438, 359] width 286 height 10
click at [327, 399] on span "Añadir" at bounding box center [326, 402] width 35 height 32
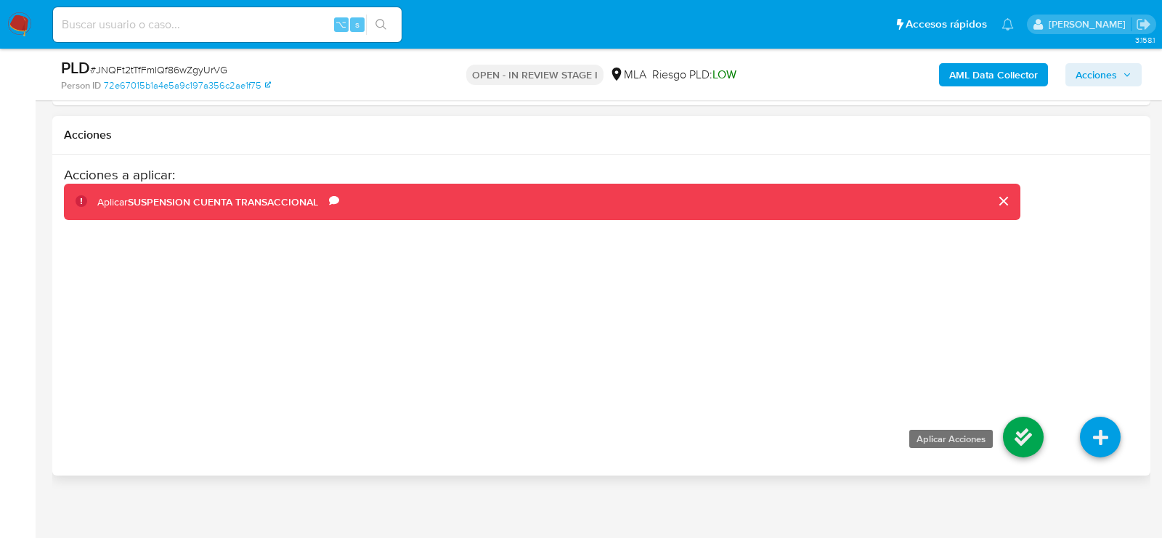
click at [1028, 440] on icon at bounding box center [1023, 437] width 41 height 41
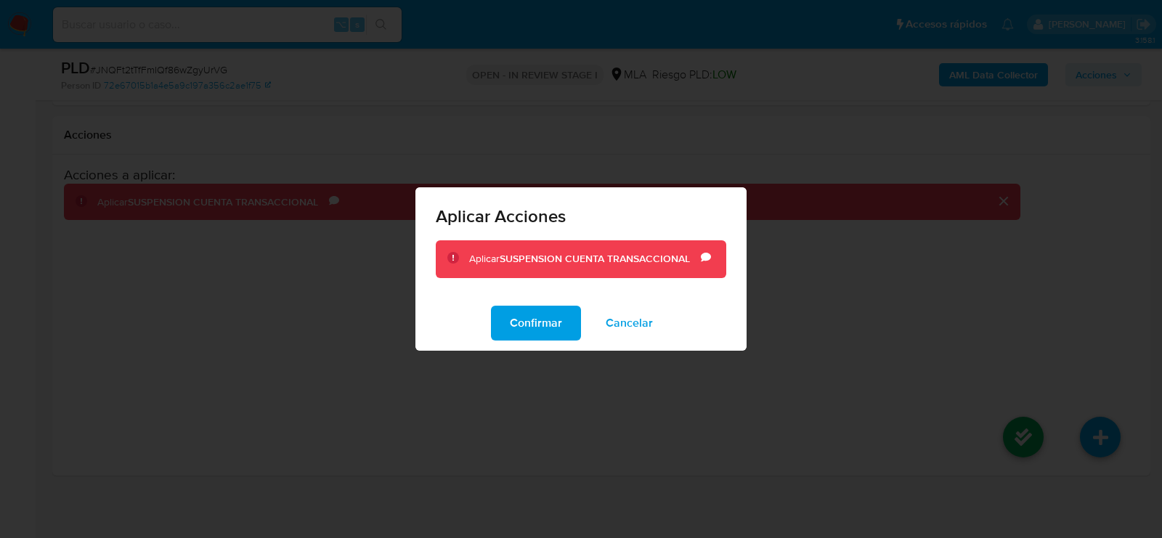
click at [492, 308] on div "Confirmar Cancelar" at bounding box center [580, 323] width 331 height 55
click at [504, 319] on button "Confirmar" at bounding box center [536, 323] width 90 height 35
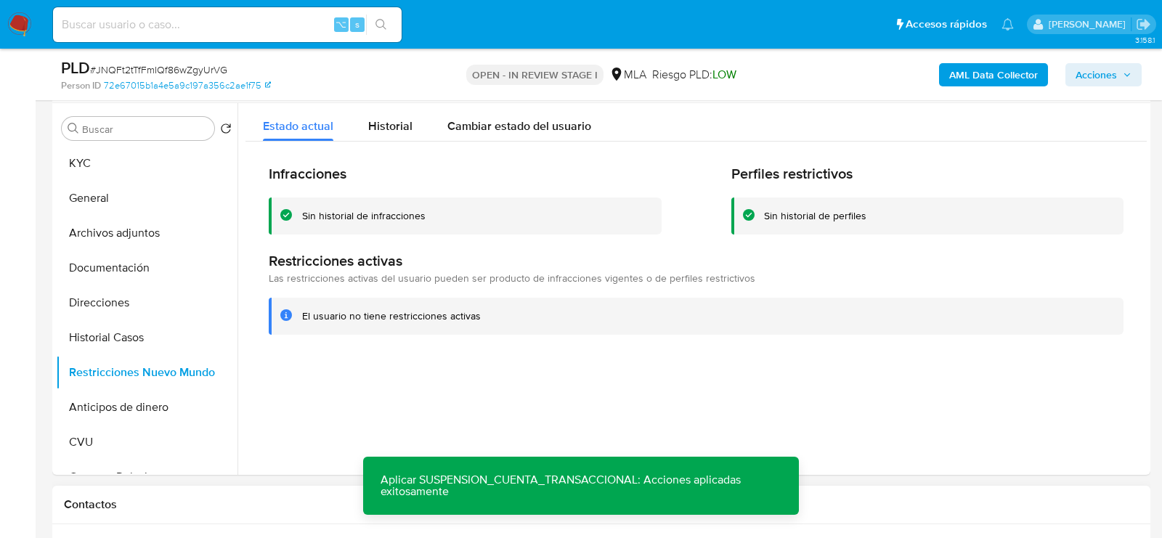
scroll to position [256, 0]
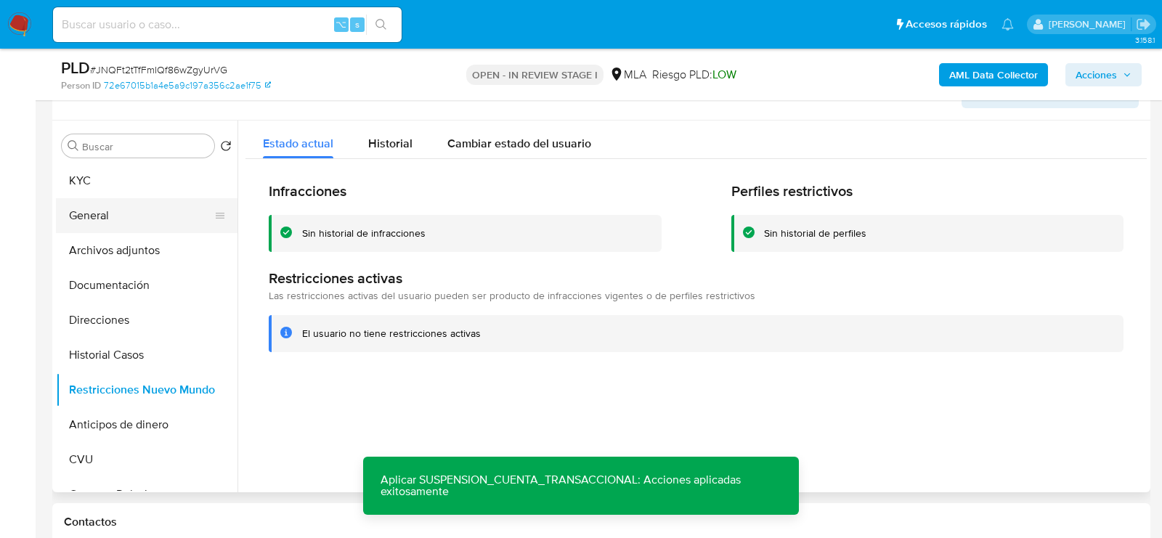
click at [128, 200] on button "General" at bounding box center [141, 215] width 170 height 35
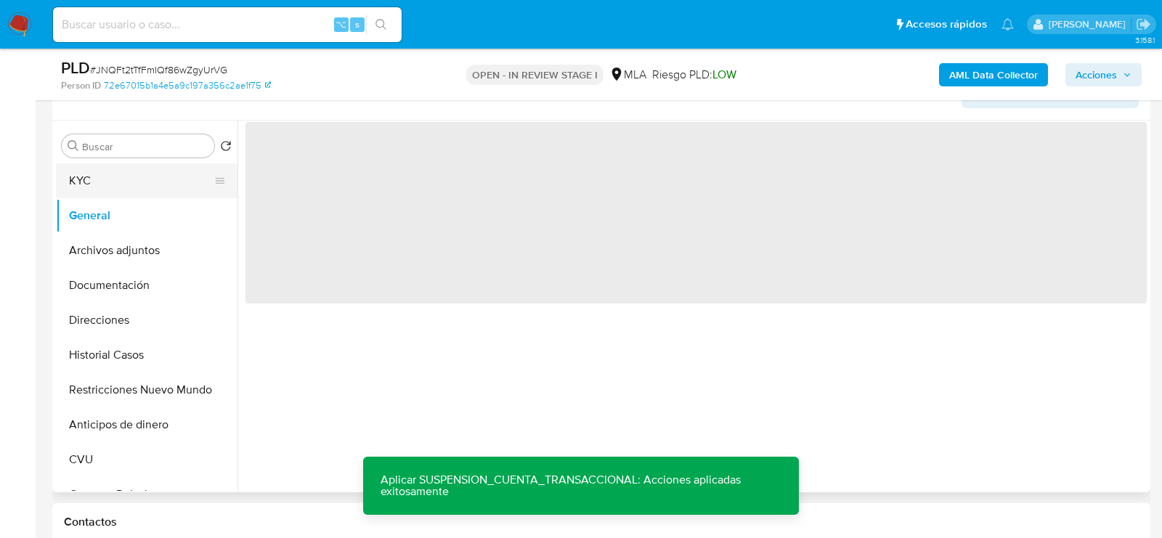
click at [108, 182] on button "KYC" at bounding box center [141, 180] width 170 height 35
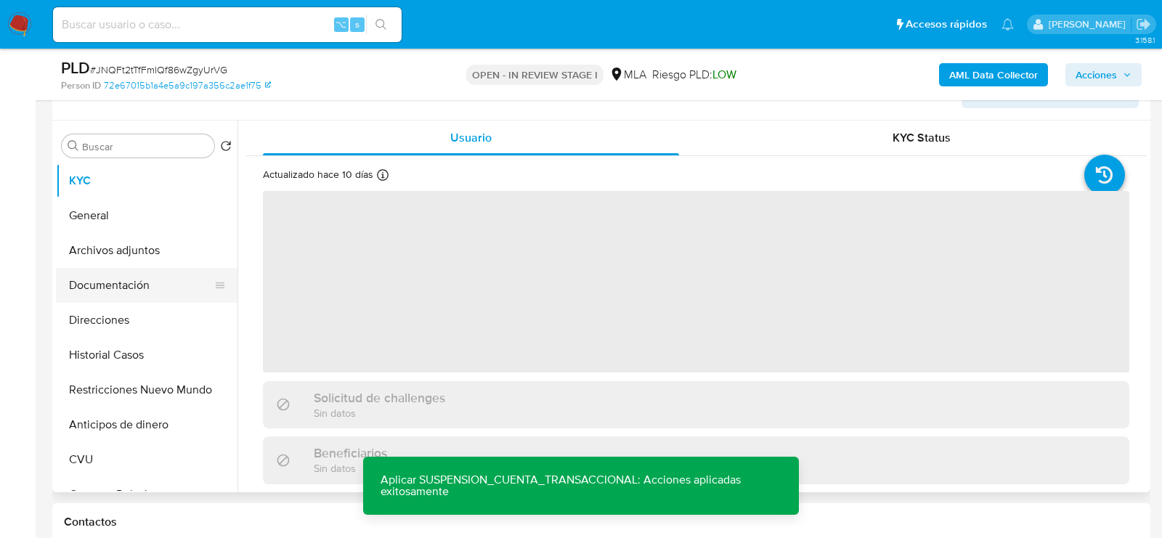
click at [80, 269] on button "Documentación" at bounding box center [141, 285] width 170 height 35
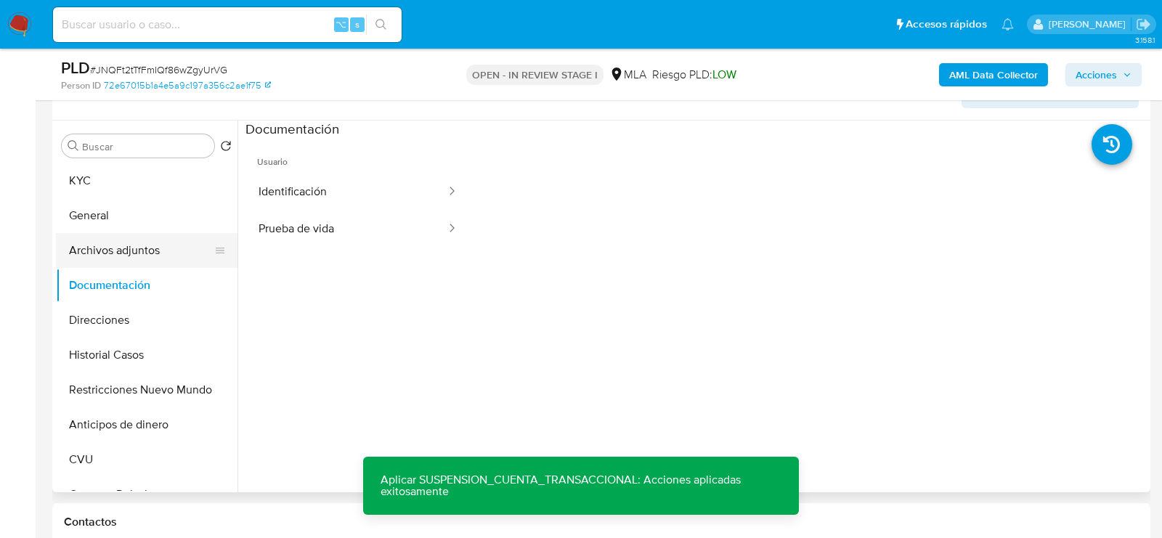
click at [97, 246] on button "Archivos adjuntos" at bounding box center [141, 250] width 170 height 35
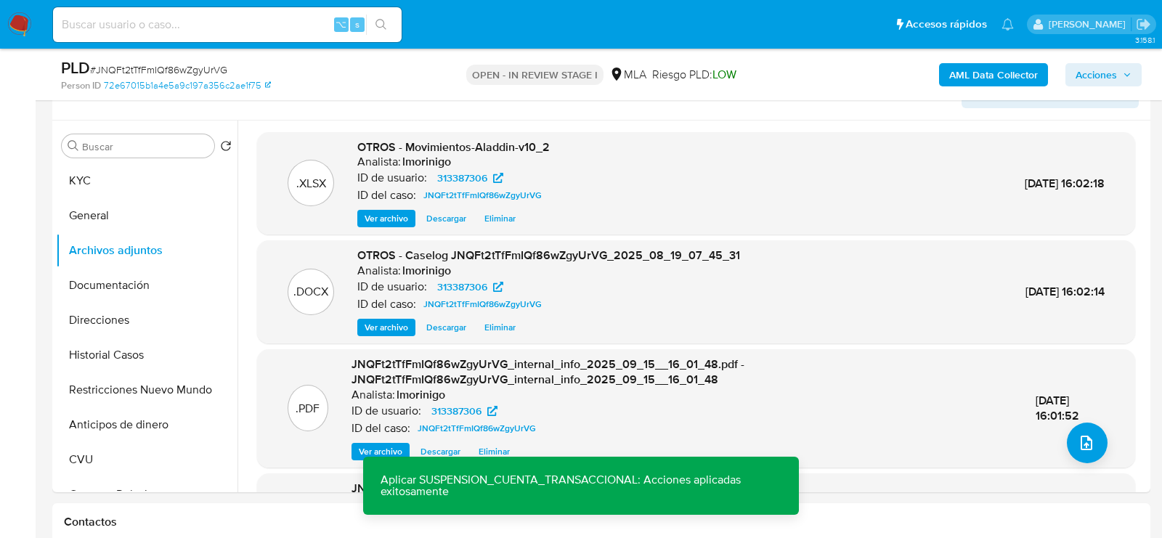
click at [1111, 72] on span "Acciones" at bounding box center [1096, 74] width 41 height 23
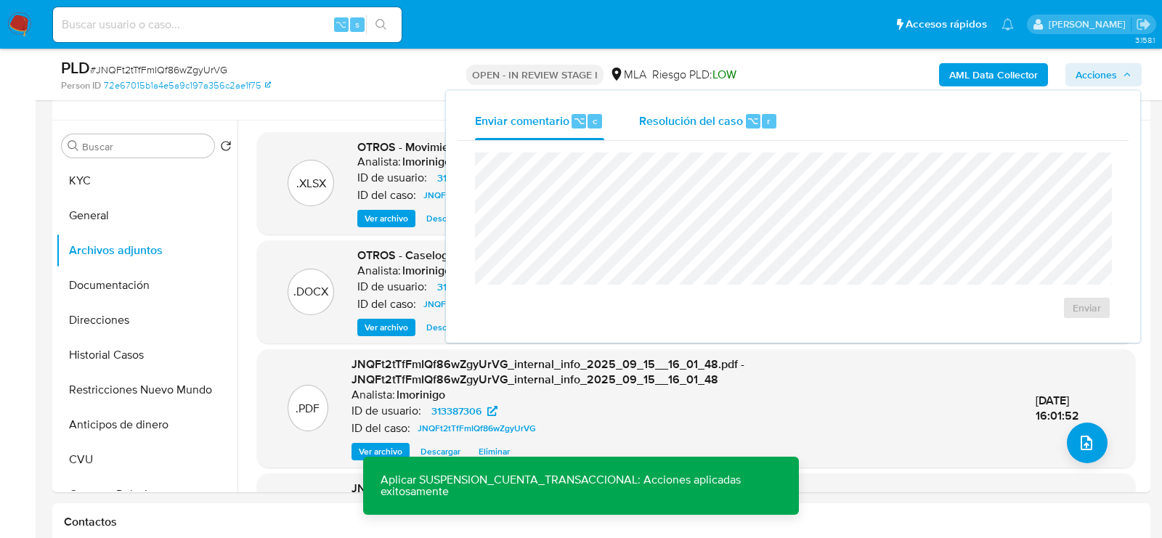
click at [755, 121] on div "⌥" at bounding box center [753, 121] width 15 height 15
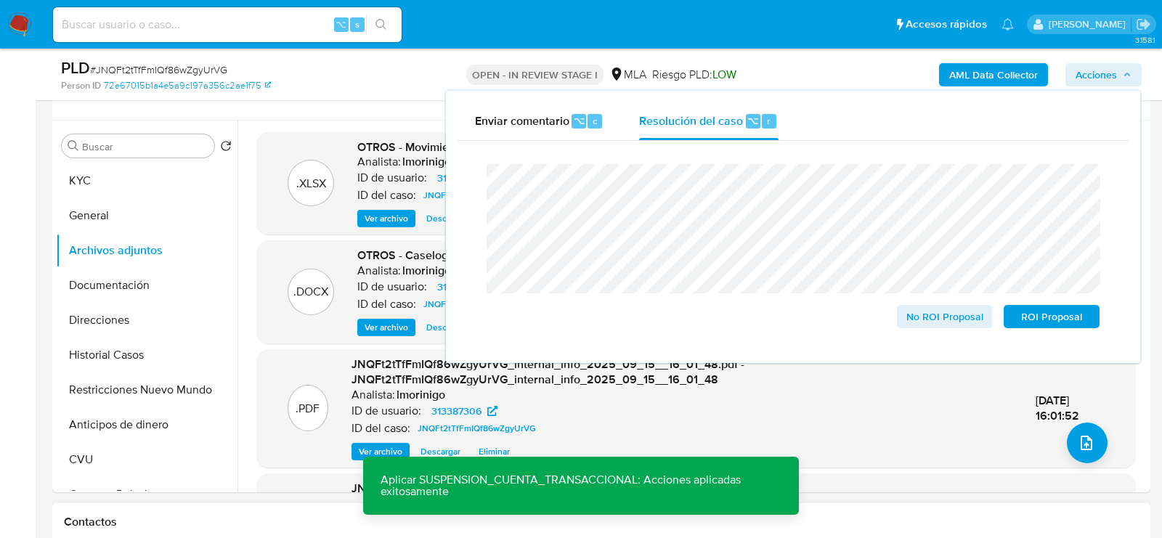
scroll to position [445, 0]
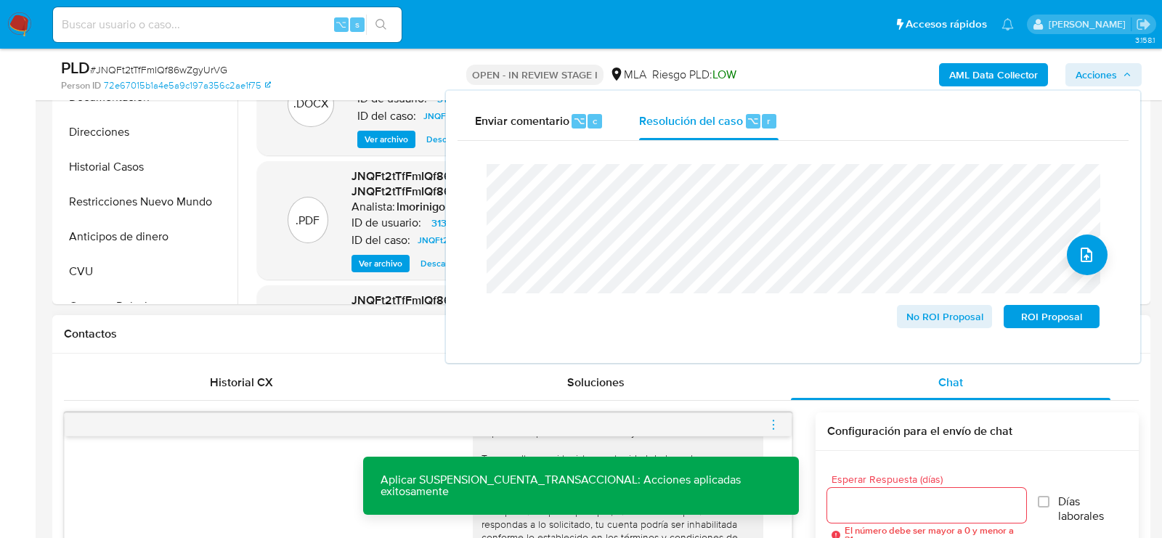
click at [774, 420] on icon "menu-action" at bounding box center [773, 424] width 13 height 13
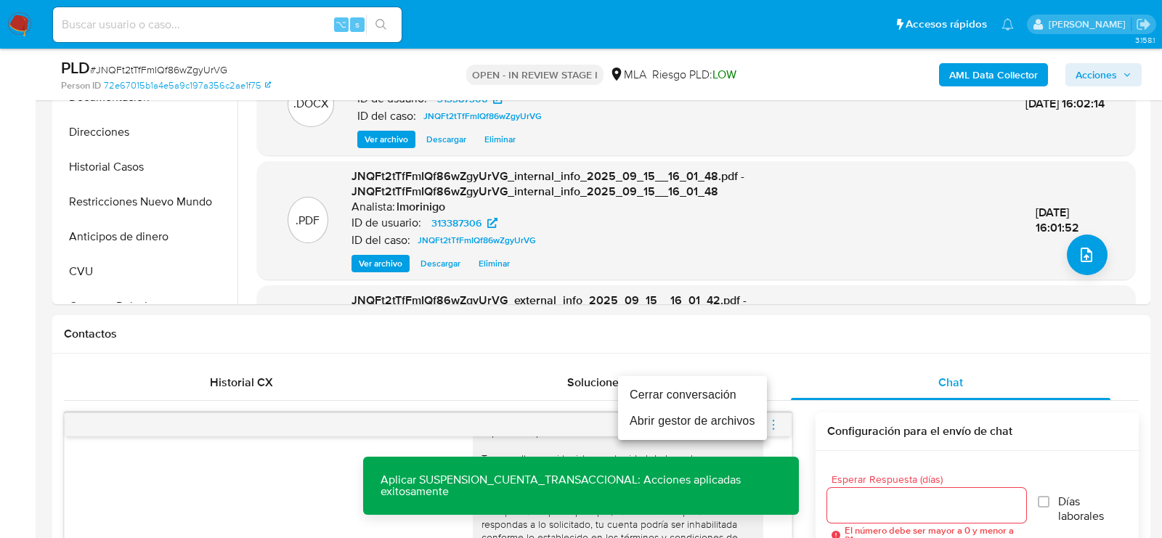
click at [662, 399] on li "Cerrar conversación" at bounding box center [692, 395] width 149 height 26
click at [1113, 57] on div "PLD # JNQFt2tTfFmIQf86wZgyUrVG Person ID 72e67015b1a4e5a9c197a356c2ae1f75 OPEN …" at bounding box center [601, 75] width 1098 height 52
click at [1113, 72] on span "Acciones" at bounding box center [1096, 74] width 41 height 23
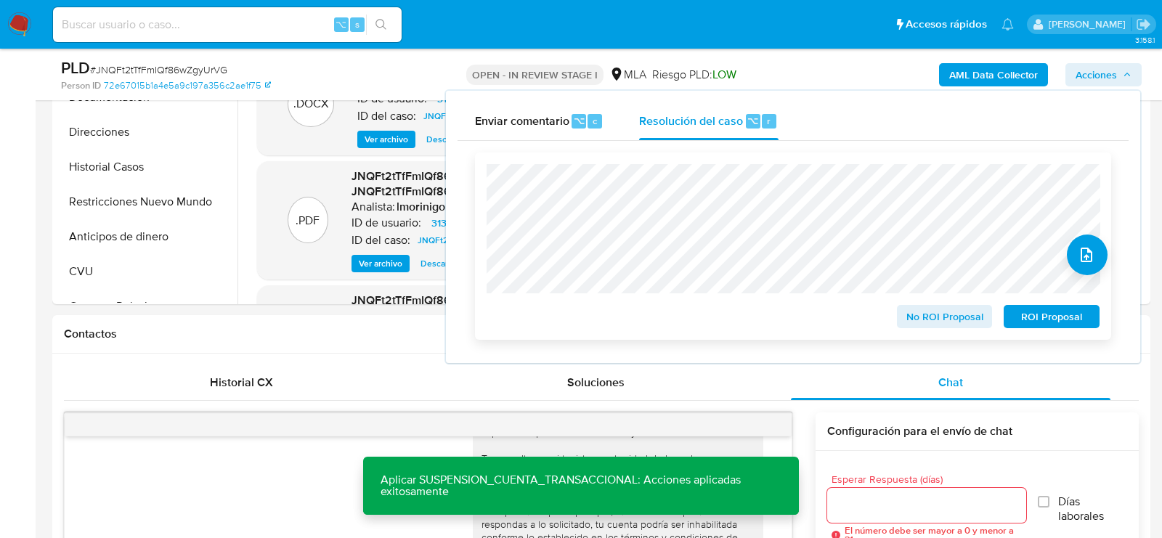
click at [1055, 322] on span "ROI Proposal" at bounding box center [1052, 317] width 76 height 20
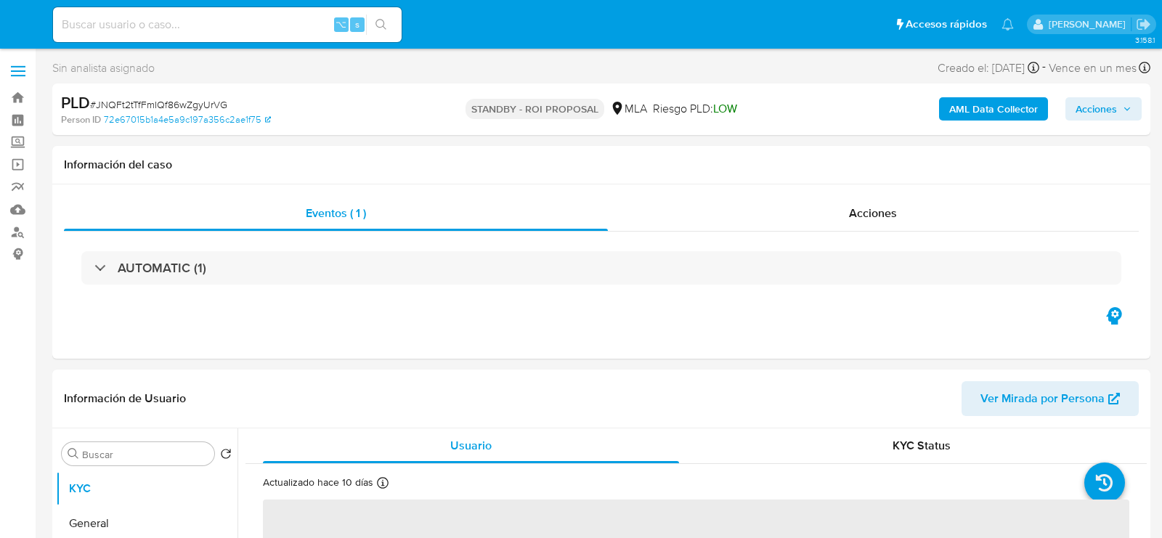
select select "10"
click at [228, 24] on input at bounding box center [227, 24] width 349 height 19
paste input "XqOlgpKFNYlF78IZR4EuSE38"
type input "XqOlgpKFNYlF78IZR4EuSE38"
select select "10"
